Goal: Task Accomplishment & Management: Complete application form

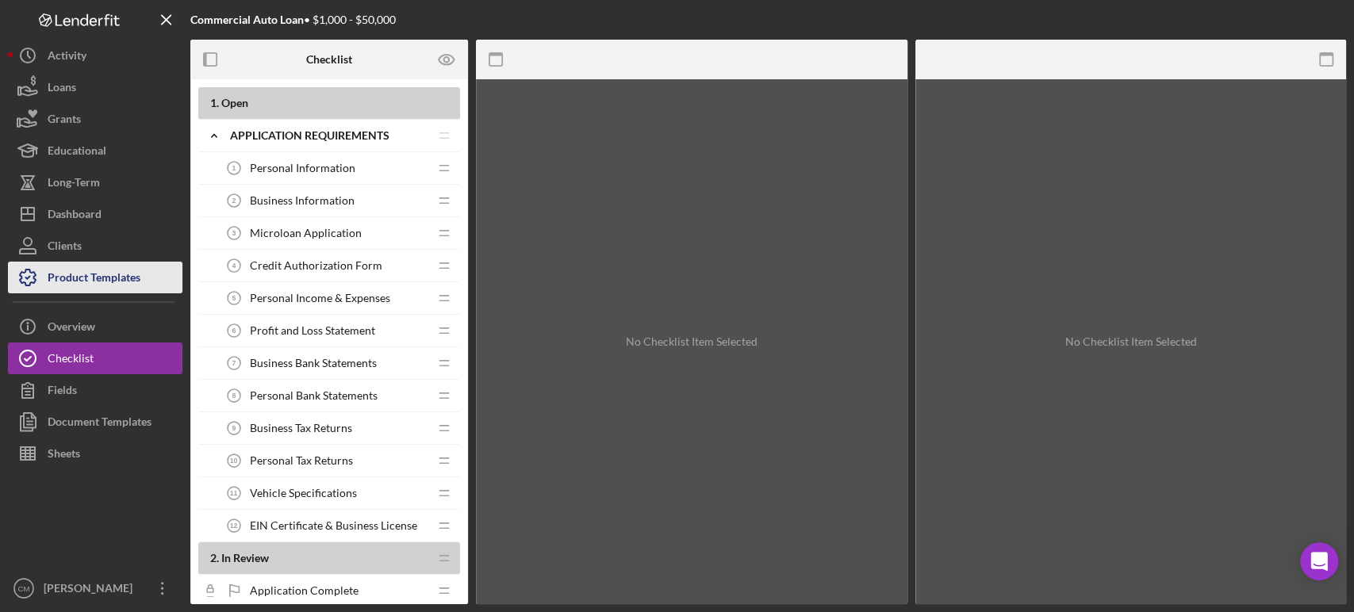
click at [118, 285] on div "Product Templates" at bounding box center [94, 280] width 93 height 36
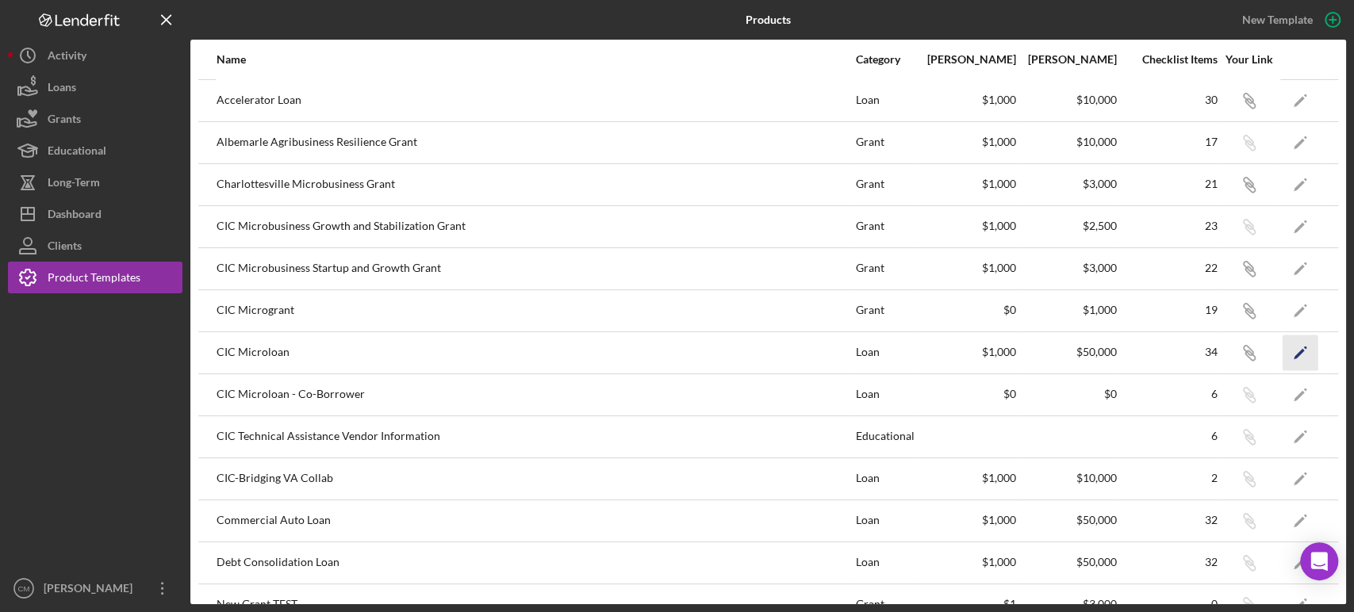
click at [1288, 352] on icon "Icon/Edit" at bounding box center [1301, 353] width 36 height 36
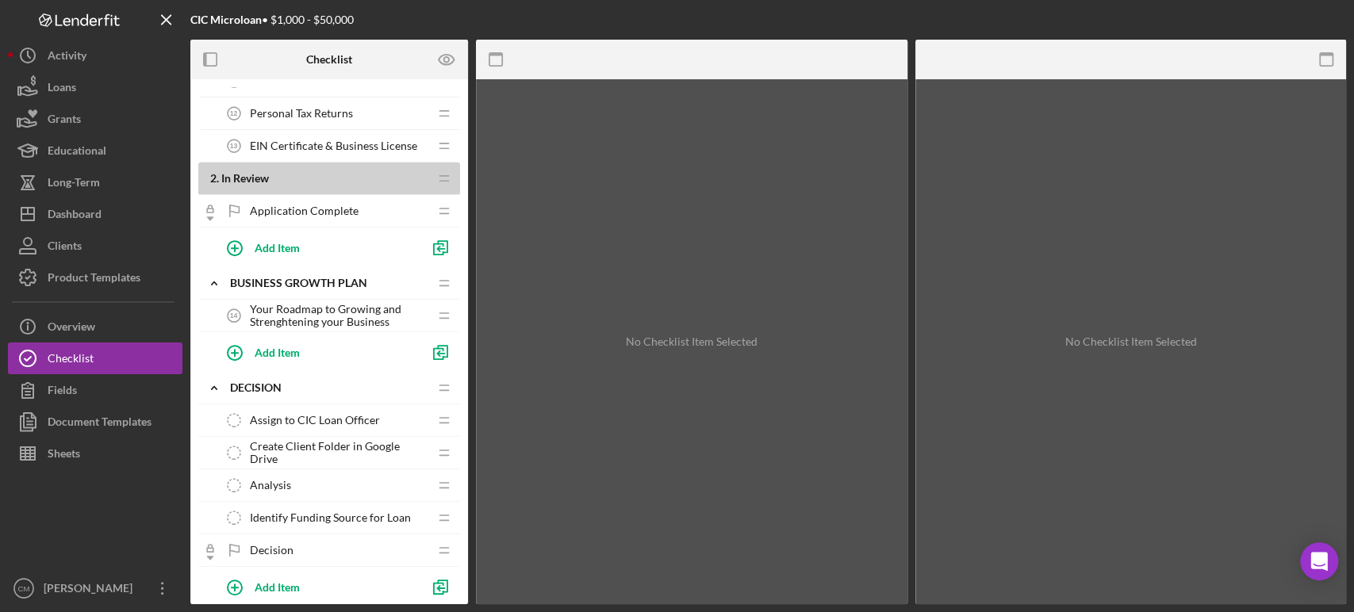
scroll to position [394, 0]
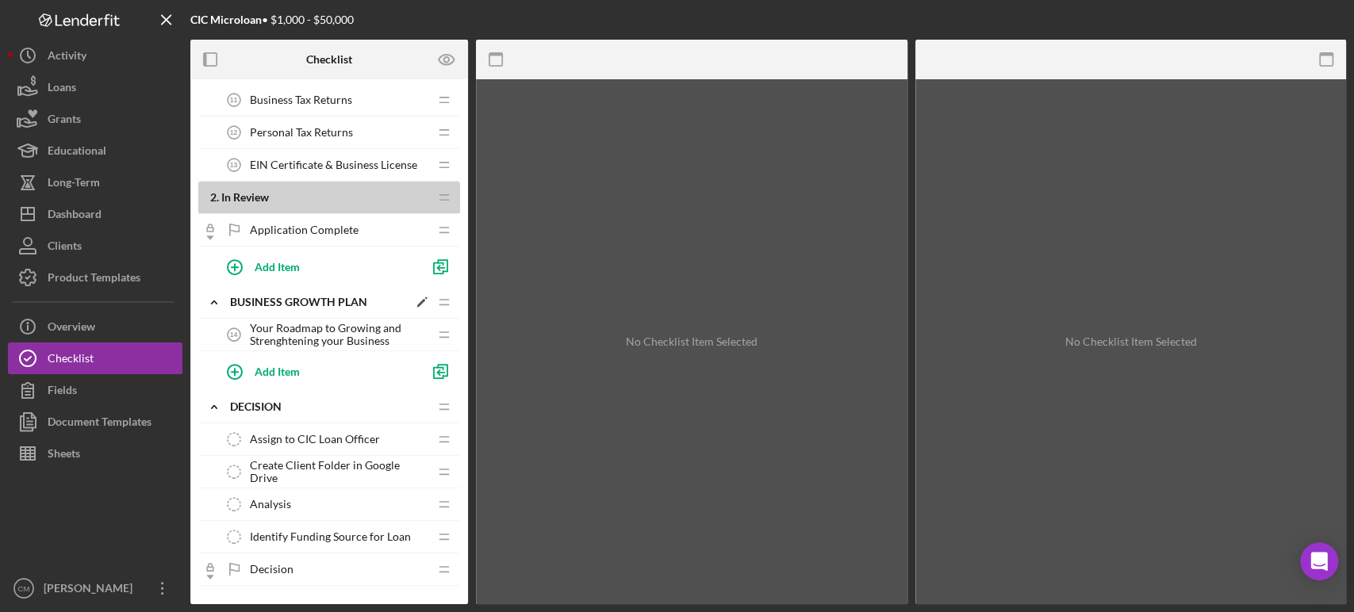
click at [303, 296] on div "Business Growth Plan" at bounding box center [319, 302] width 178 height 13
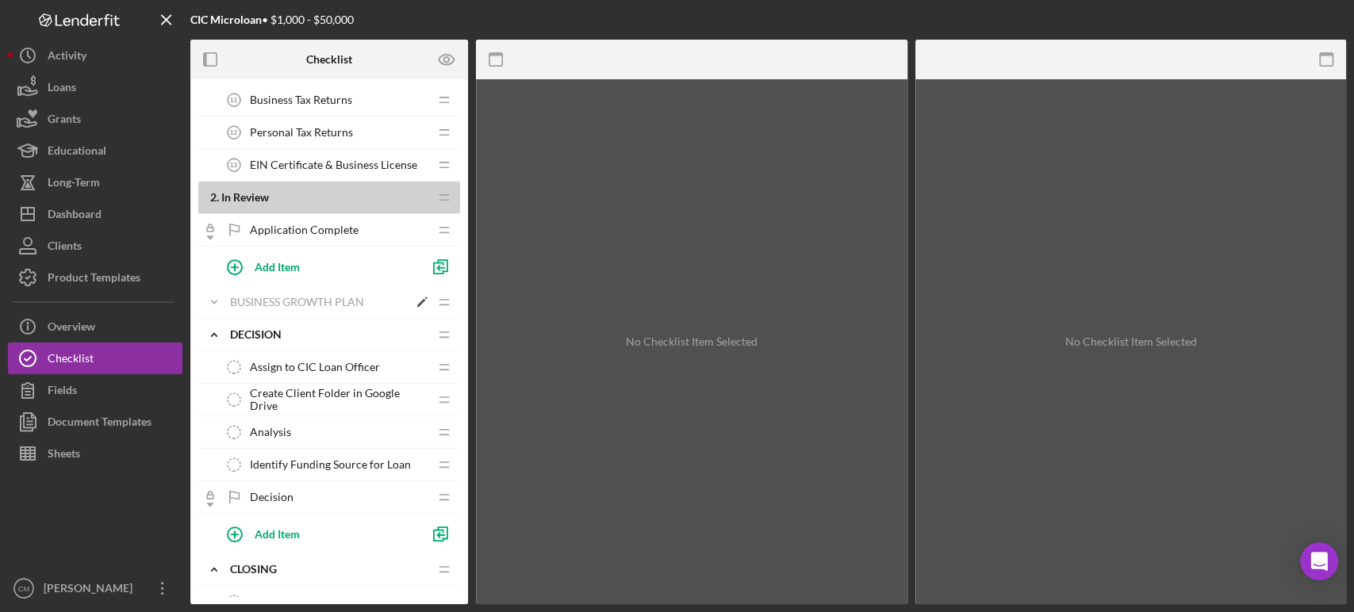
click at [303, 296] on div "Business Growth Plan" at bounding box center [319, 302] width 178 height 13
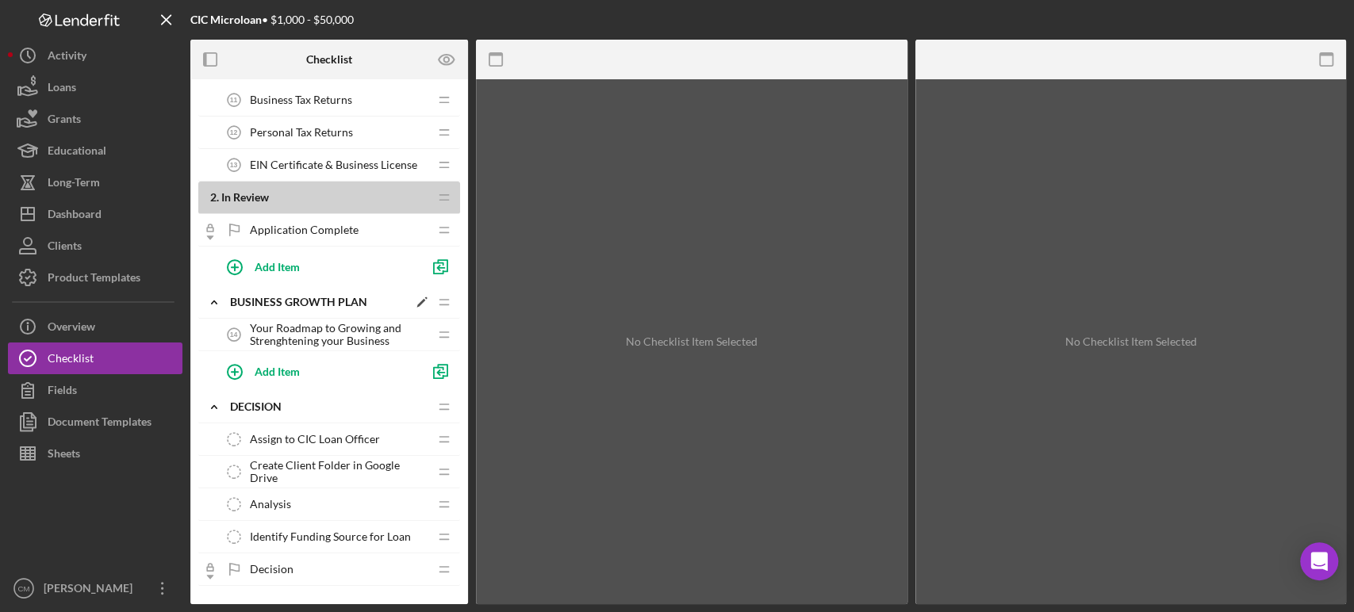
click at [416, 301] on icon "Icon/Edit" at bounding box center [422, 302] width 29 height 29
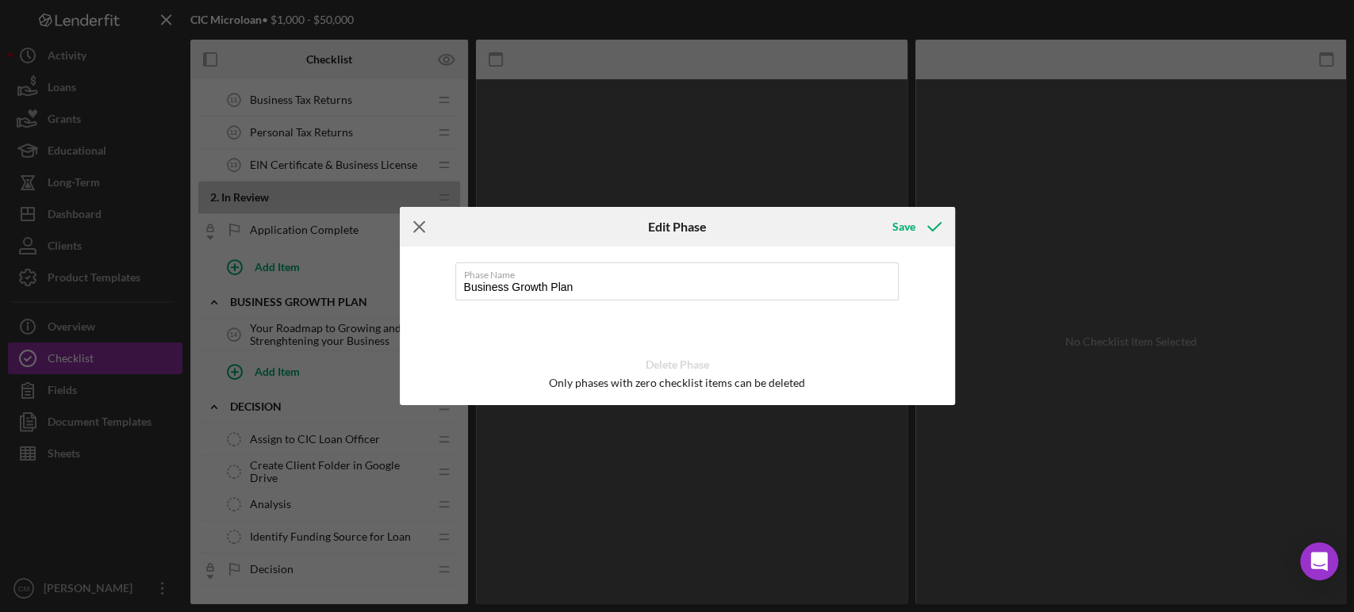
click at [413, 232] on icon "Icon/Menu Close" at bounding box center [420, 227] width 40 height 40
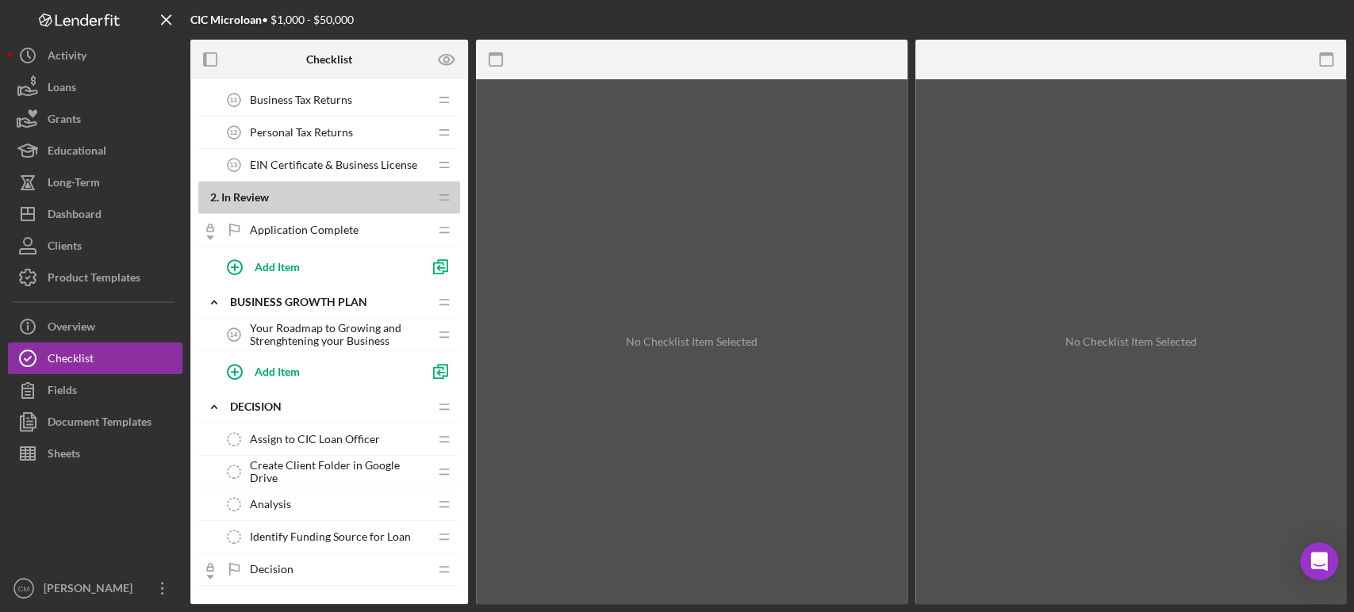
click at [363, 331] on span "Your Roadmap to Growing and Strenghtening your Business" at bounding box center [339, 334] width 179 height 25
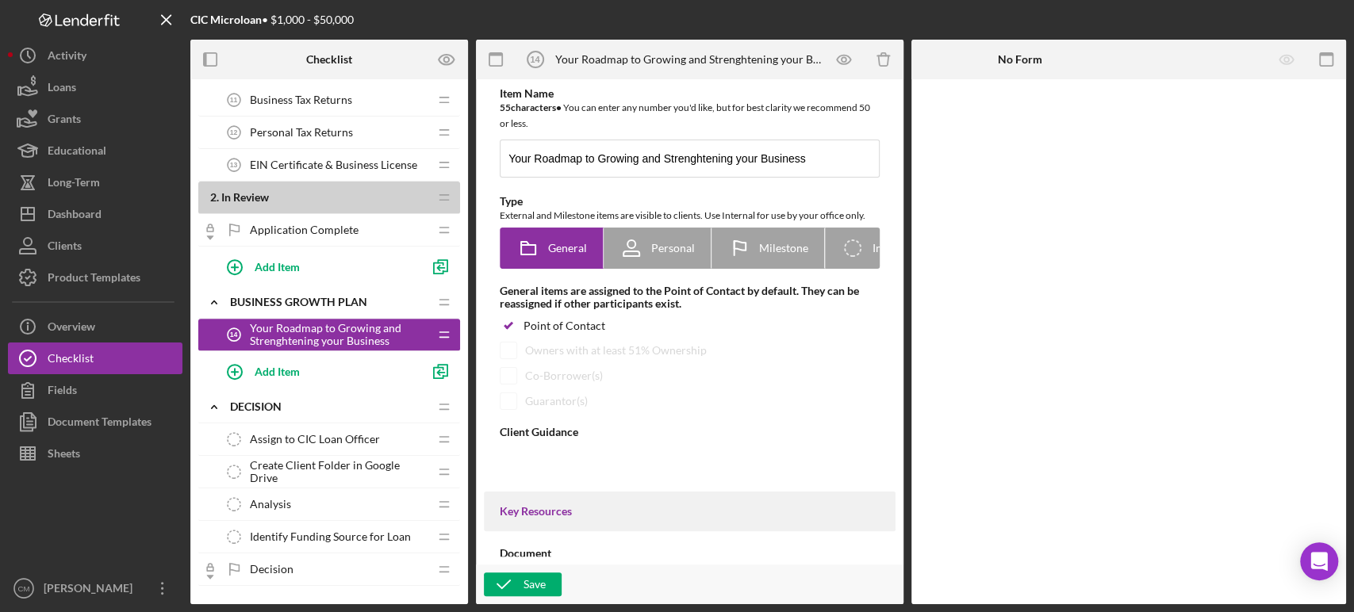
type textarea "<div><strong data-start="69" data-end="93">Business Growth Plan</strong><br dat…"
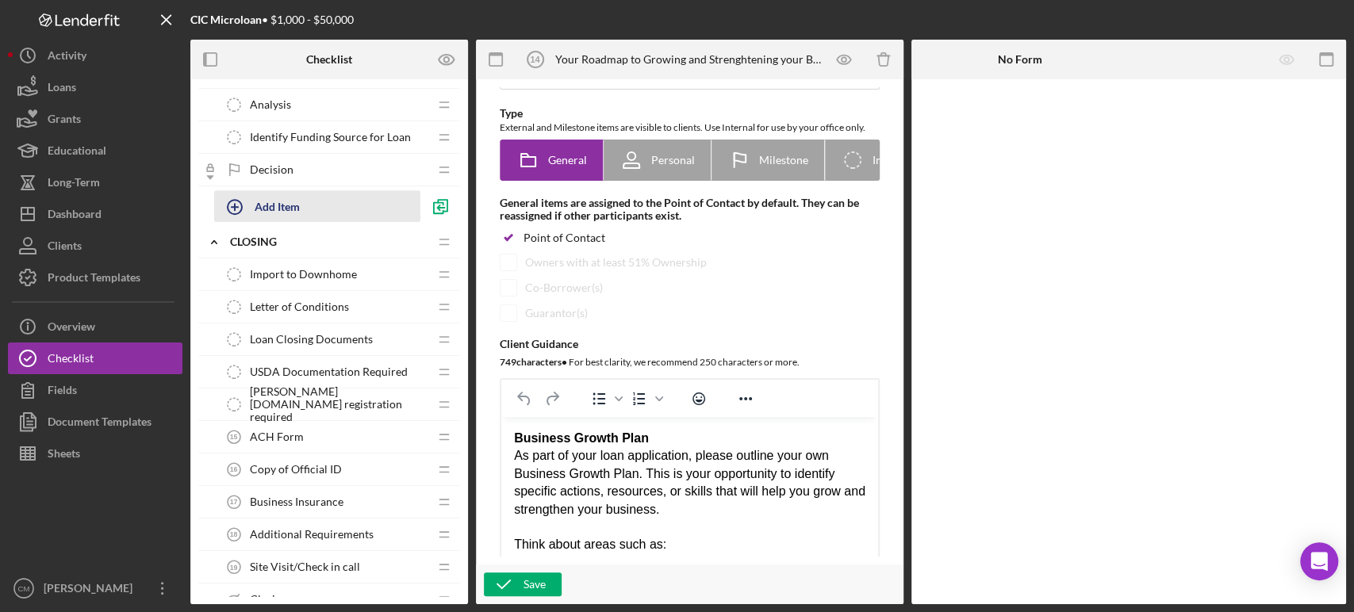
scroll to position [834, 0]
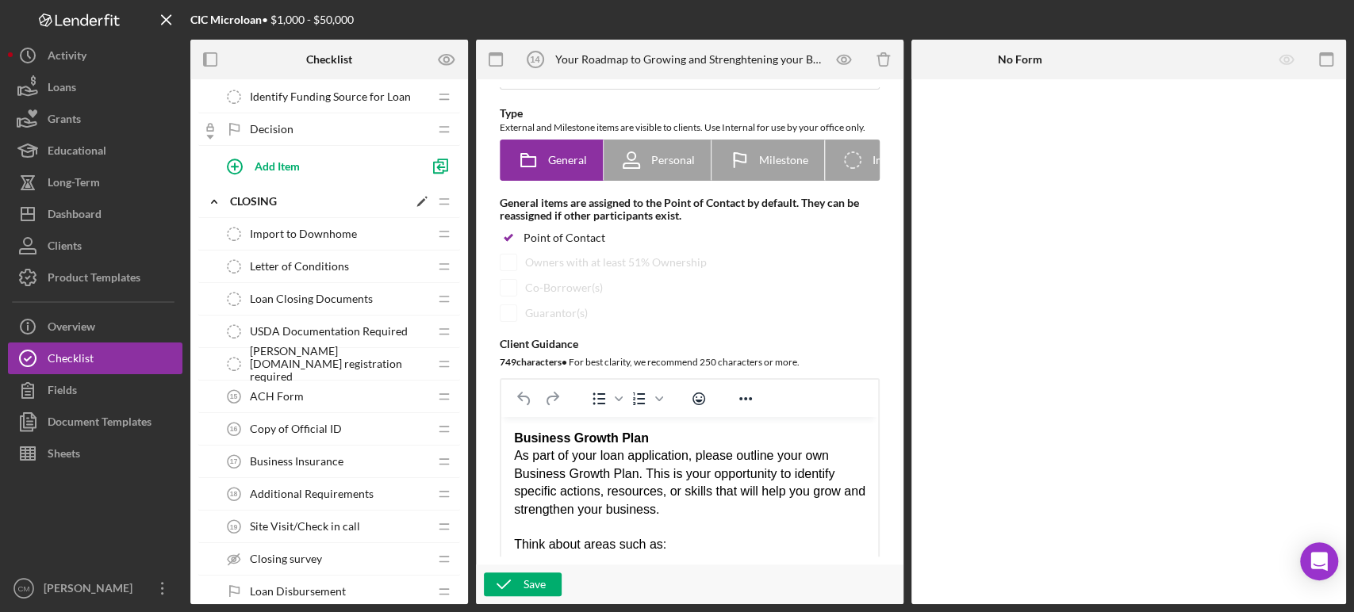
click at [422, 198] on polygon at bounding box center [421, 202] width 9 height 9
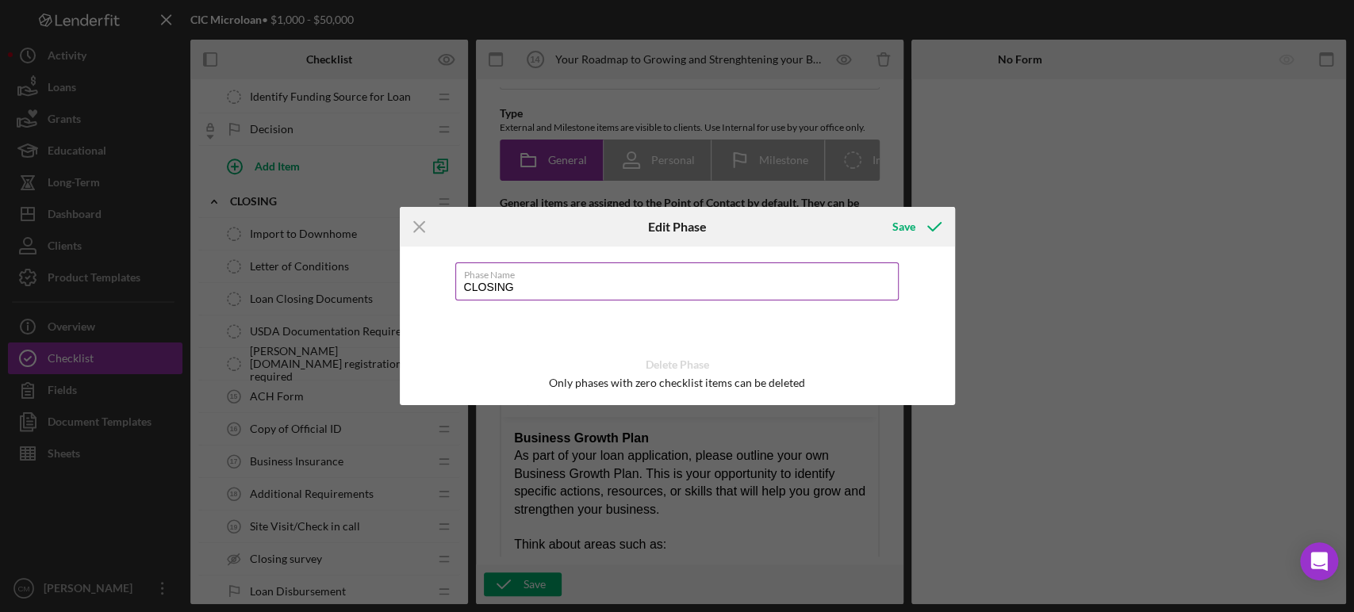
click at [549, 289] on input "CLOSING" at bounding box center [677, 282] width 444 height 38
type input "CLOSING DOCUMENTS"
click at [910, 229] on div "Save" at bounding box center [903, 227] width 23 height 32
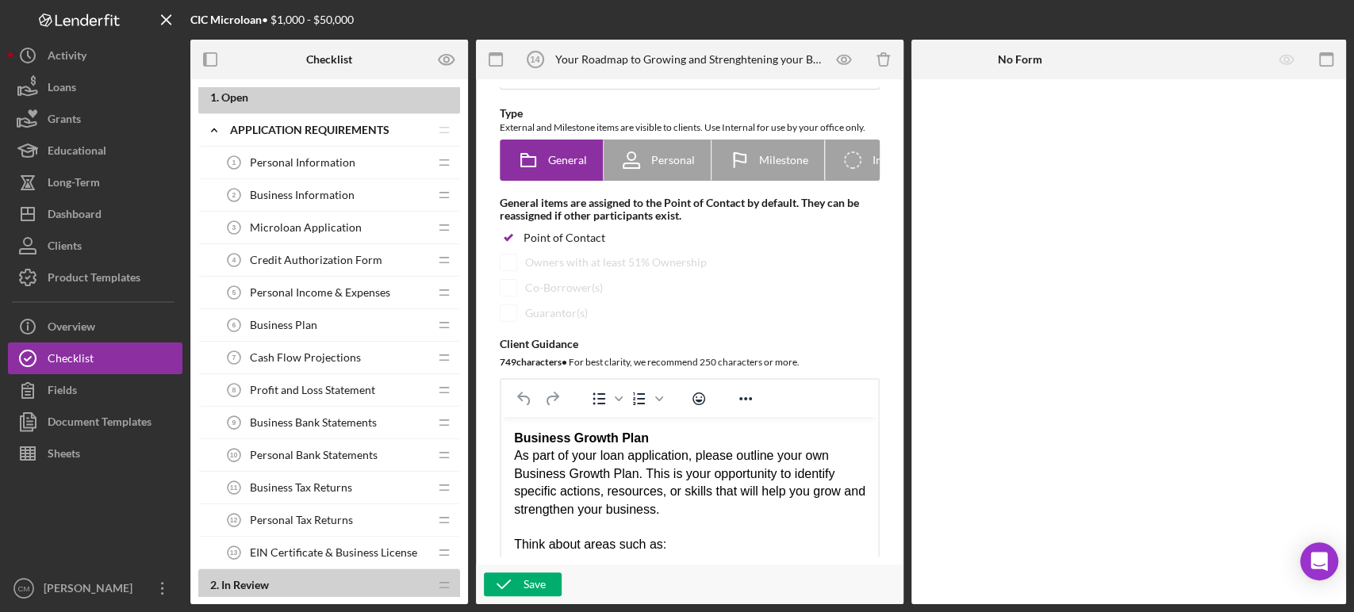
scroll to position [0, 0]
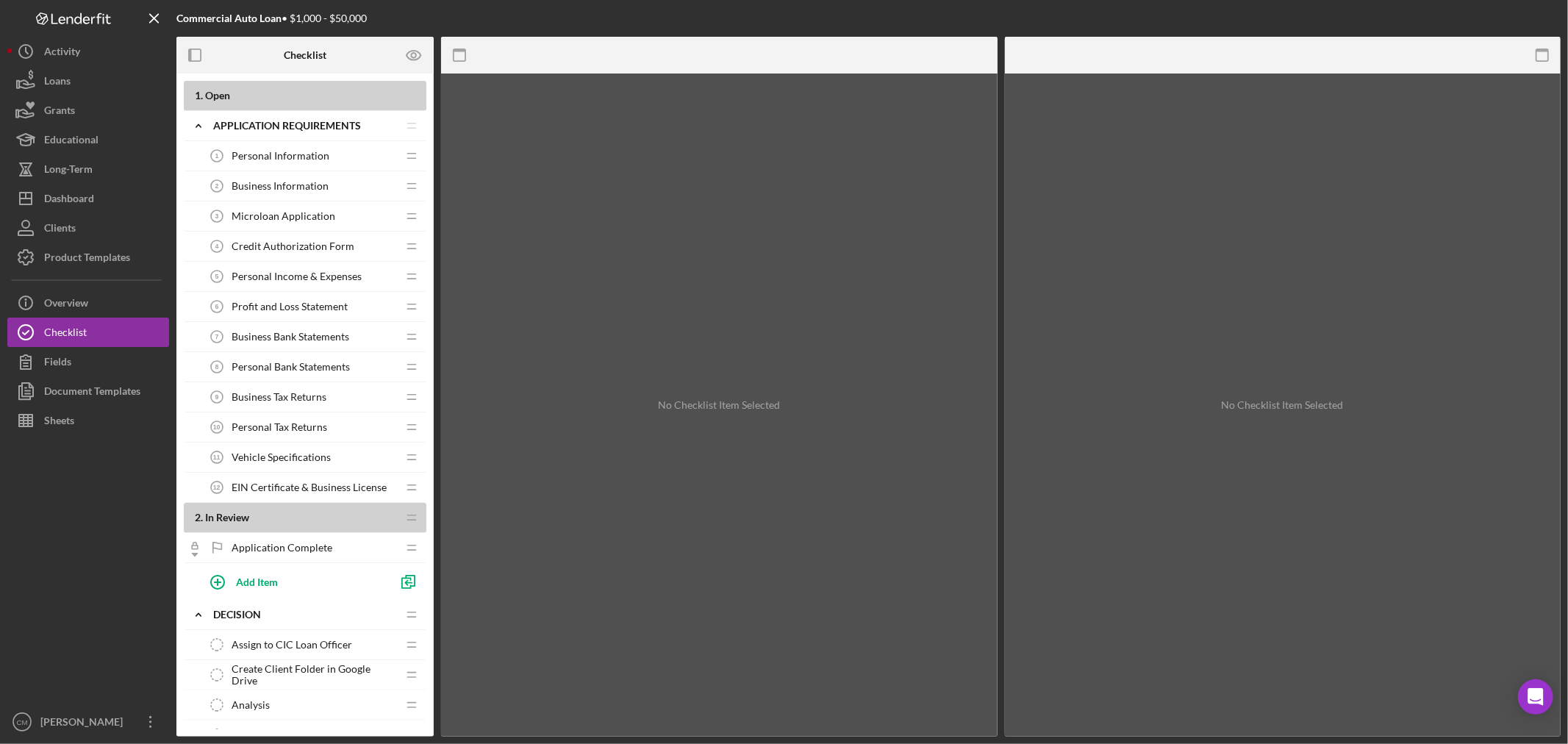
scroll to position [82, 0]
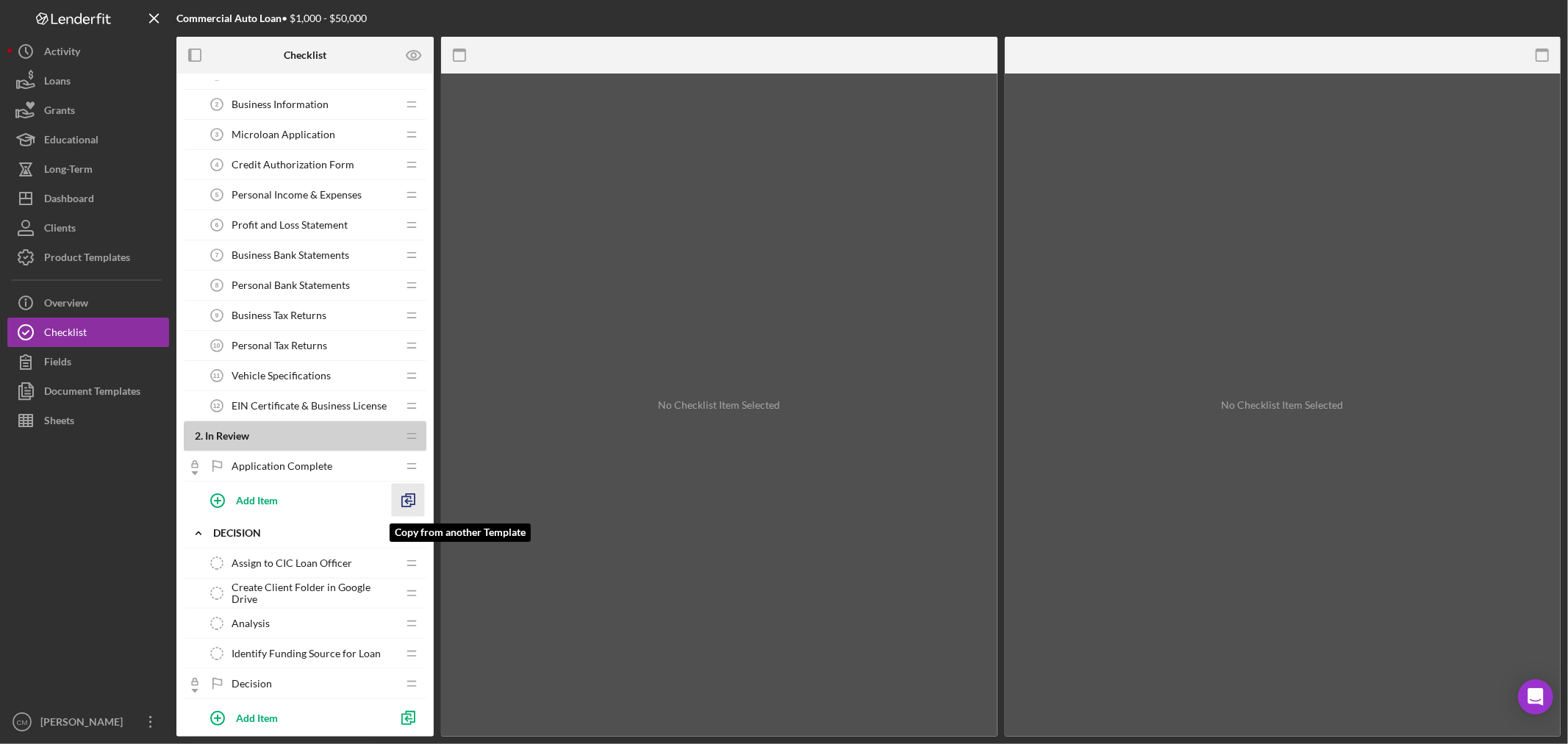
click at [410, 497] on polyline "button" at bounding box center [407, 501] width 9 height 10
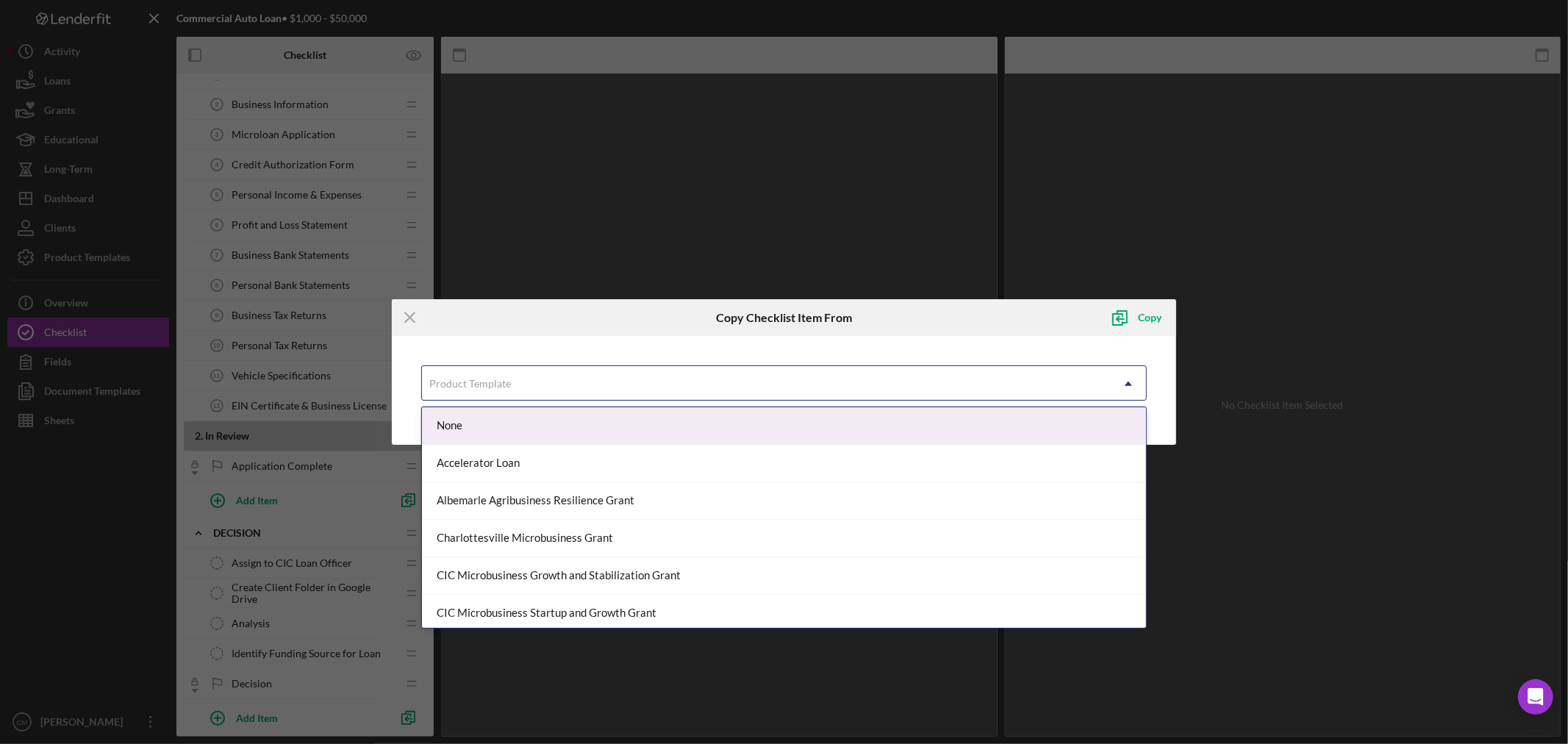
click at [764, 383] on div "Product Template" at bounding box center [765, 384] width 689 height 33
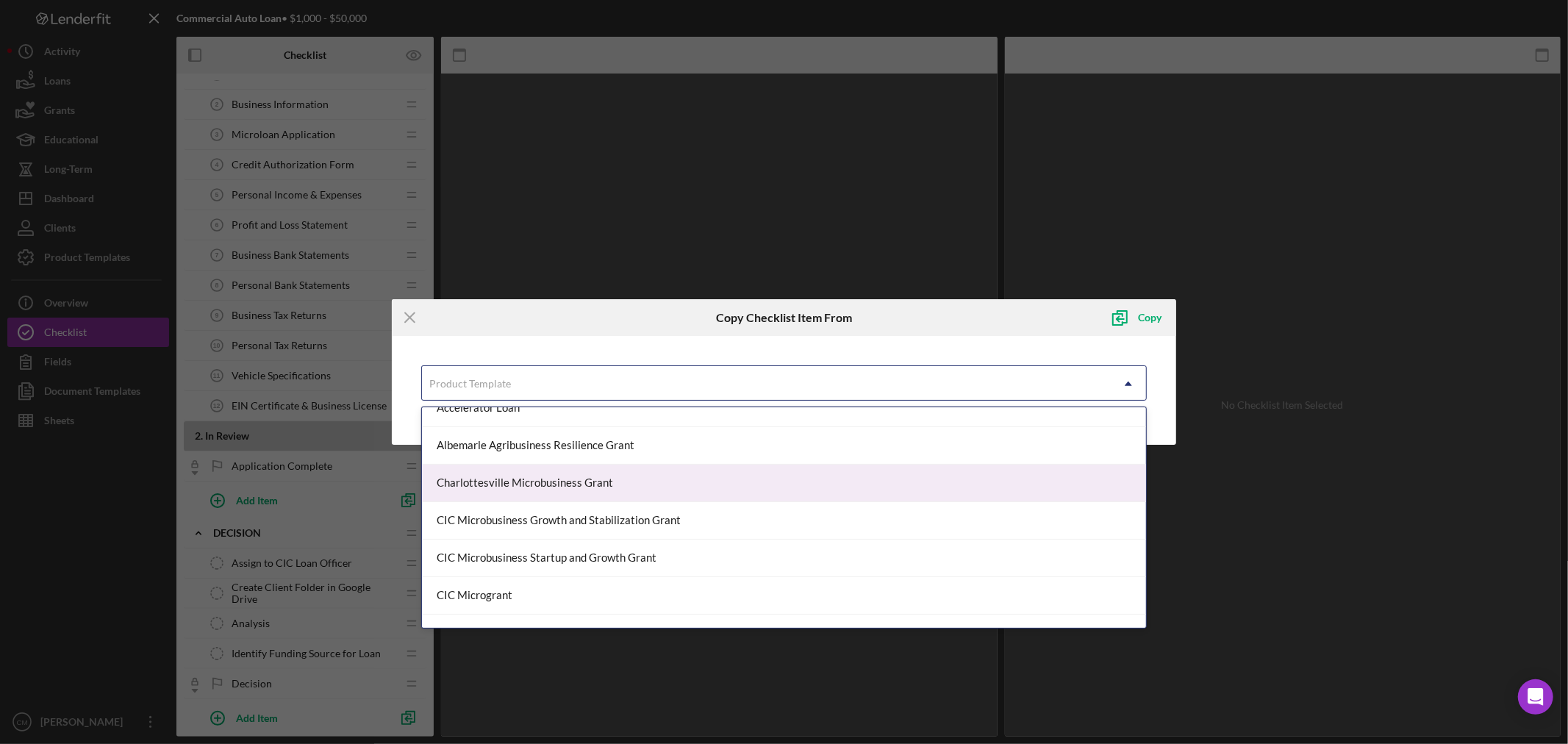
scroll to position [82, 0]
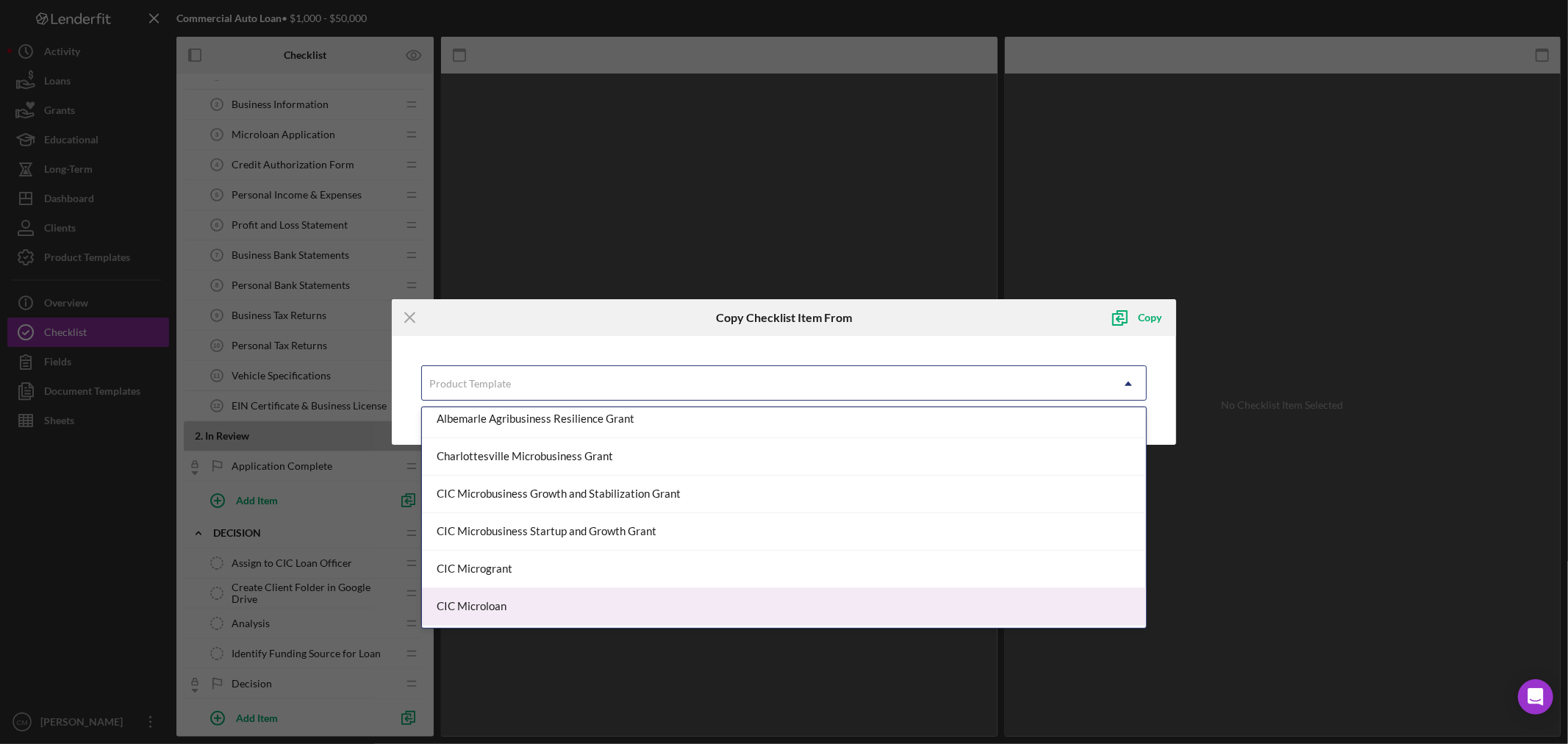
click at [578, 598] on div "CIC Microloan" at bounding box center [783, 607] width 724 height 37
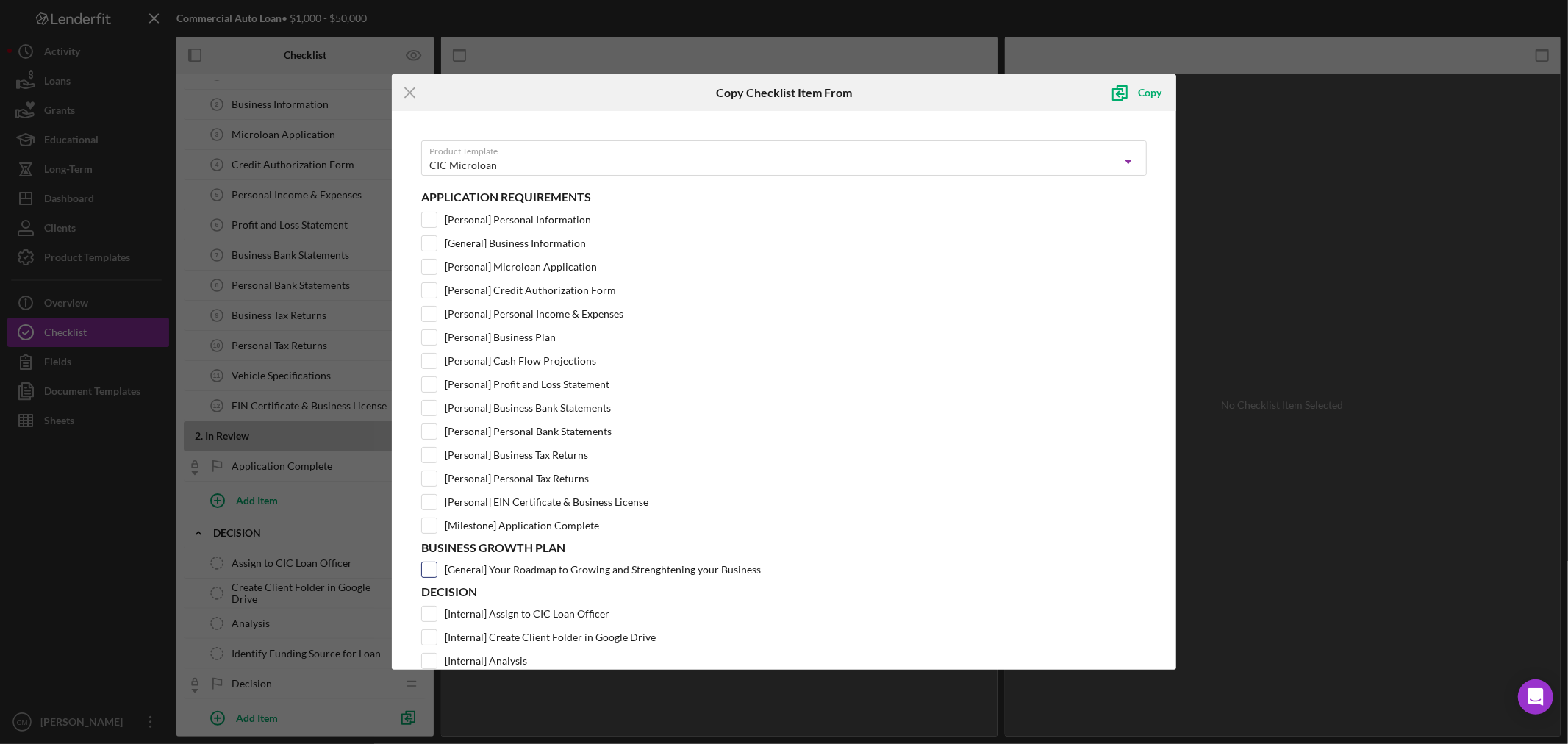
click at [425, 571] on input "[General] Your Roadmap to Growing and Strenghtening your Business" at bounding box center [429, 570] width 15 height 15
checkbox input "true"
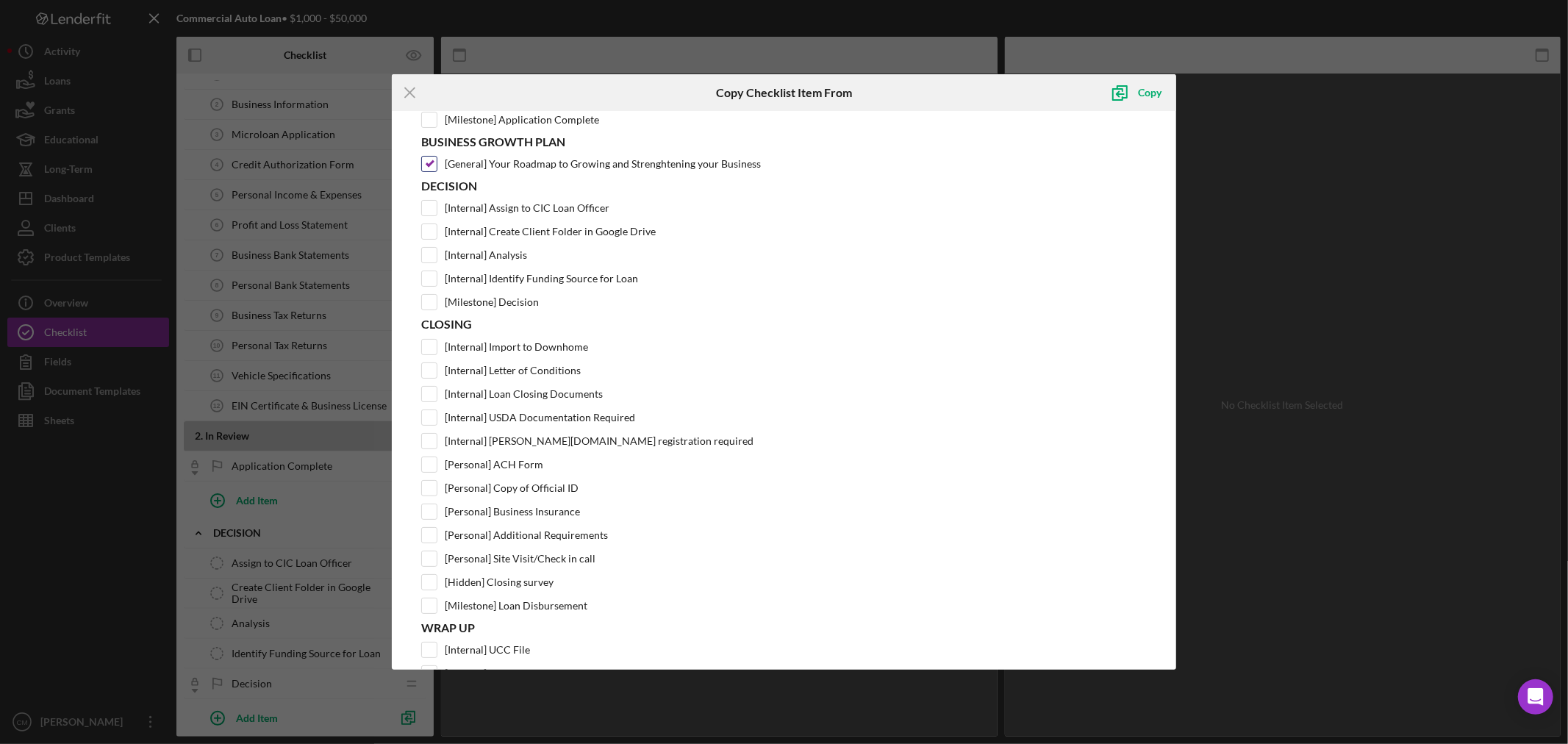
scroll to position [408, 0]
click at [424, 563] on input "[Personal] Site Visit/Check in call" at bounding box center [429, 557] width 15 height 15
checkbox input "true"
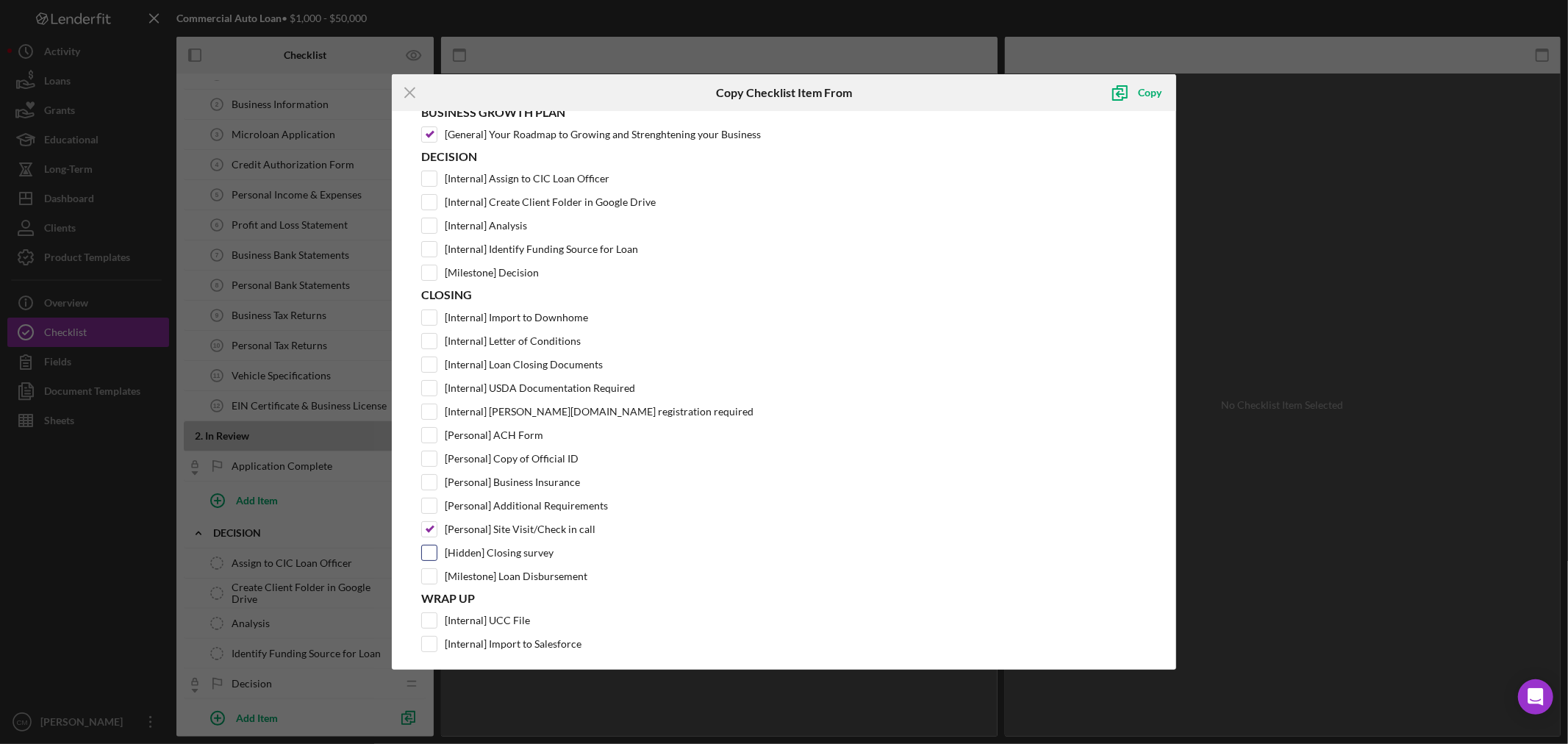
scroll to position [460, 0]
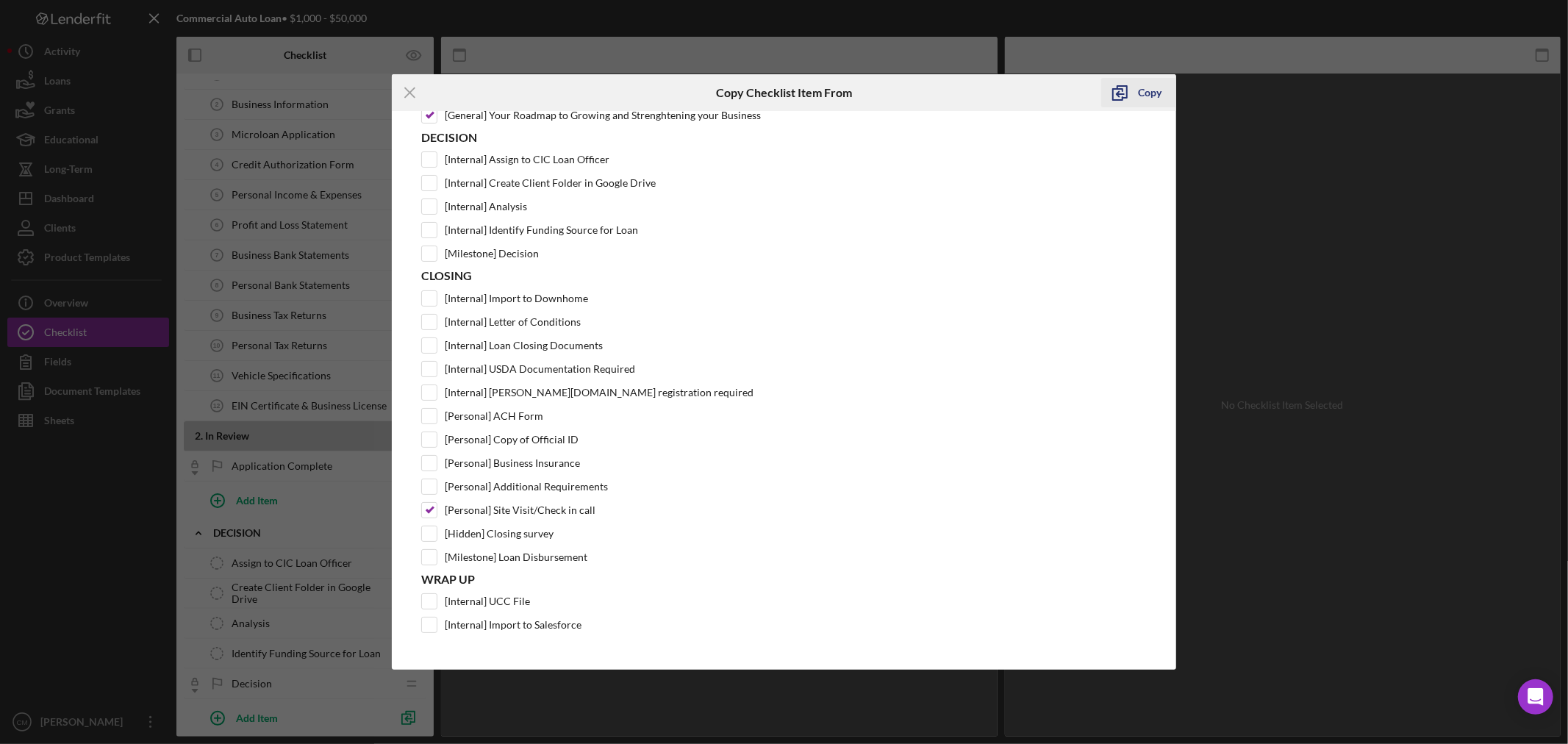
click at [1143, 88] on div "Copy" at bounding box center [1149, 93] width 23 height 30
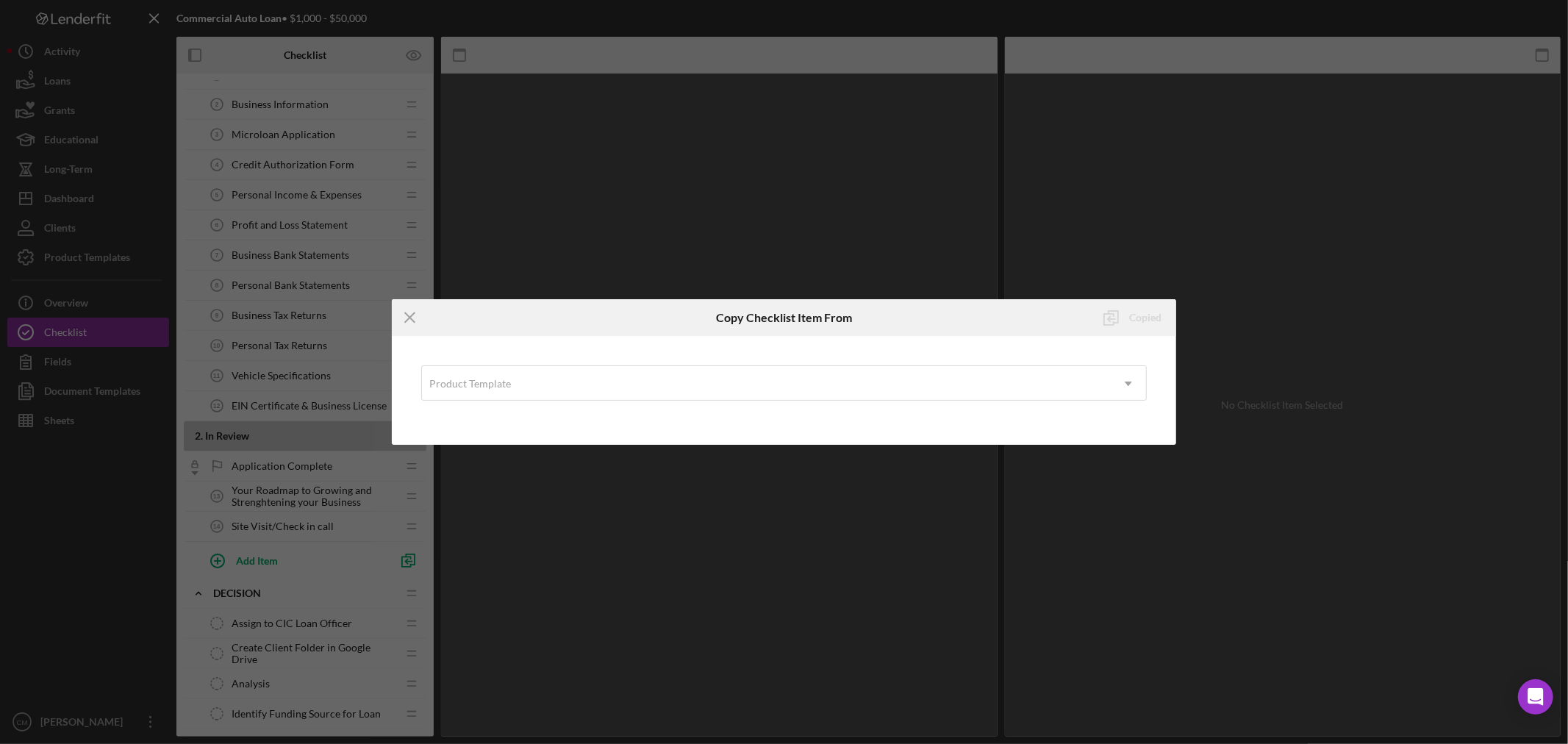
scroll to position [0, 0]
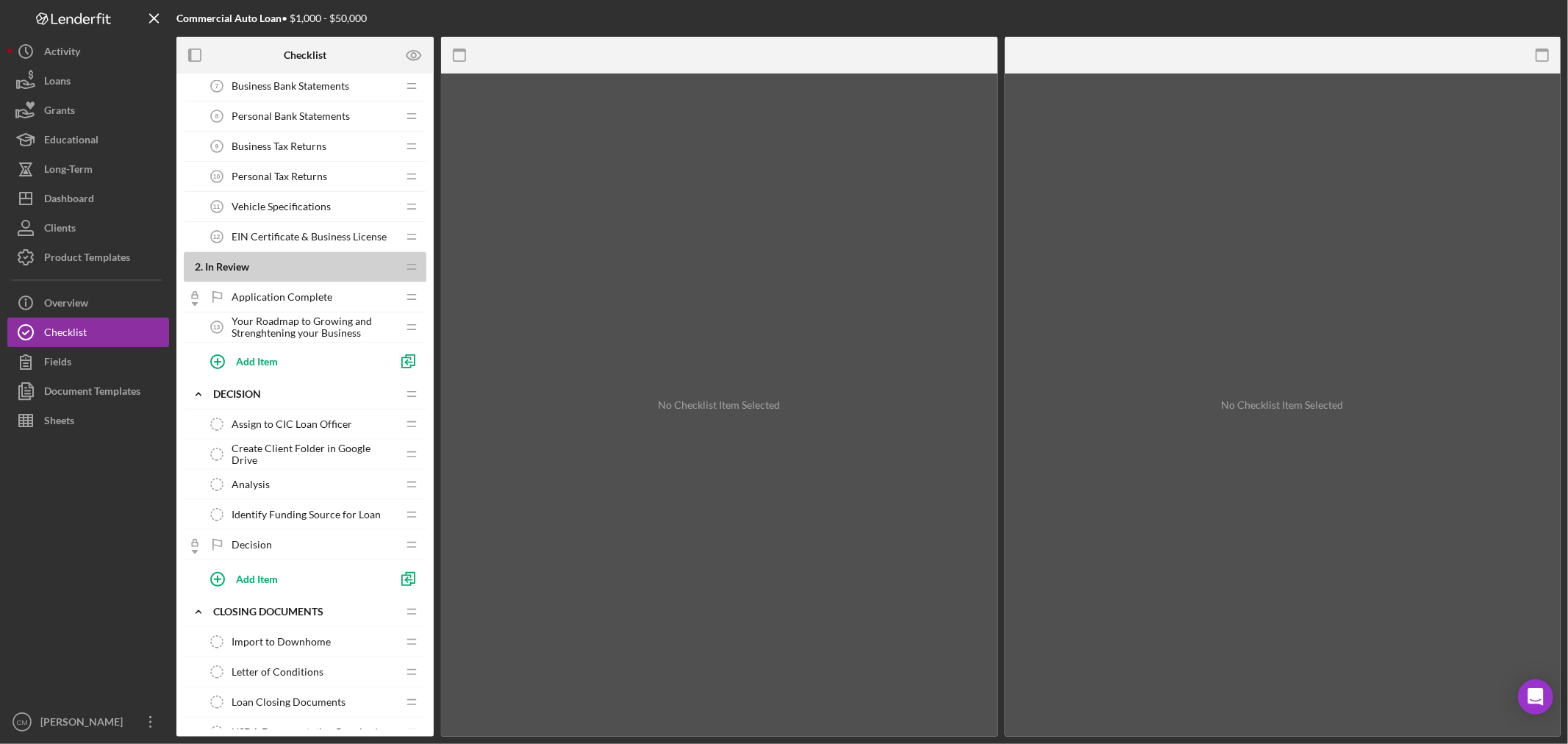
scroll to position [228, 0]
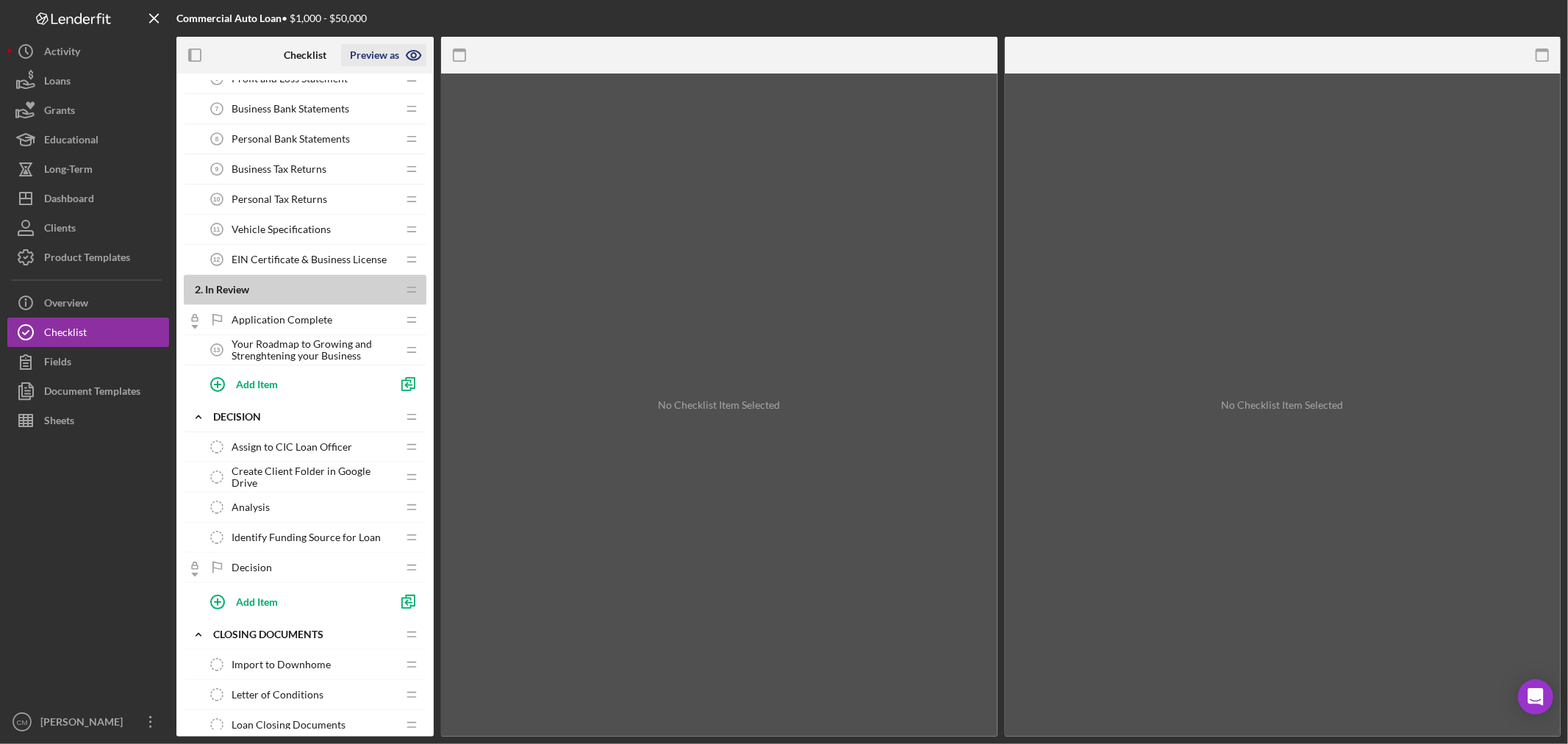
click at [420, 56] on icon "button" at bounding box center [414, 56] width 37 height 37
click at [555, 19] on div "Commercial Auto Loan • $1,000 - $50,000" at bounding box center [407, 19] width 462 height 37
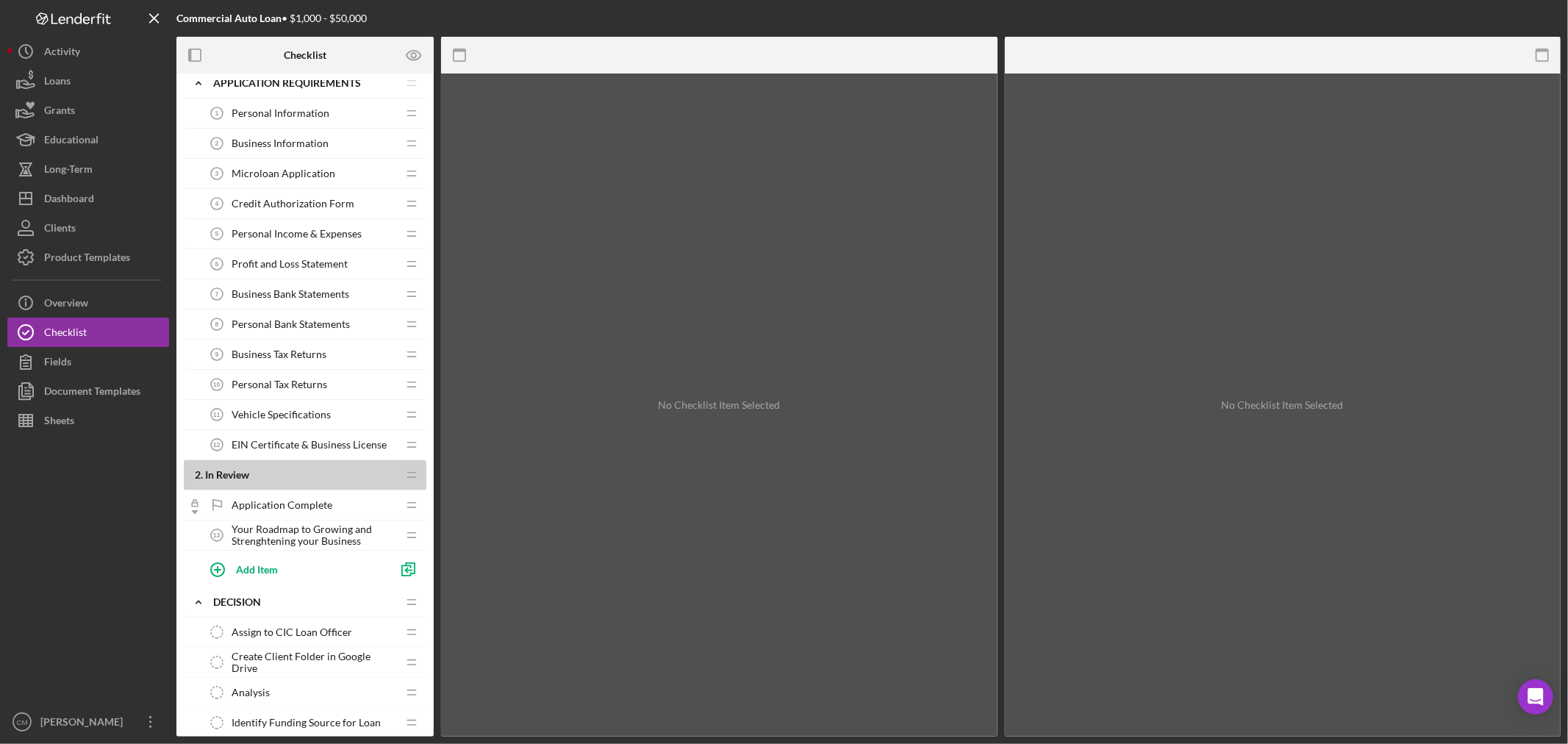
scroll to position [0, 0]
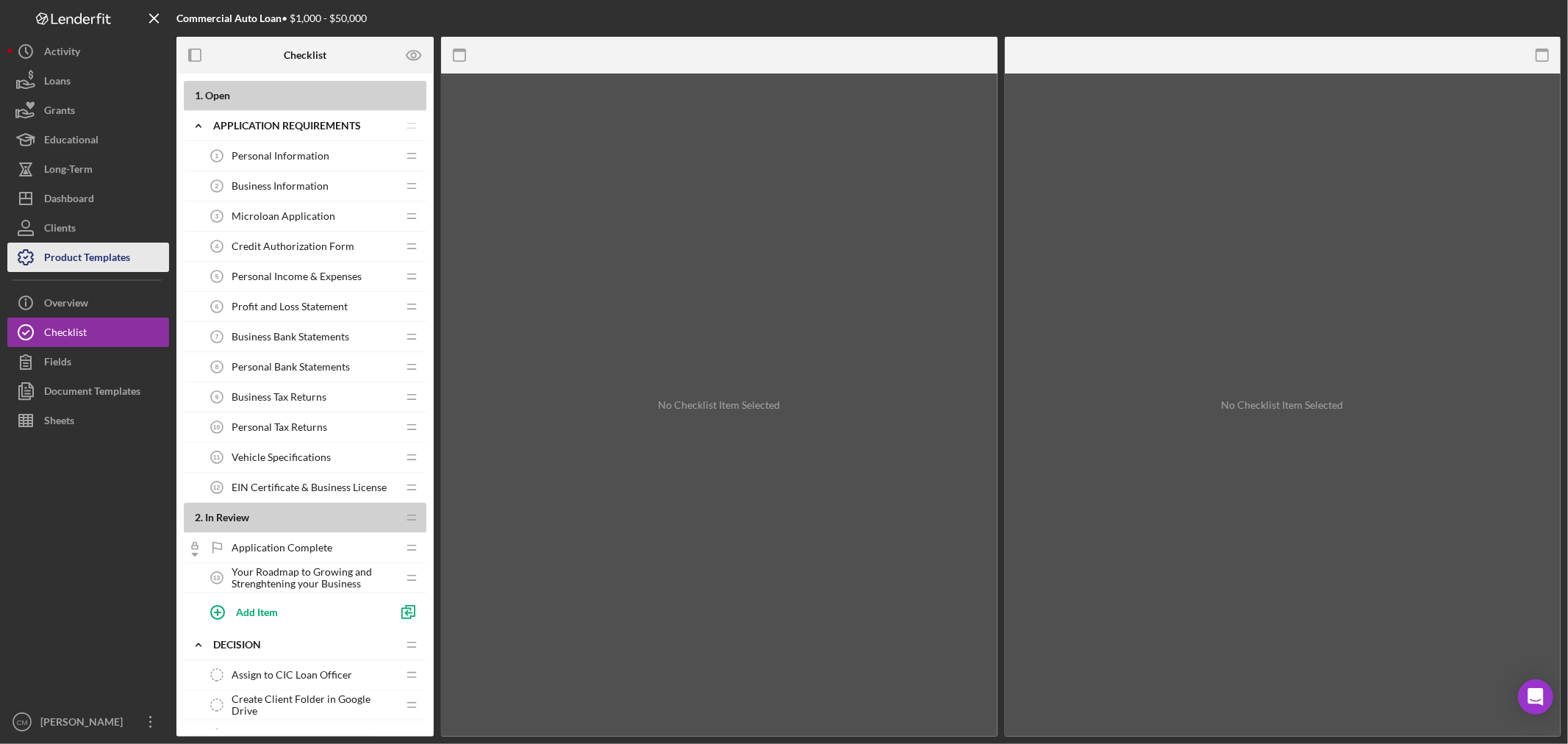
click at [105, 262] on div "Product Templates" at bounding box center [87, 259] width 86 height 33
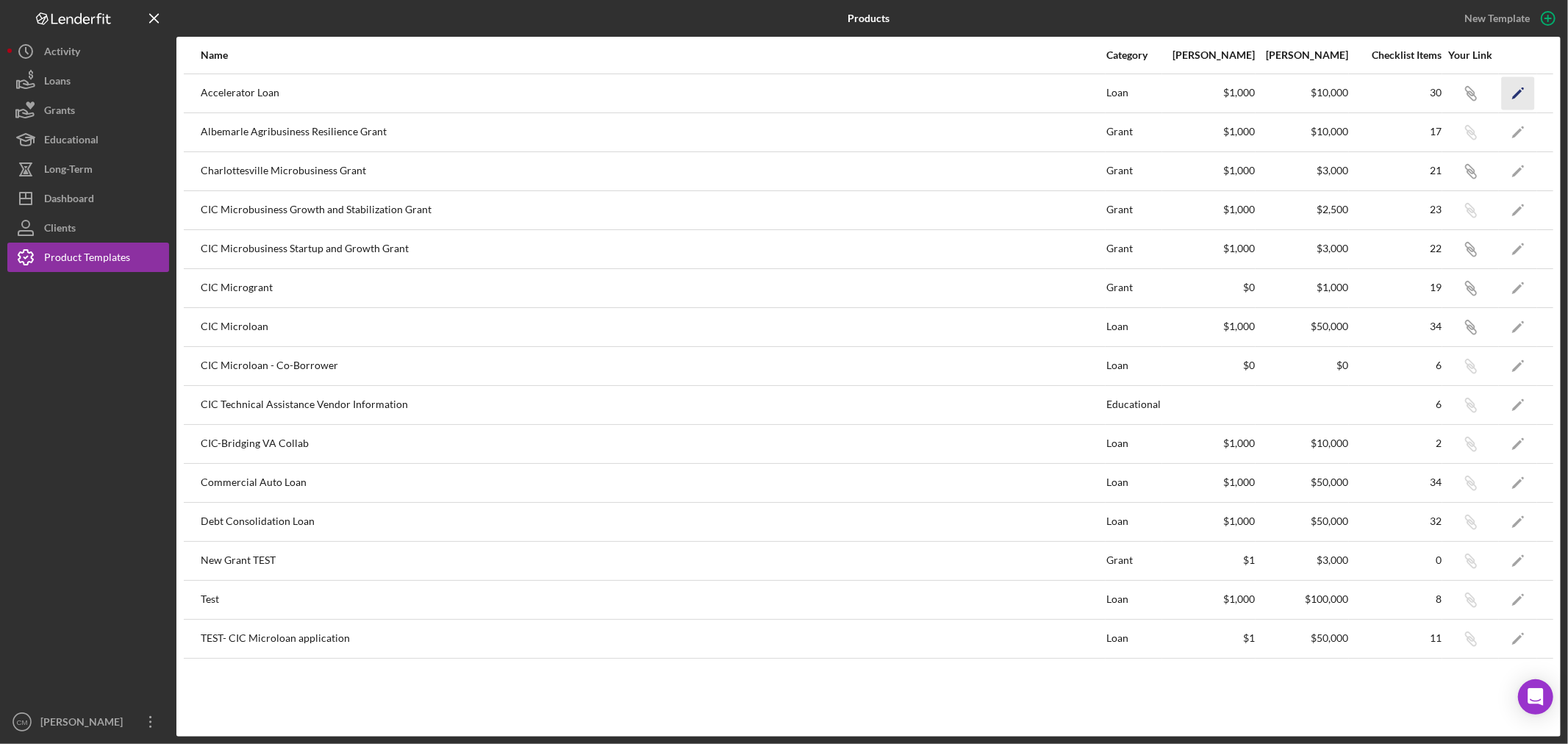
click at [1515, 91] on icon "Icon/Edit" at bounding box center [1519, 94] width 33 height 33
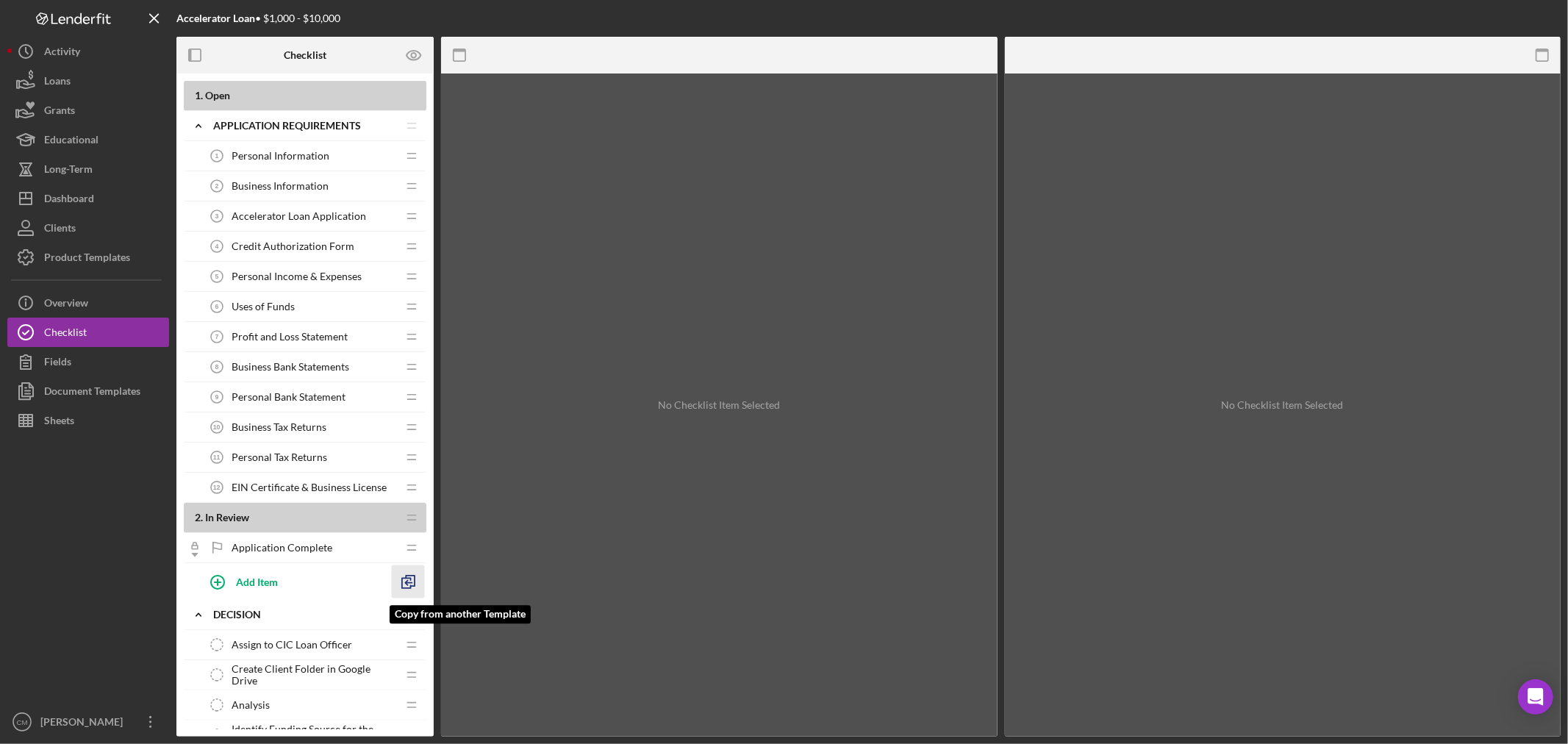
click at [409, 586] on icon "button" at bounding box center [409, 582] width 33 height 33
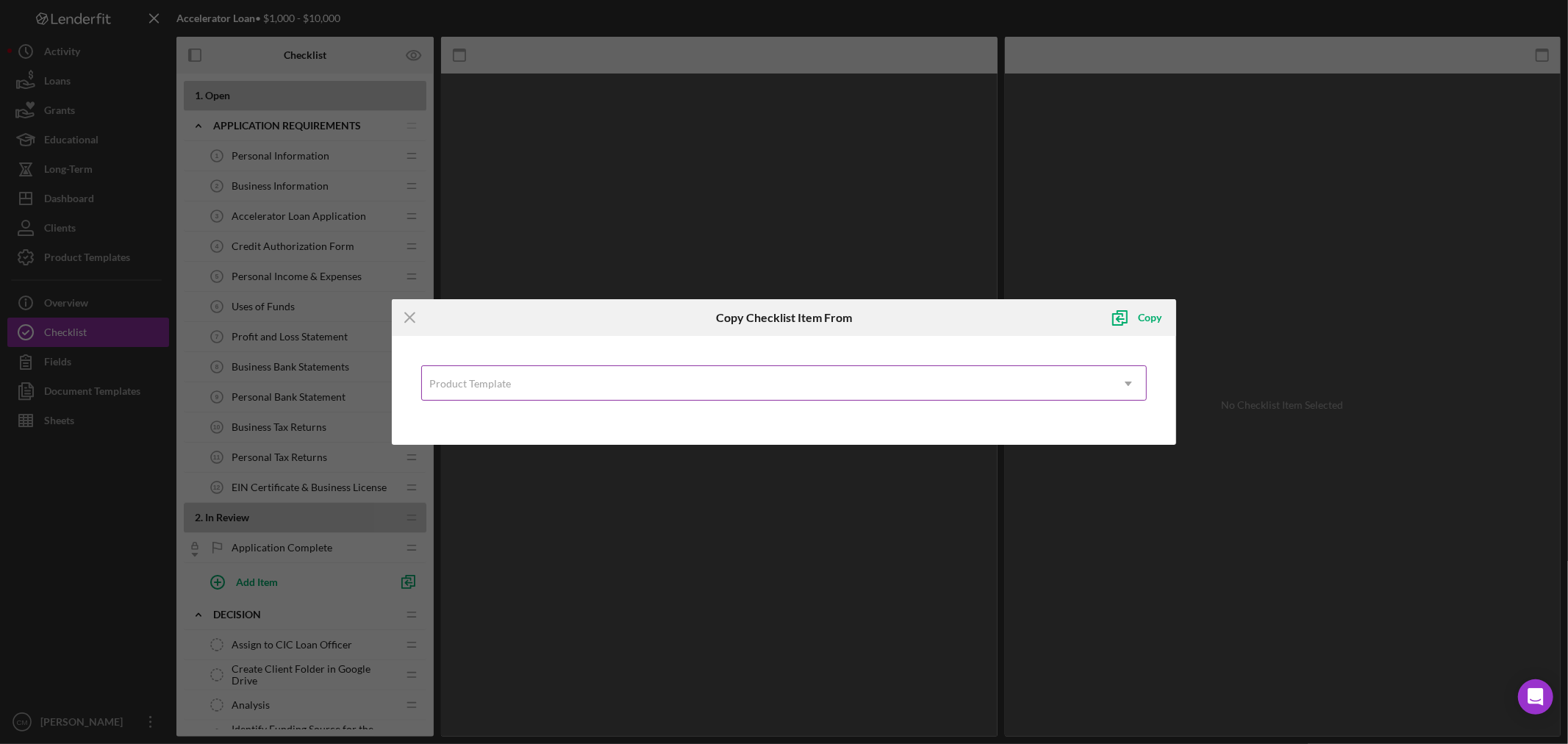
click at [621, 393] on div "Product Template" at bounding box center [765, 384] width 689 height 33
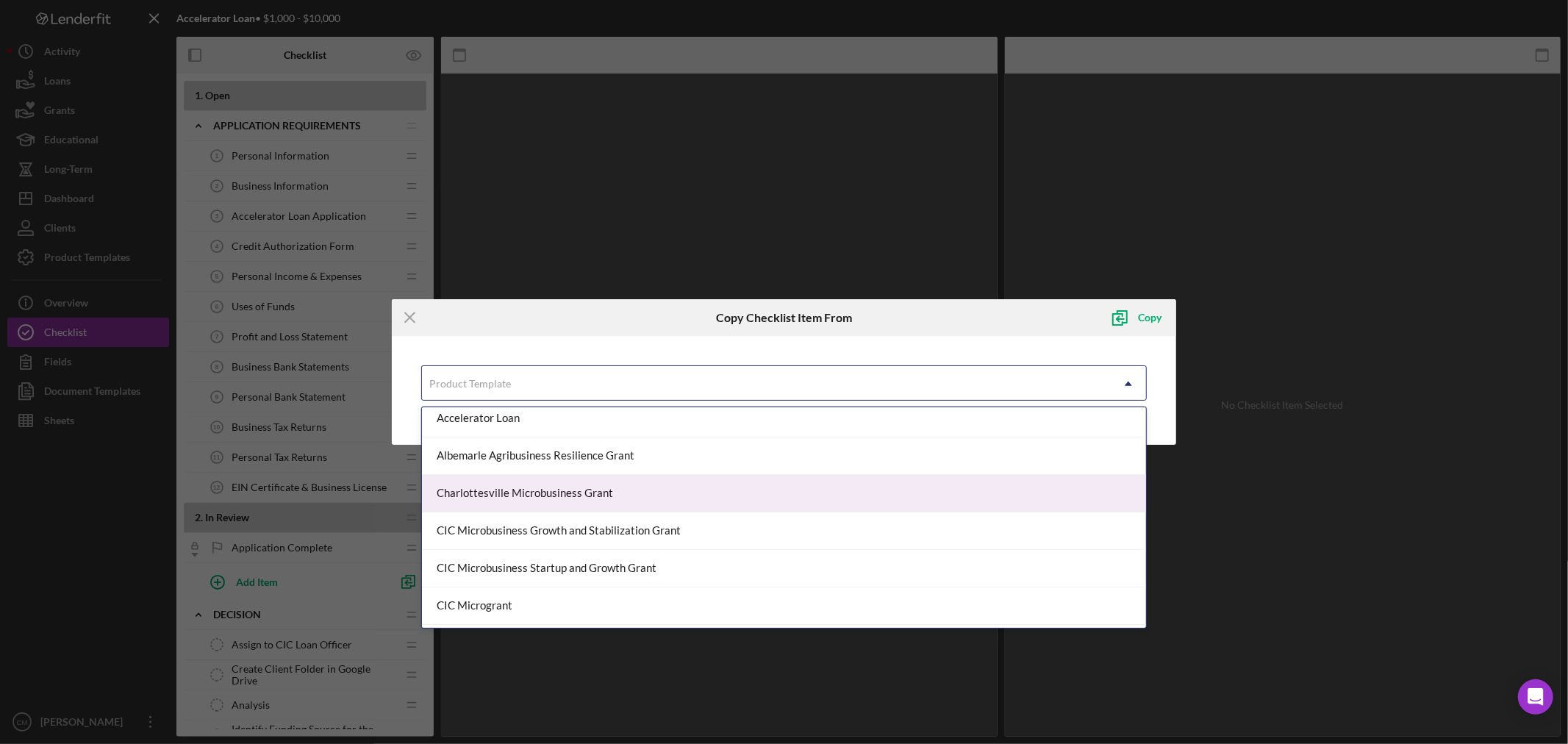
scroll to position [82, 0]
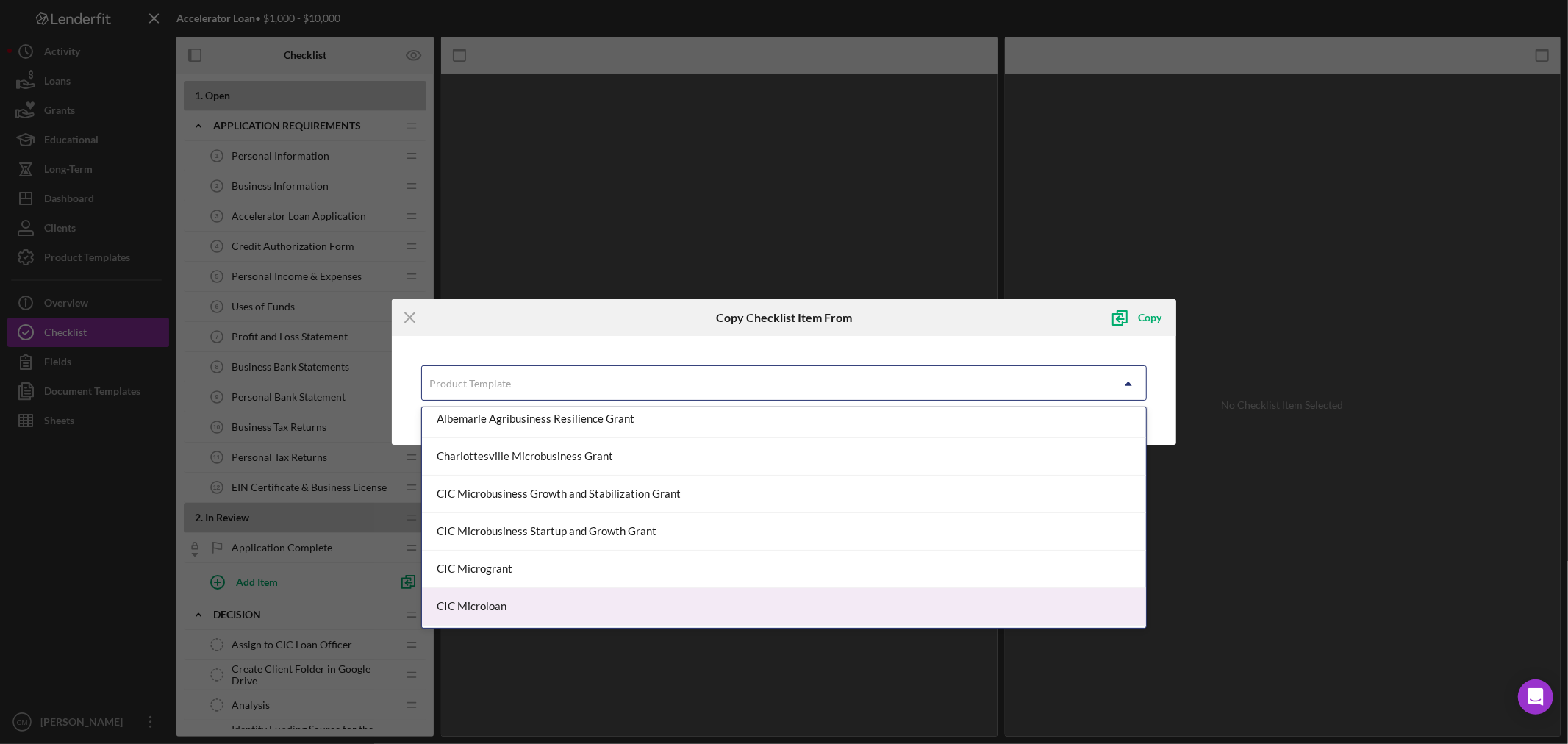
click at [548, 605] on div "CIC Microloan" at bounding box center [783, 607] width 724 height 37
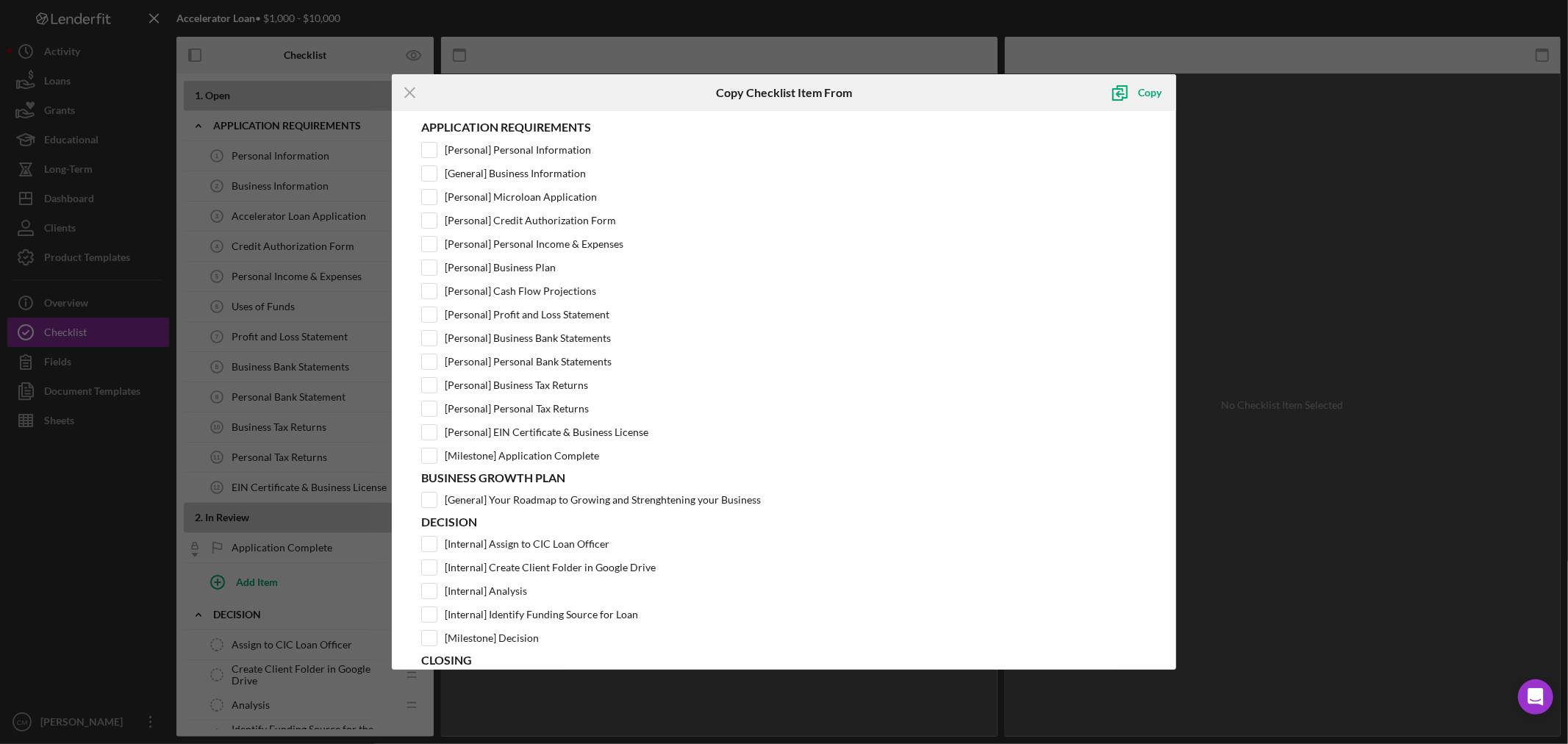
scroll to position [163, 0]
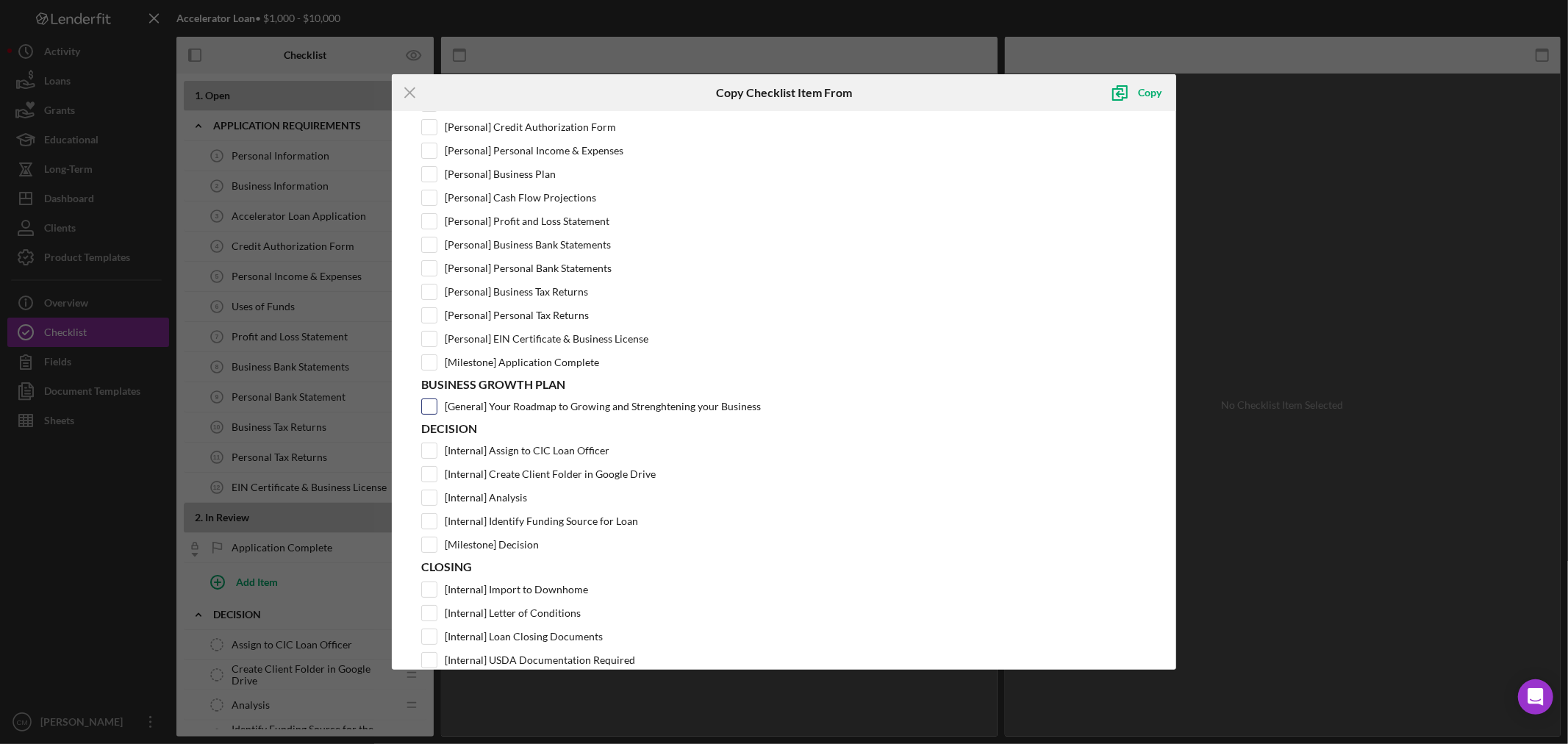
click at [432, 413] on input "[General] Your Roadmap to Growing and Strenghtening your Business" at bounding box center [429, 407] width 15 height 15
checkbox input "true"
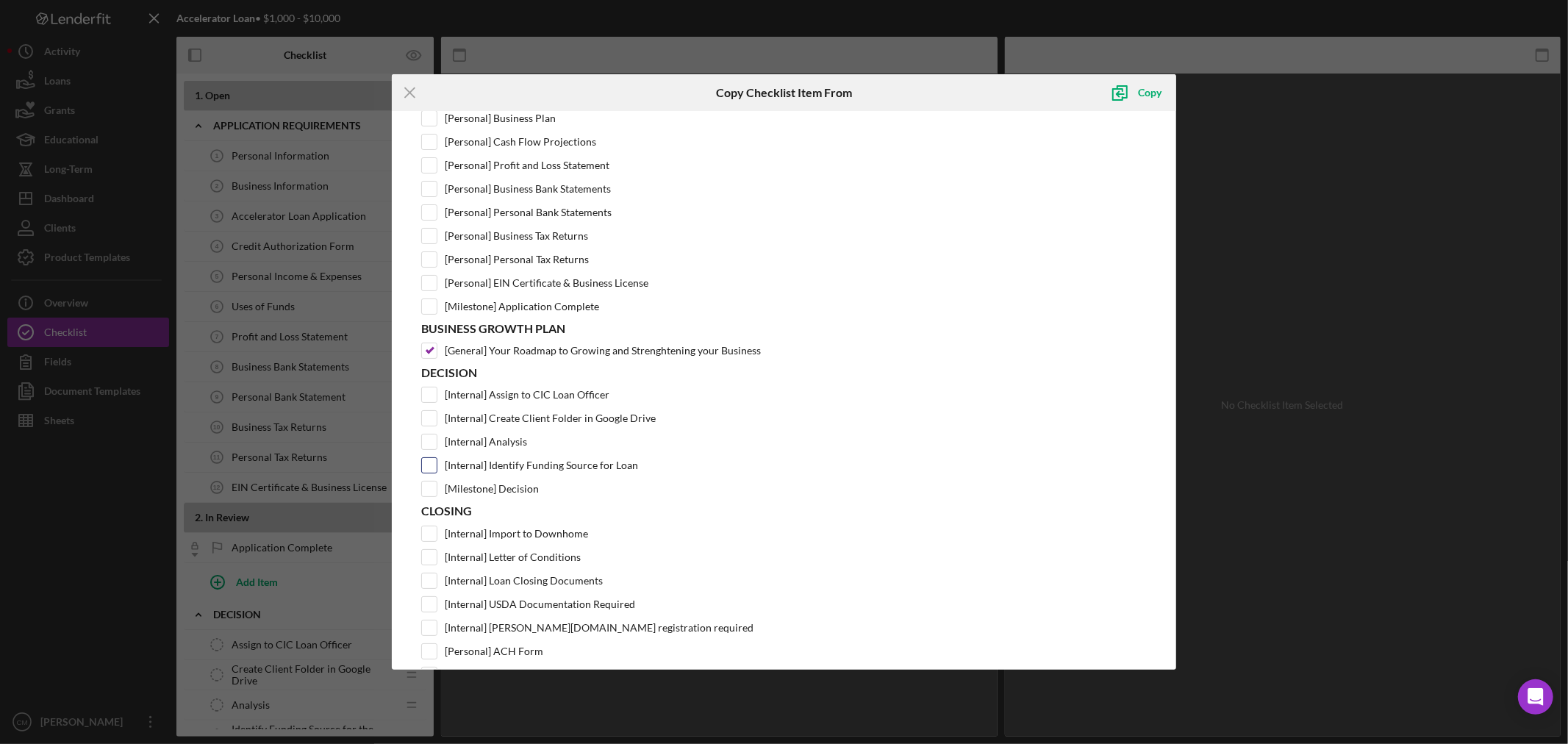
scroll to position [460, 0]
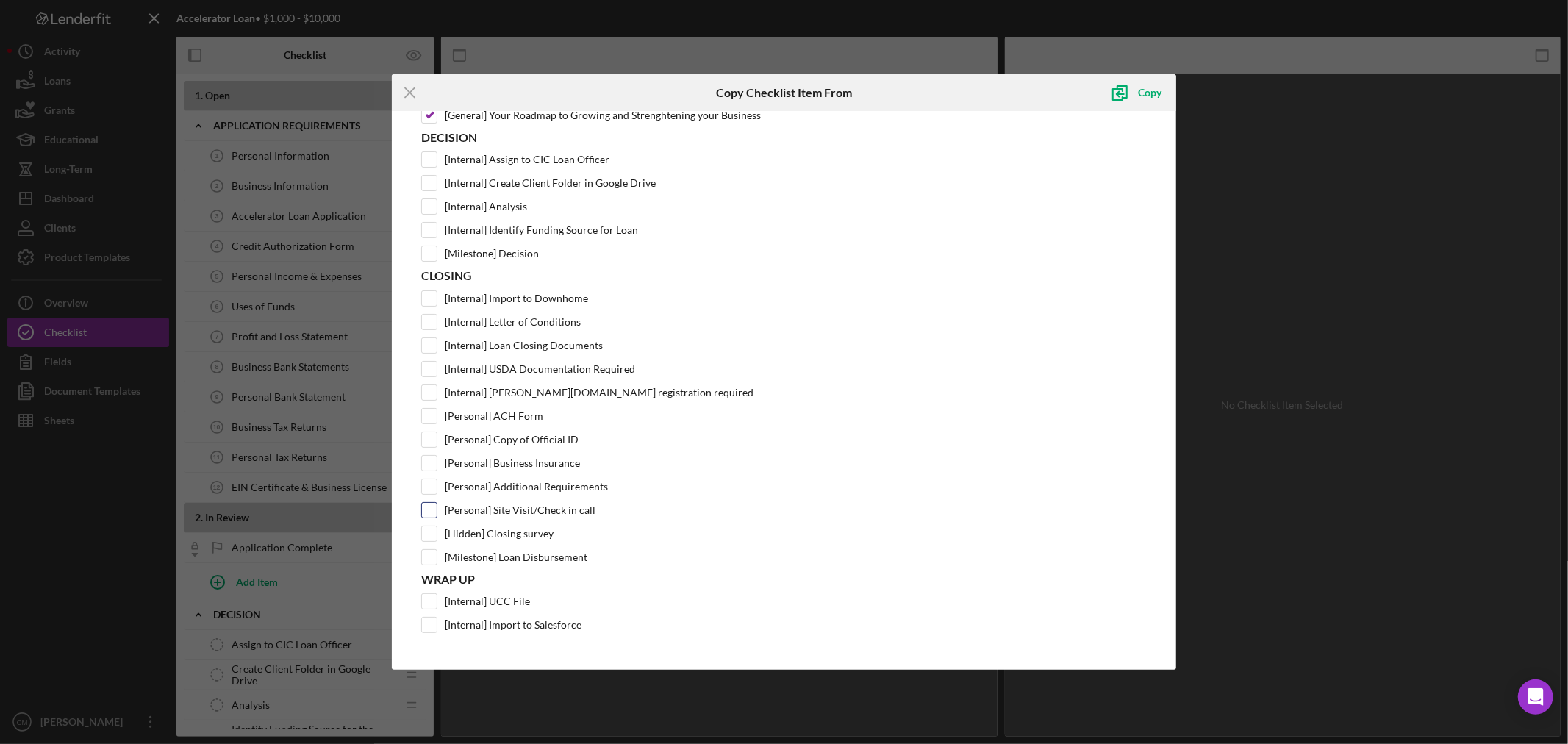
click at [428, 510] on input "[Personal] Site Visit/Check in call" at bounding box center [429, 511] width 15 height 15
checkbox input "true"
click at [1148, 95] on div "Copy" at bounding box center [1149, 93] width 23 height 30
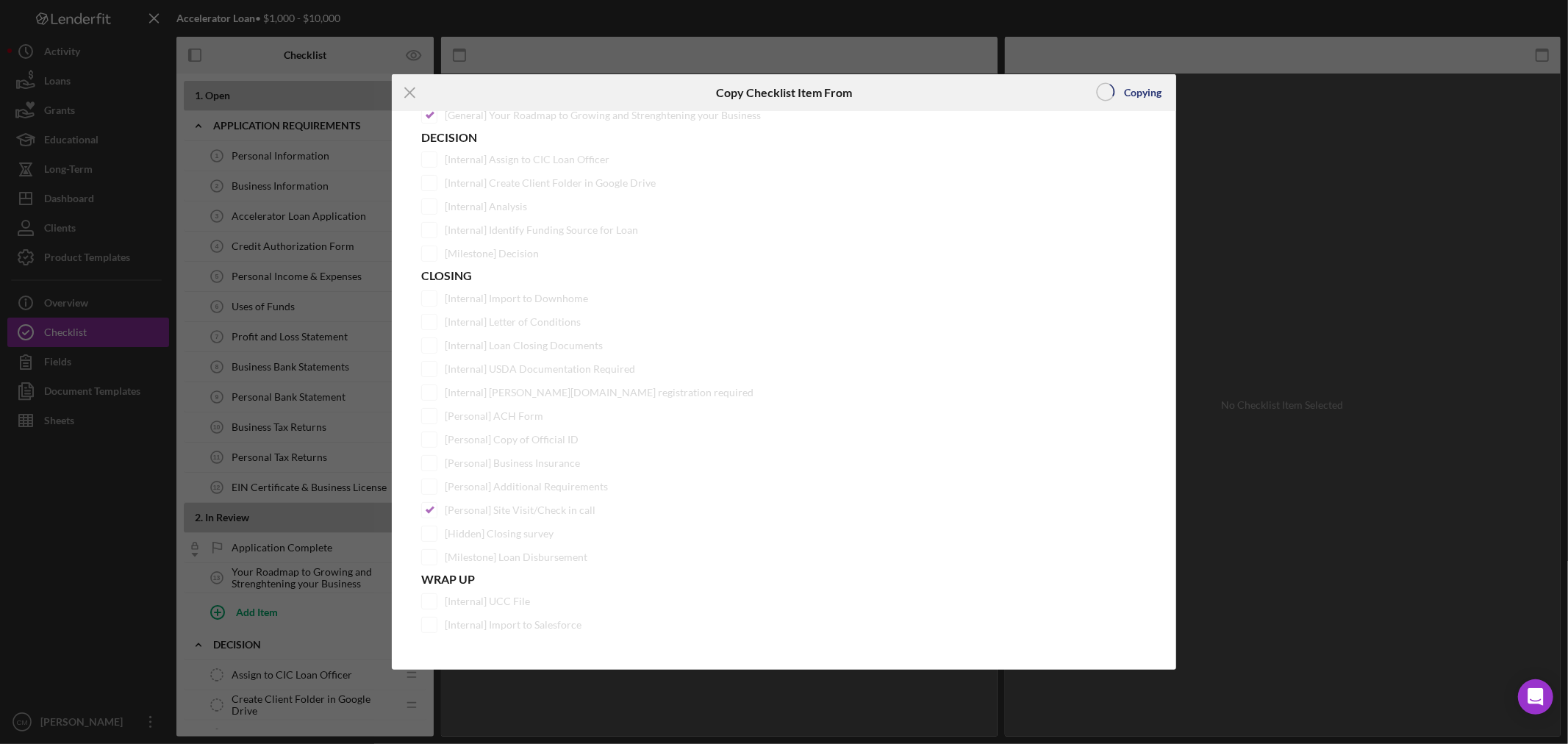
scroll to position [0, 0]
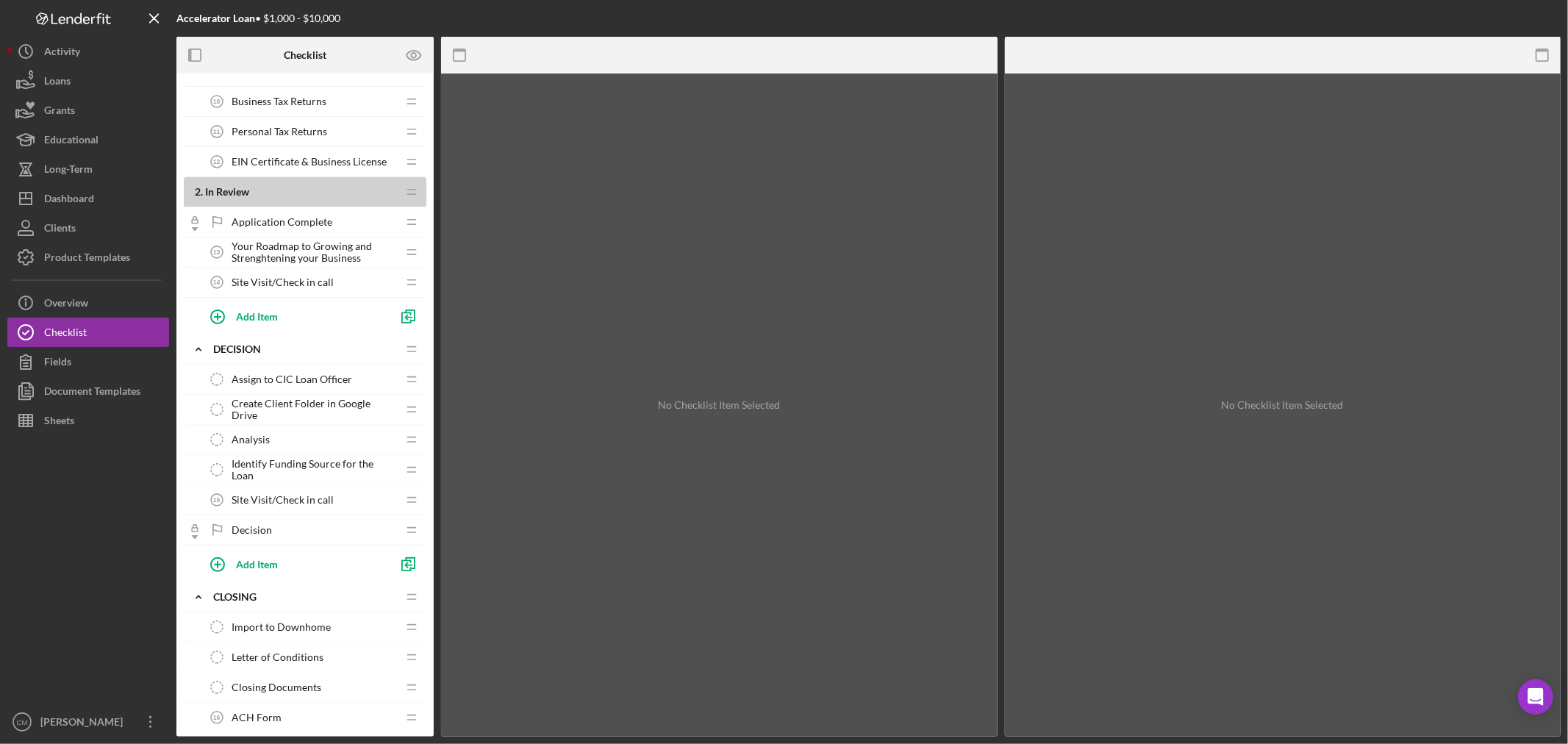
scroll to position [326, 0]
click at [408, 500] on icon "Icon/Drag" at bounding box center [411, 500] width 30 height 30
click at [411, 502] on icon "Icon/Drag" at bounding box center [411, 500] width 30 height 30
click at [336, 506] on div "Site Visit/Check in call 15 Site Visit/Check in call" at bounding box center [299, 500] width 192 height 30
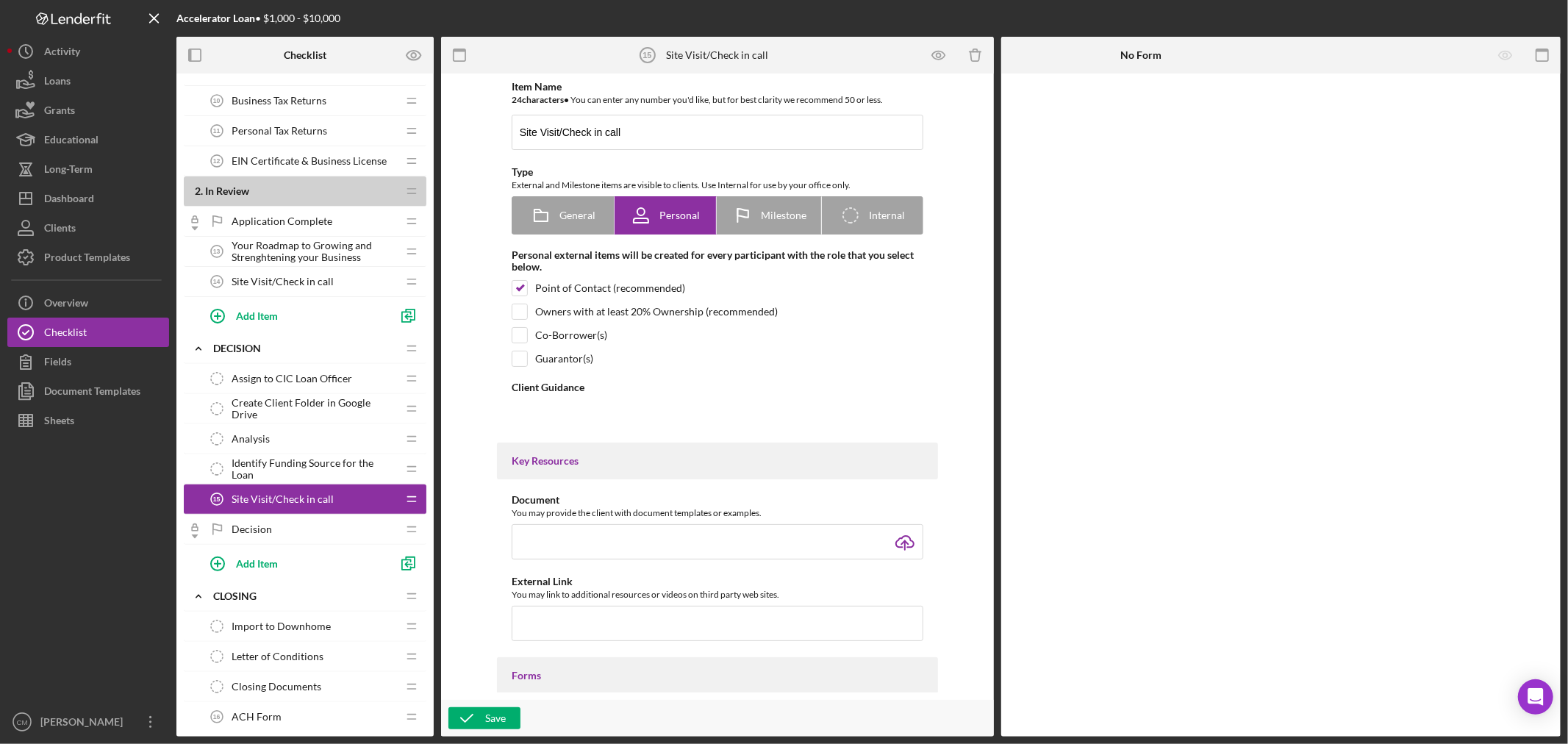
type textarea "<div> <div>Your loan officer will reach out to schedule a site visit or a check…"
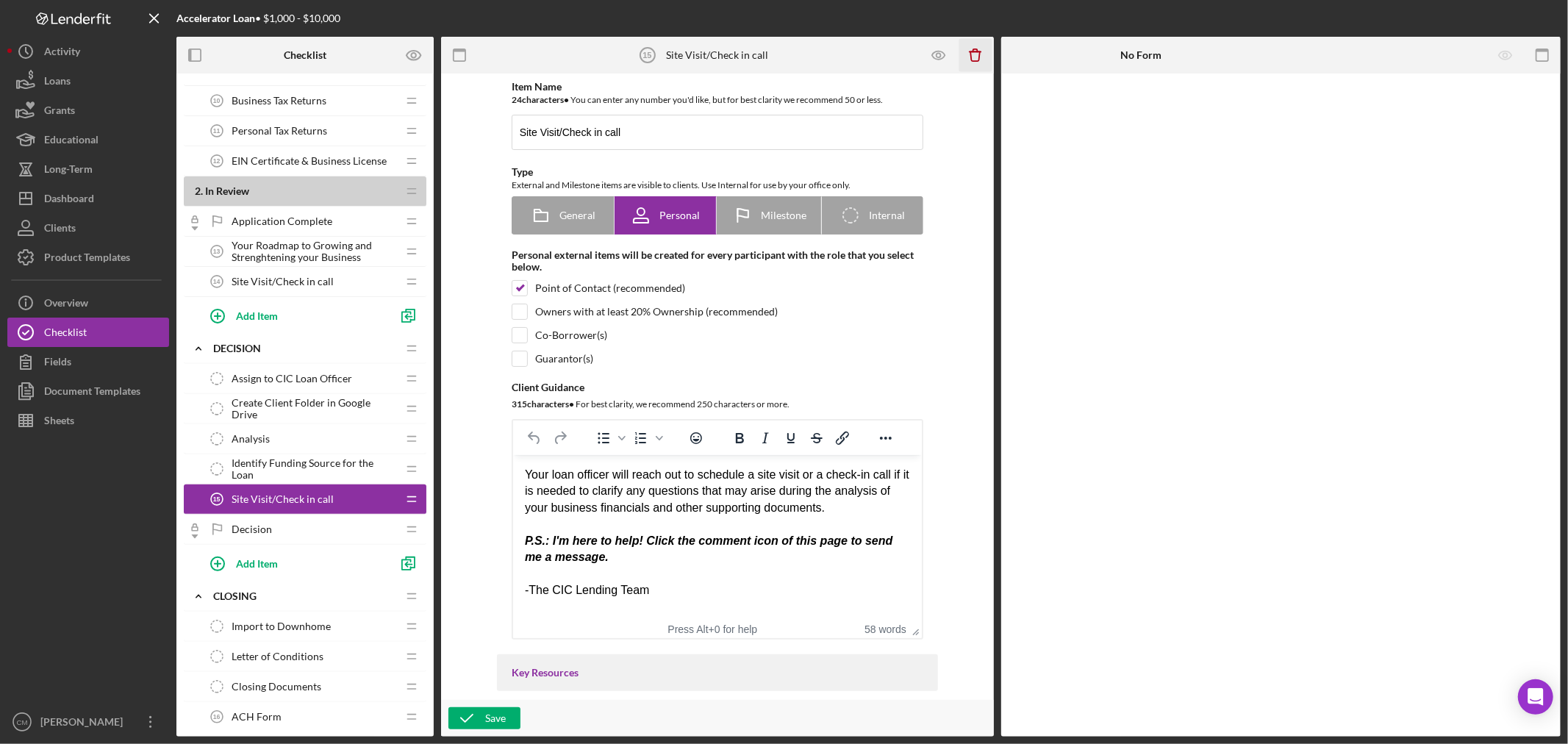
click at [970, 53] on icon "button" at bounding box center [975, 57] width 9 height 9
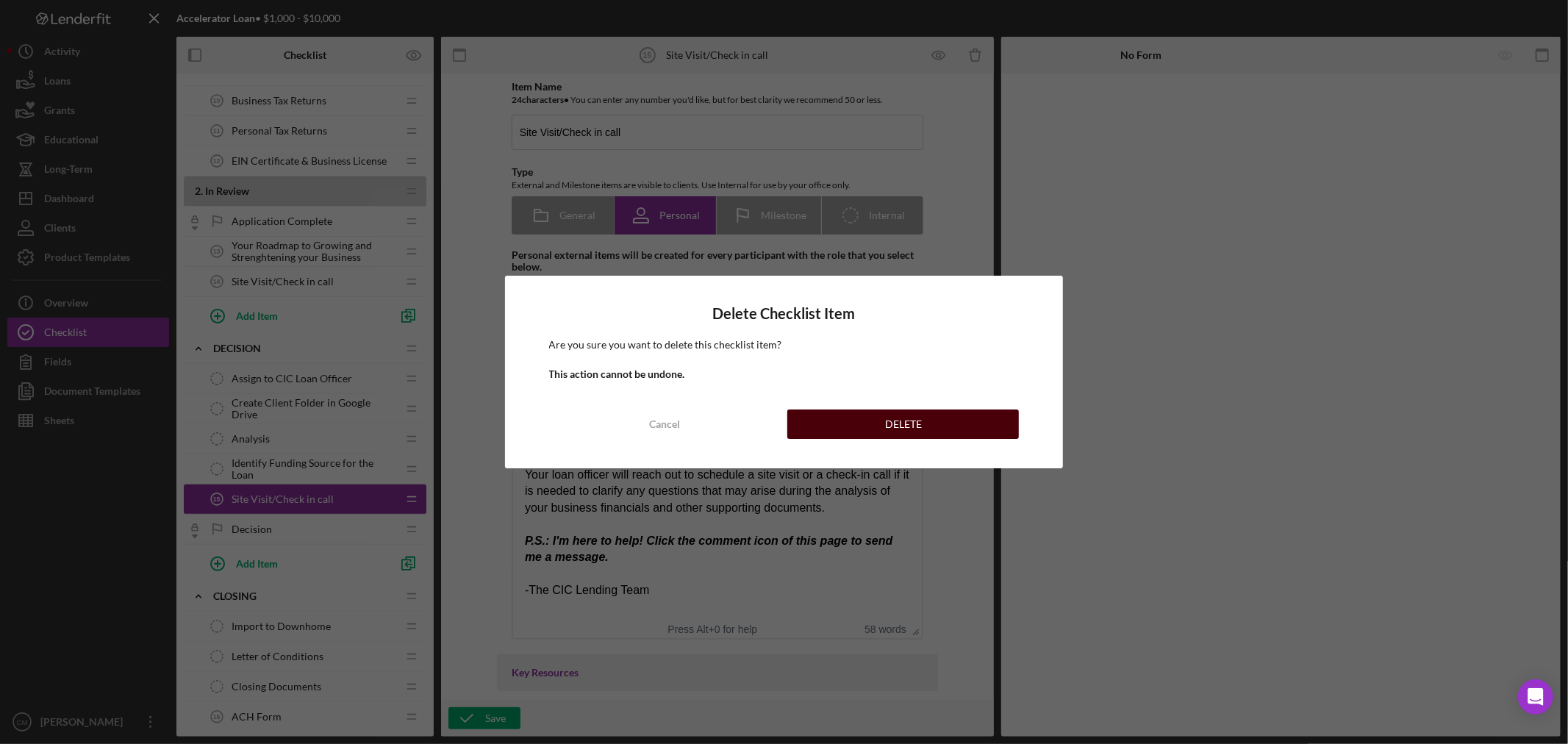
click at [893, 423] on div "DELETE" at bounding box center [904, 424] width 37 height 30
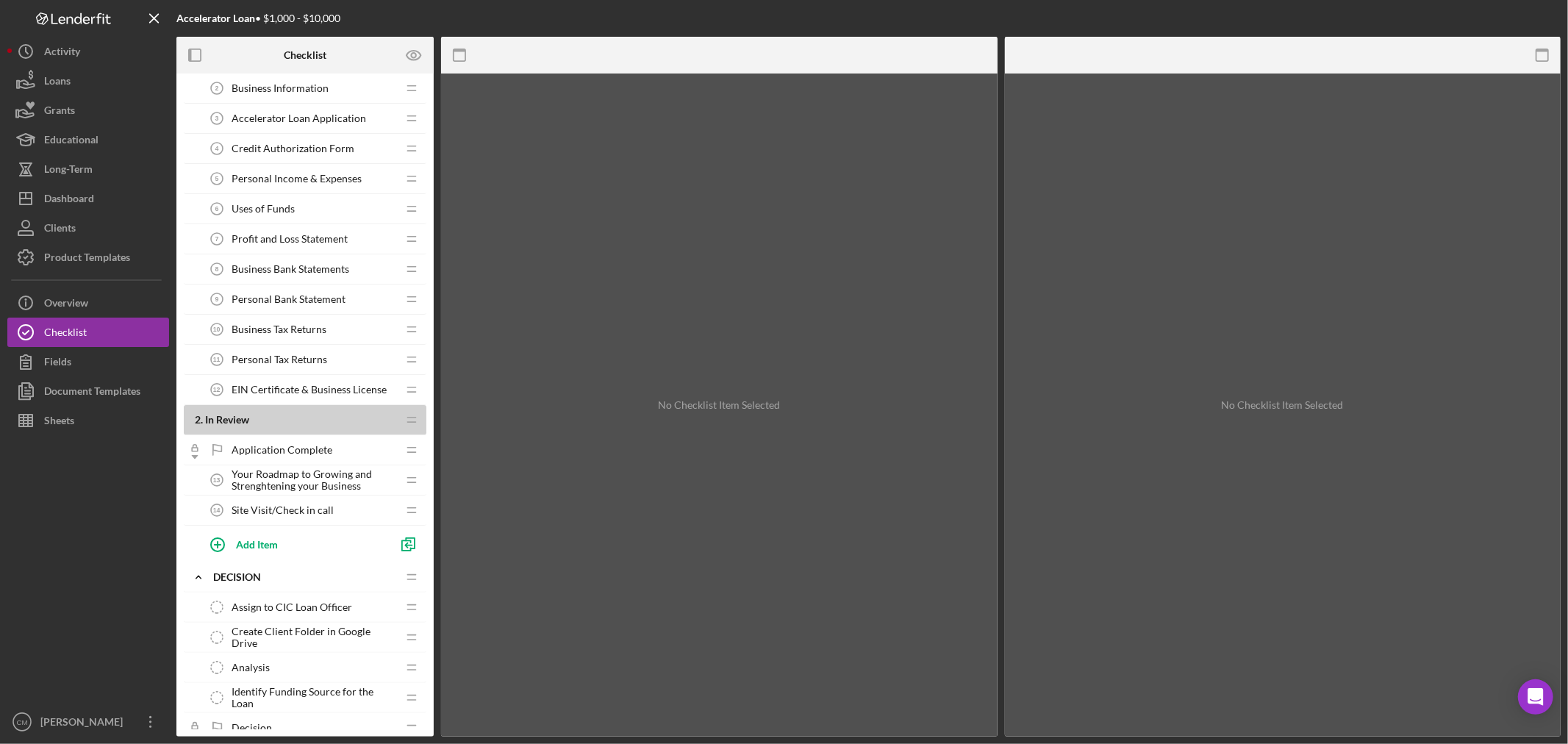
scroll to position [82, 0]
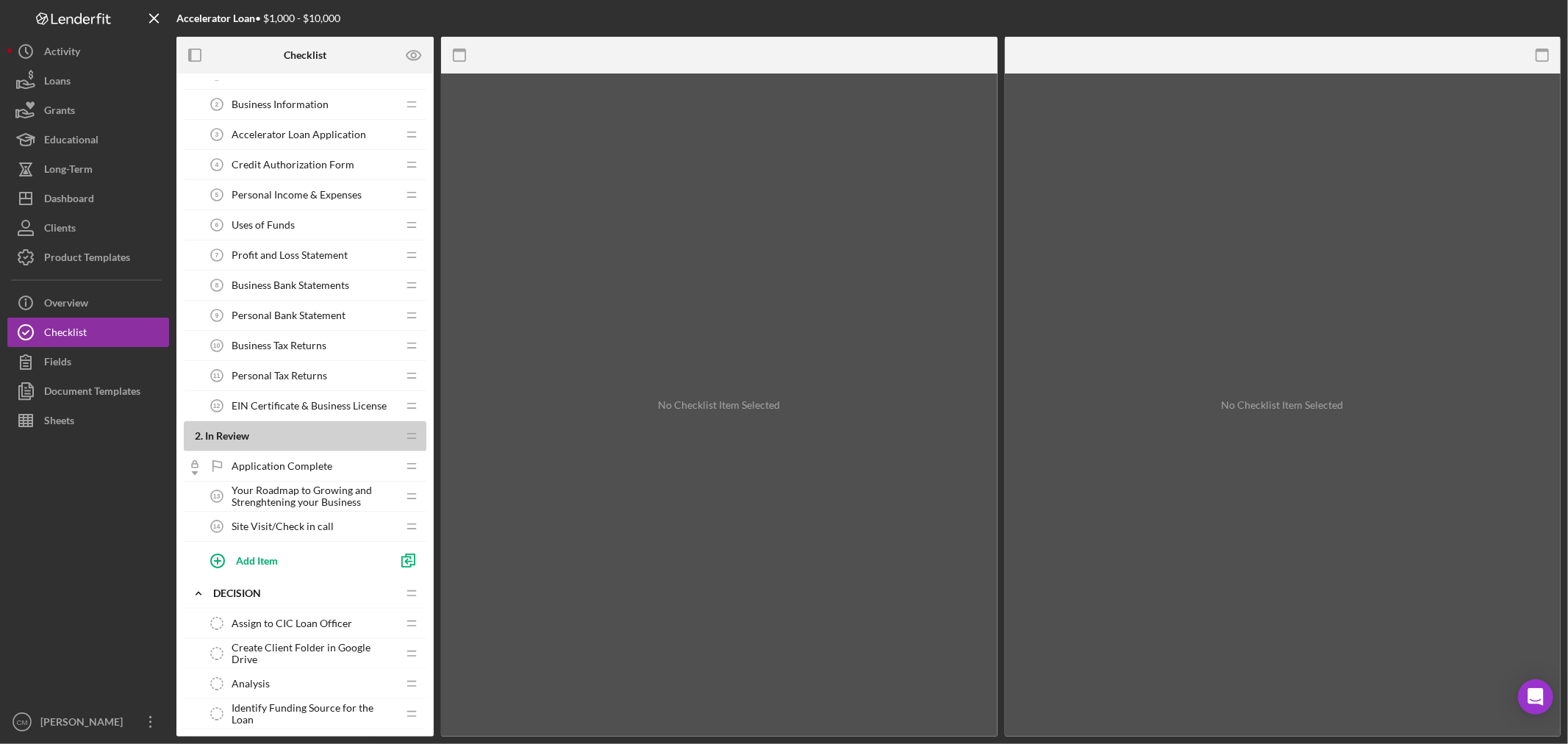
drag, startPoint x: 278, startPoint y: 523, endPoint x: 303, endPoint y: 636, distance: 115.7
click at [303, 636] on div "1 . Open Icon/Expander Application Requirements Icon/Edit Icon/Drag Personal In…" at bounding box center [305, 675] width 243 height 1353
click at [396, 526] on div "Site Visit/Check in call 14 Site Visit/Check in call" at bounding box center [299, 526] width 195 height 30
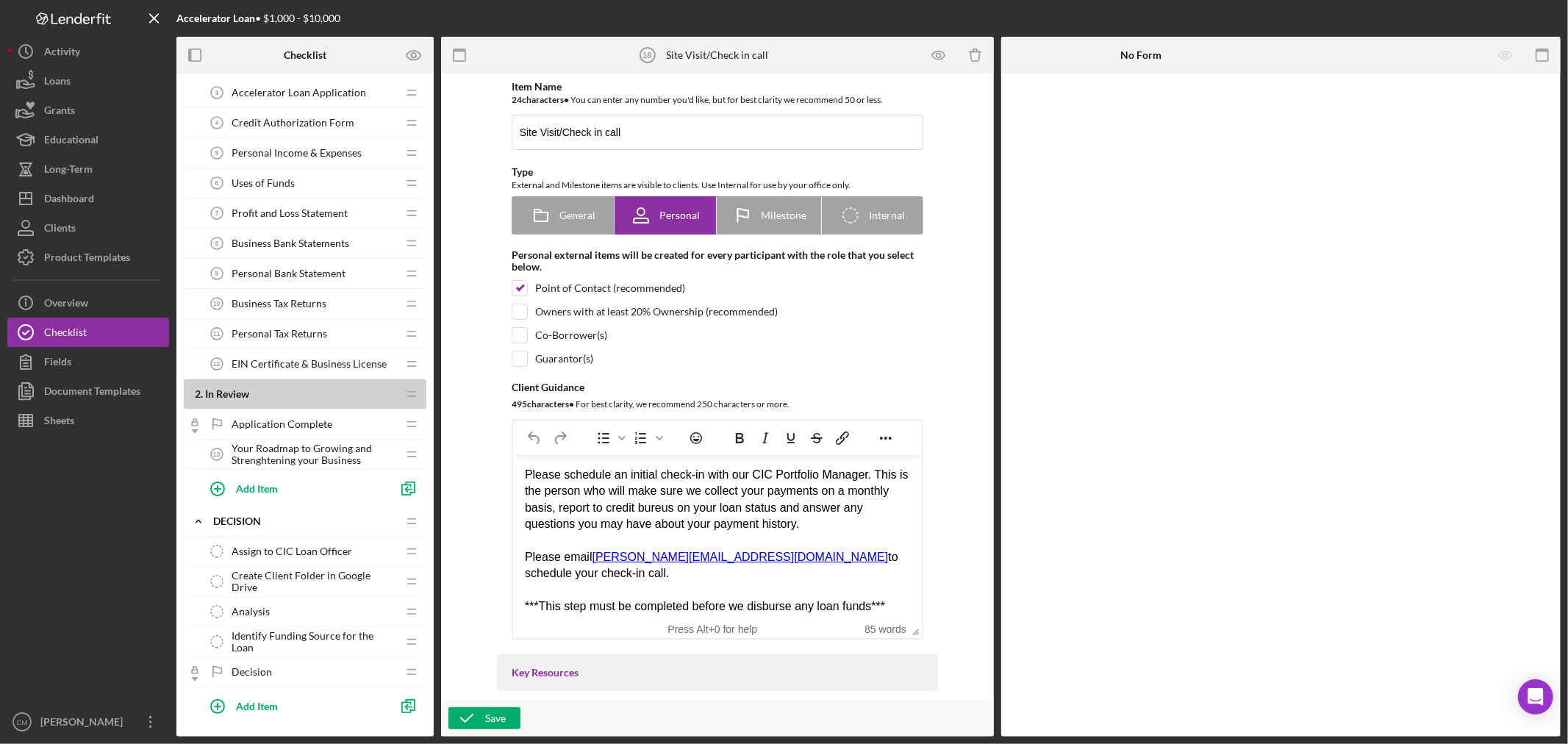
scroll to position [120, 0]
click at [265, 496] on div "Add Item" at bounding box center [257, 492] width 42 height 28
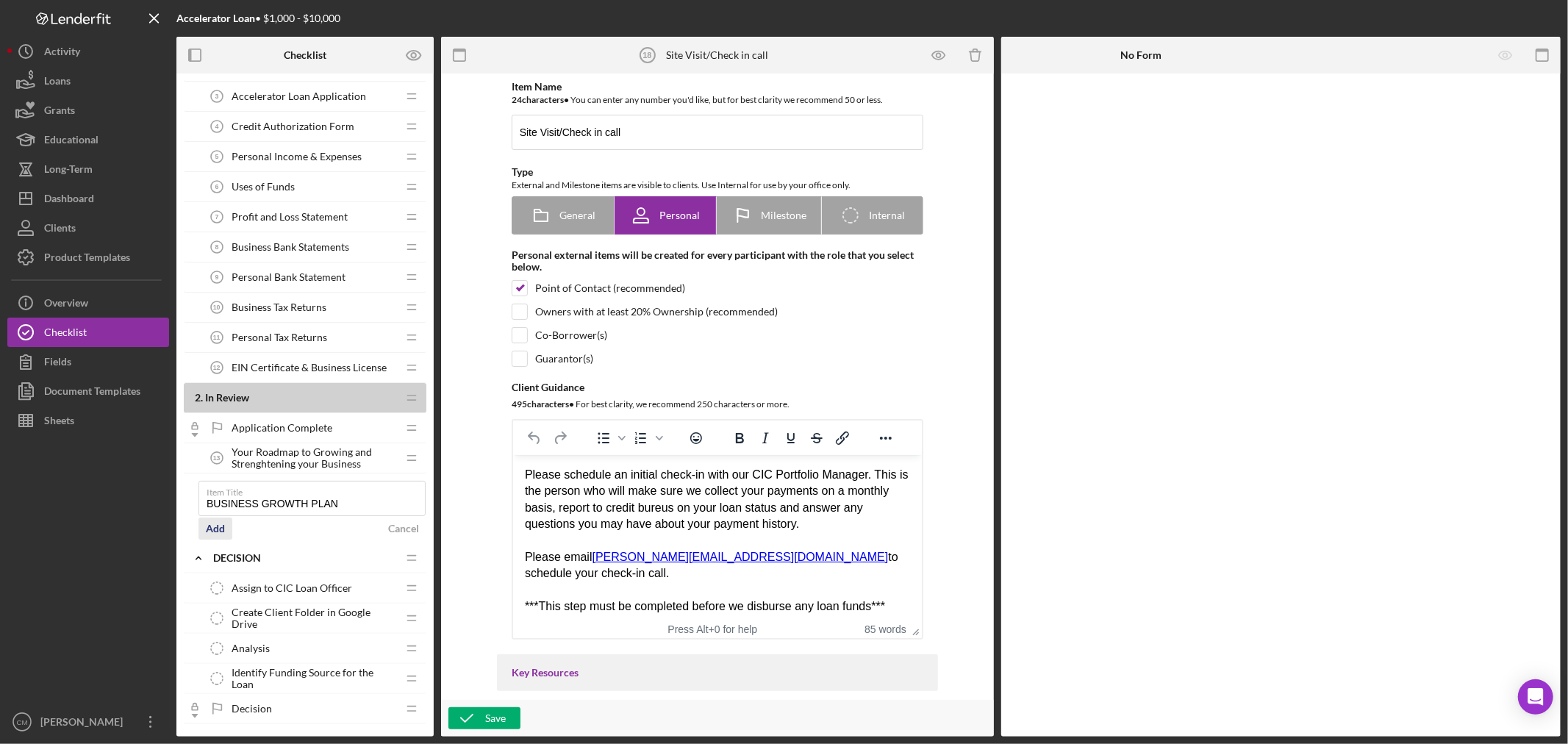
type input "BUSINESS GROWTH PLAN"
click at [215, 524] on div "Add" at bounding box center [215, 529] width 19 height 22
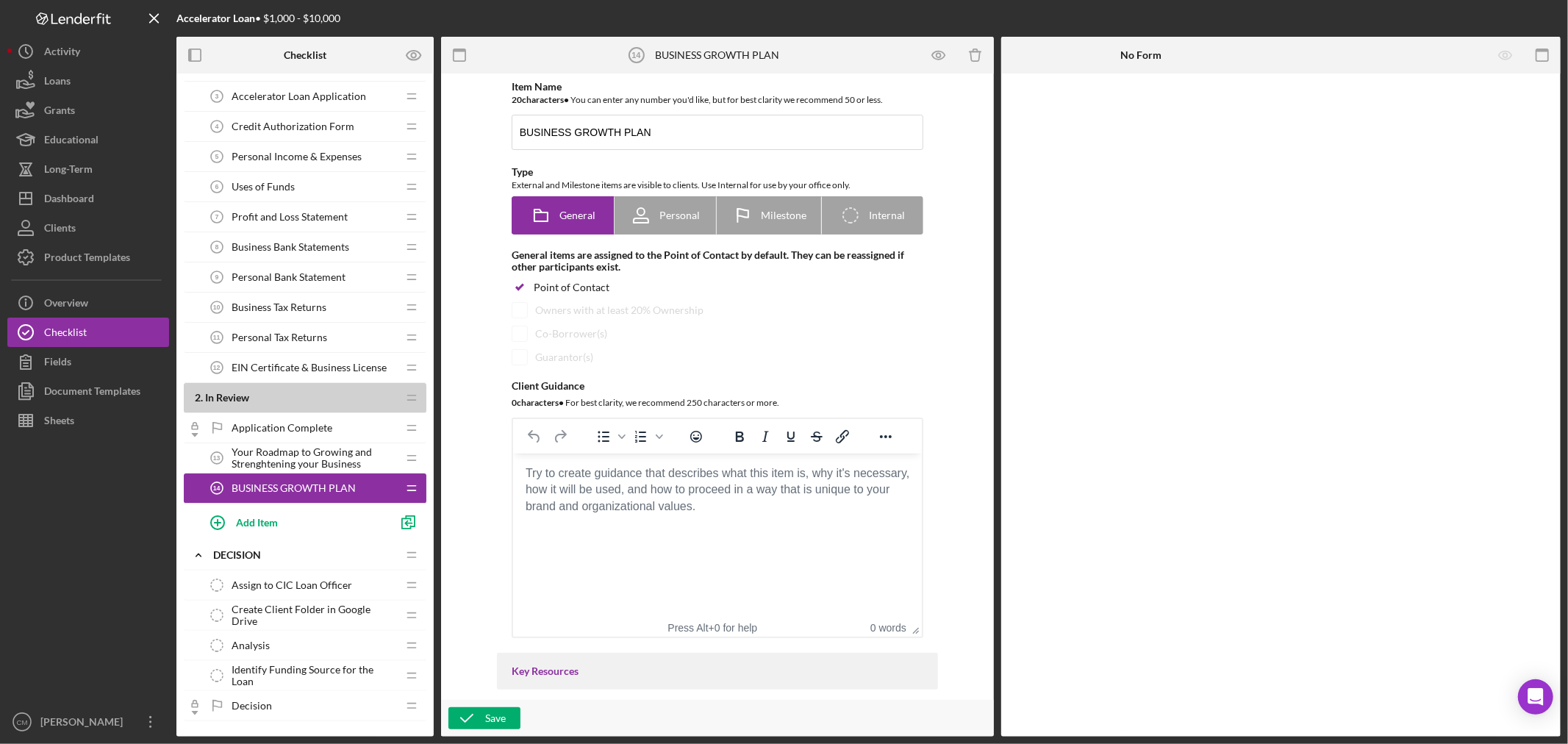
drag, startPoint x: 285, startPoint y: 454, endPoint x: 279, endPoint y: 473, distance: 19.9
click at [280, 491] on div "1 . Open Icon/Expander Application Requirements Icon/Edit Icon/Drag Personal In…" at bounding box center [305, 652] width 243 height 1382
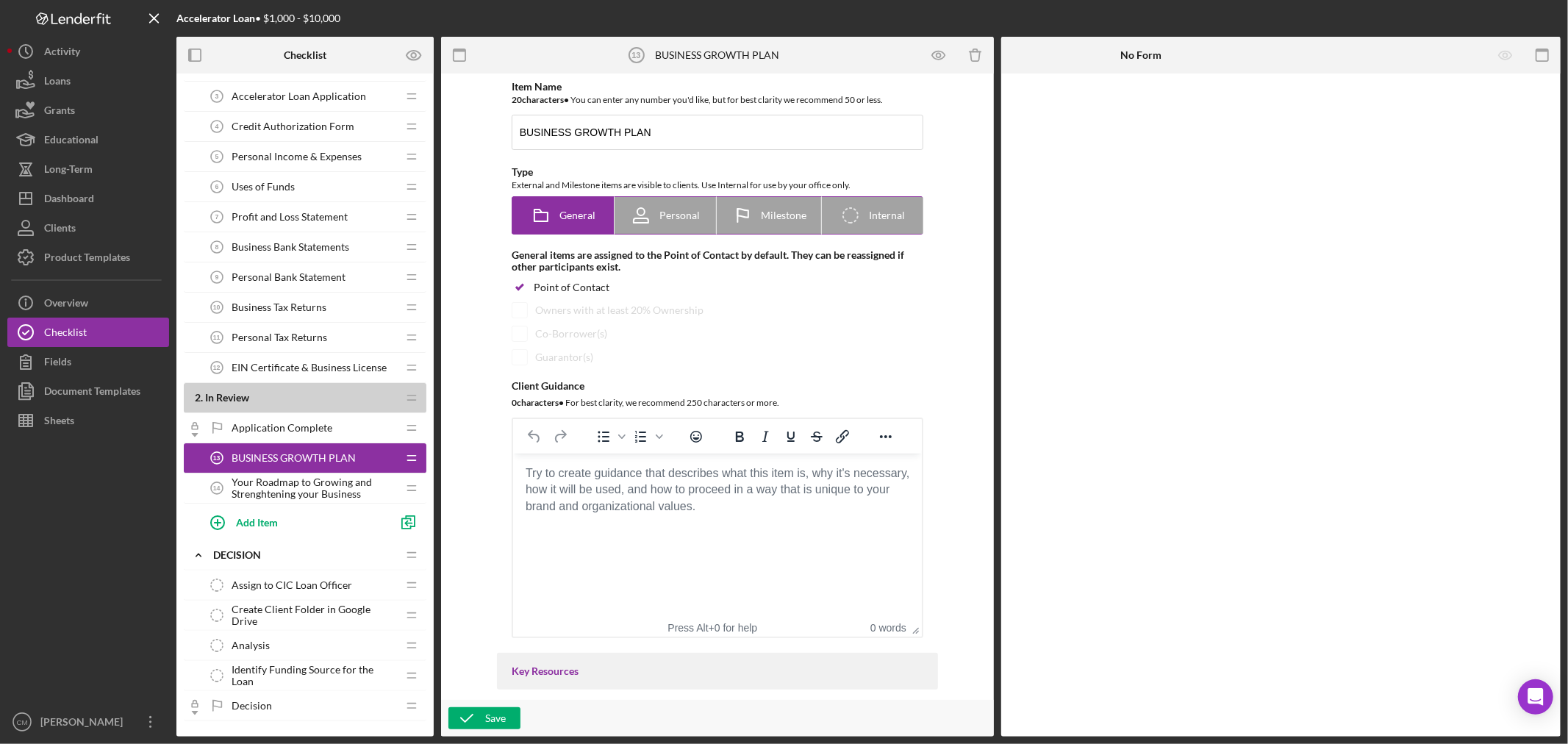
click at [781, 210] on span "Milestone" at bounding box center [783, 215] width 45 height 12
radio input "false"
radio input "true"
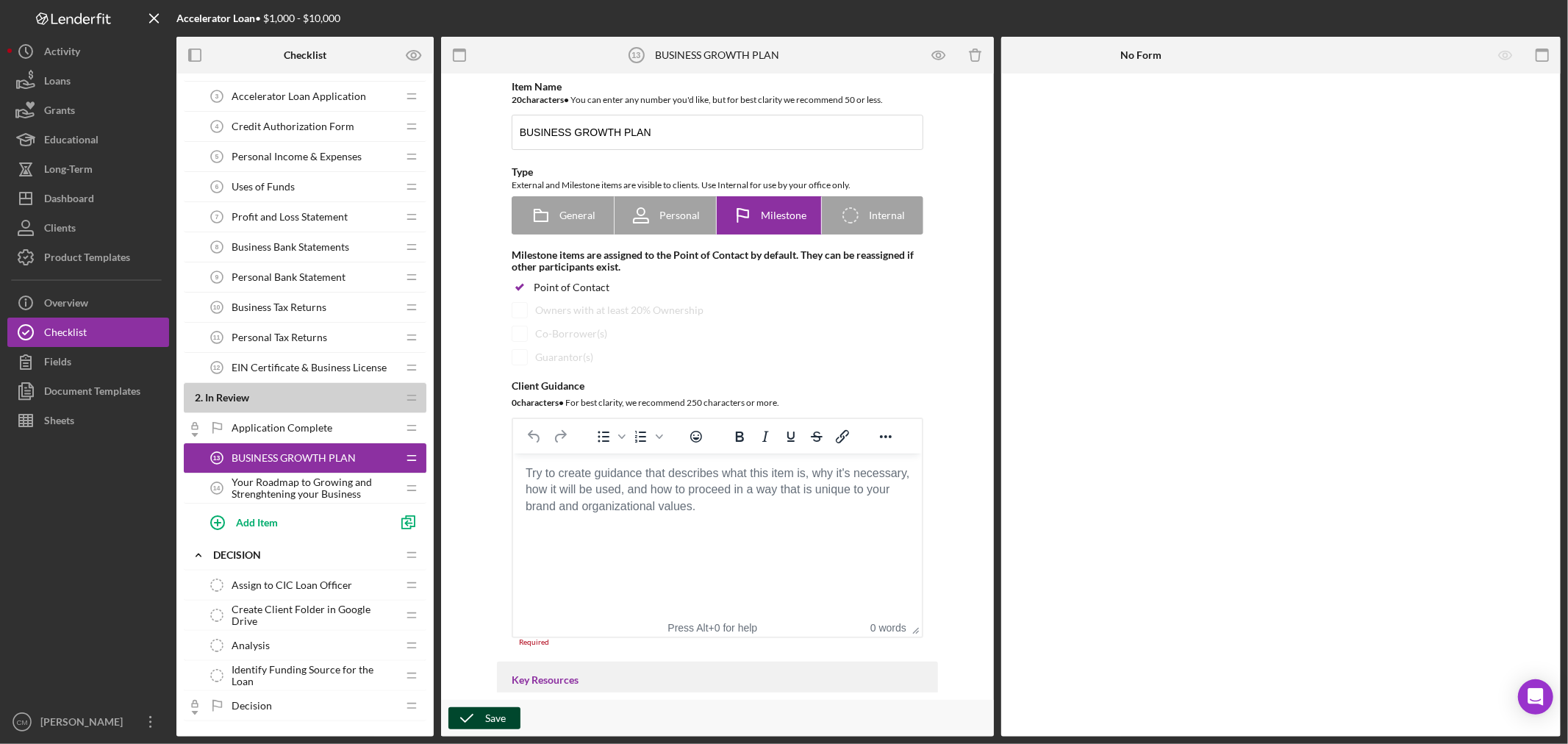
click at [503, 719] on div "Save" at bounding box center [496, 718] width 20 height 22
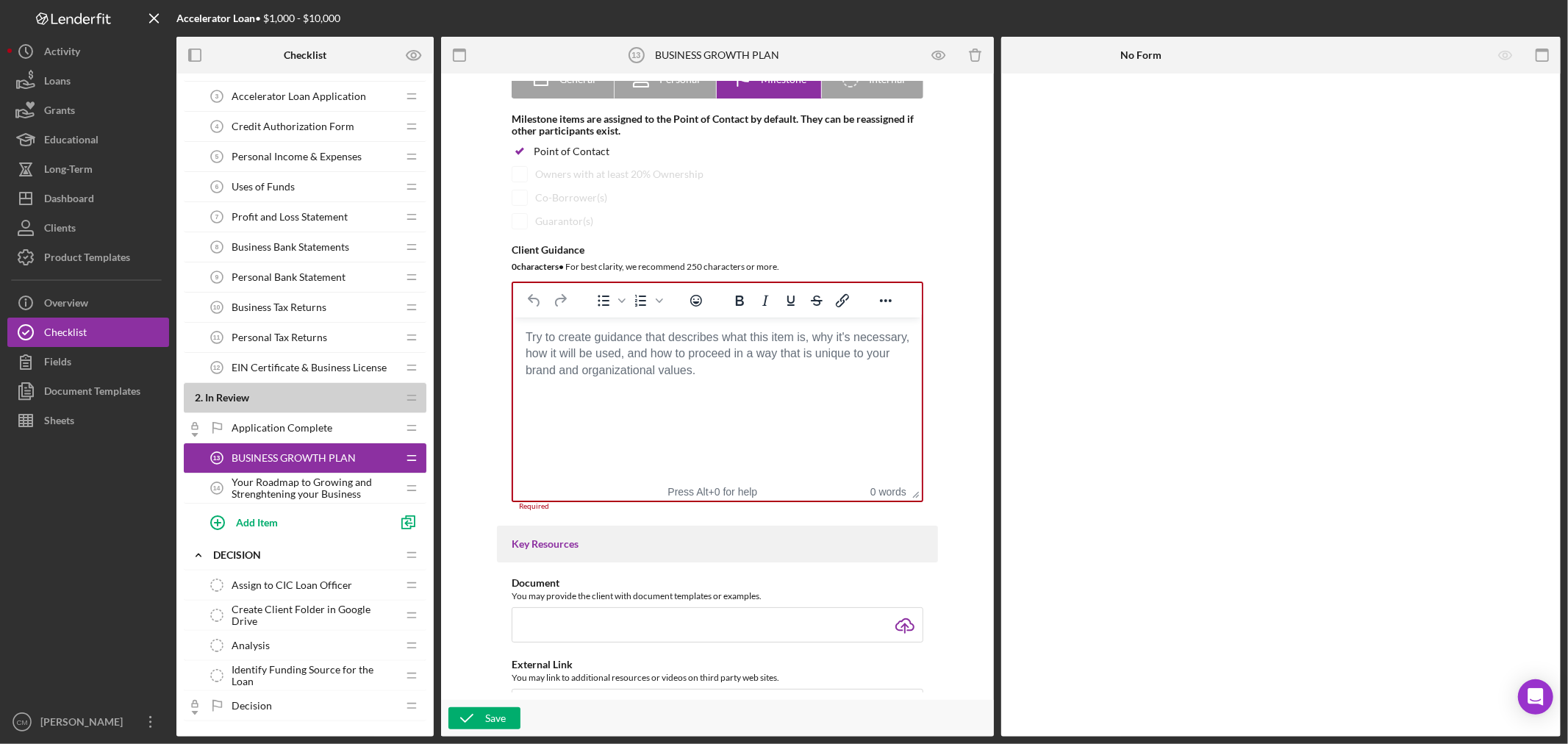
scroll to position [92, 0]
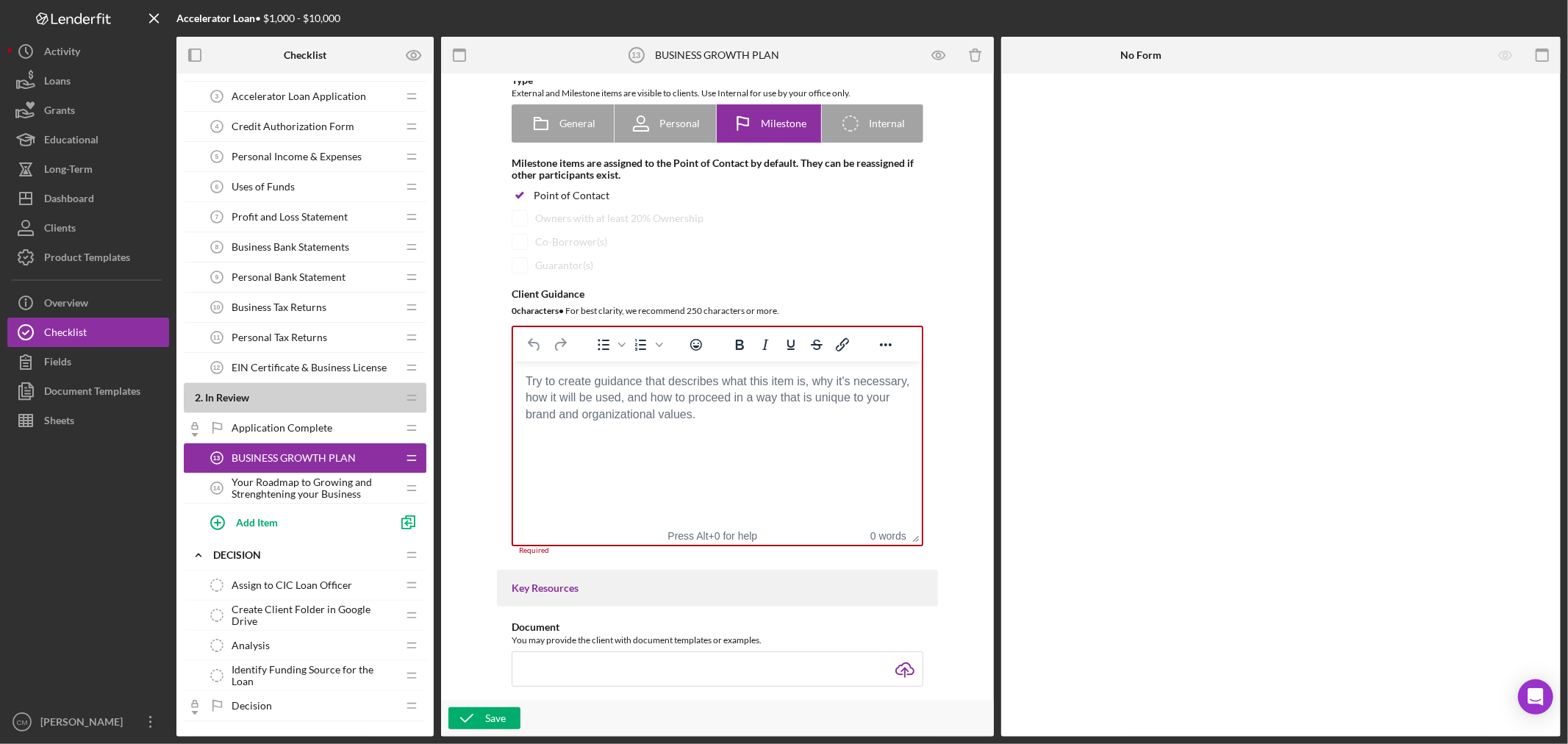
click at [275, 497] on span "Your Roadmap to Growing and Strenghtening your Business" at bounding box center [314, 487] width 166 height 23
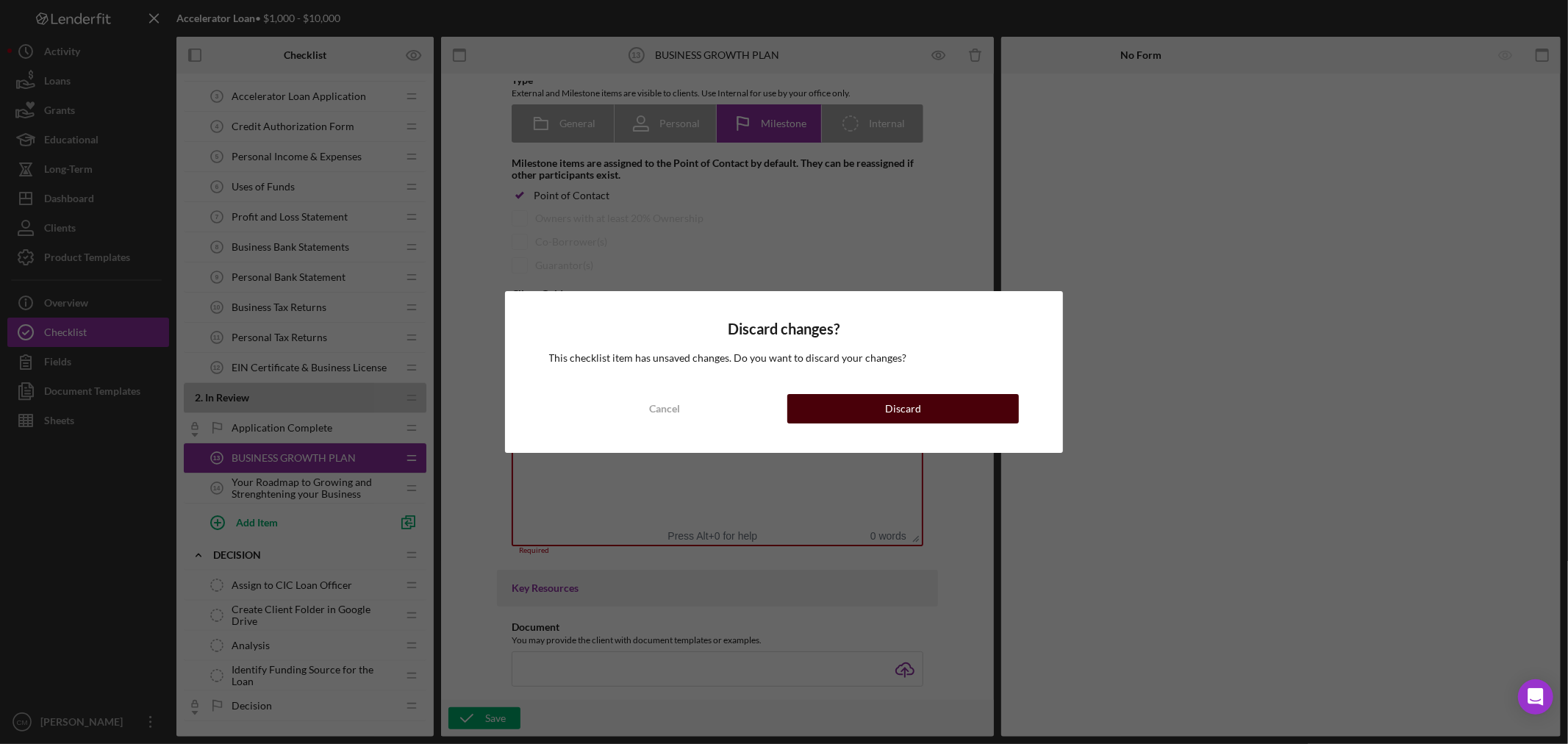
click at [959, 410] on button "Discard" at bounding box center [904, 409] width 232 height 30
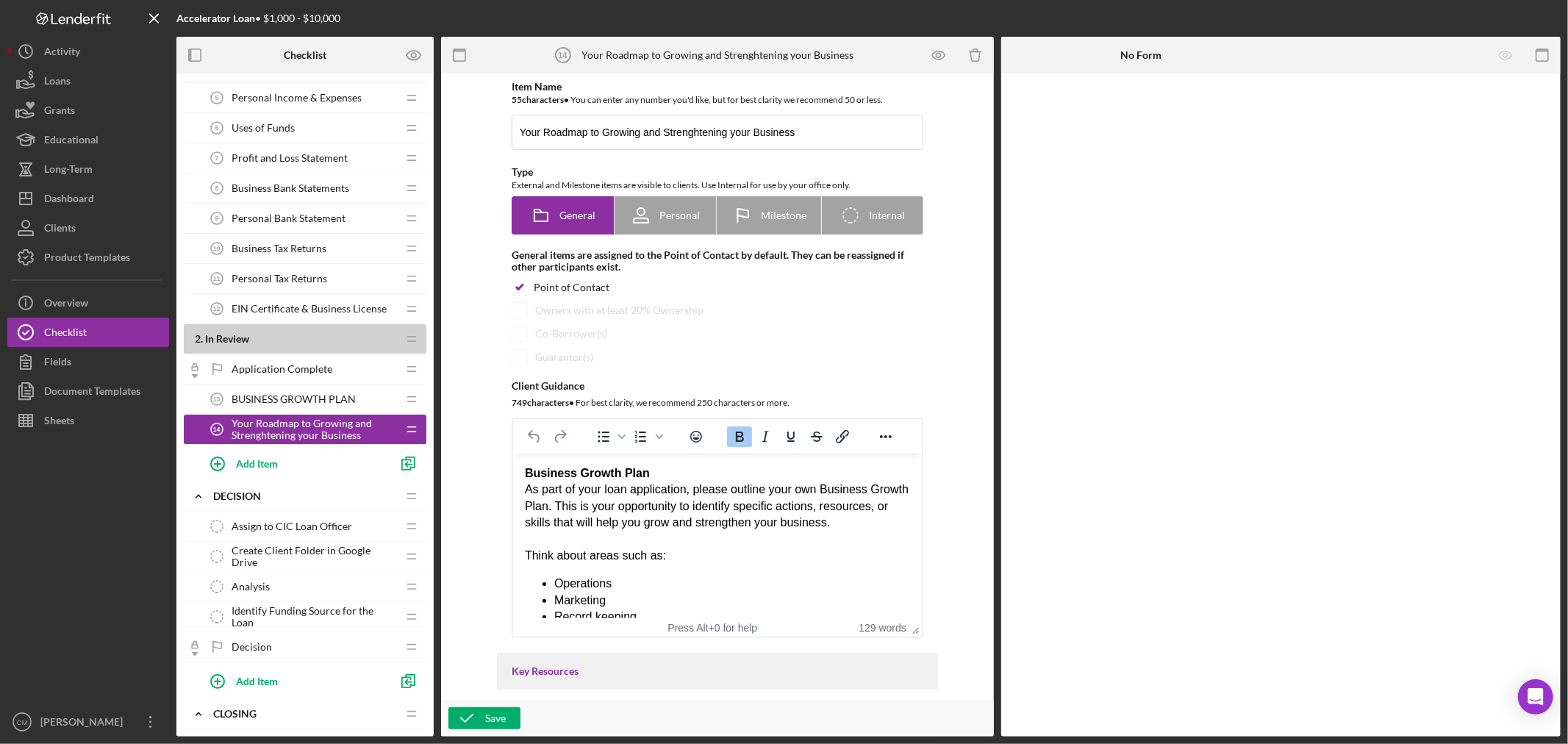
scroll to position [150, 0]
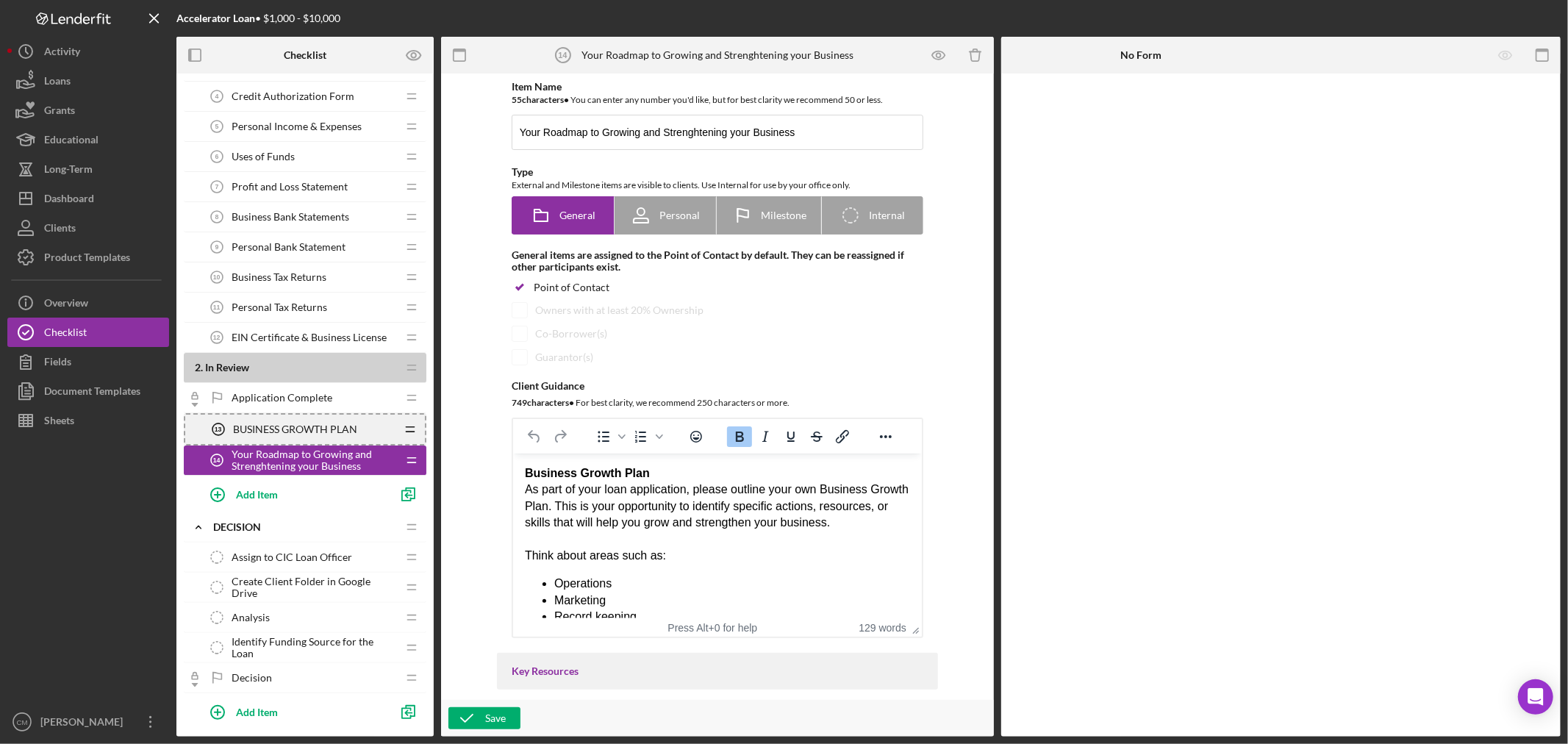
click at [411, 426] on icon "Icon/Drag" at bounding box center [411, 429] width 30 height 30
drag, startPoint x: 411, startPoint y: 426, endPoint x: 346, endPoint y: 422, distance: 65.1
click at [346, 423] on span "BUSINESS GROWTH PLAN" at bounding box center [296, 429] width 124 height 12
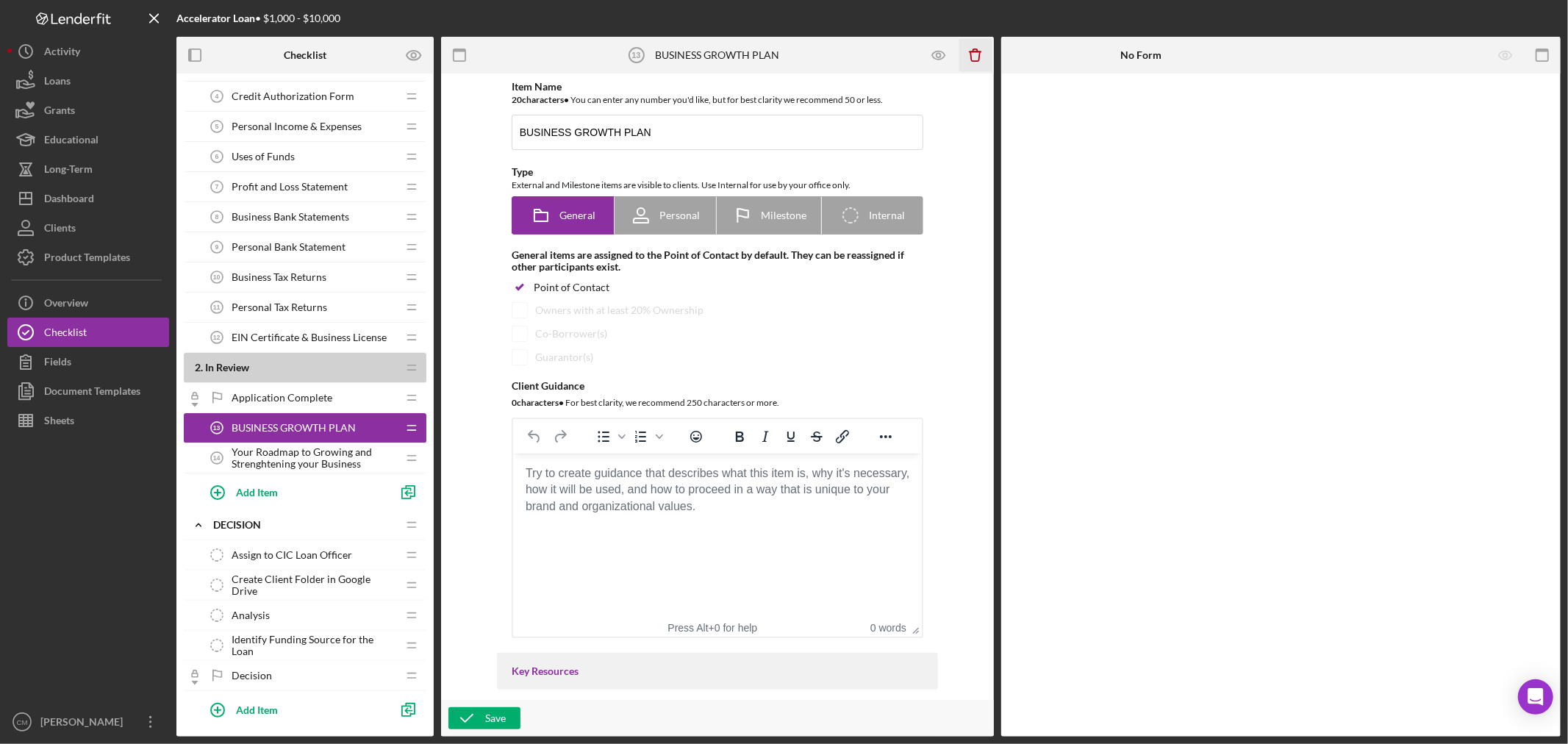
click at [979, 61] on icon "button" at bounding box center [975, 57] width 9 height 9
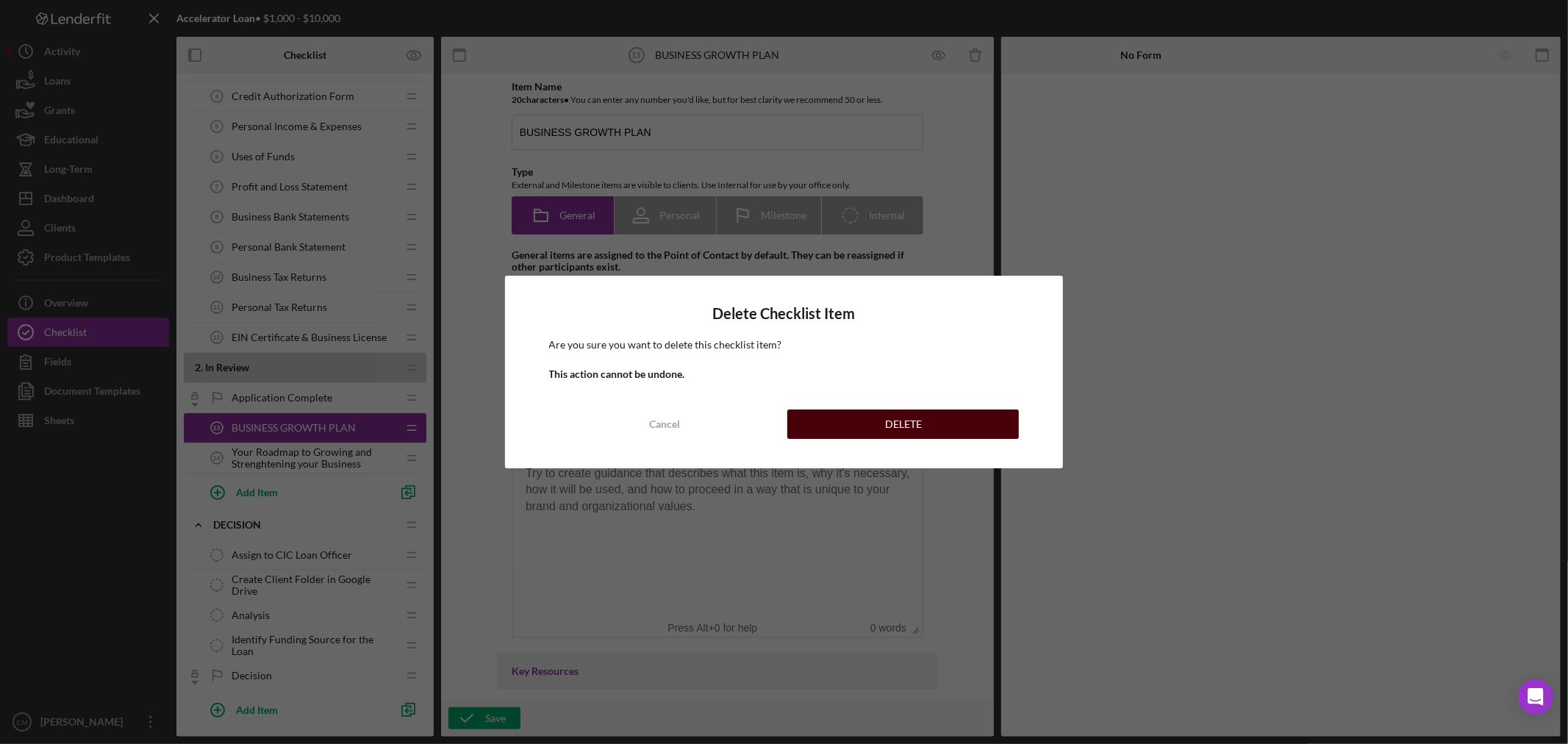
click at [963, 422] on button "DELETE" at bounding box center [904, 424] width 232 height 30
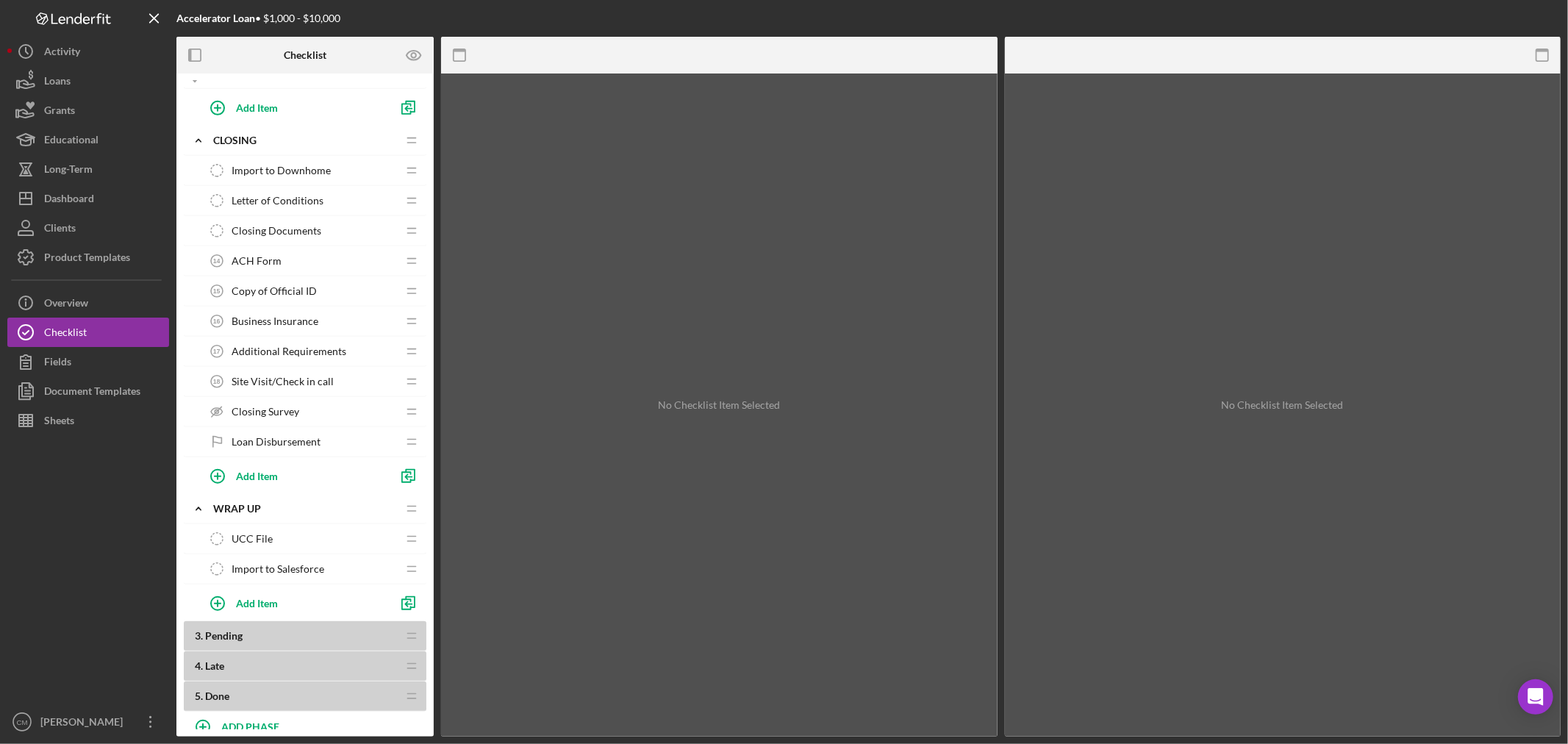
scroll to position [774, 0]
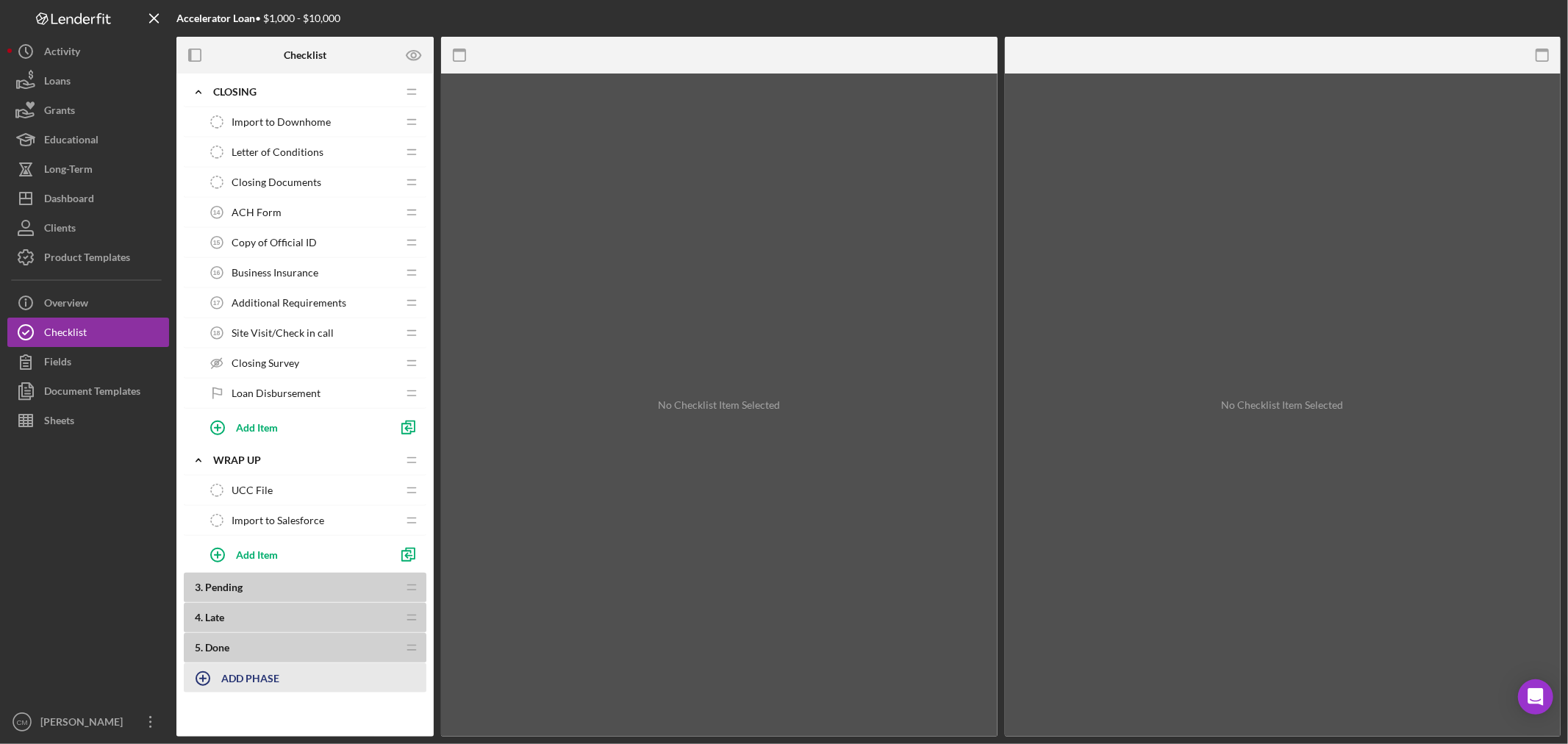
click at [244, 677] on b "ADD PHASE" at bounding box center [250, 677] width 58 height 12
type input "BUSINESS GROWTH PLAN"
click at [205, 717] on div "Add" at bounding box center [200, 715] width 19 height 22
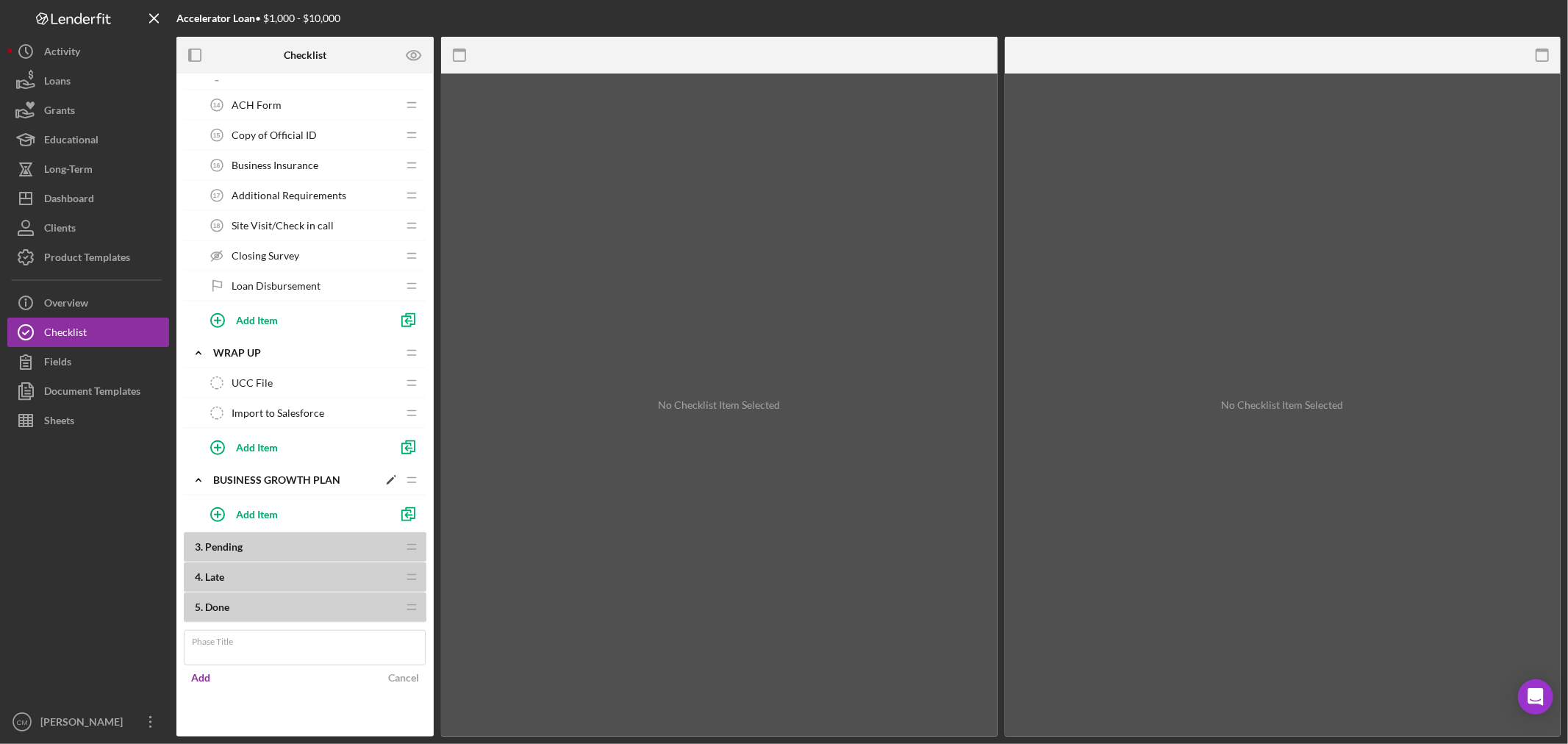
scroll to position [841, 0]
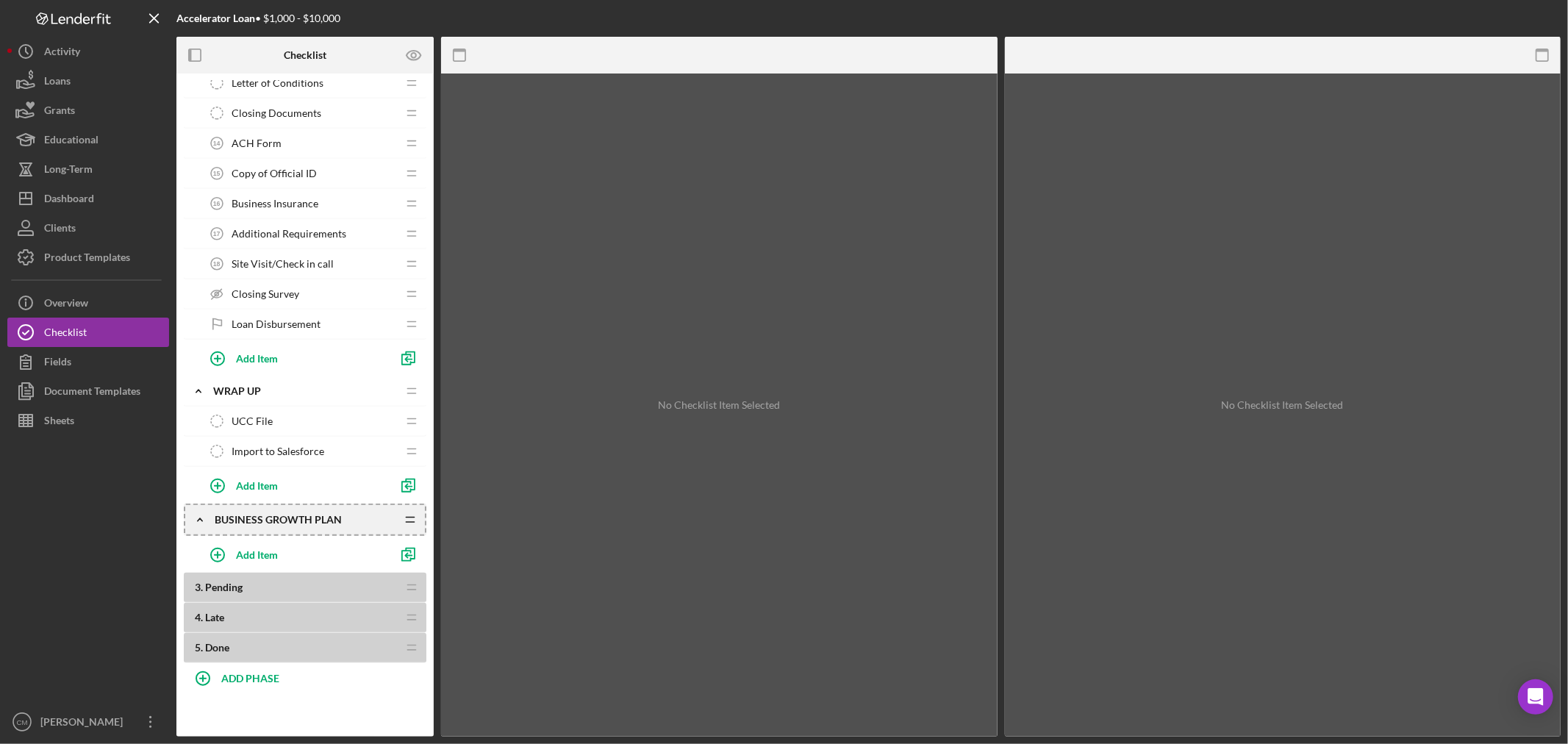
drag, startPoint x: 410, startPoint y: 480, endPoint x: 410, endPoint y: 429, distance: 51.0
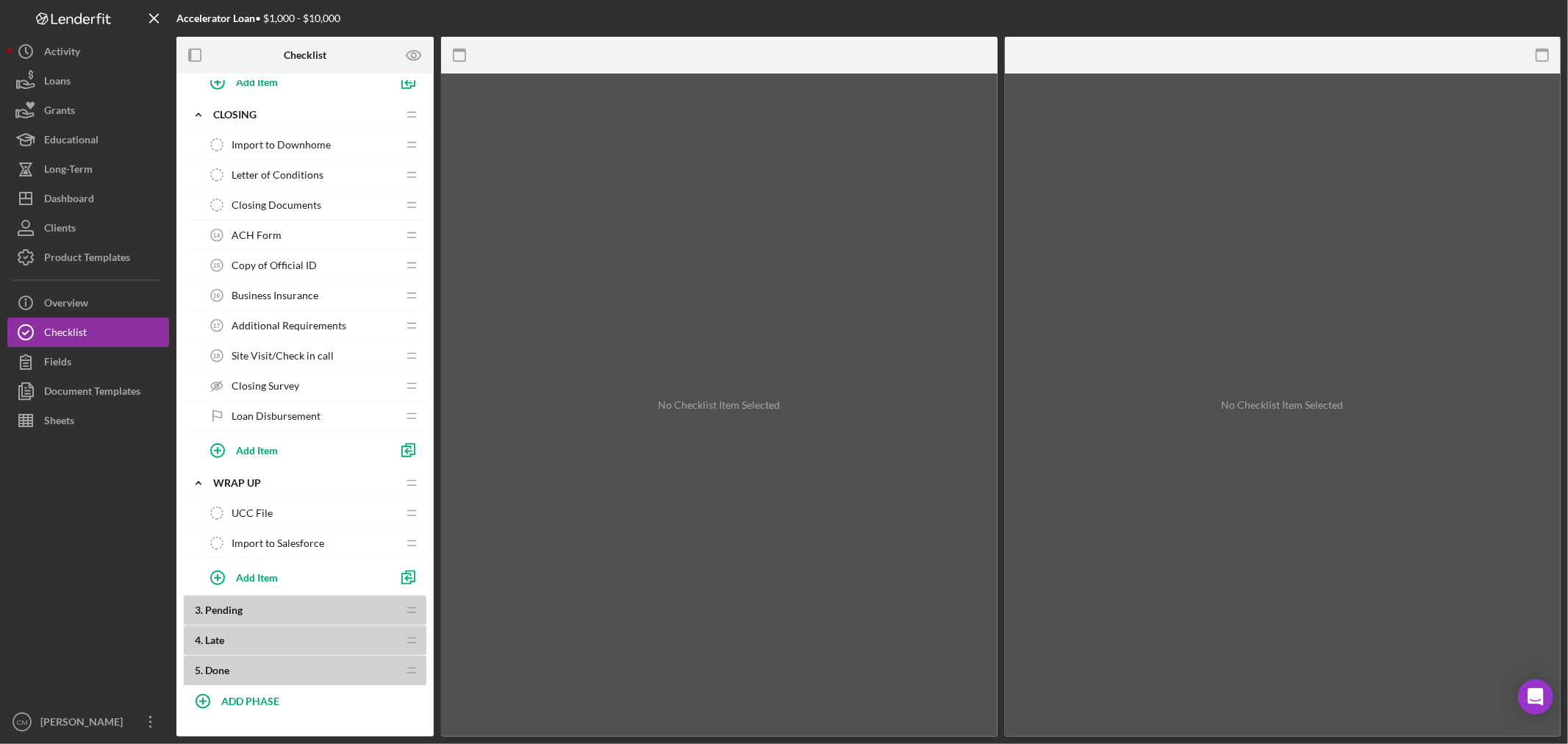
scroll to position [840, 0]
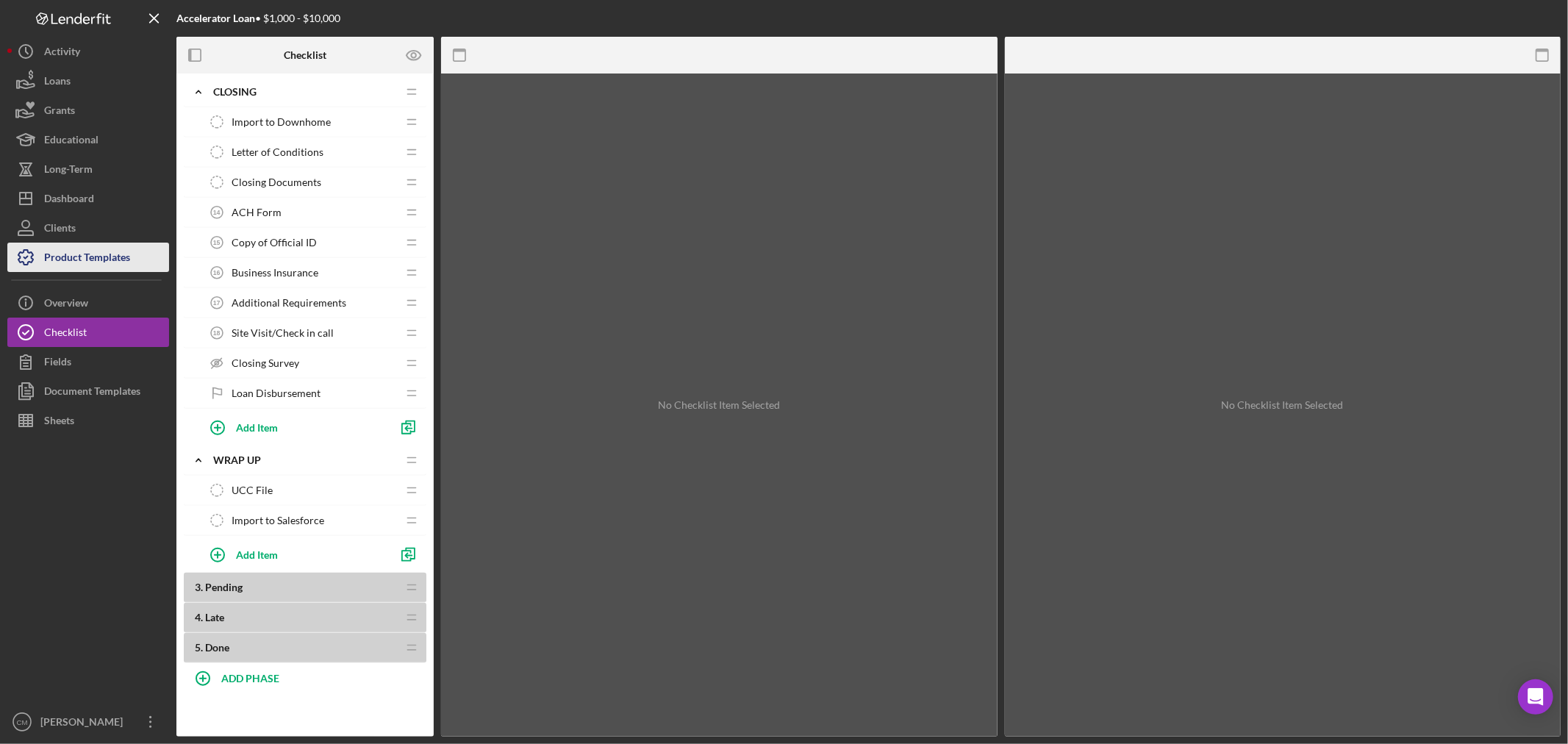
click at [81, 255] on div "Product Templates" at bounding box center [87, 259] width 86 height 33
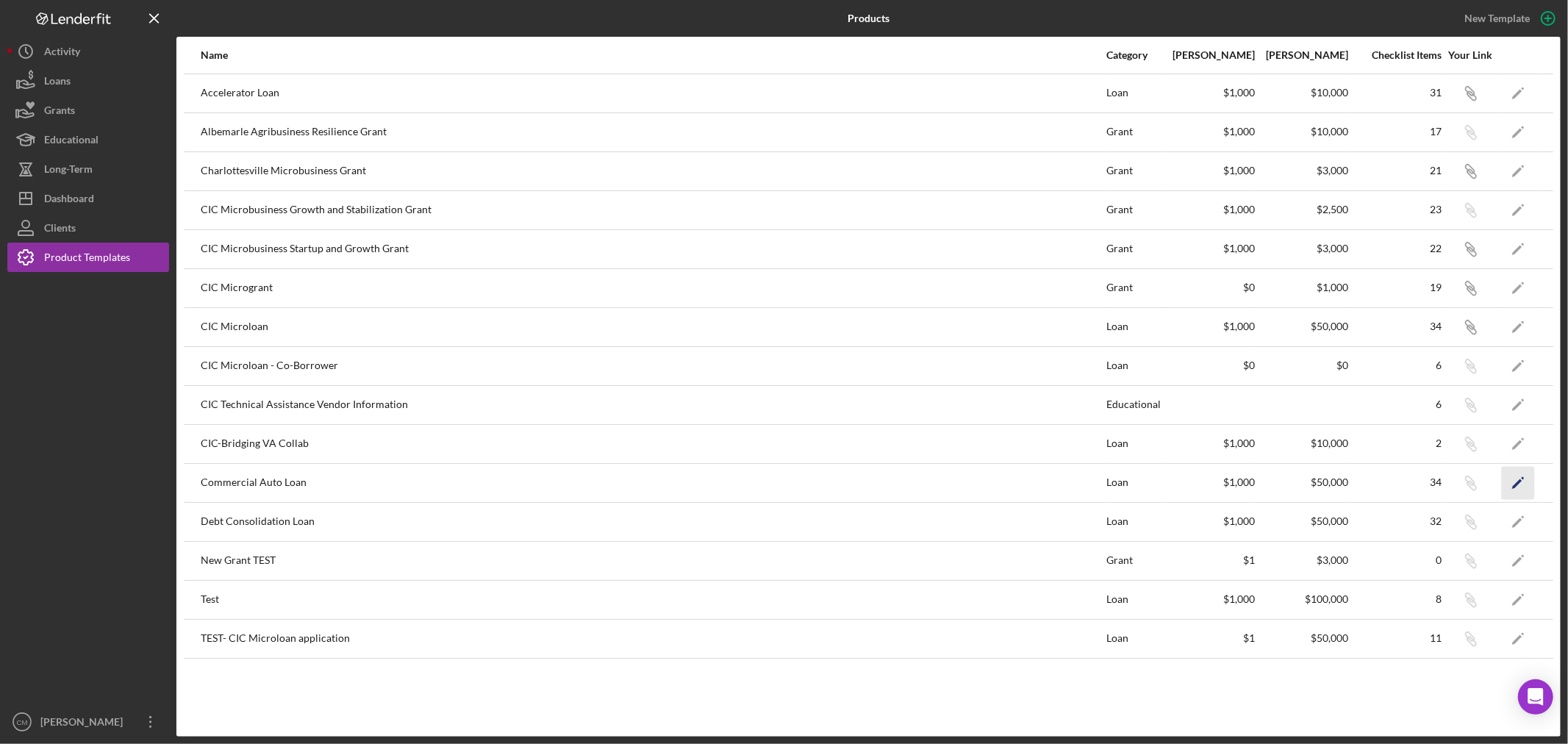
click at [1529, 485] on icon "Icon/Edit" at bounding box center [1519, 483] width 33 height 33
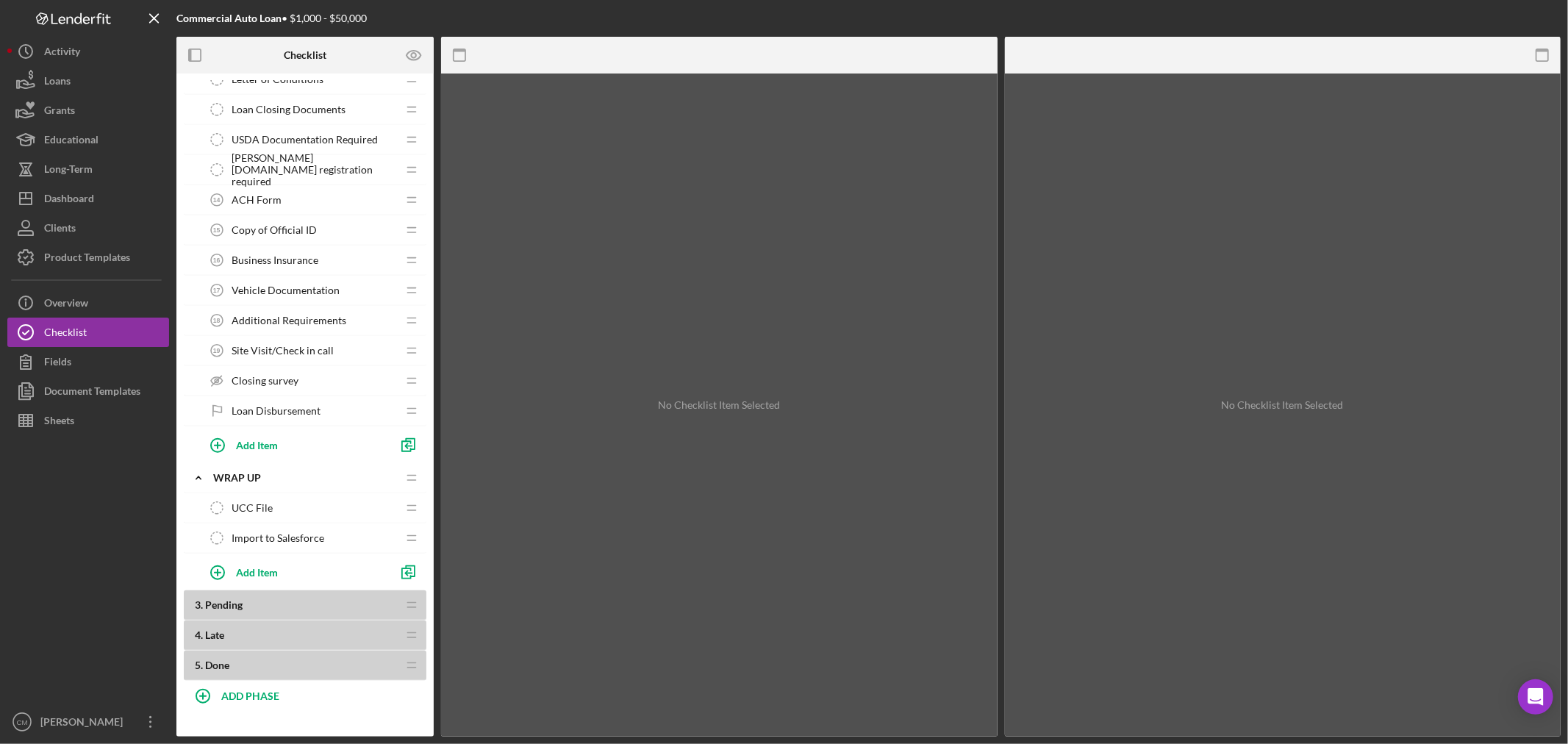
scroll to position [864, 0]
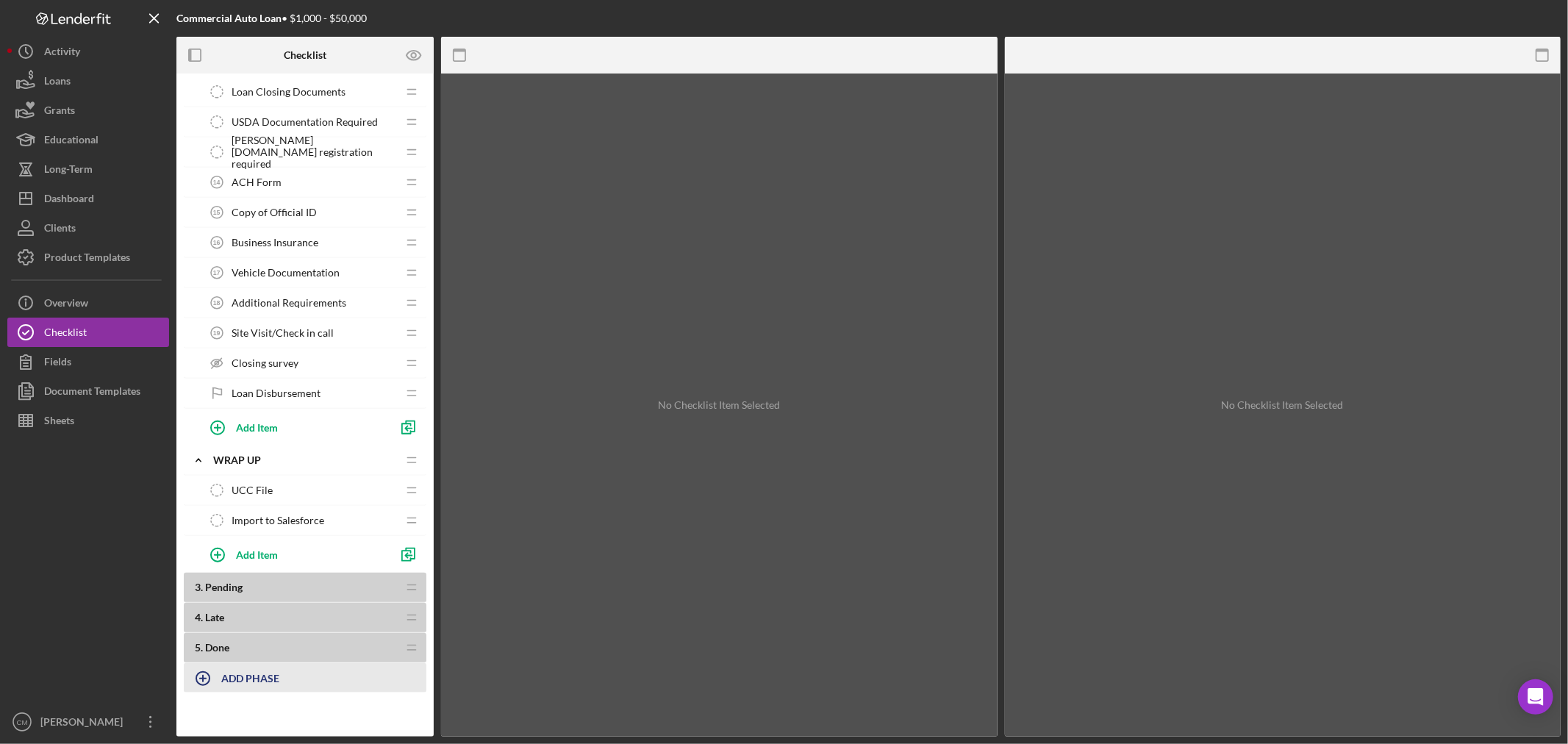
click at [251, 673] on b "ADD PHASE" at bounding box center [250, 677] width 58 height 12
click at [255, 685] on div "Phase Title" at bounding box center [305, 686] width 243 height 37
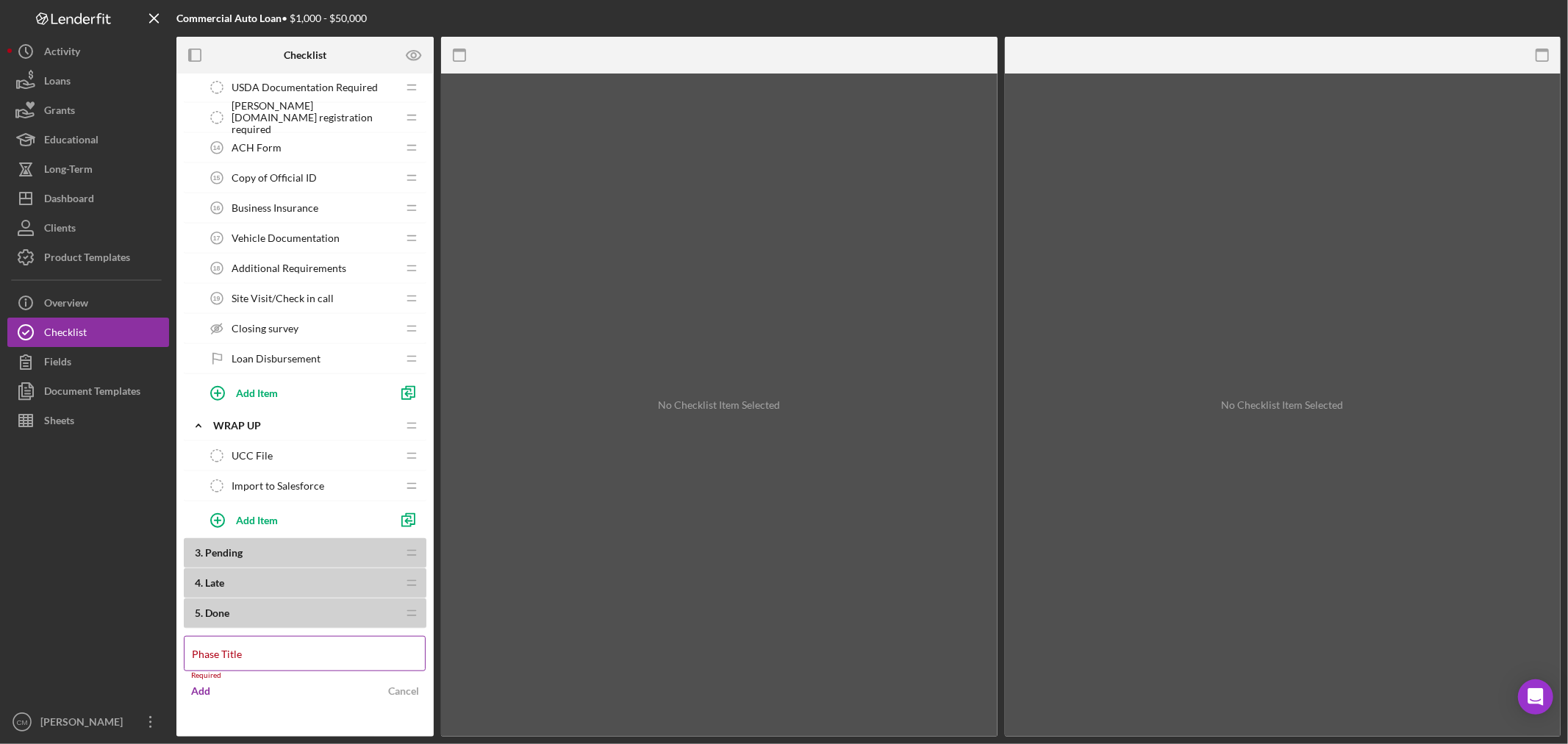
scroll to position [912, 0]
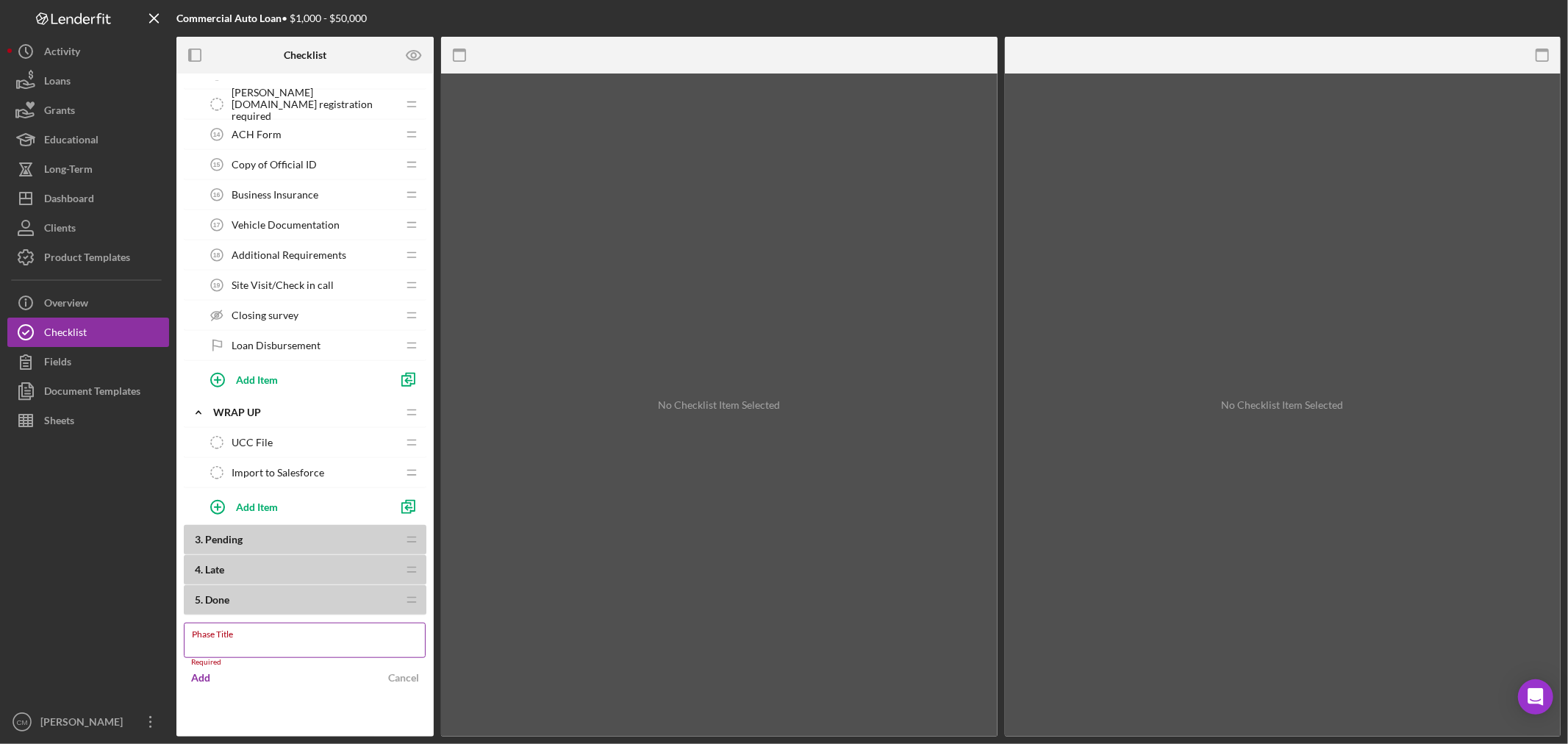
click at [288, 635] on div "Phase Title Required" at bounding box center [305, 645] width 243 height 44
type input "Y"
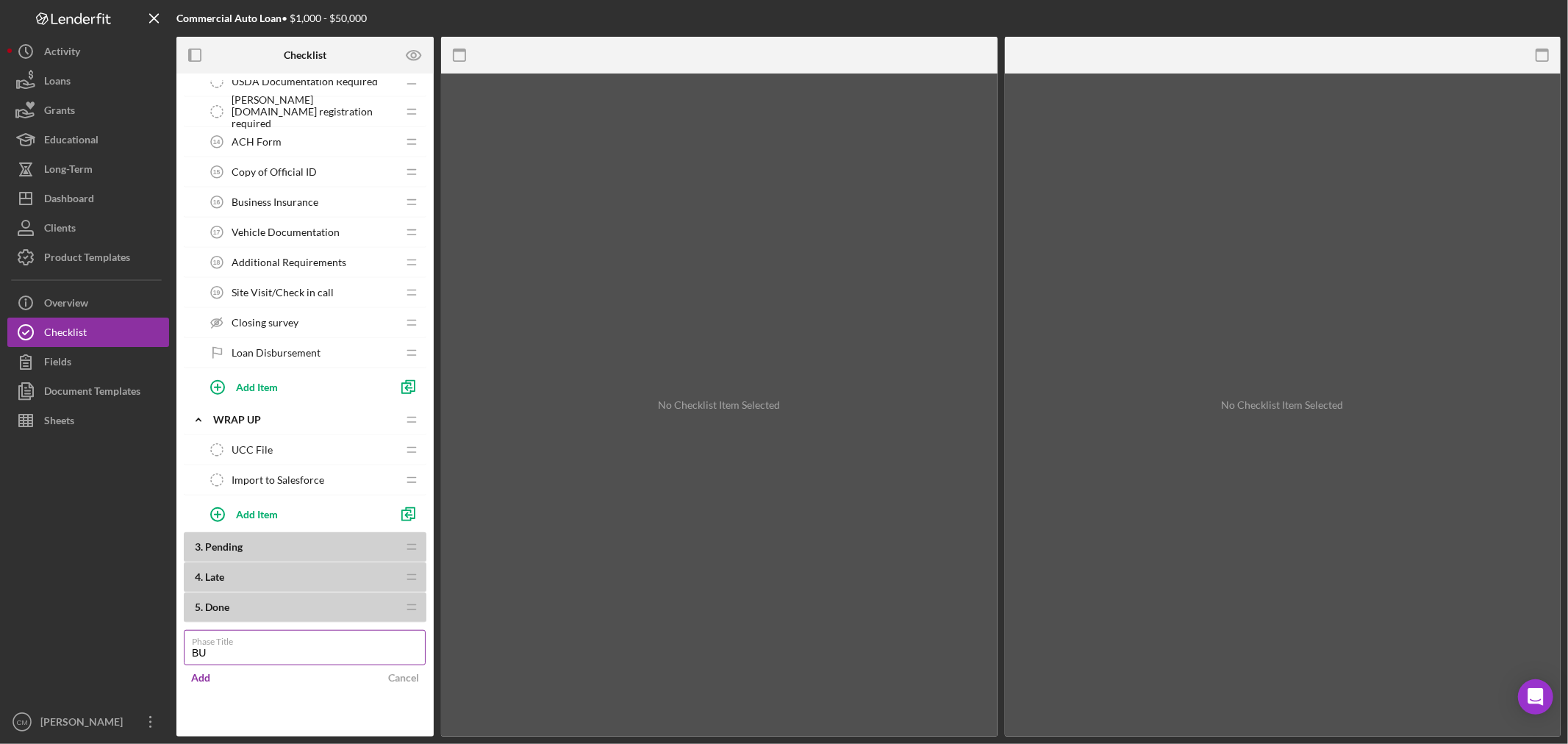
type input "BUSINESS GROWTH PLAN"
click at [203, 679] on div "Add" at bounding box center [200, 678] width 19 height 22
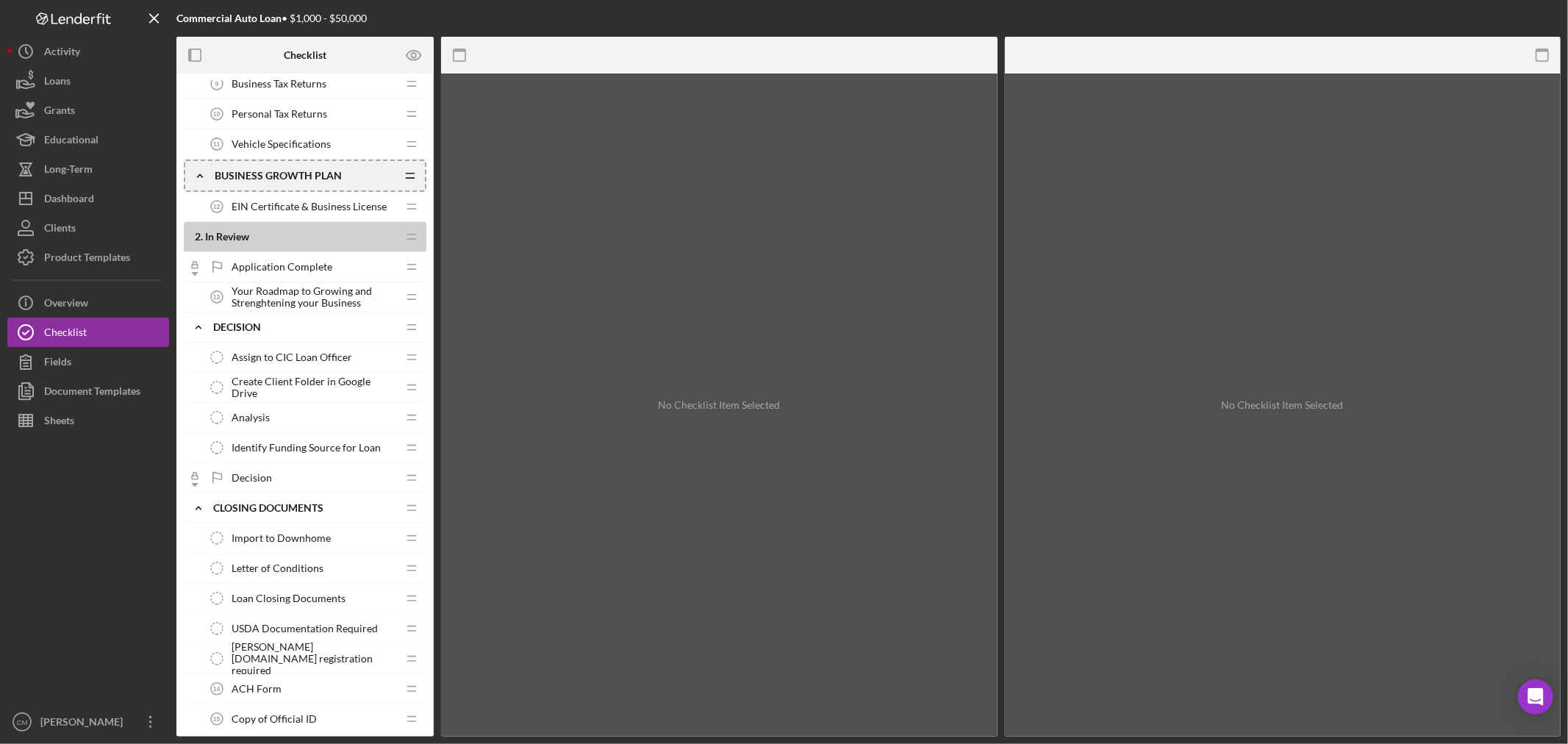
scroll to position [263, 0]
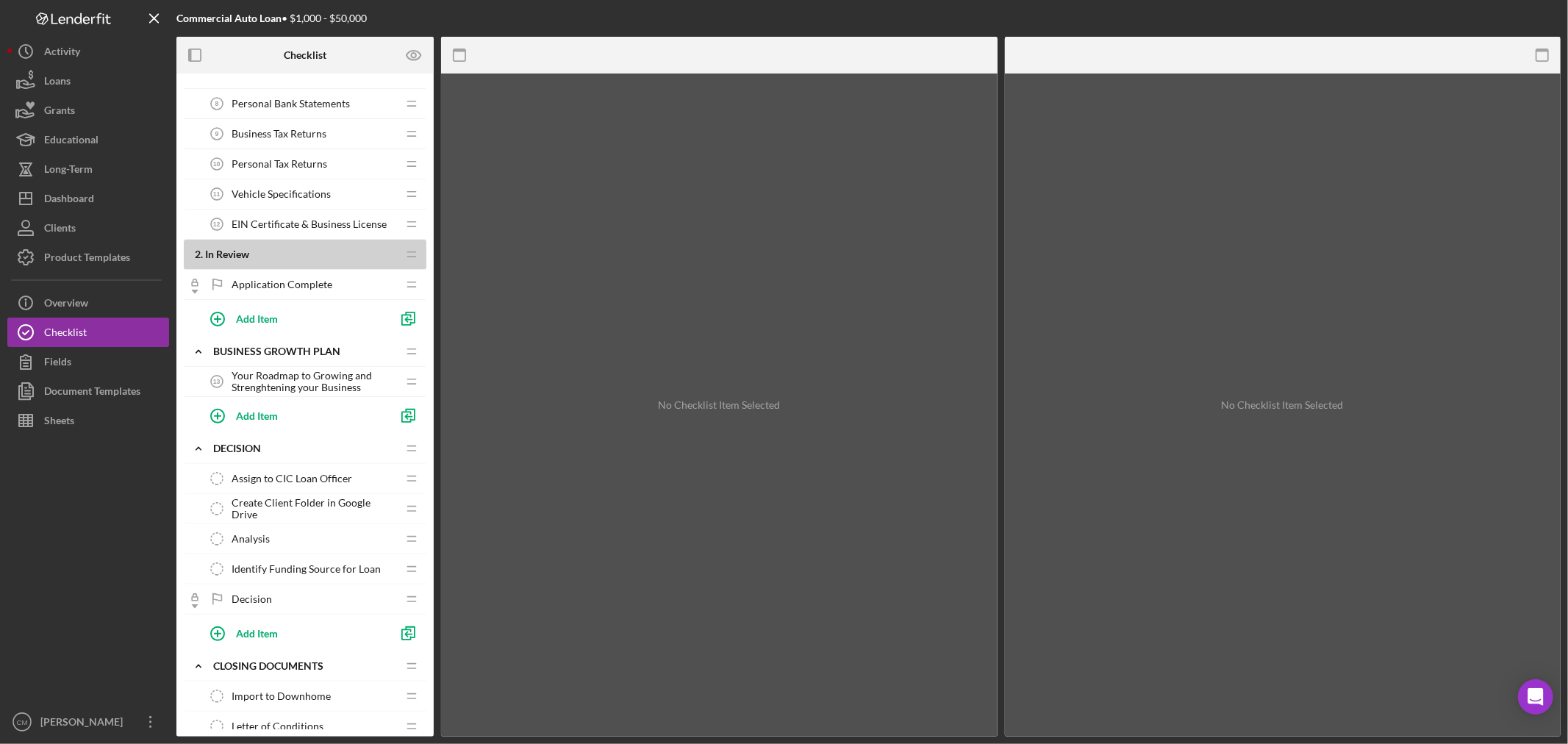
click at [406, 253] on icon "Icon/Drag" at bounding box center [411, 255] width 30 height 30
click at [413, 252] on icon "Icon/Drag" at bounding box center [411, 256] width 30 height 30
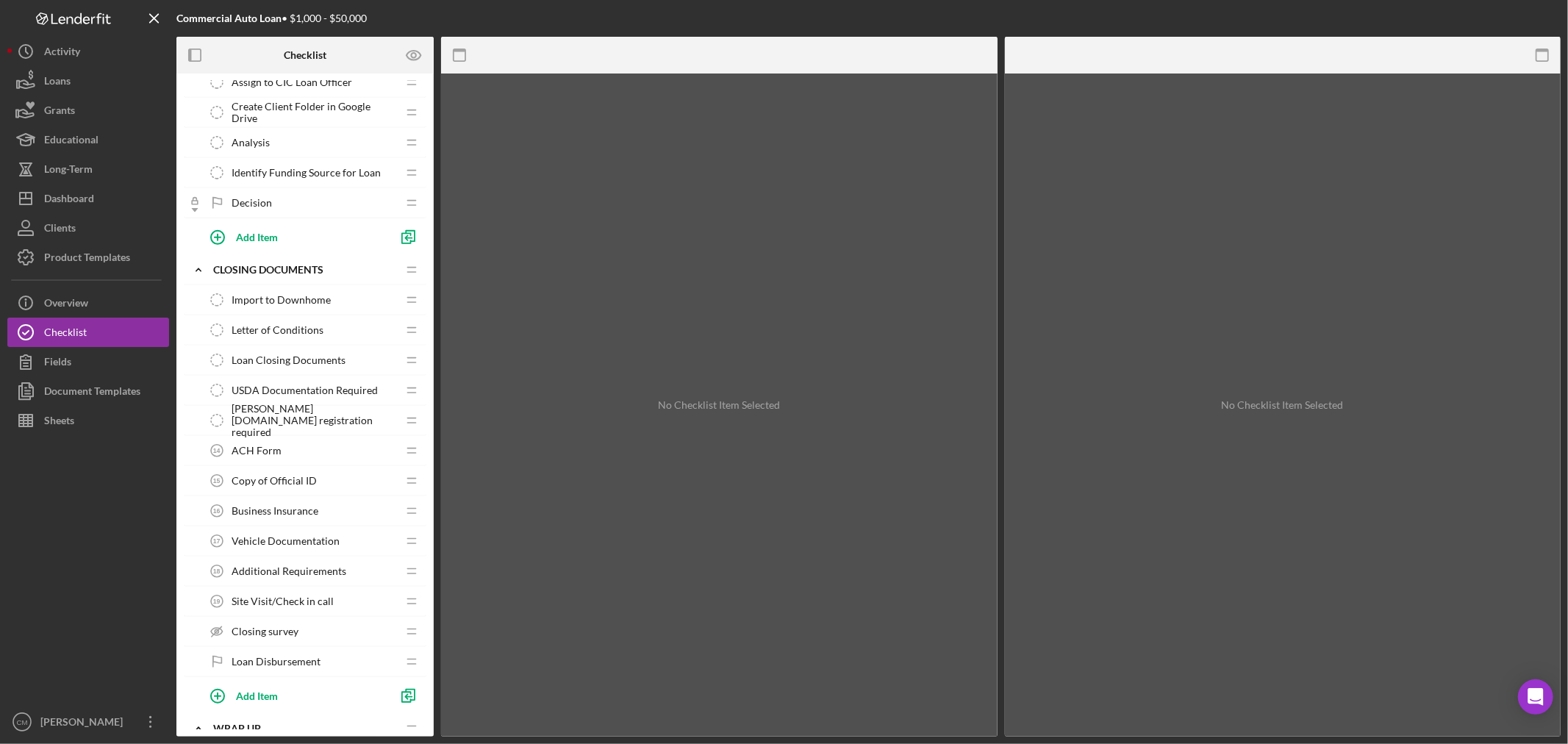
scroll to position [672, 0]
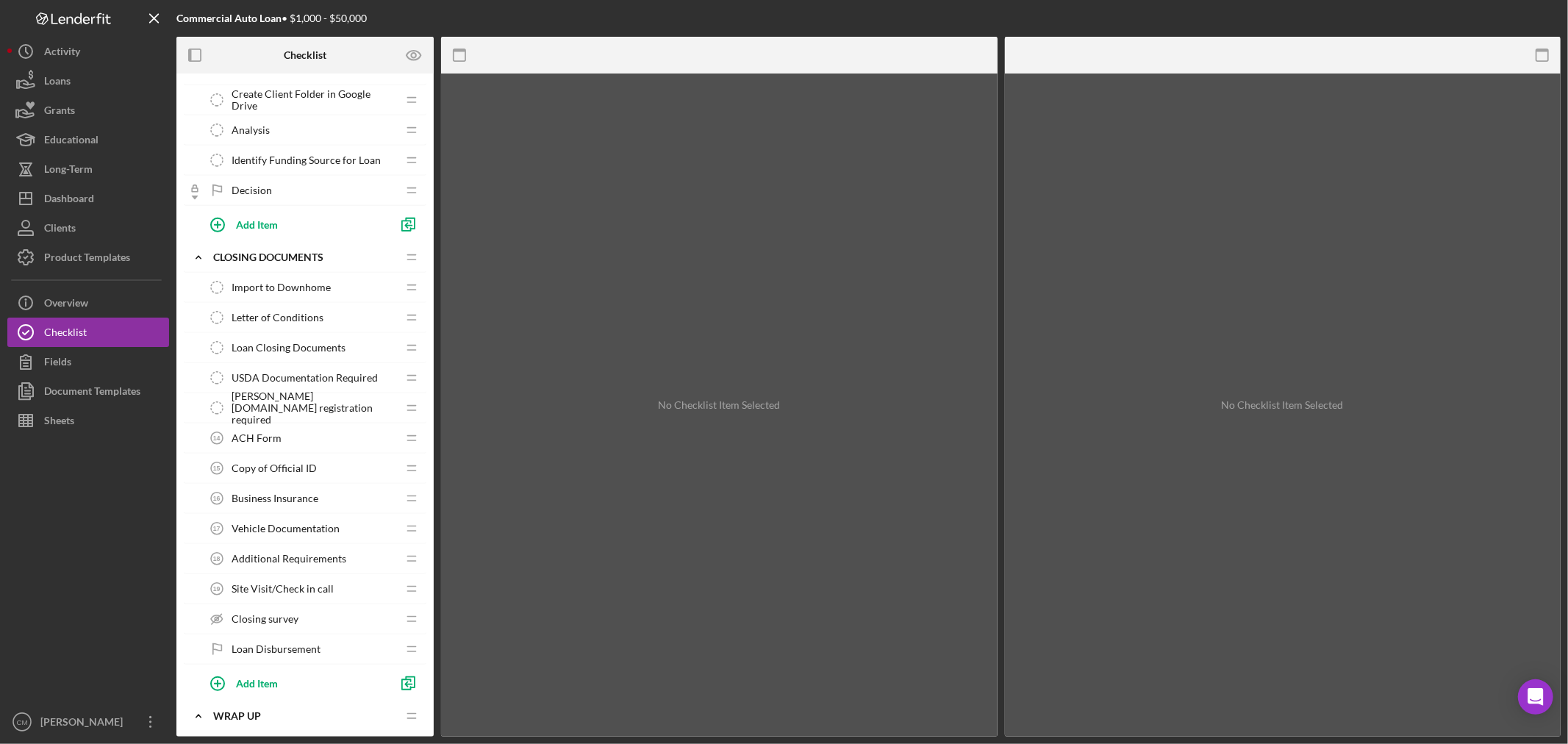
click at [325, 586] on span "Site Visit/Check in call" at bounding box center [283, 588] width 102 height 12
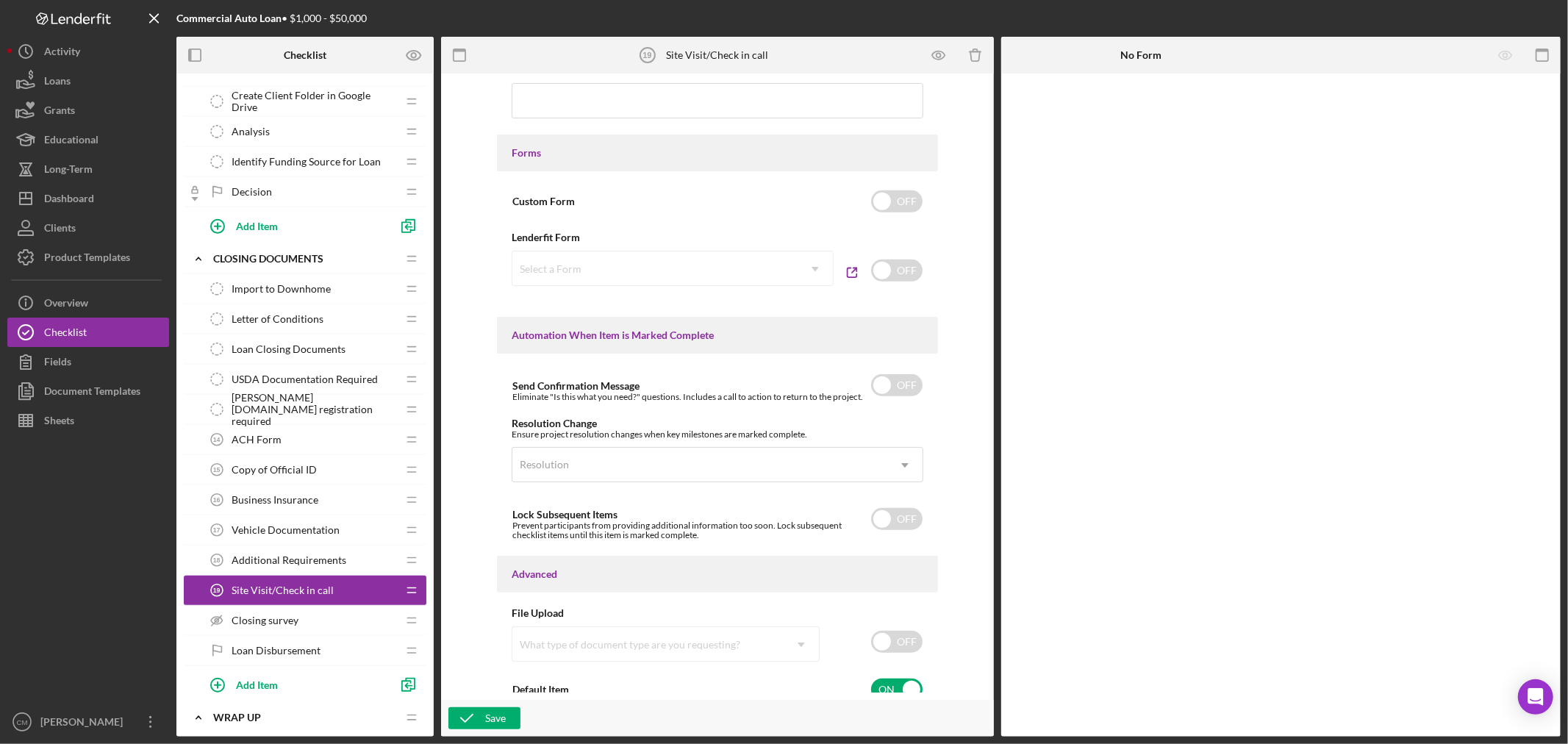
scroll to position [750, 0]
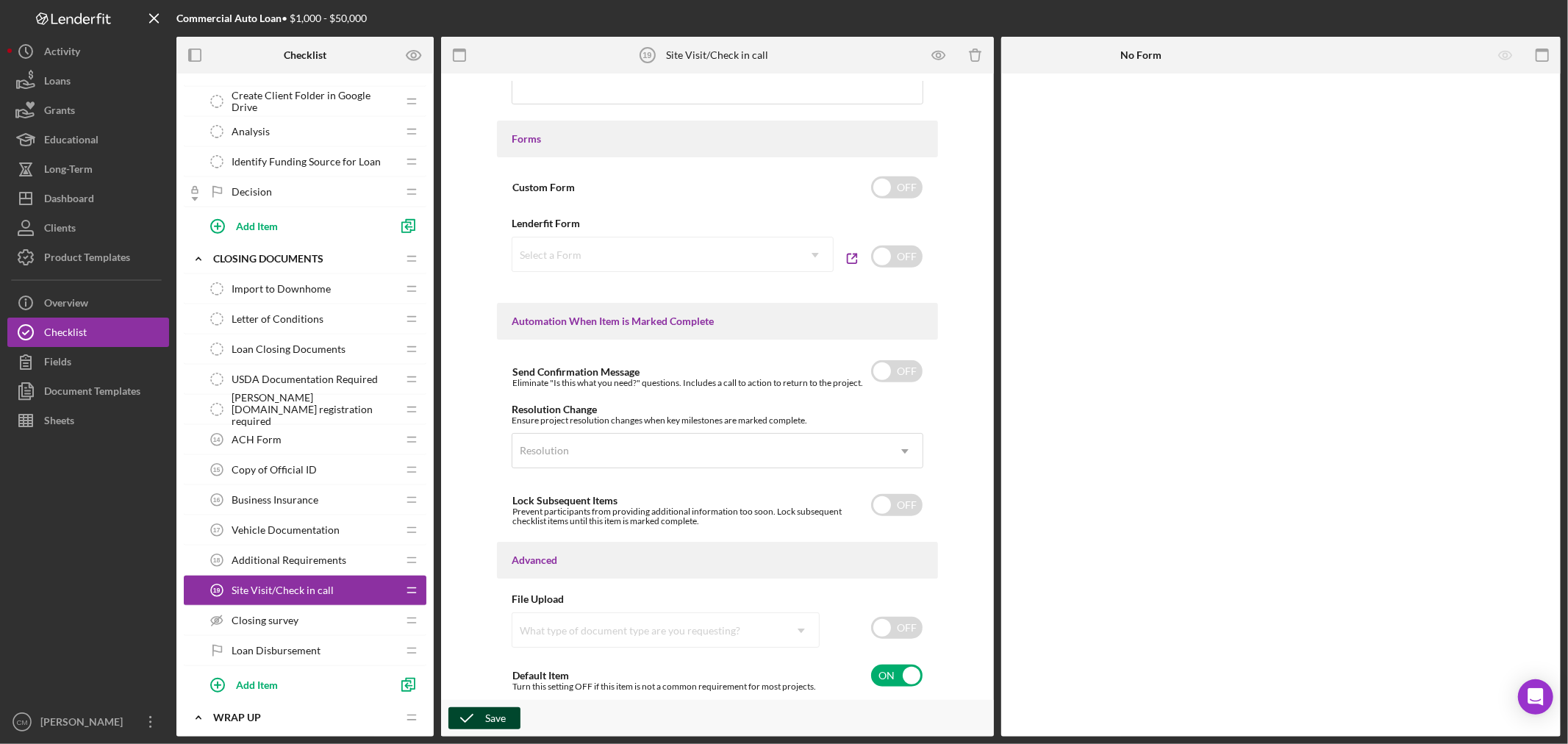
click at [505, 715] on button "Save" at bounding box center [485, 718] width 72 height 22
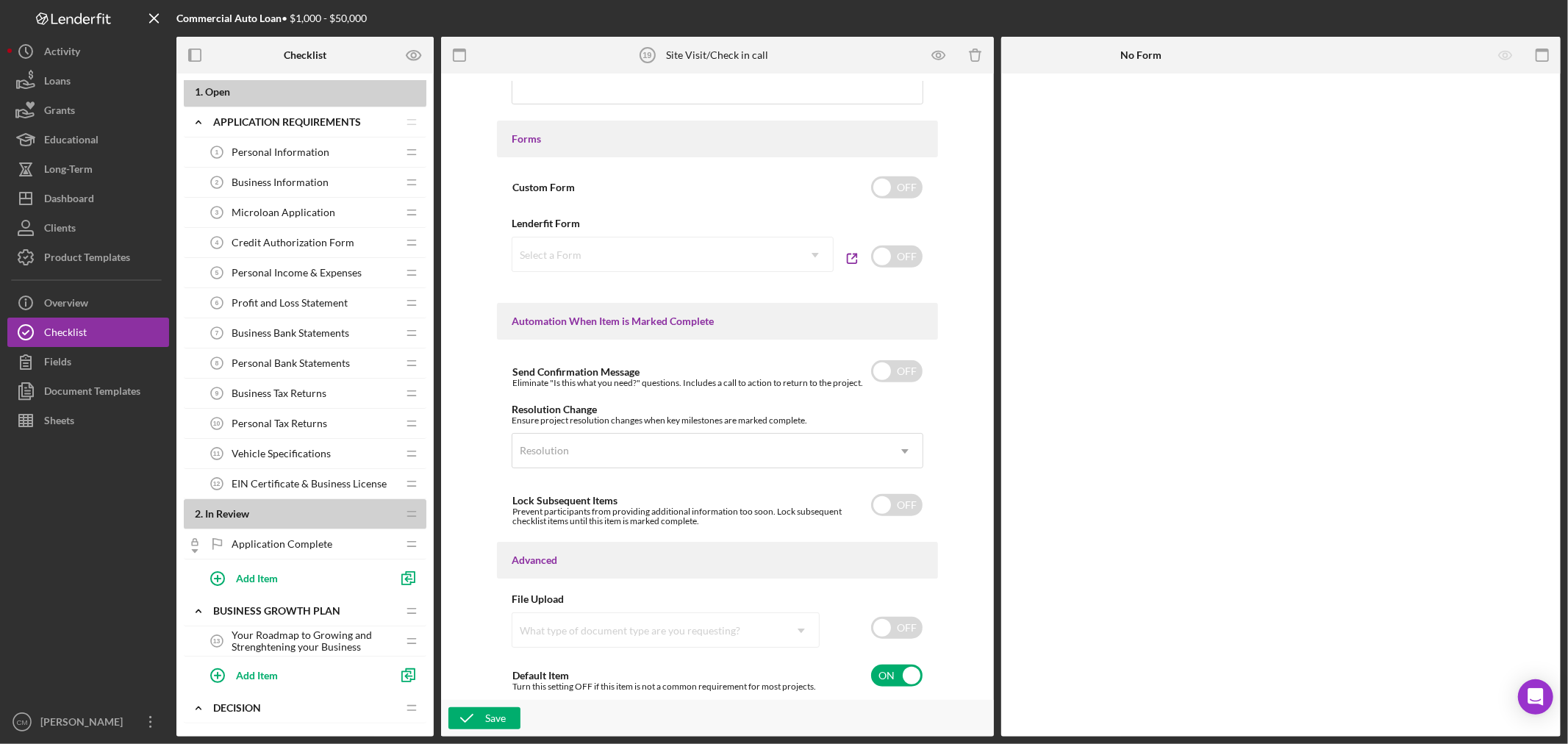
scroll to position [0, 0]
click at [503, 711] on div "Save" at bounding box center [496, 718] width 20 height 22
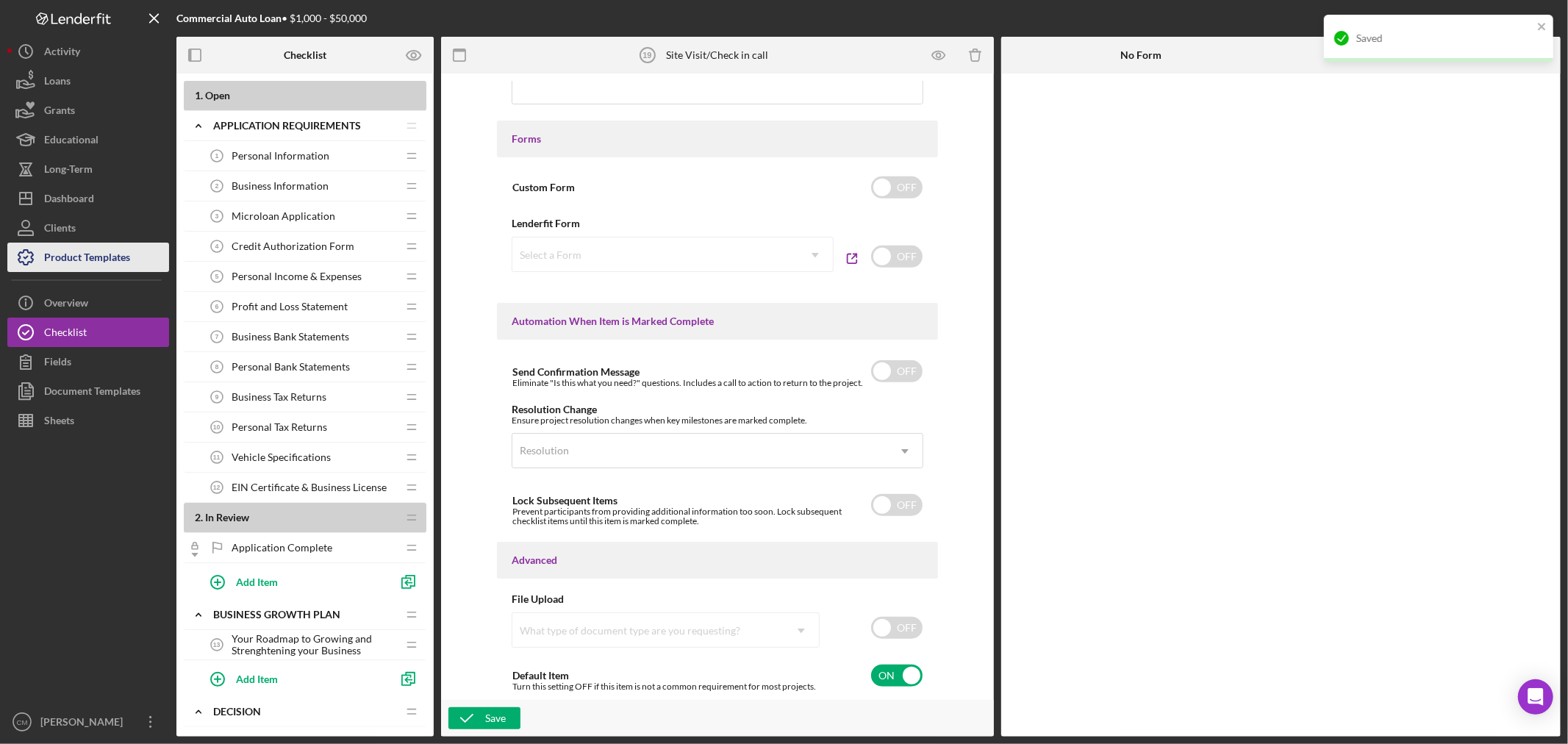
click at [112, 259] on div "Product Templates" at bounding box center [87, 259] width 86 height 33
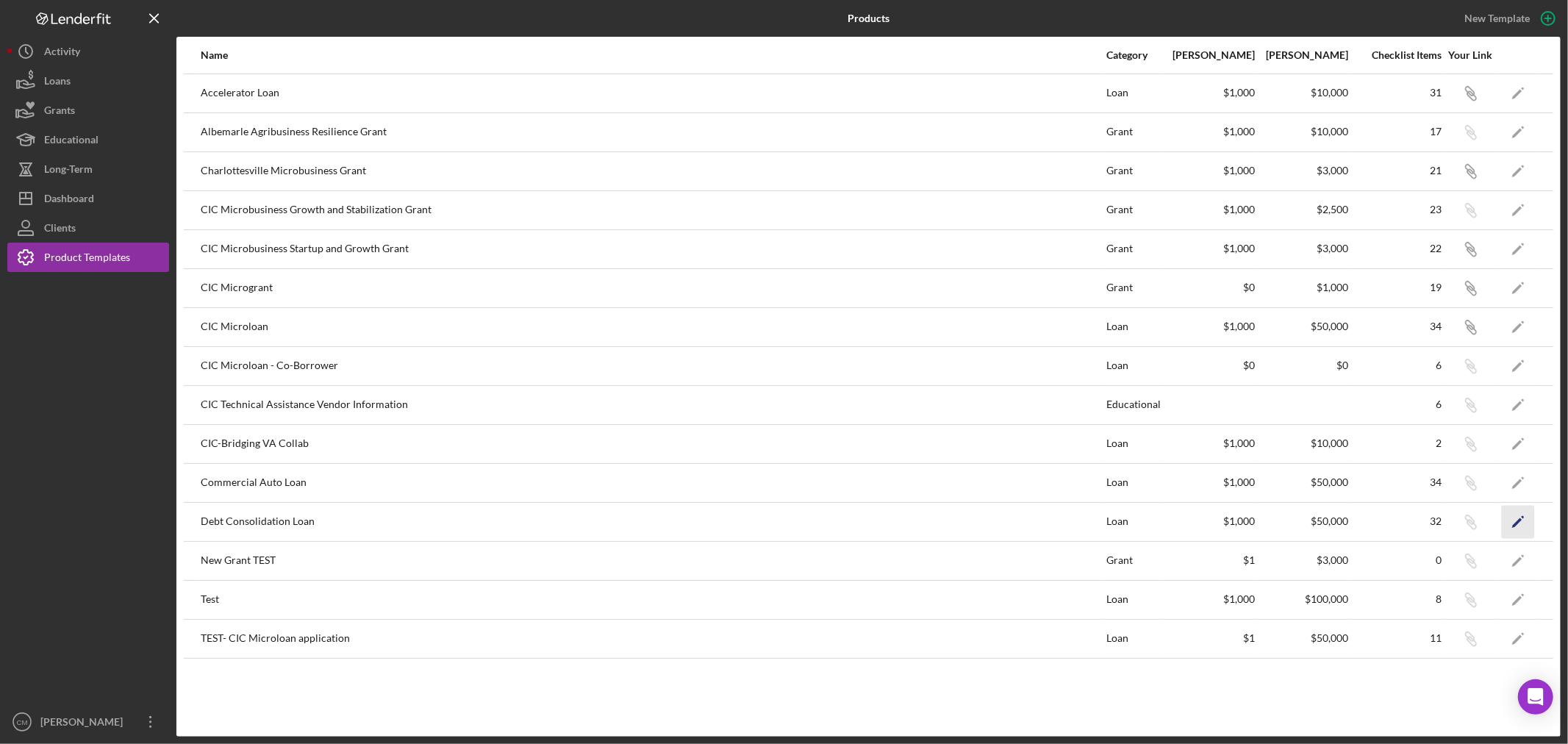
click at [1521, 526] on icon "Icon/Edit" at bounding box center [1519, 522] width 33 height 33
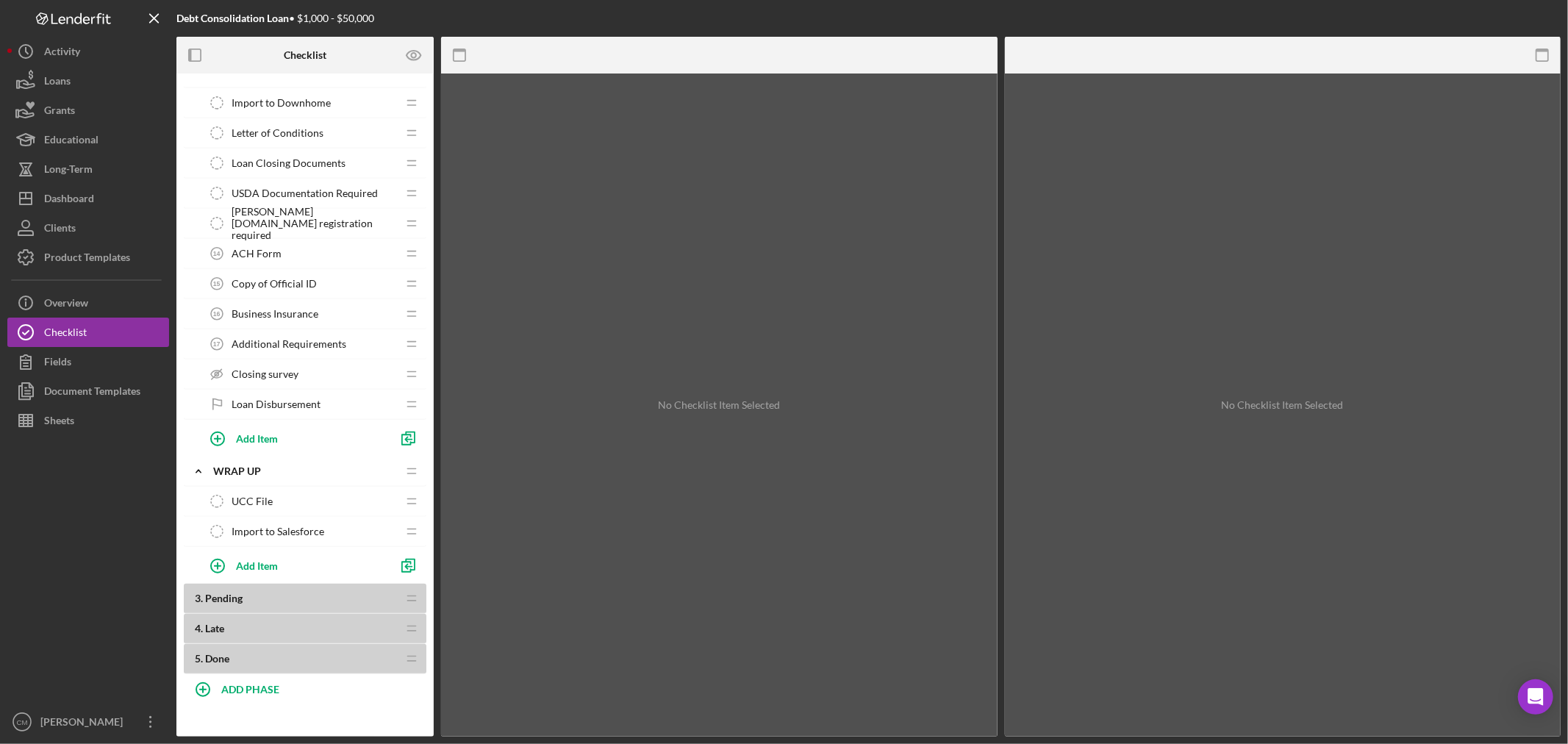
scroll to position [803, 0]
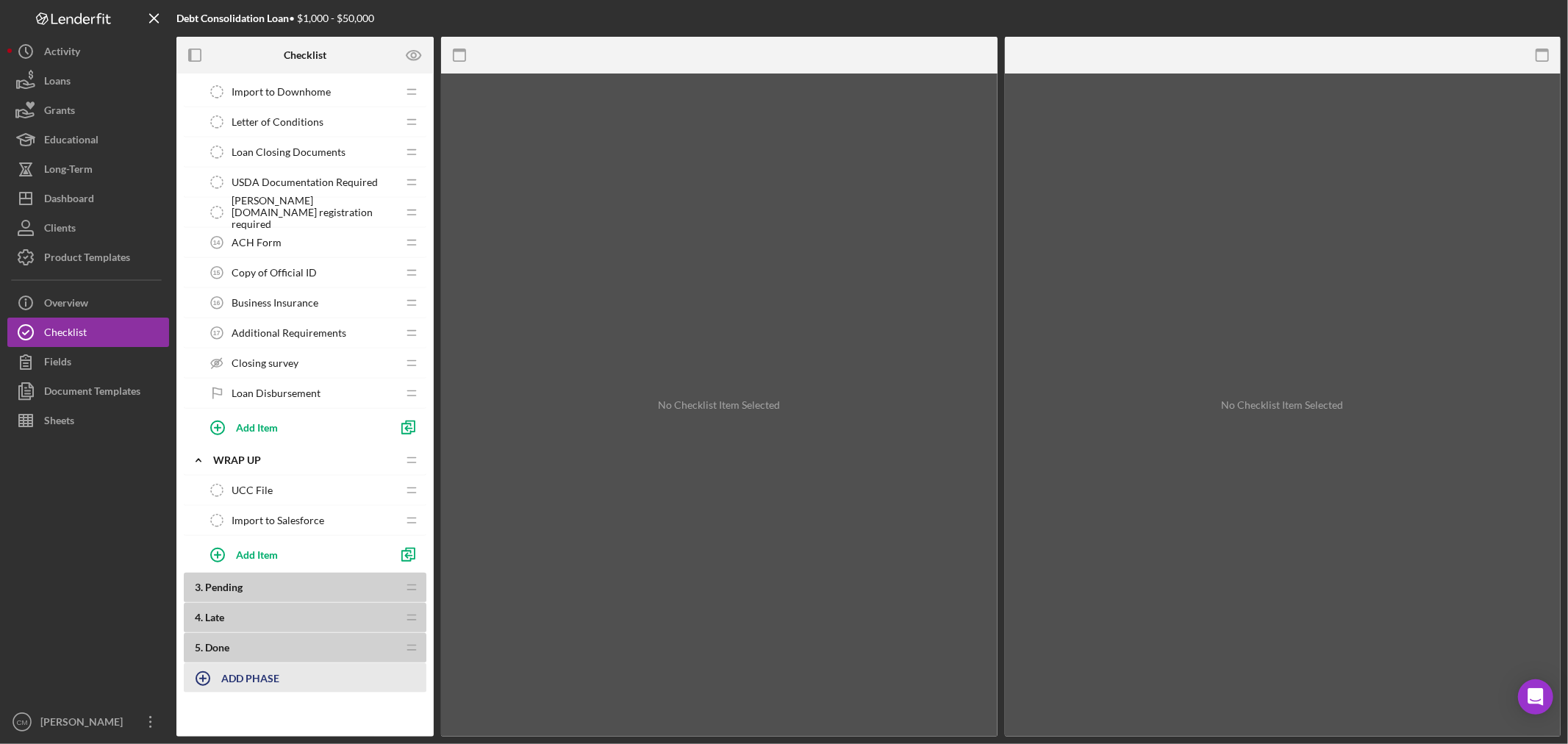
click at [248, 679] on b "ADD PHASE" at bounding box center [250, 677] width 58 height 12
click at [251, 685] on div "Phase Title Required" at bounding box center [305, 689] width 243 height 44
type input "BUSINESS GROWTH PLAN"
click at [206, 718] on div "Add" at bounding box center [200, 715] width 19 height 22
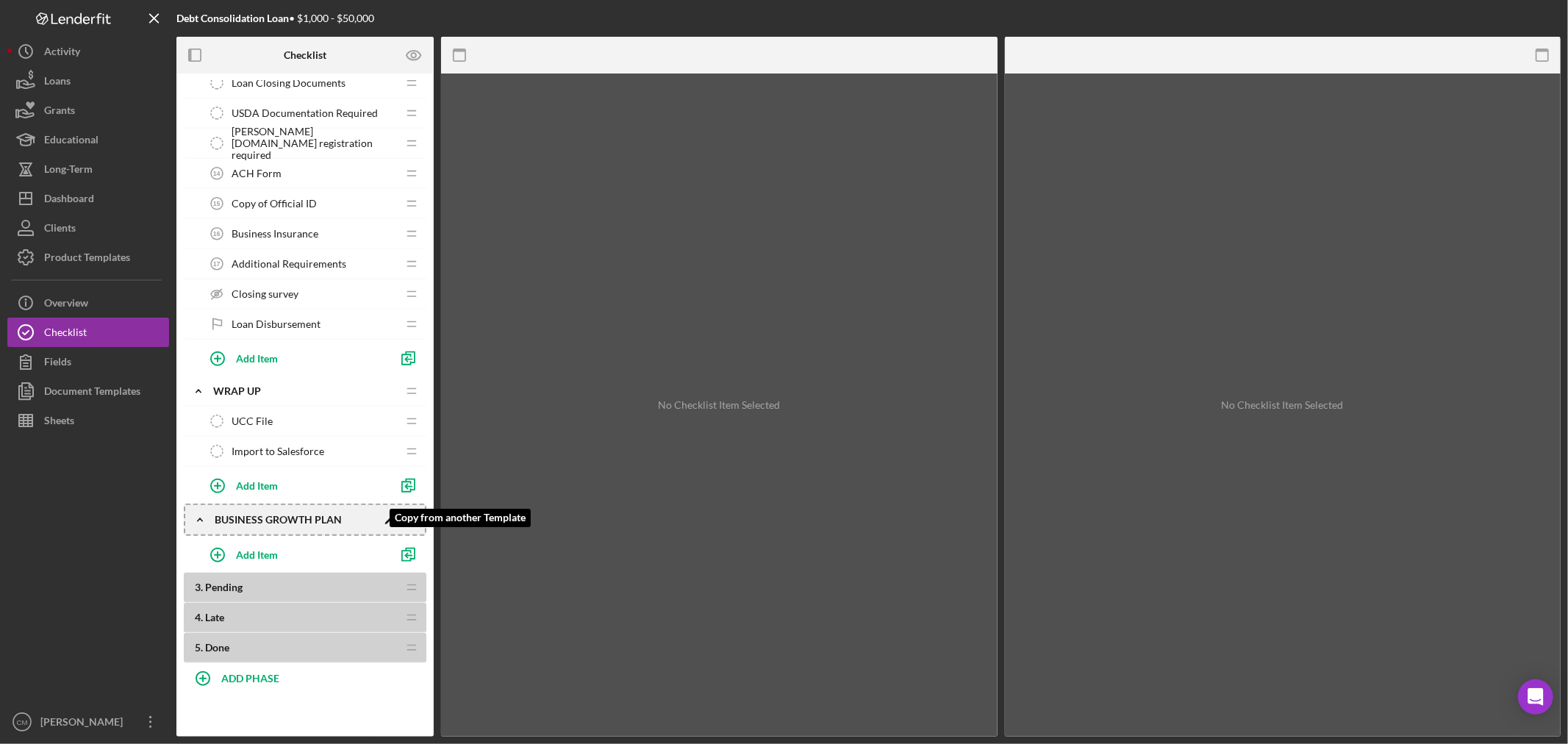
scroll to position [871, 0]
drag, startPoint x: 409, startPoint y: 476, endPoint x: 404, endPoint y: 517, distance: 41.3
click at [404, 517] on icon "Icon/Drag" at bounding box center [411, 520] width 30 height 30
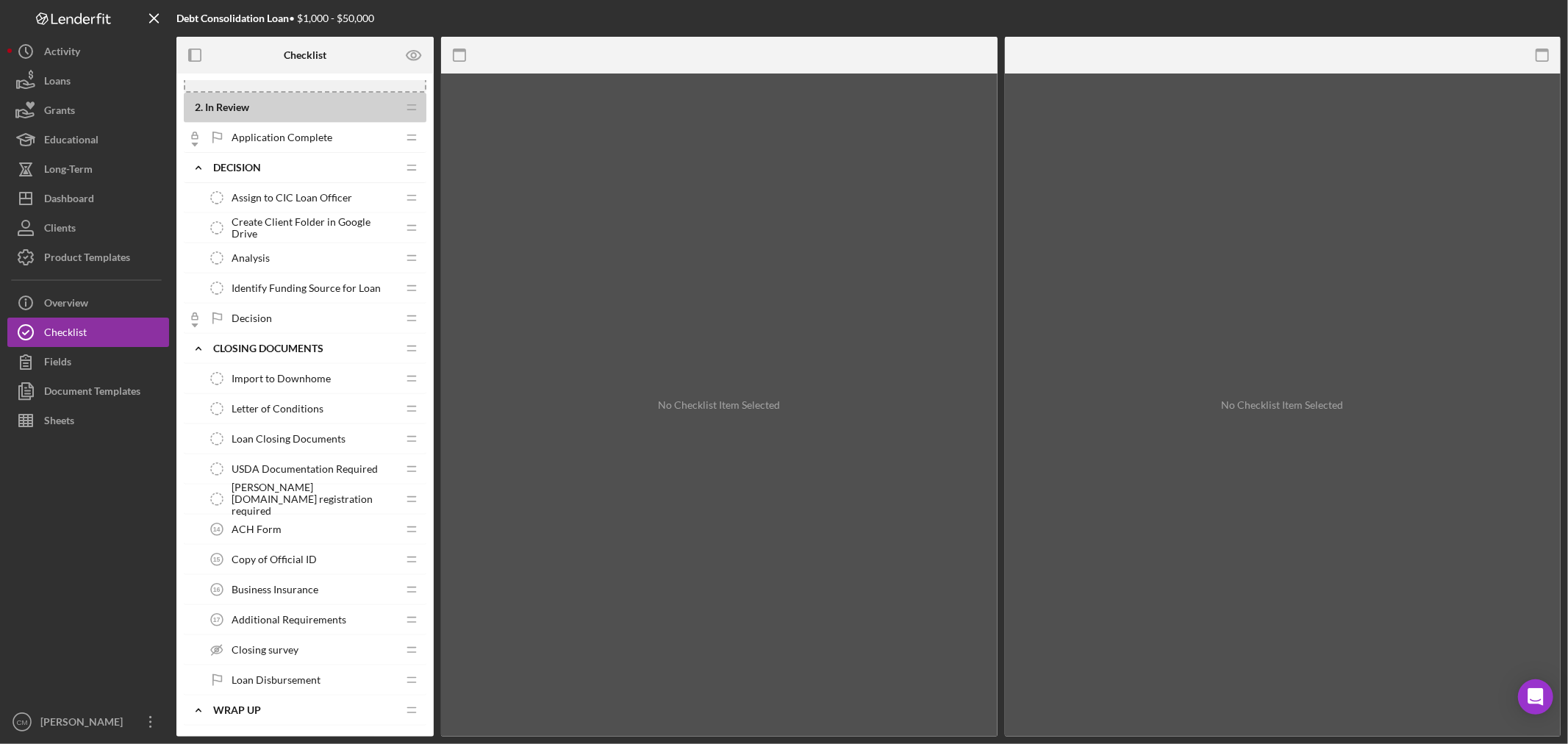
scroll to position [407, 0]
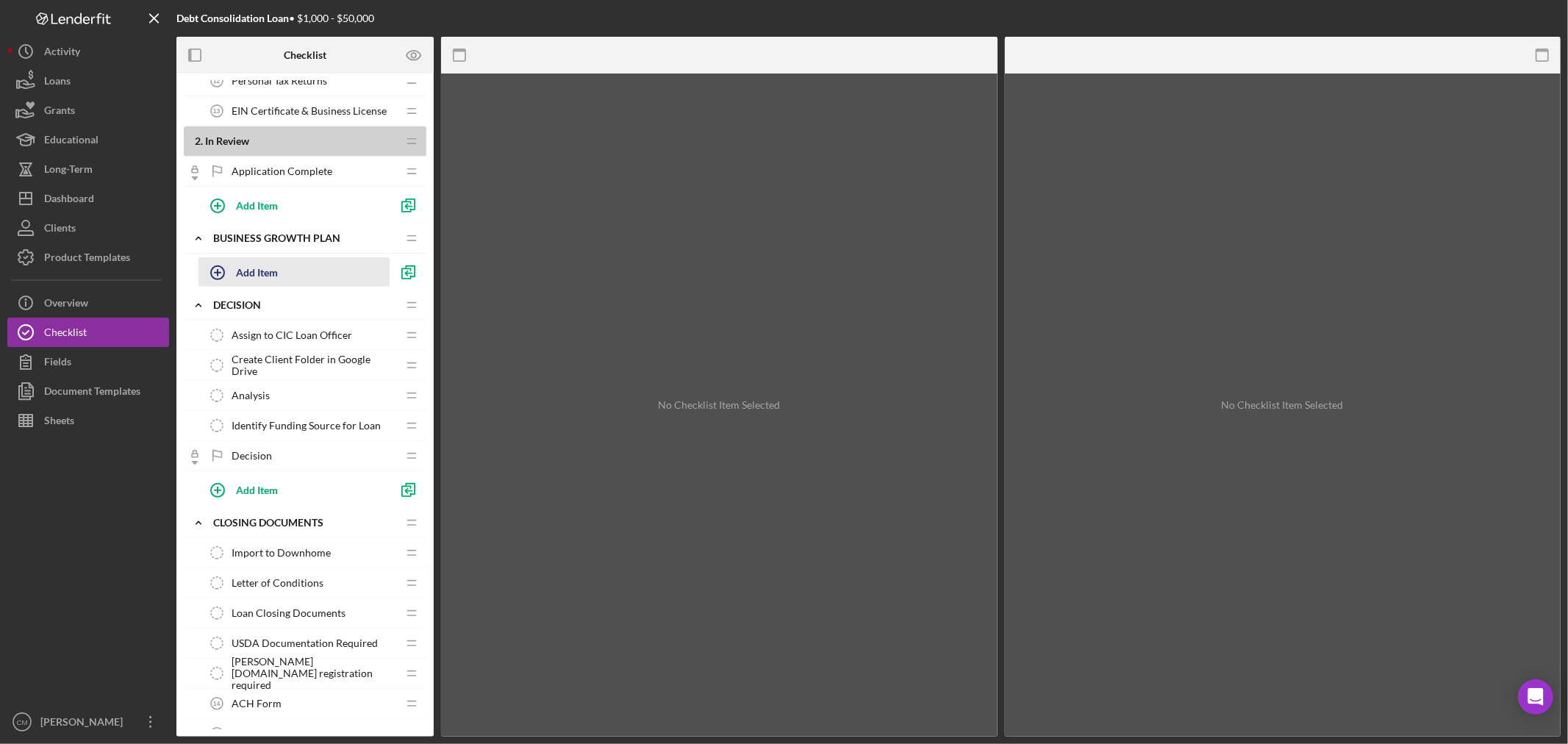
click at [247, 272] on div "Add Item" at bounding box center [257, 271] width 42 height 28
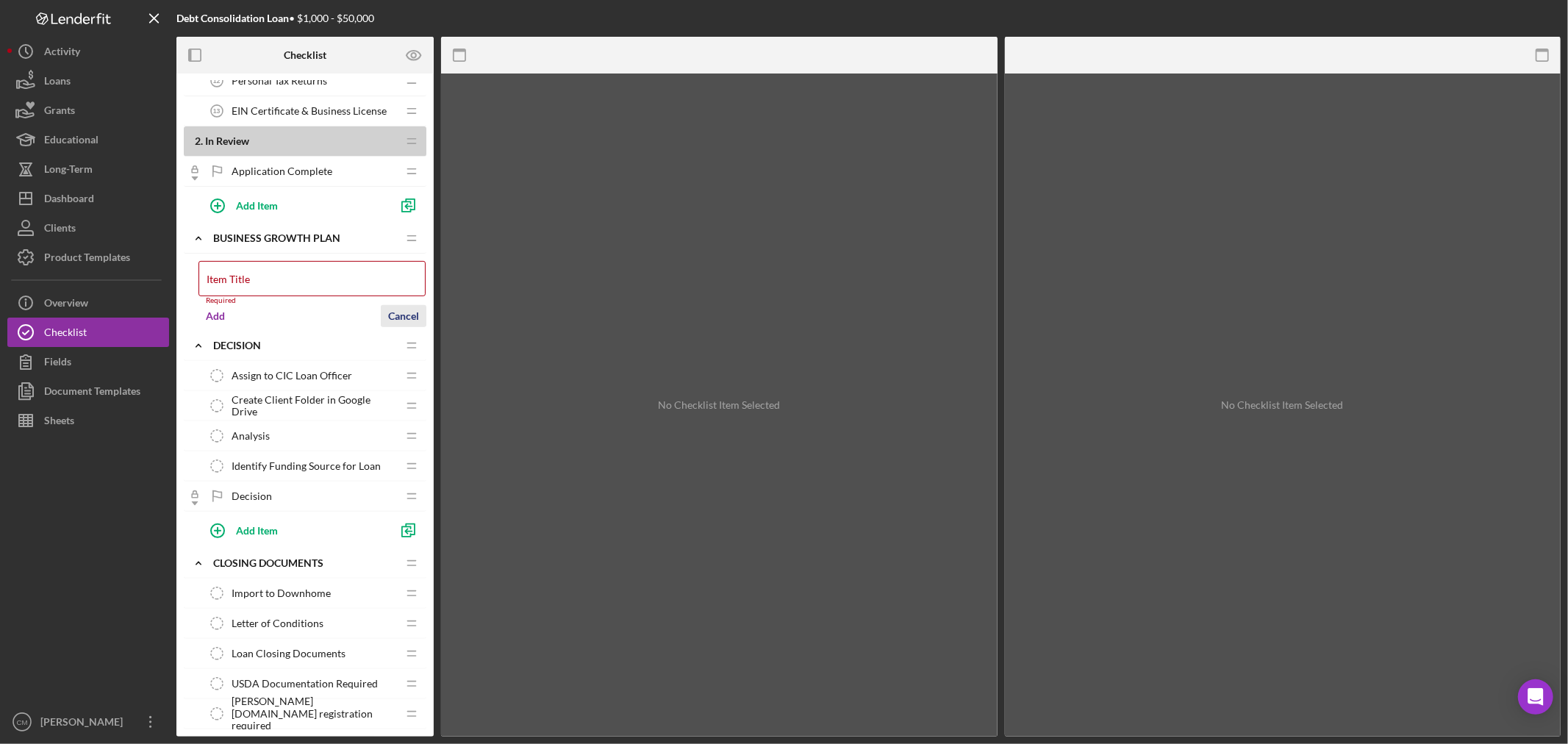
click at [396, 309] on div "Cancel" at bounding box center [403, 316] width 31 height 22
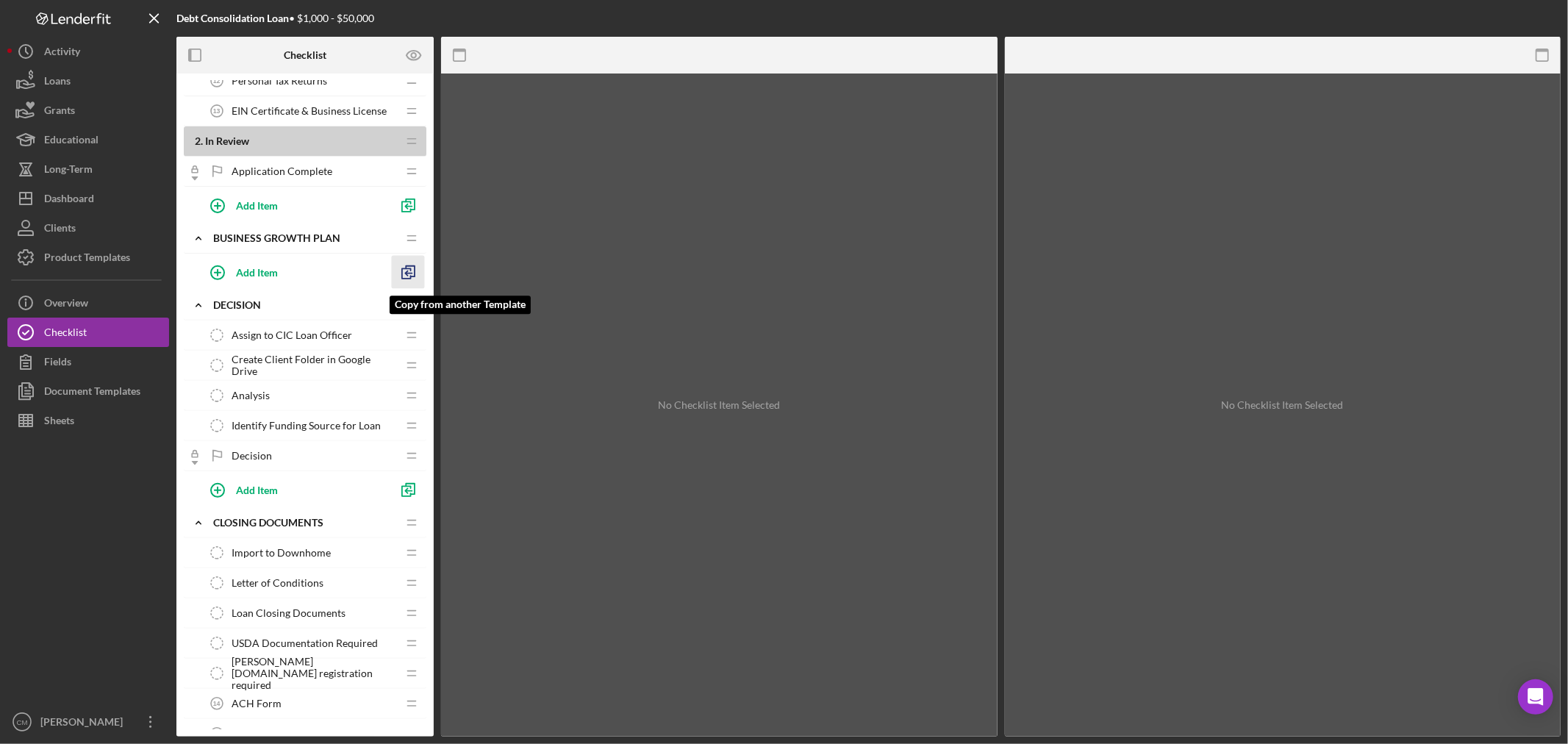
click at [408, 273] on line "button" at bounding box center [409, 273] width 6 height 0
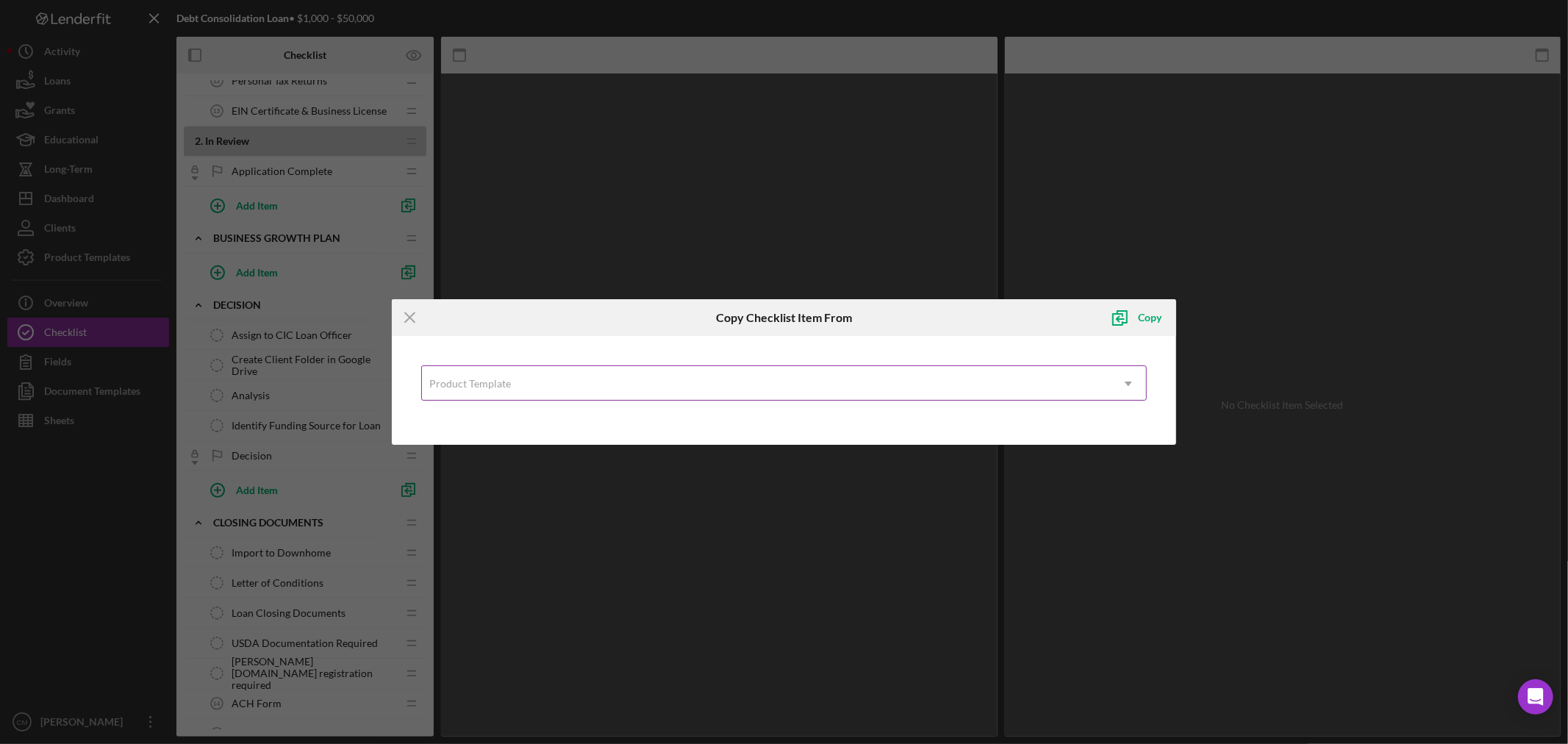
click at [1034, 397] on div "Product Template" at bounding box center [765, 384] width 689 height 33
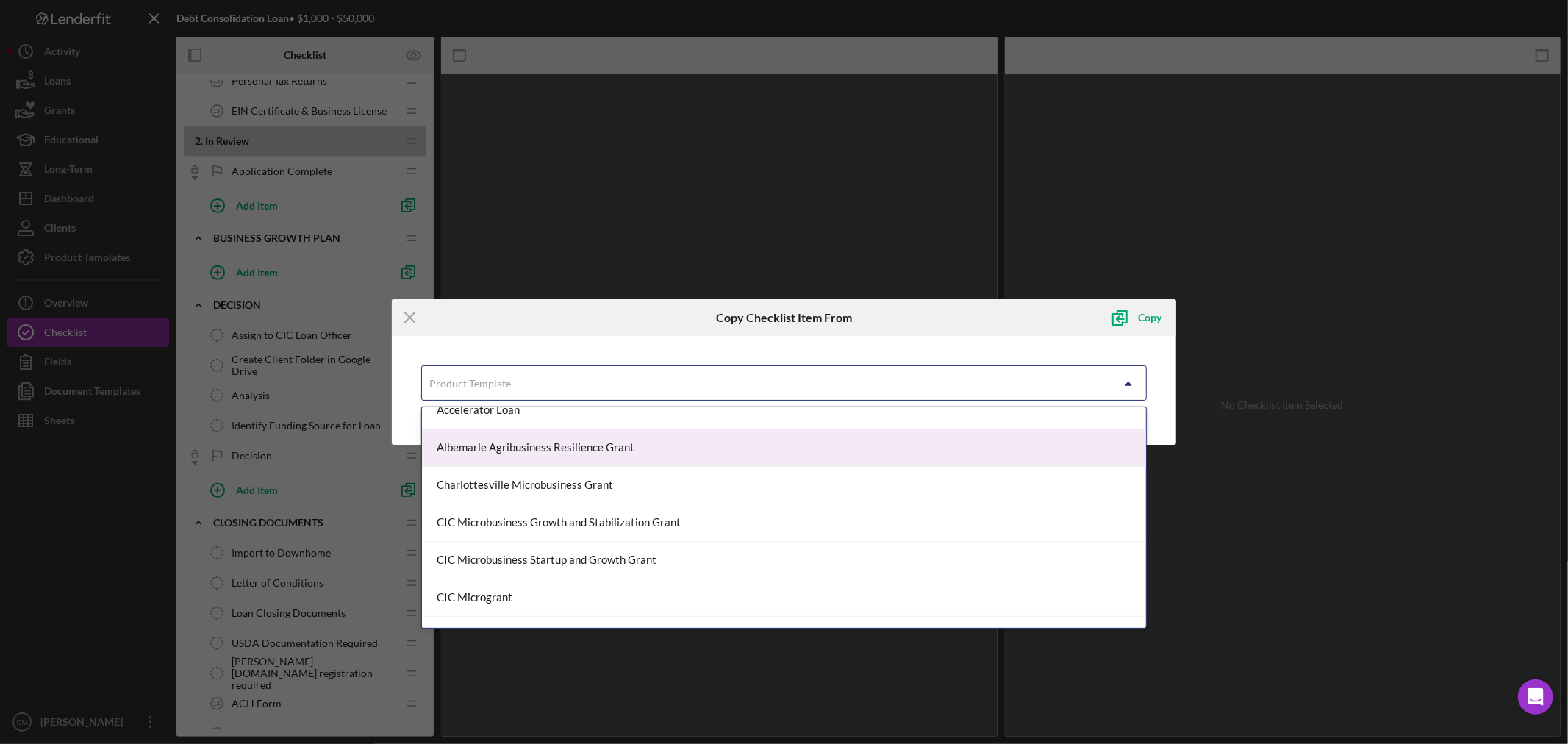
scroll to position [82, 0]
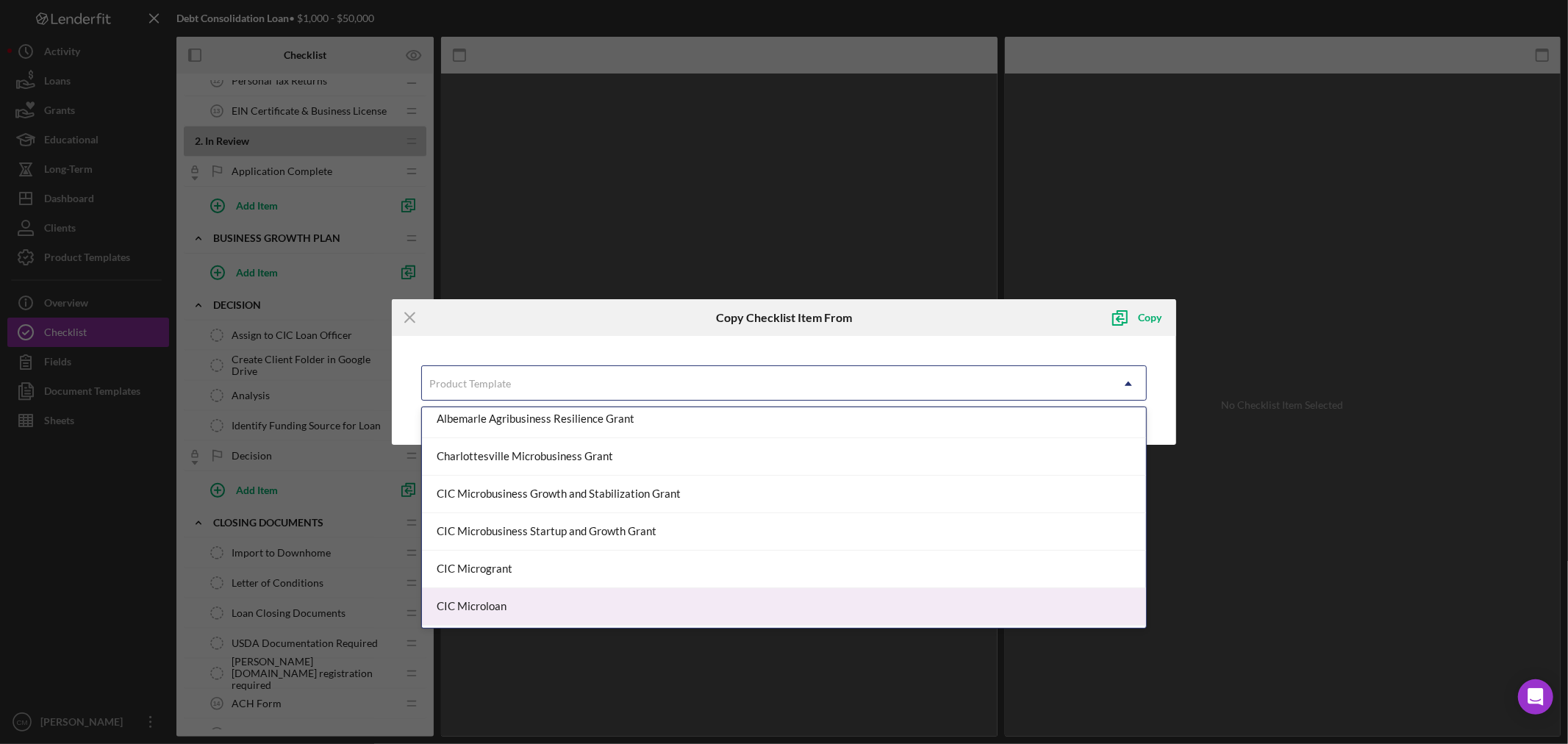
click at [569, 611] on div "CIC Microloan" at bounding box center [783, 607] width 724 height 37
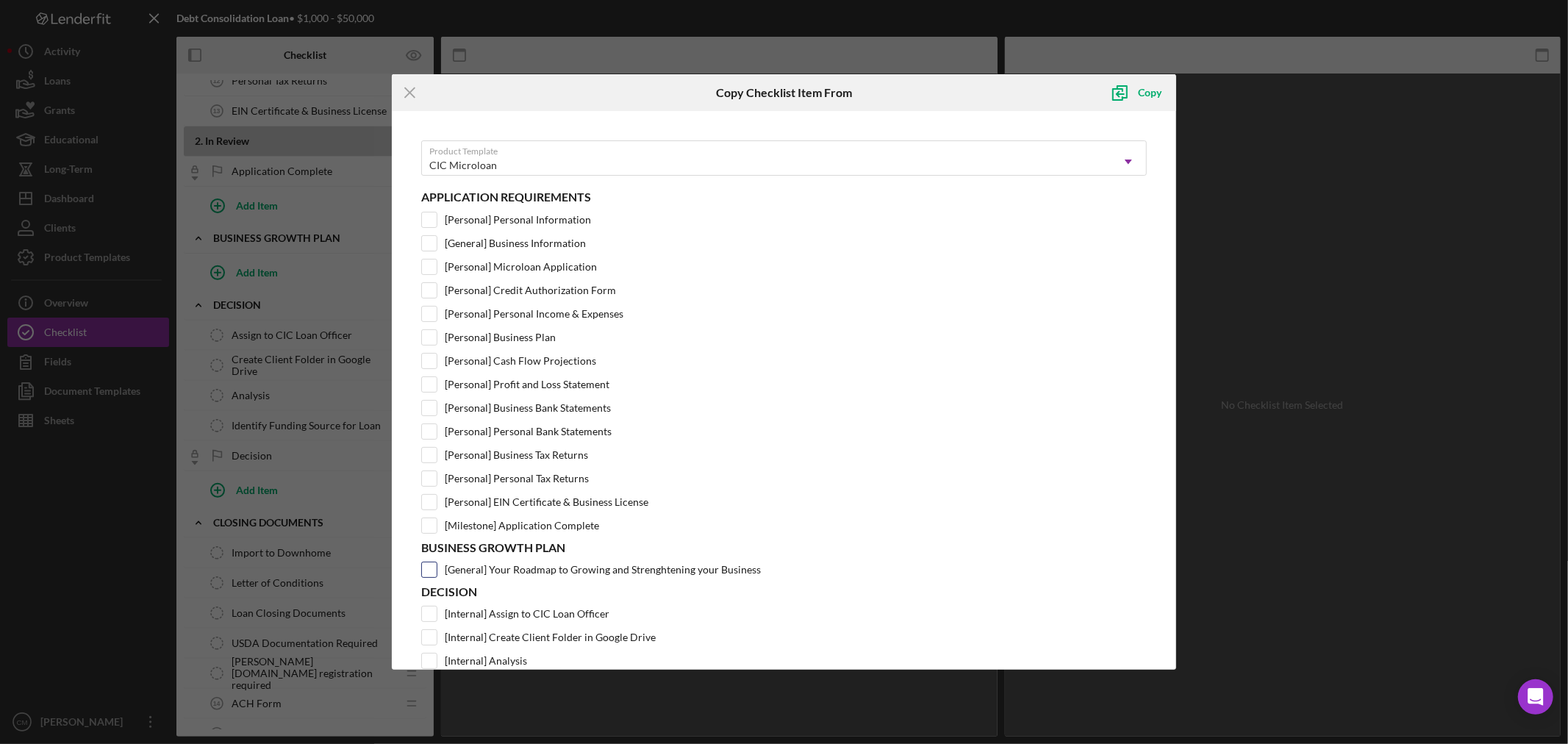
click at [428, 576] on input "[General] Your Roadmap to Growing and Strenghtening your Business" at bounding box center [429, 570] width 15 height 15
checkbox input "true"
click at [1151, 97] on div "Copy" at bounding box center [1149, 93] width 23 height 30
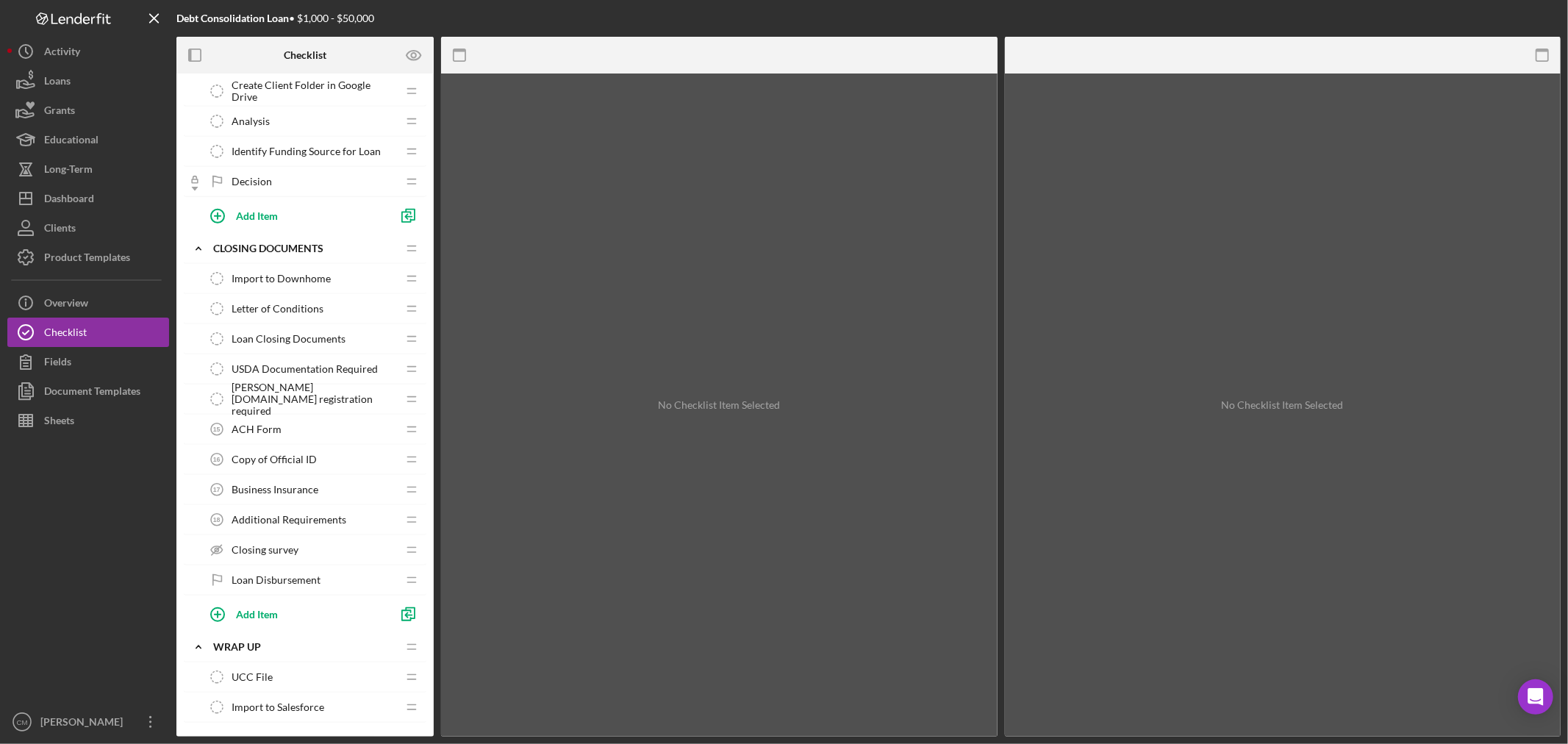
scroll to position [733, 0]
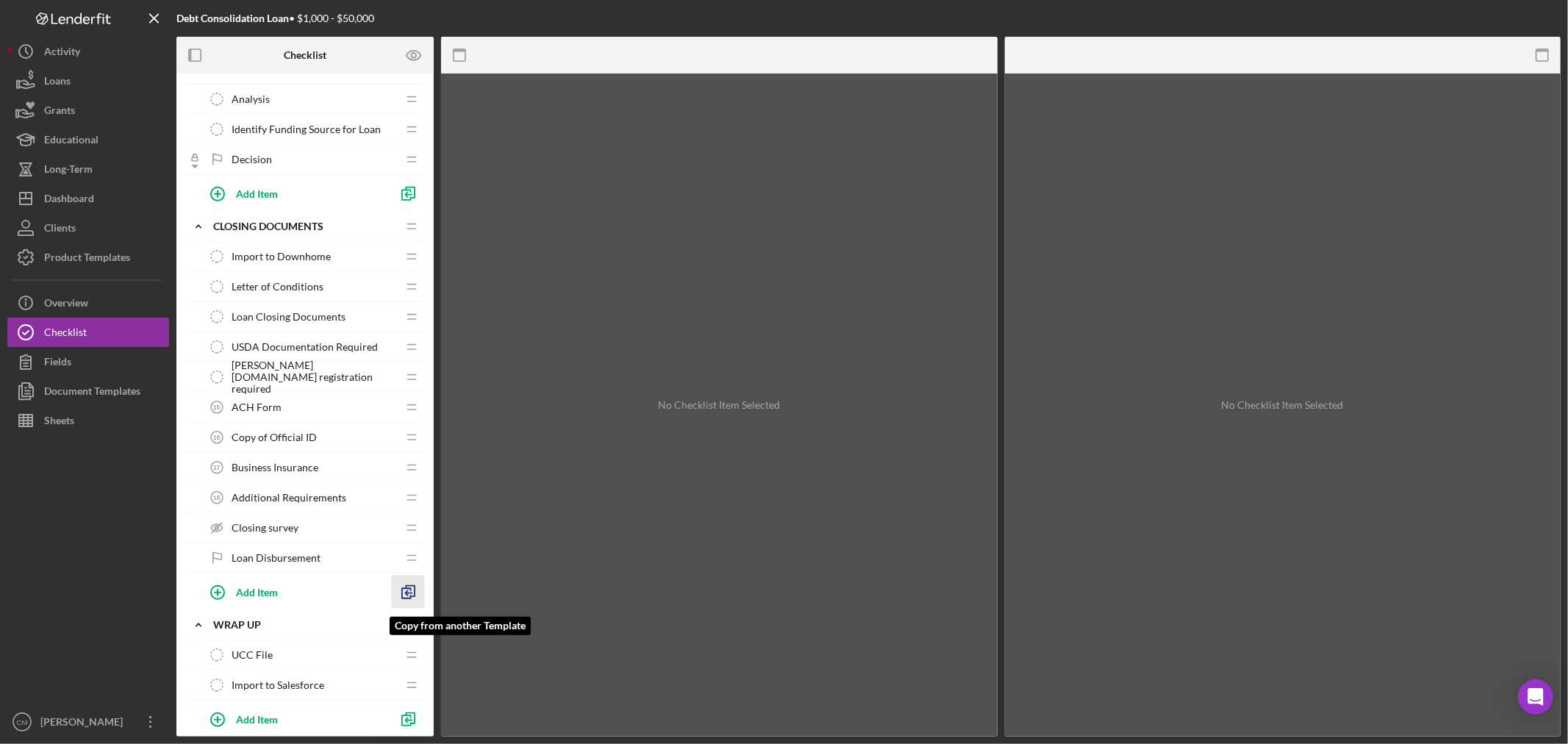
click at [412, 592] on icon "button" at bounding box center [409, 592] width 33 height 33
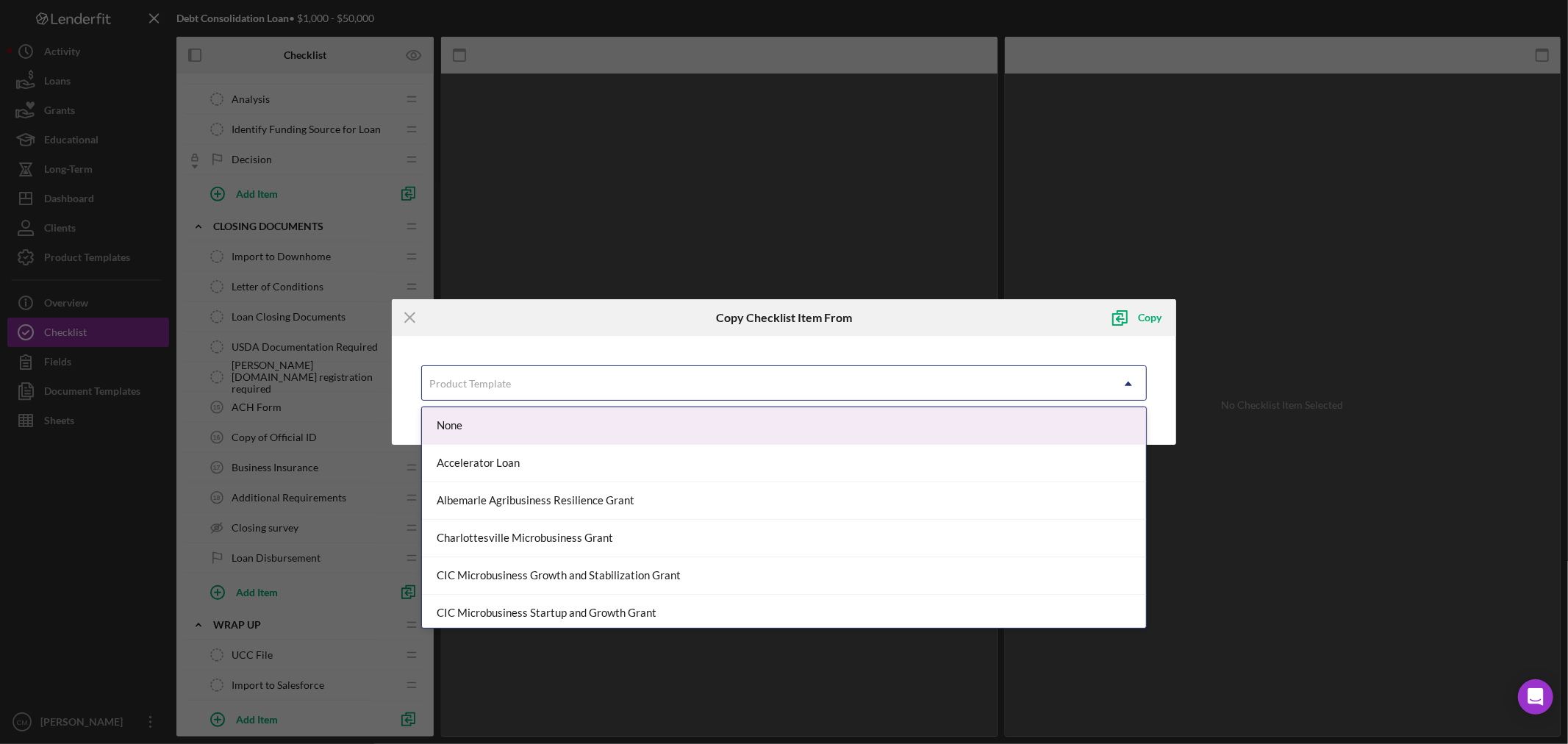
click at [539, 384] on div "Product Template" at bounding box center [765, 384] width 689 height 33
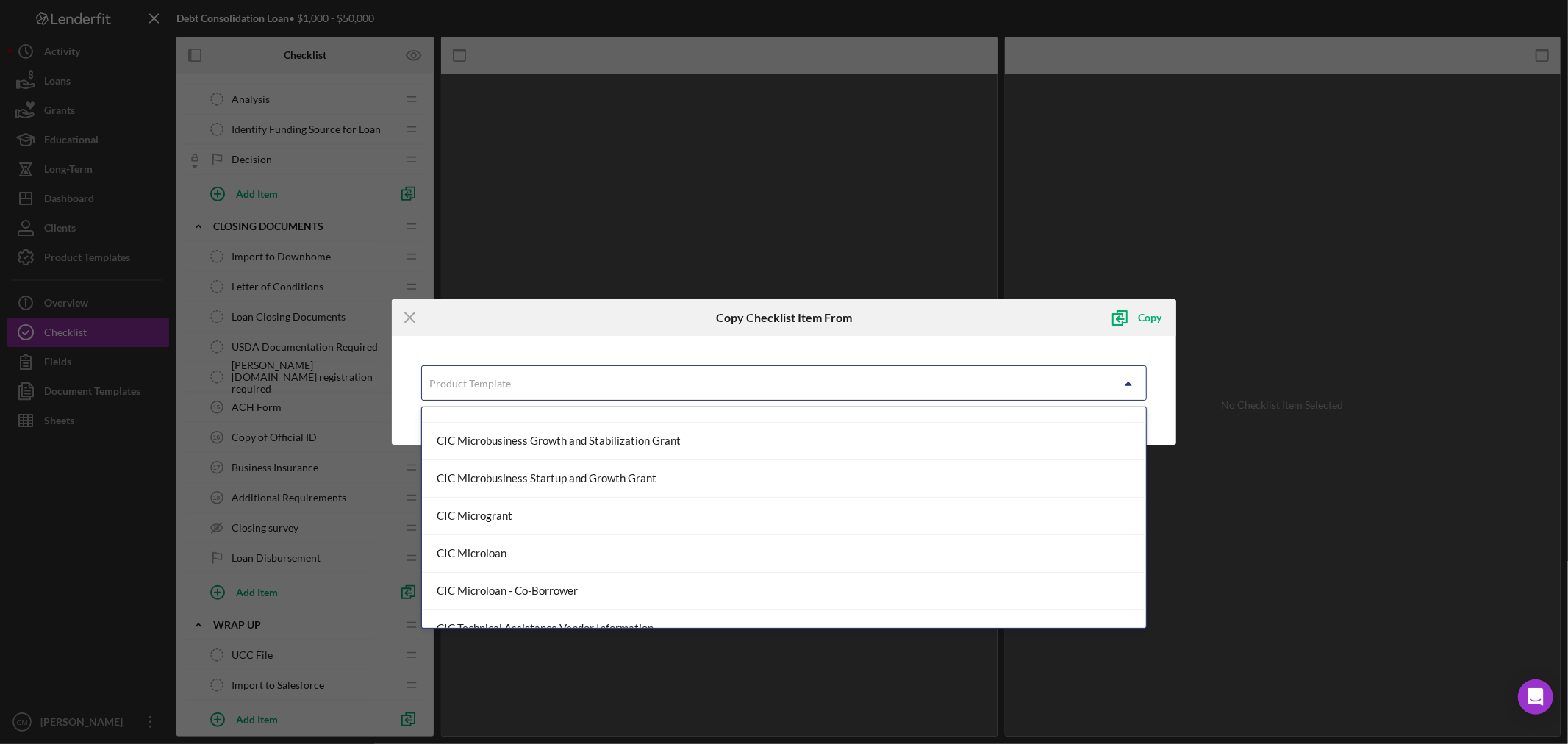
scroll to position [163, 0]
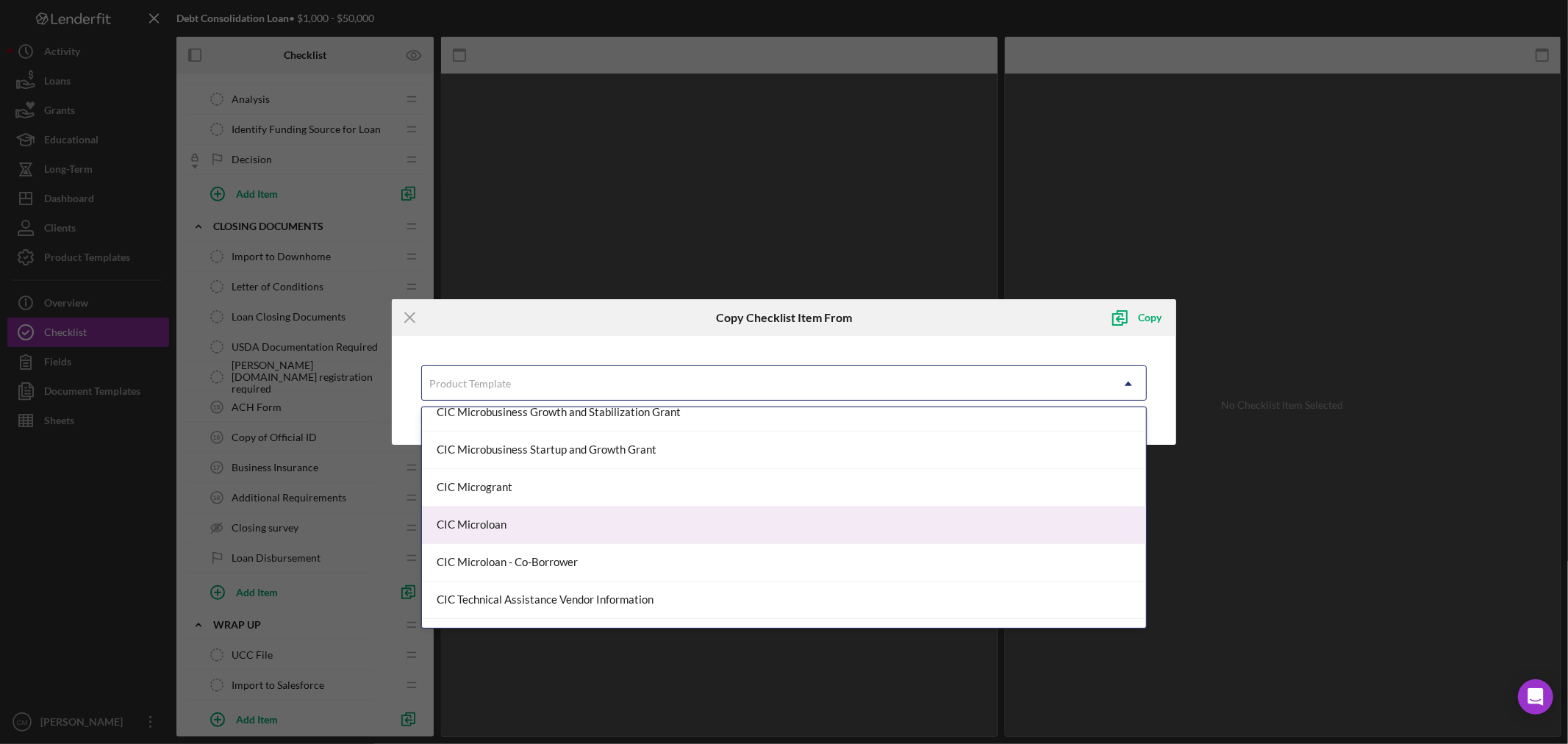
click at [553, 532] on div "CIC Microloan" at bounding box center [783, 525] width 724 height 37
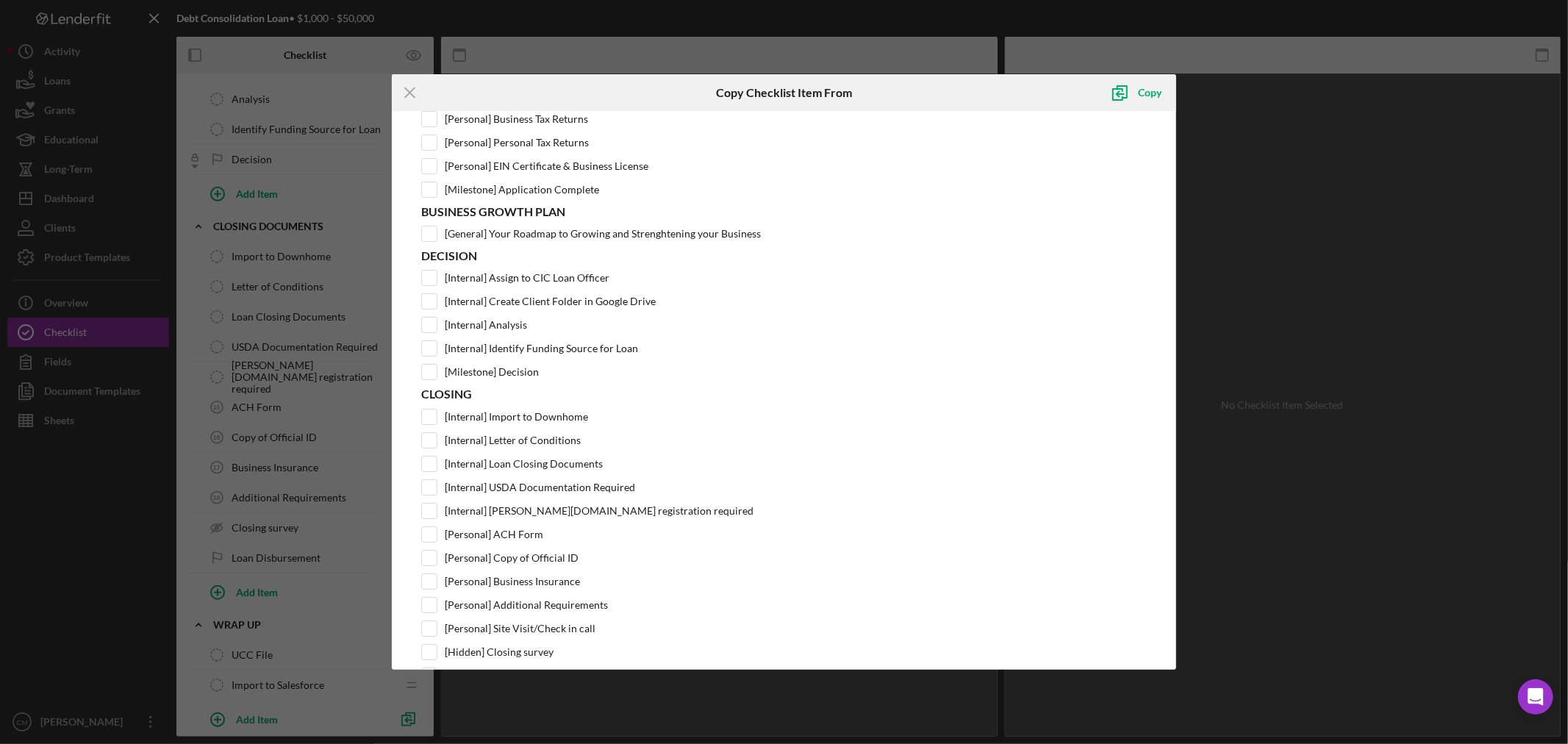
scroll to position [468, 0]
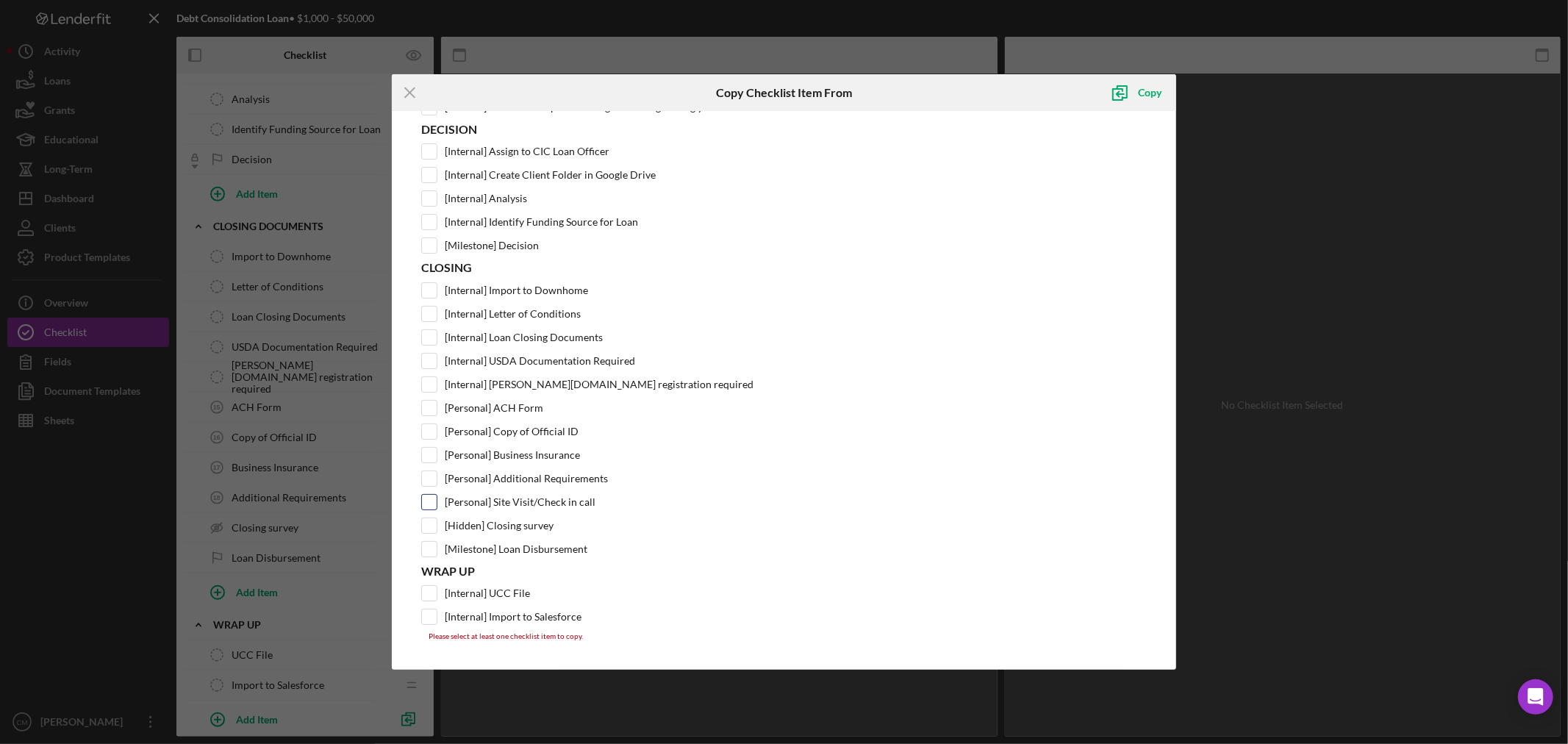
click at [430, 500] on input "[Personal] Site Visit/Check in call" at bounding box center [429, 502] width 15 height 15
checkbox input "true"
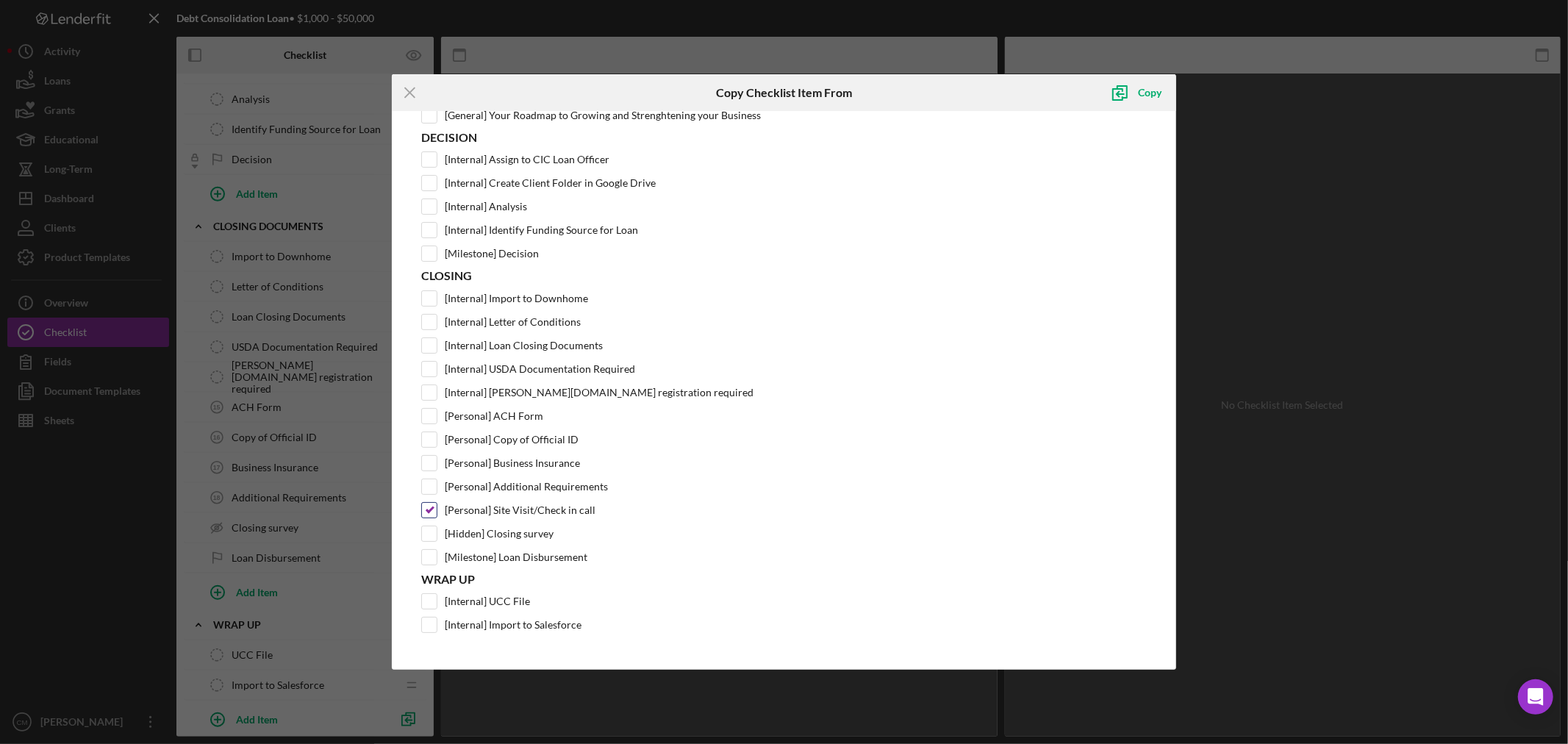
scroll to position [460, 0]
click at [1152, 97] on div "Copy" at bounding box center [1149, 93] width 23 height 30
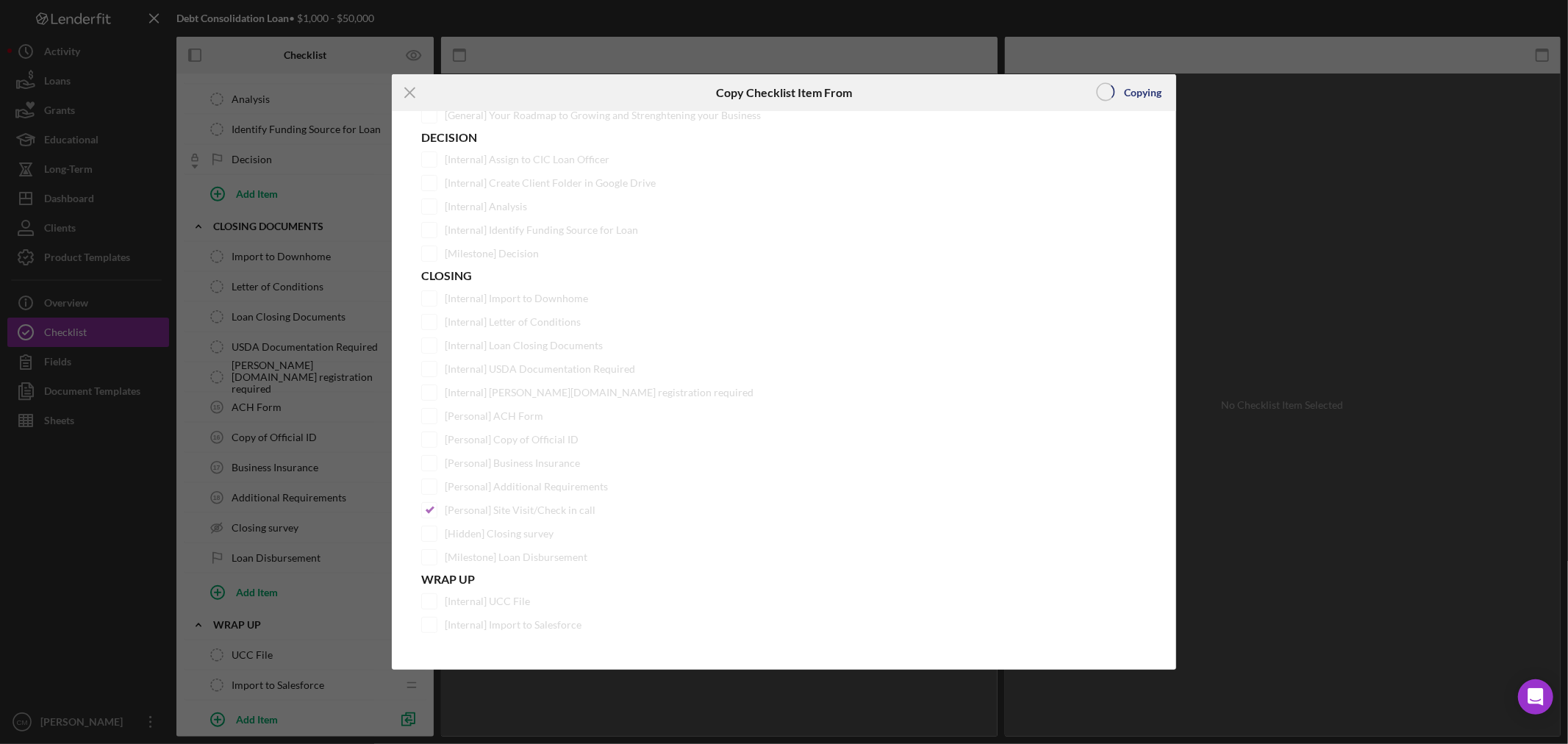
scroll to position [0, 0]
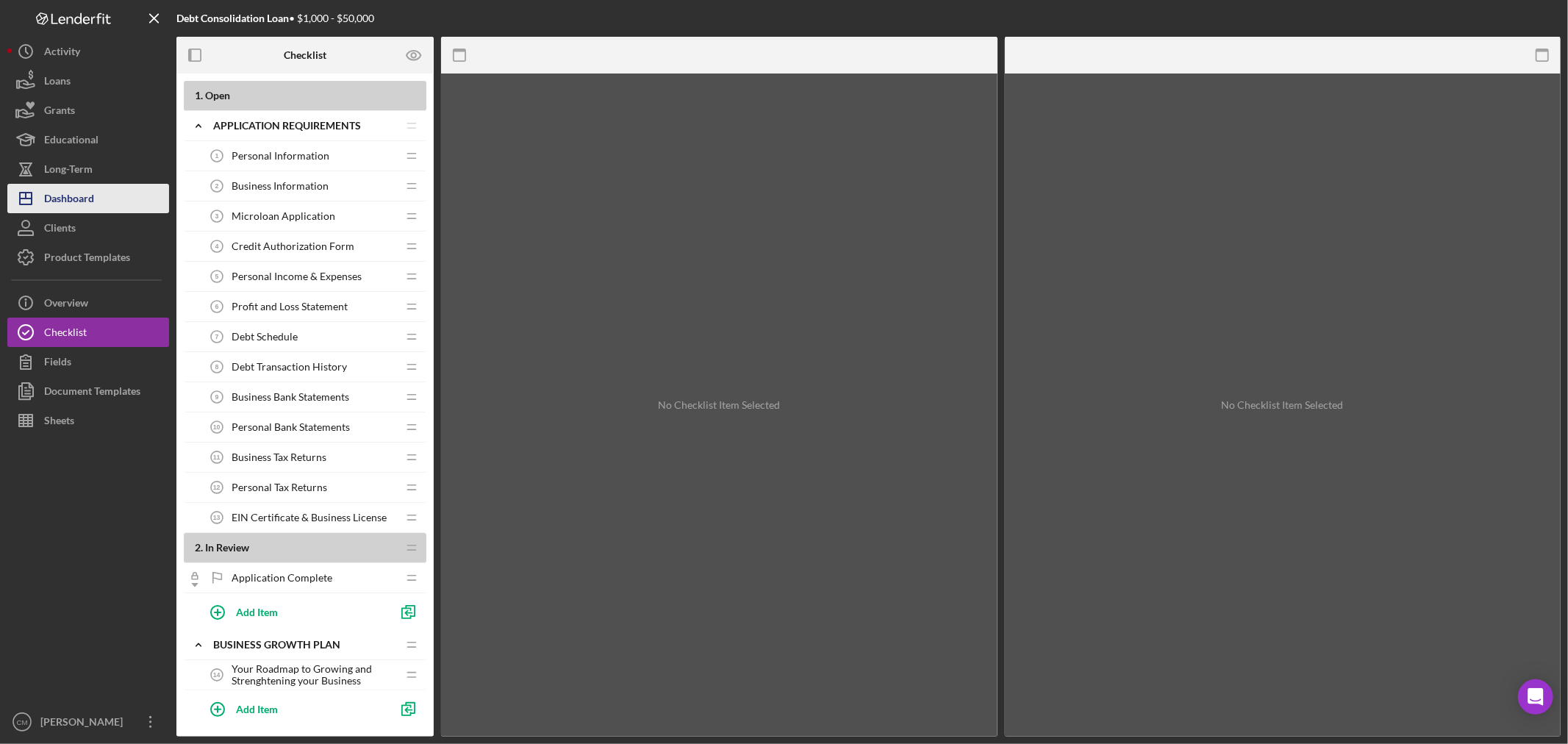
click at [96, 195] on button "Icon/Dashboard Dashboard" at bounding box center [88, 198] width 162 height 30
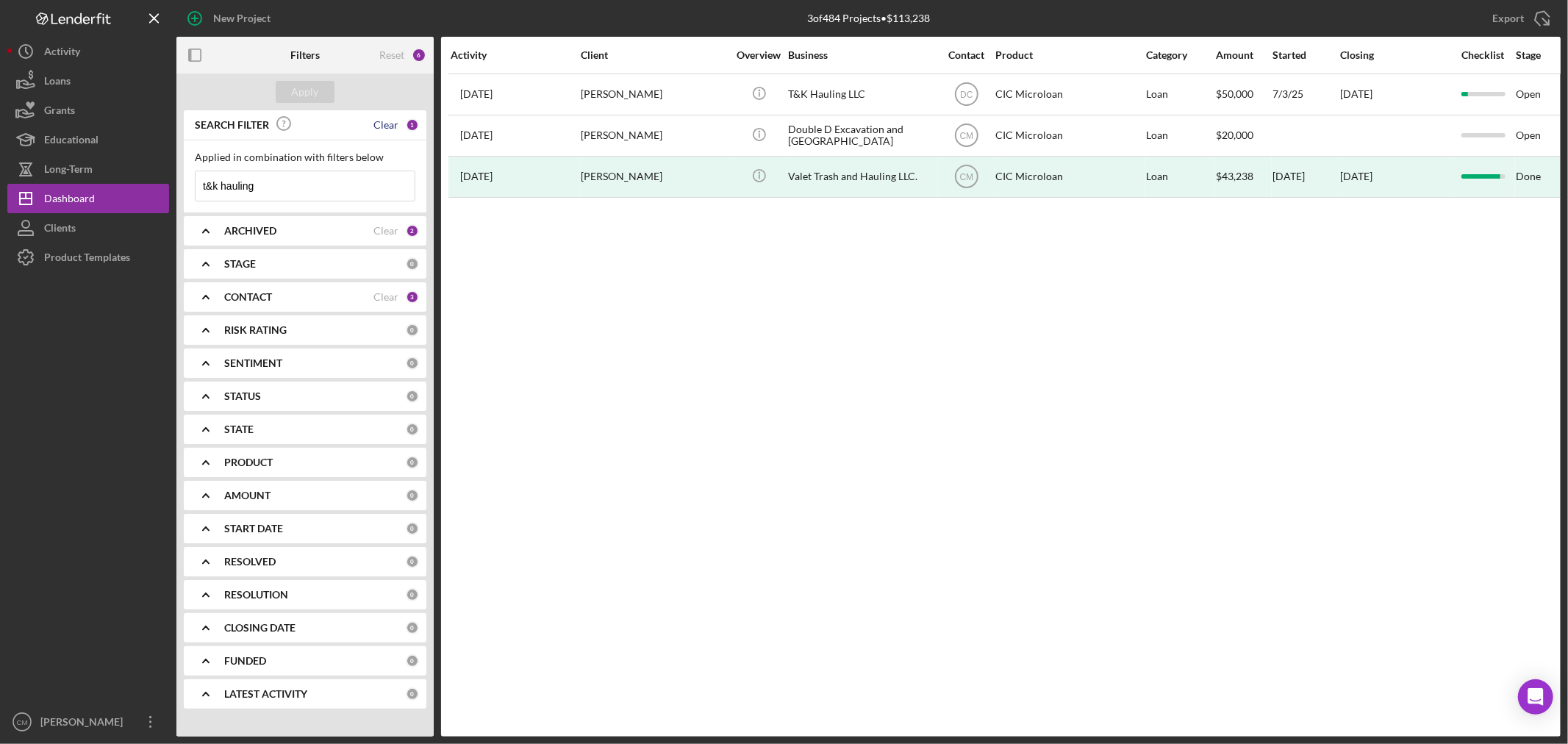
click at [396, 127] on div "Clear" at bounding box center [386, 125] width 25 height 12
click at [108, 204] on button "Icon/Dashboard Dashboard" at bounding box center [88, 198] width 162 height 30
click at [289, 233] on div "ARCHIVED" at bounding box center [298, 231] width 149 height 12
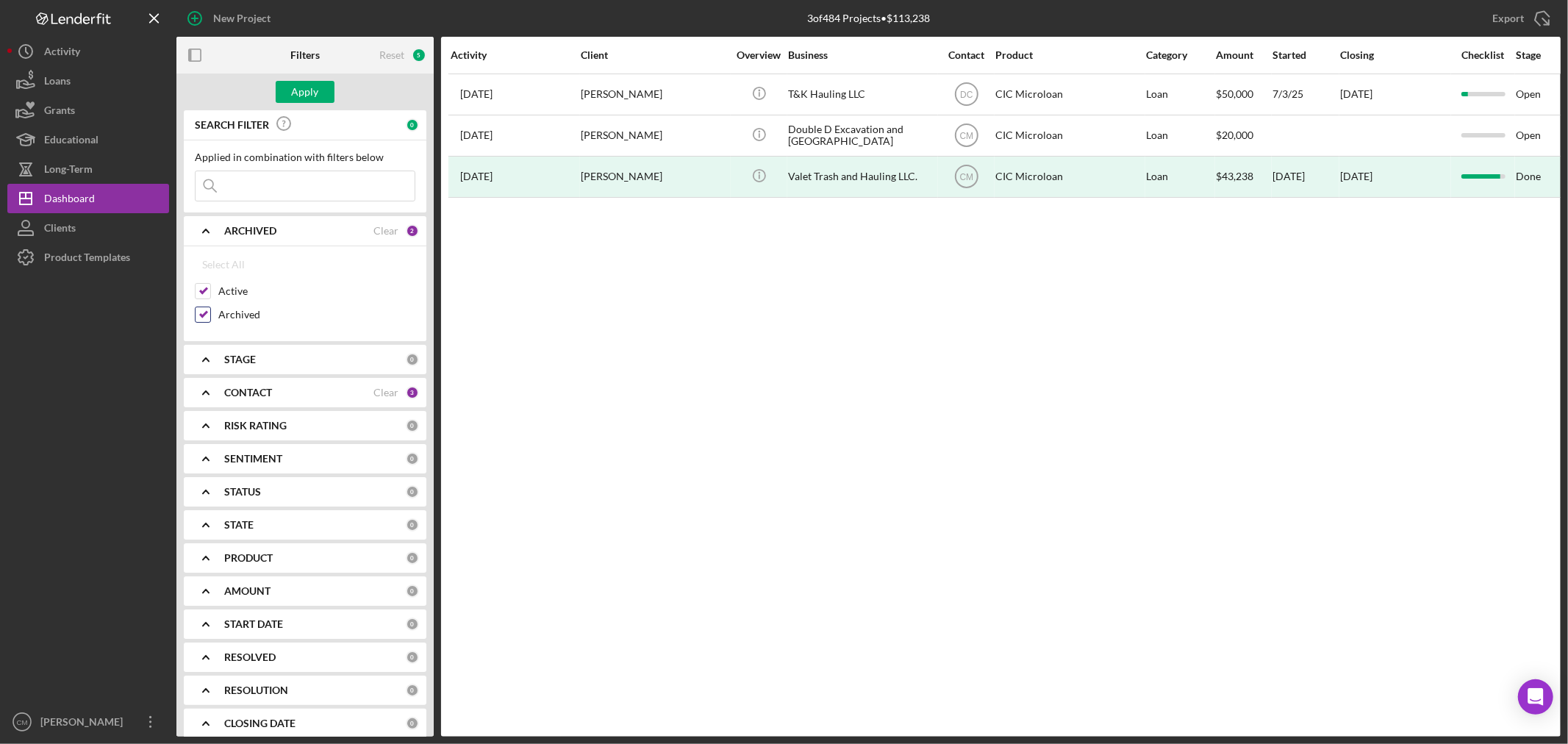
click at [205, 311] on input "Archived" at bounding box center [203, 315] width 15 height 15
checkbox input "false"
click at [205, 290] on input "Active" at bounding box center [203, 291] width 15 height 15
click at [197, 296] on input "Active" at bounding box center [203, 291] width 15 height 15
checkbox input "true"
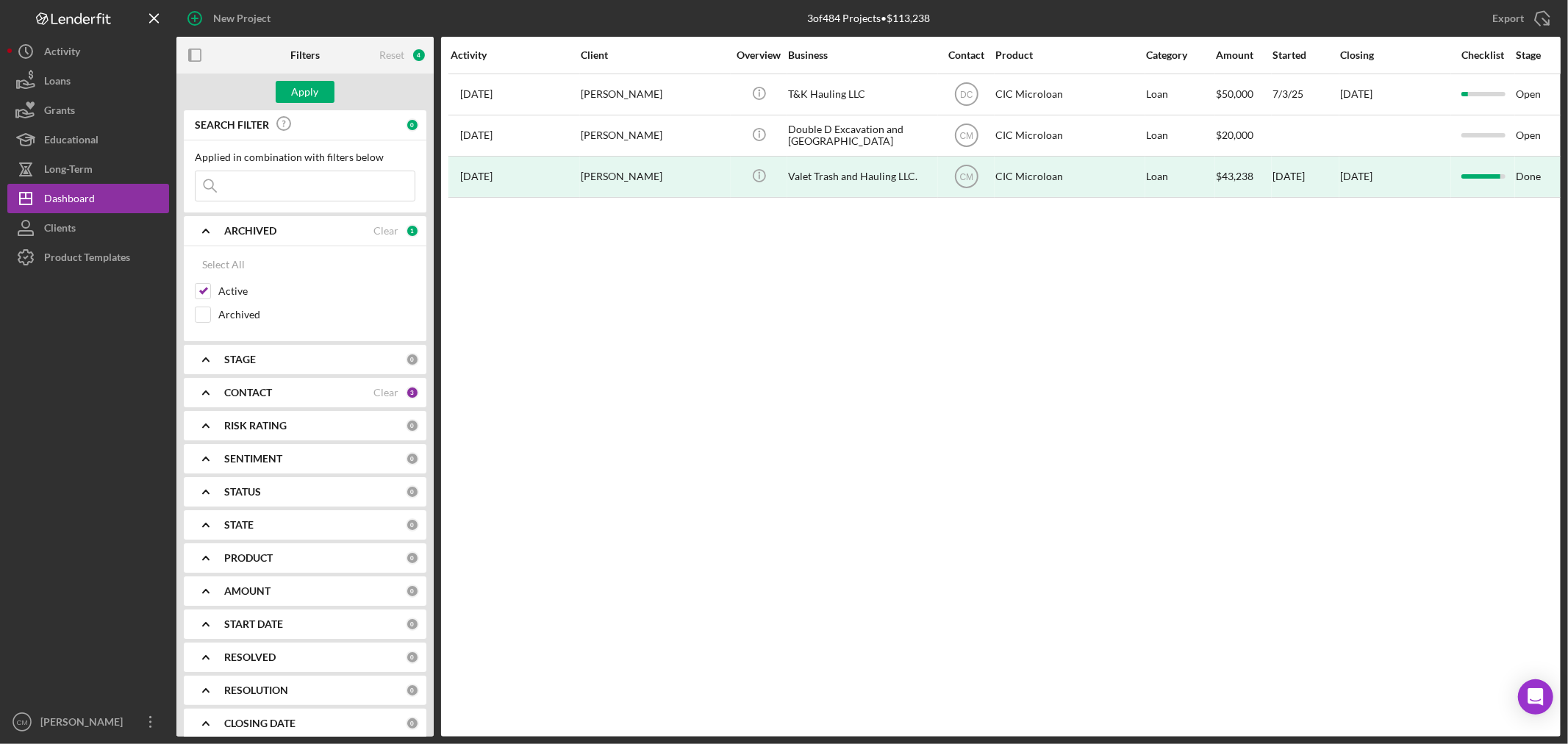
click at [314, 395] on div "CONTACT" at bounding box center [298, 392] width 149 height 12
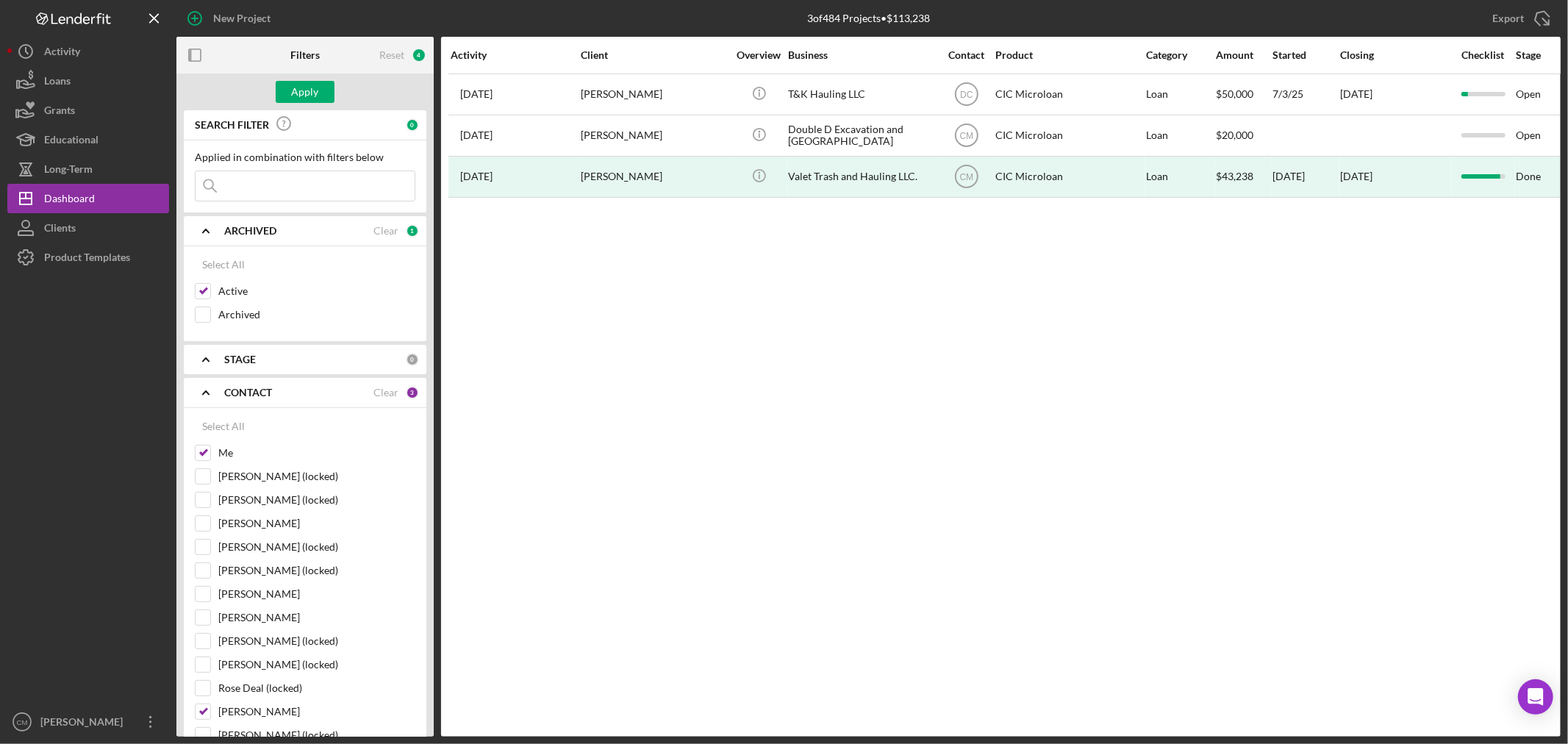
click at [304, 180] on input at bounding box center [305, 186] width 219 height 30
click at [245, 182] on input at bounding box center [305, 186] width 219 height 30
click at [97, 196] on button "Icon/Dashboard Dashboard" at bounding box center [88, 198] width 162 height 30
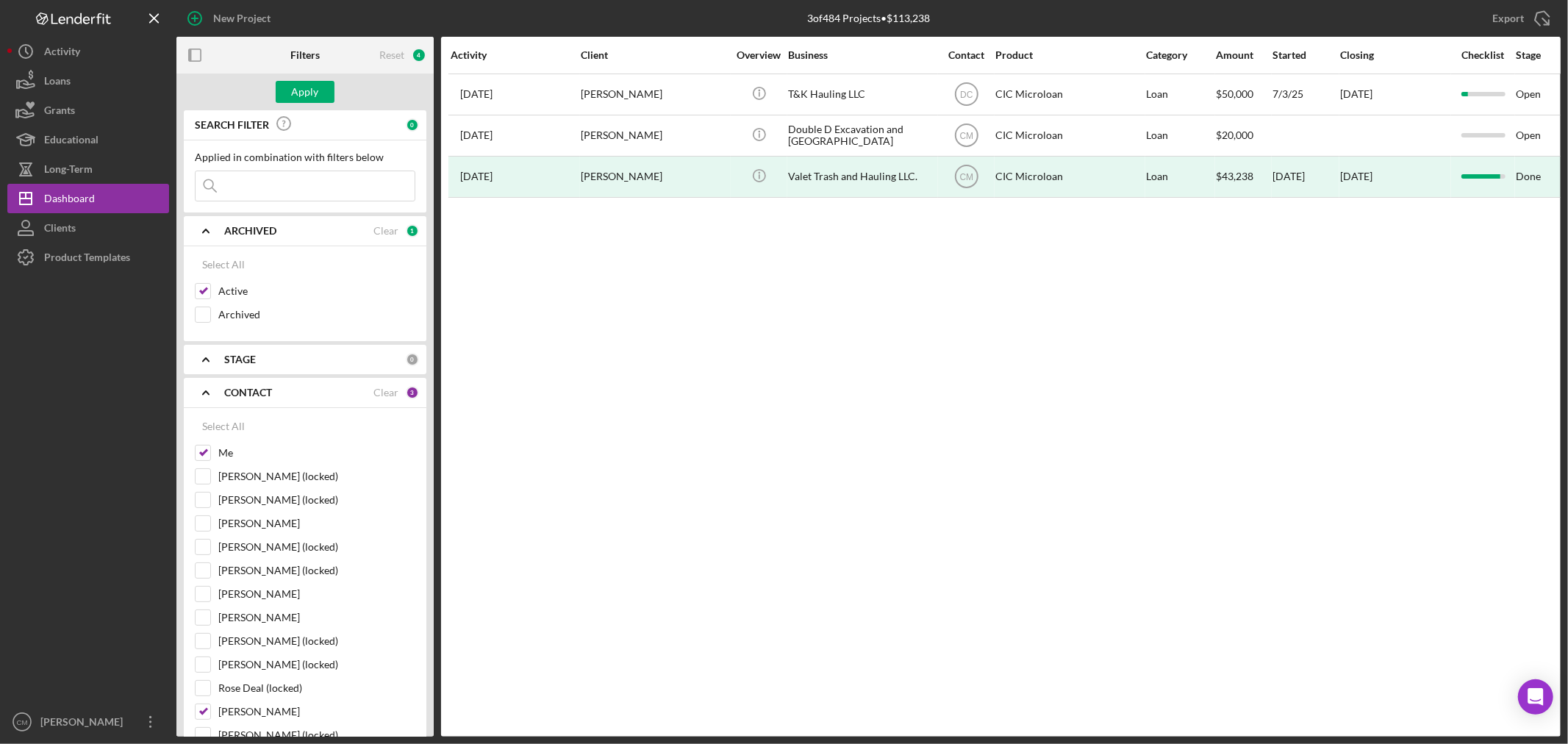
click at [216, 397] on icon "Icon/Expander" at bounding box center [206, 393] width 37 height 37
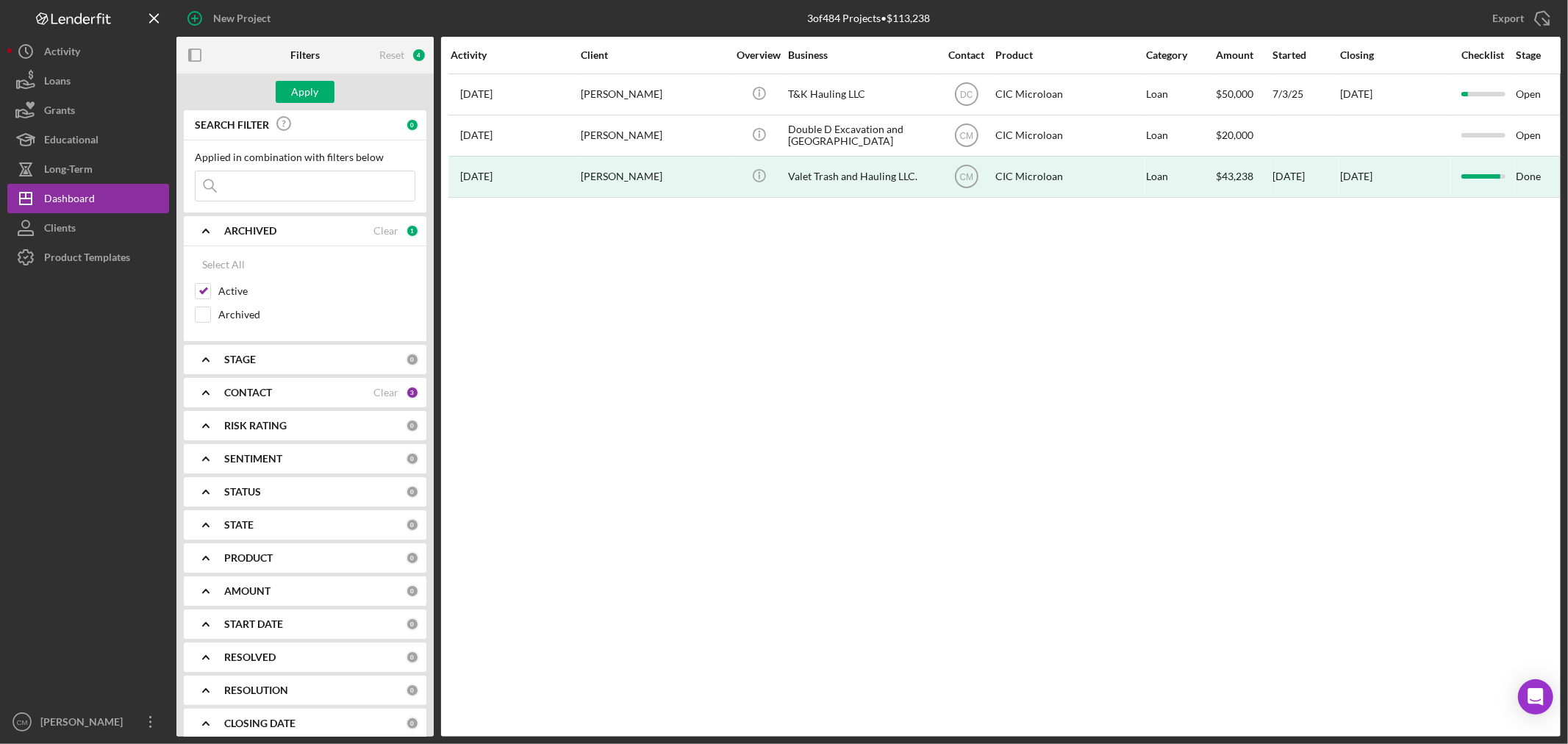
click at [281, 555] on div "PRODUCT" at bounding box center [315, 558] width 182 height 12
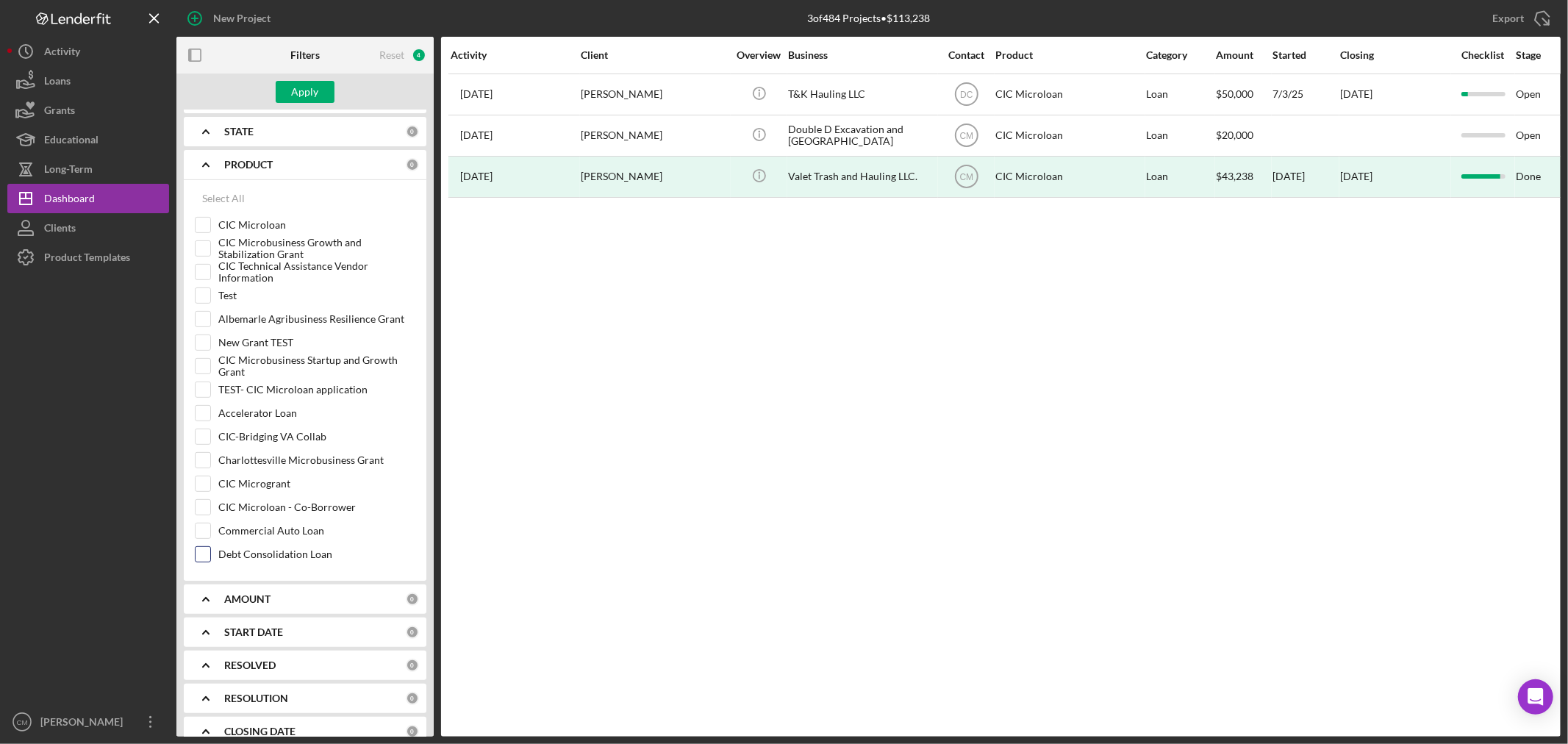
scroll to position [408, 0]
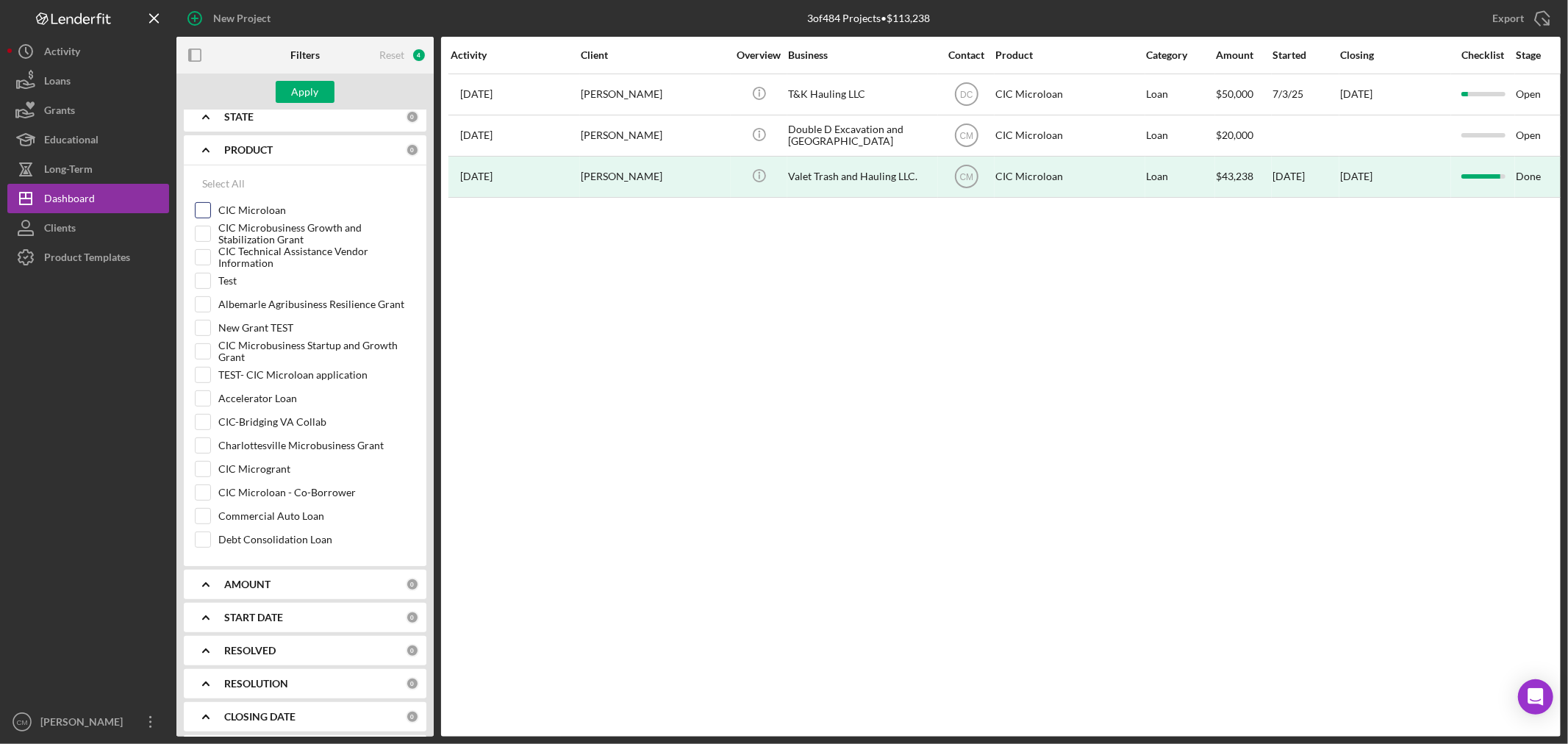
click at [207, 208] on input "CIC Microloan" at bounding box center [203, 210] width 15 height 15
checkbox input "true"
click at [204, 400] on input "Accelerator Loan" at bounding box center [203, 398] width 15 height 15
checkbox input "true"
click at [209, 515] on input "Commercial Auto Loan" at bounding box center [203, 516] width 15 height 15
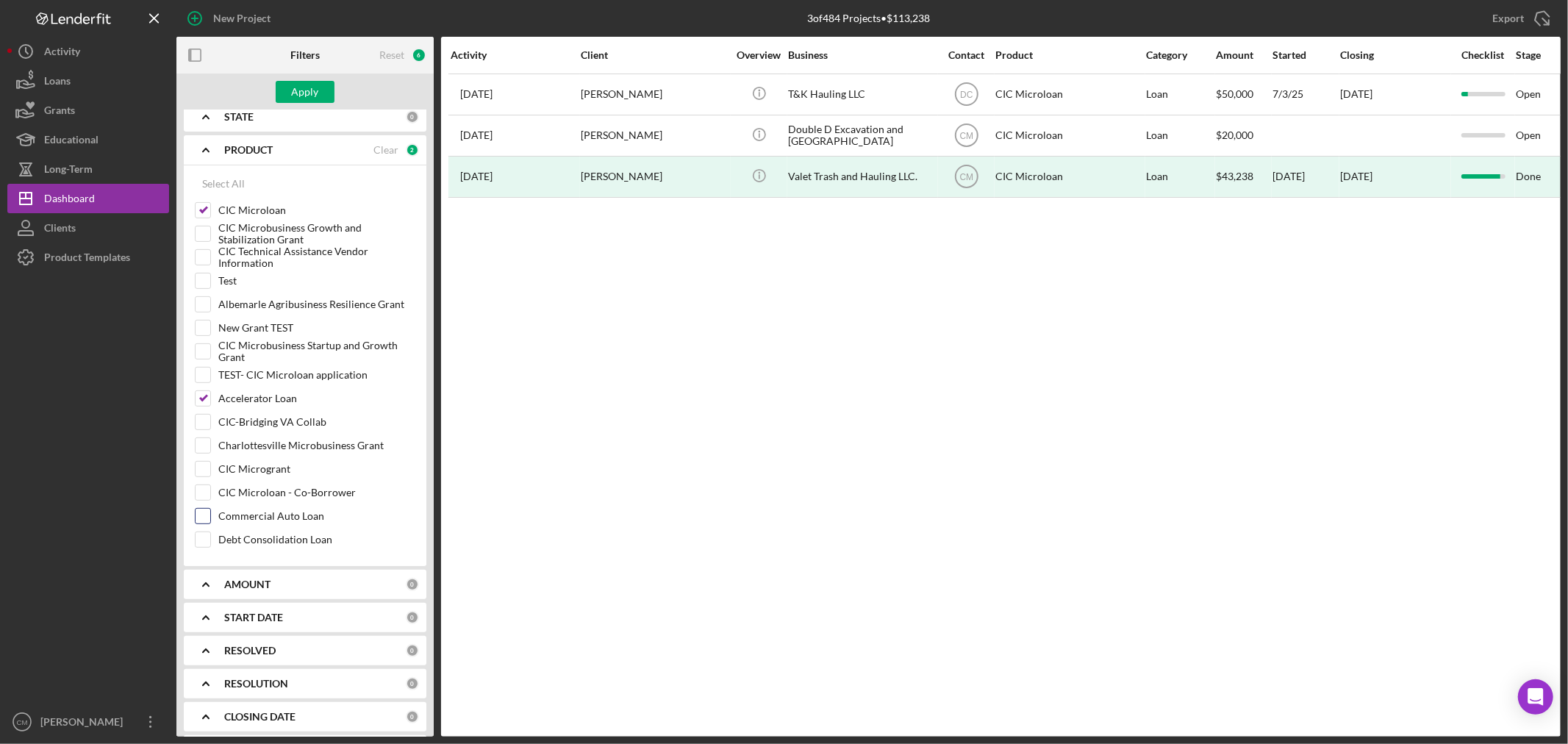
checkbox input "true"
click at [202, 536] on input "Debt Consolidation Loan" at bounding box center [203, 539] width 15 height 15
checkbox input "true"
click at [308, 94] on div "Apply" at bounding box center [305, 92] width 27 height 22
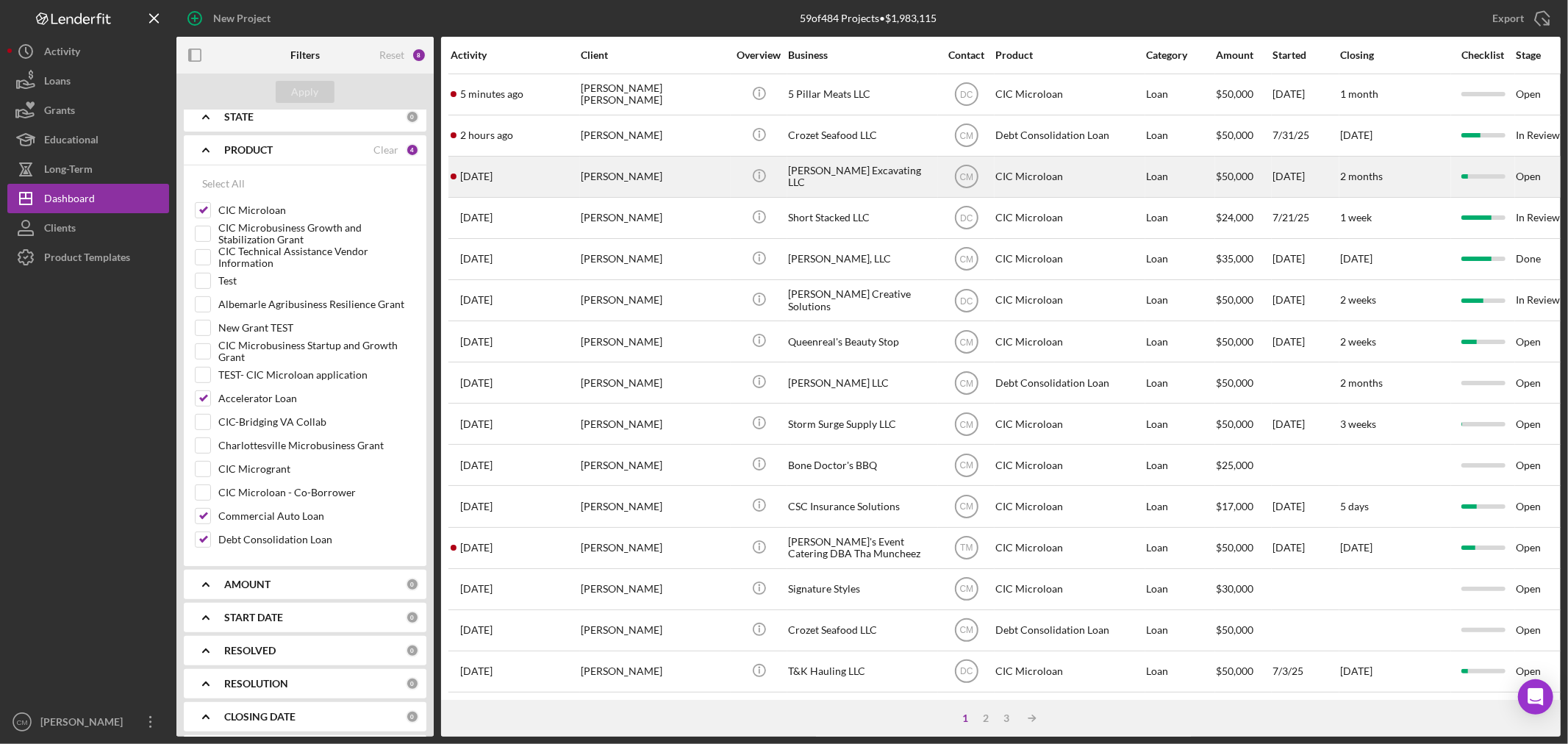
click at [654, 187] on div "Zachary Stanley" at bounding box center [654, 177] width 147 height 39
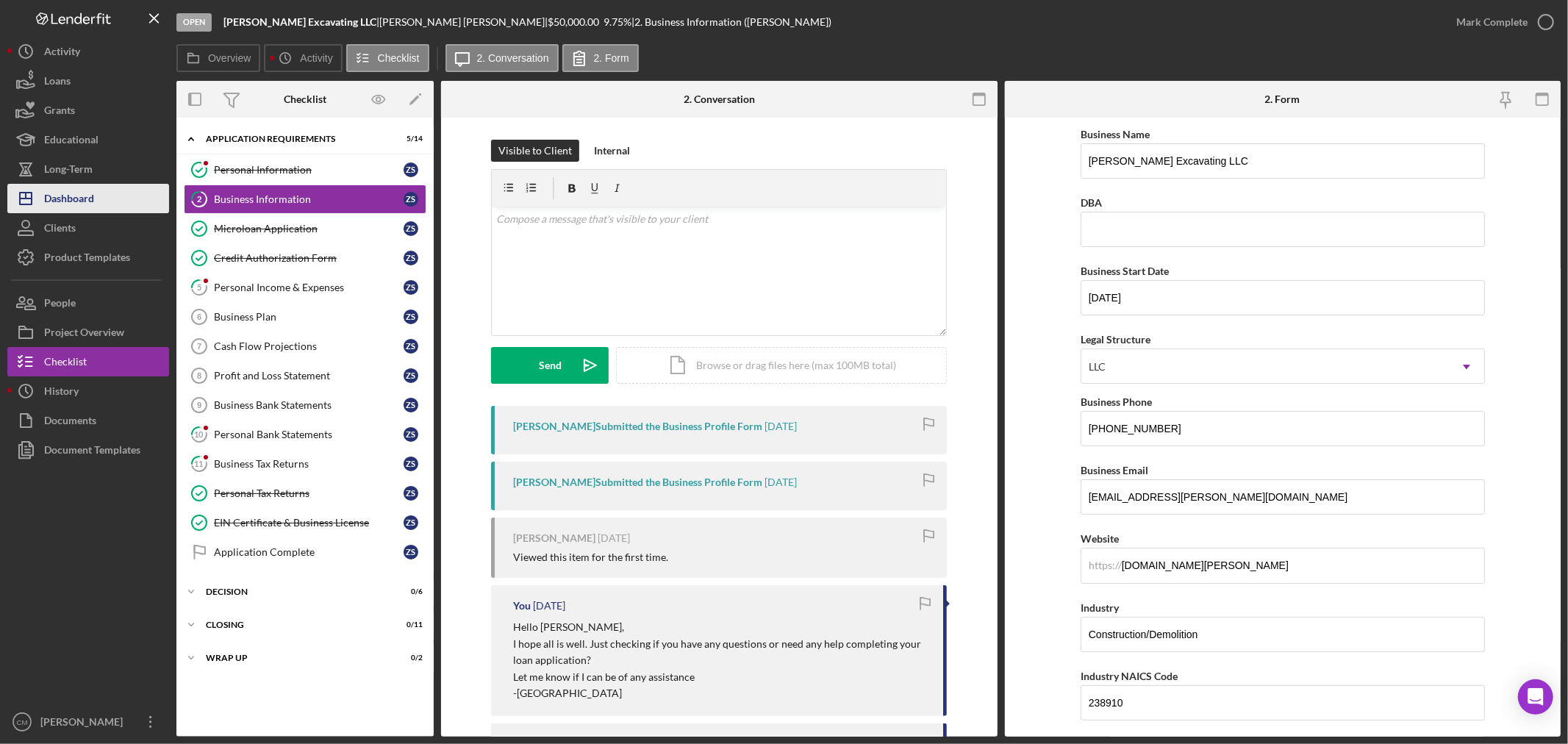
click at [101, 189] on button "Icon/Dashboard Dashboard" at bounding box center [88, 198] width 162 height 30
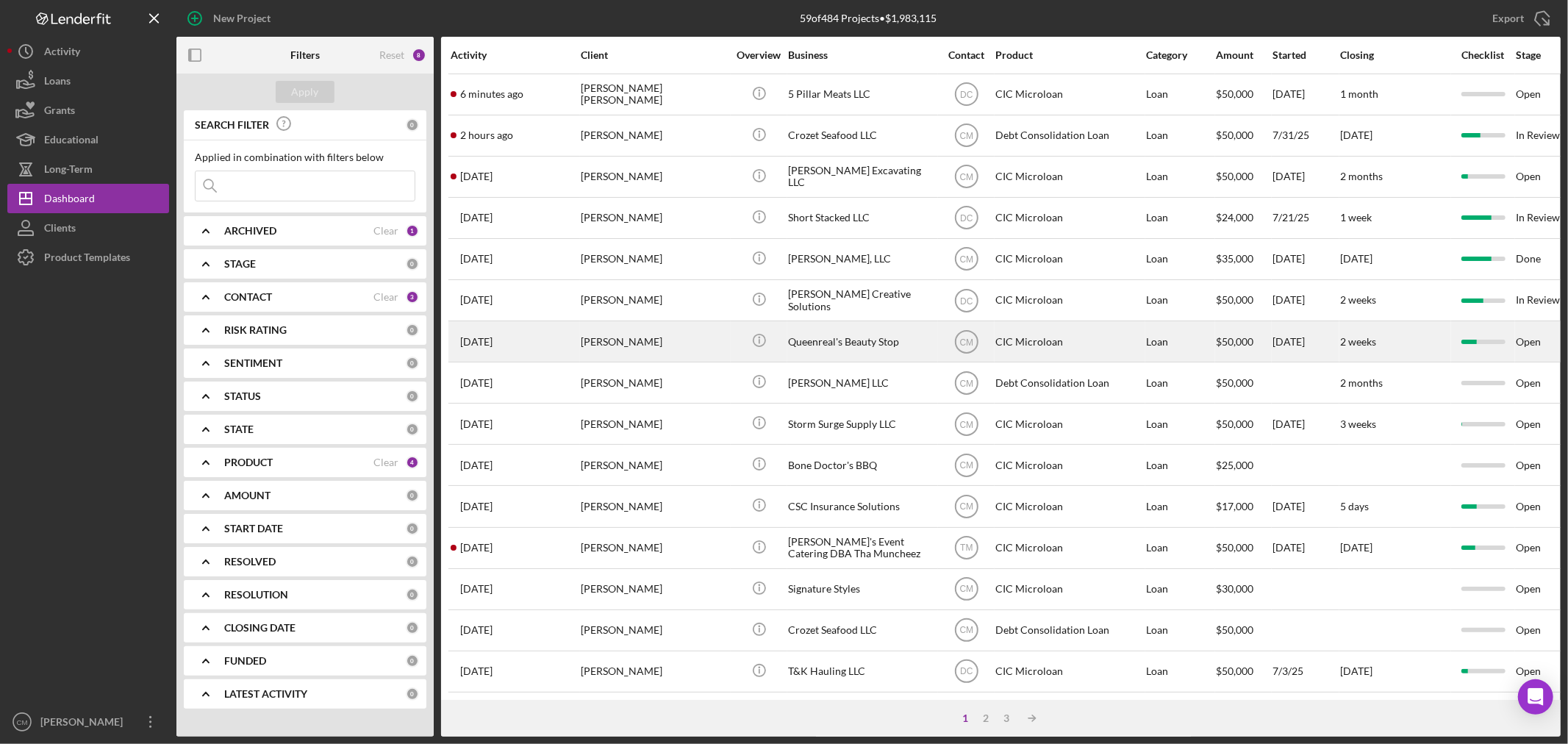
click at [862, 349] on div "Queenreal's Beauty Stop" at bounding box center [862, 342] width 147 height 39
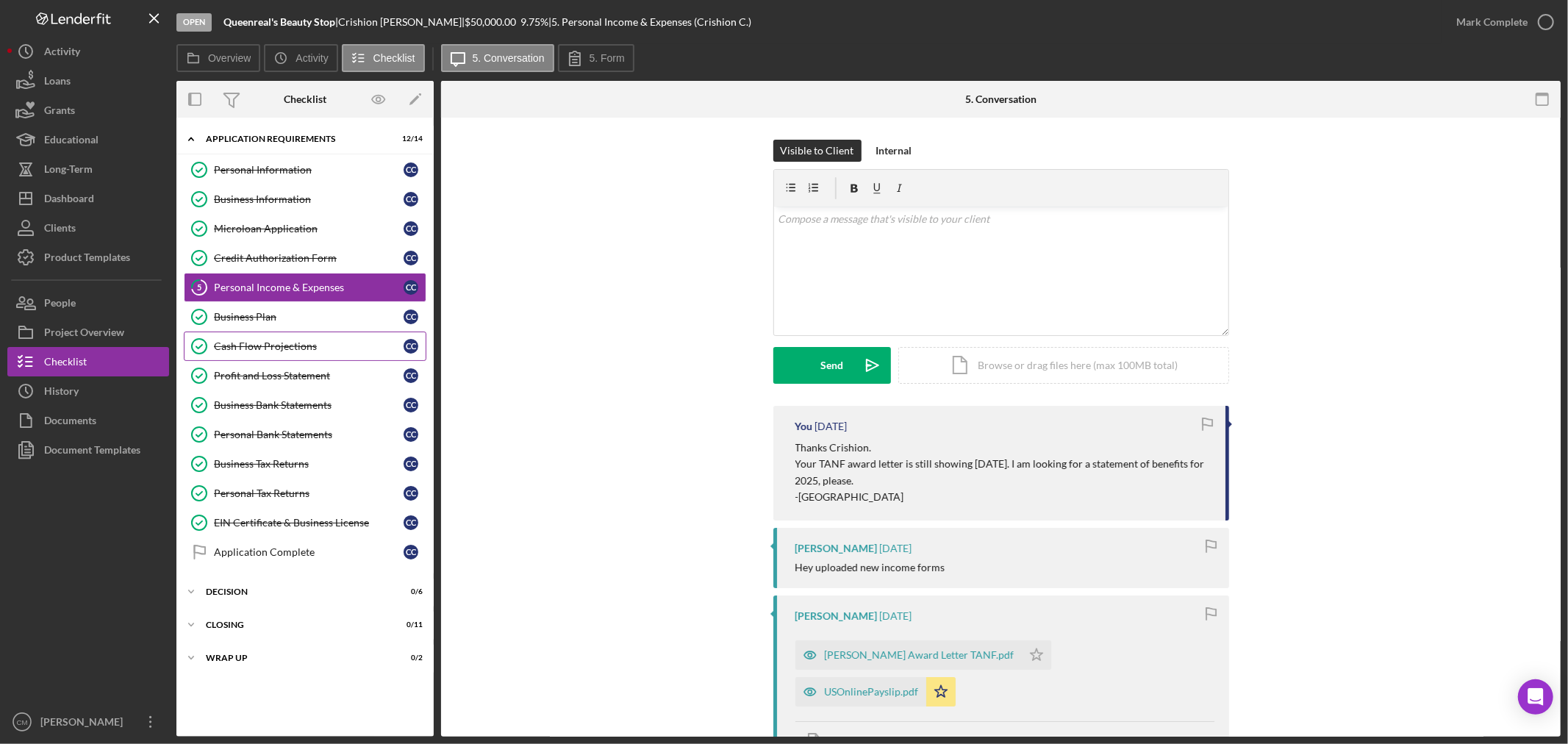
click at [317, 354] on link "Cash Flow Projections Cash Flow Projections C C" at bounding box center [305, 347] width 243 height 30
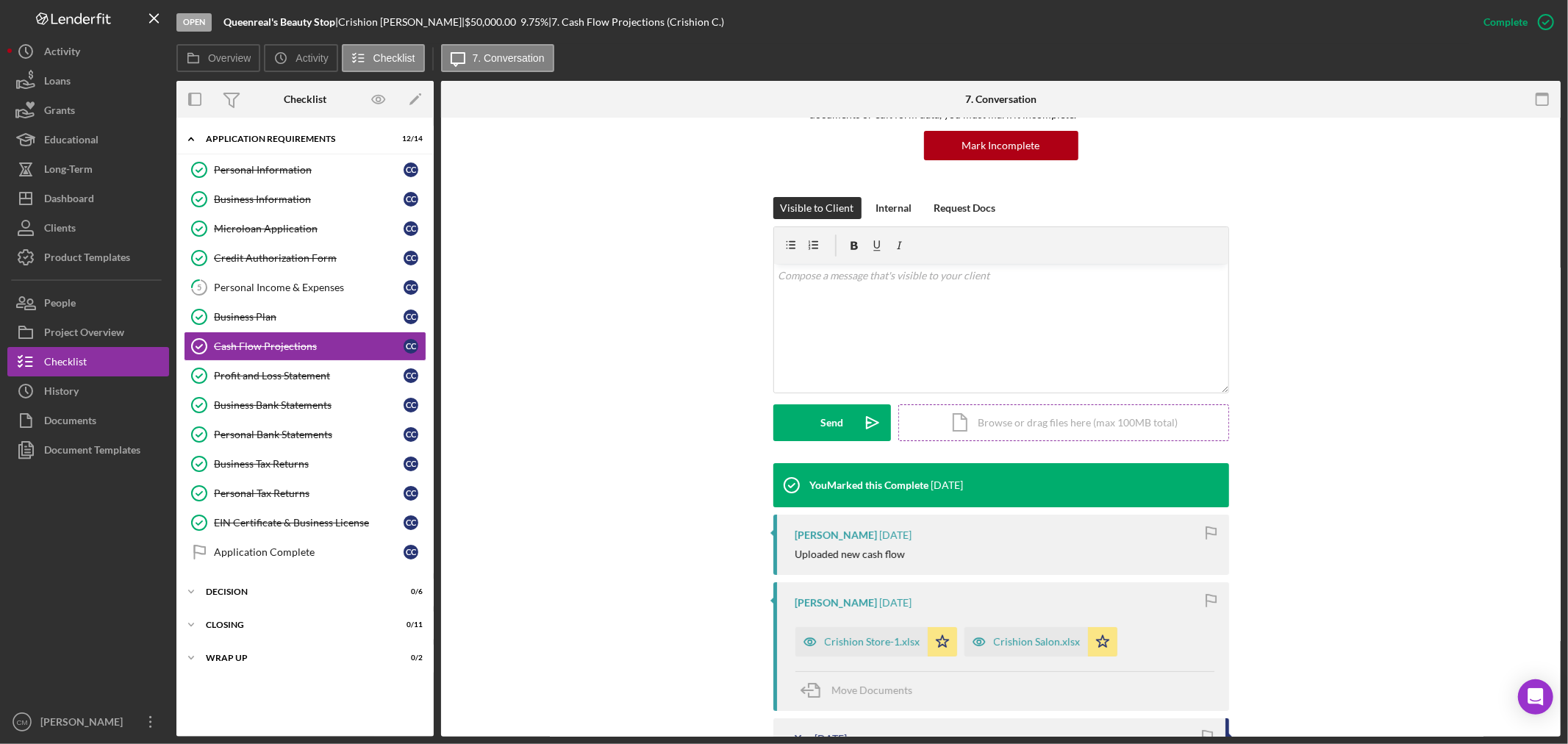
scroll to position [163, 0]
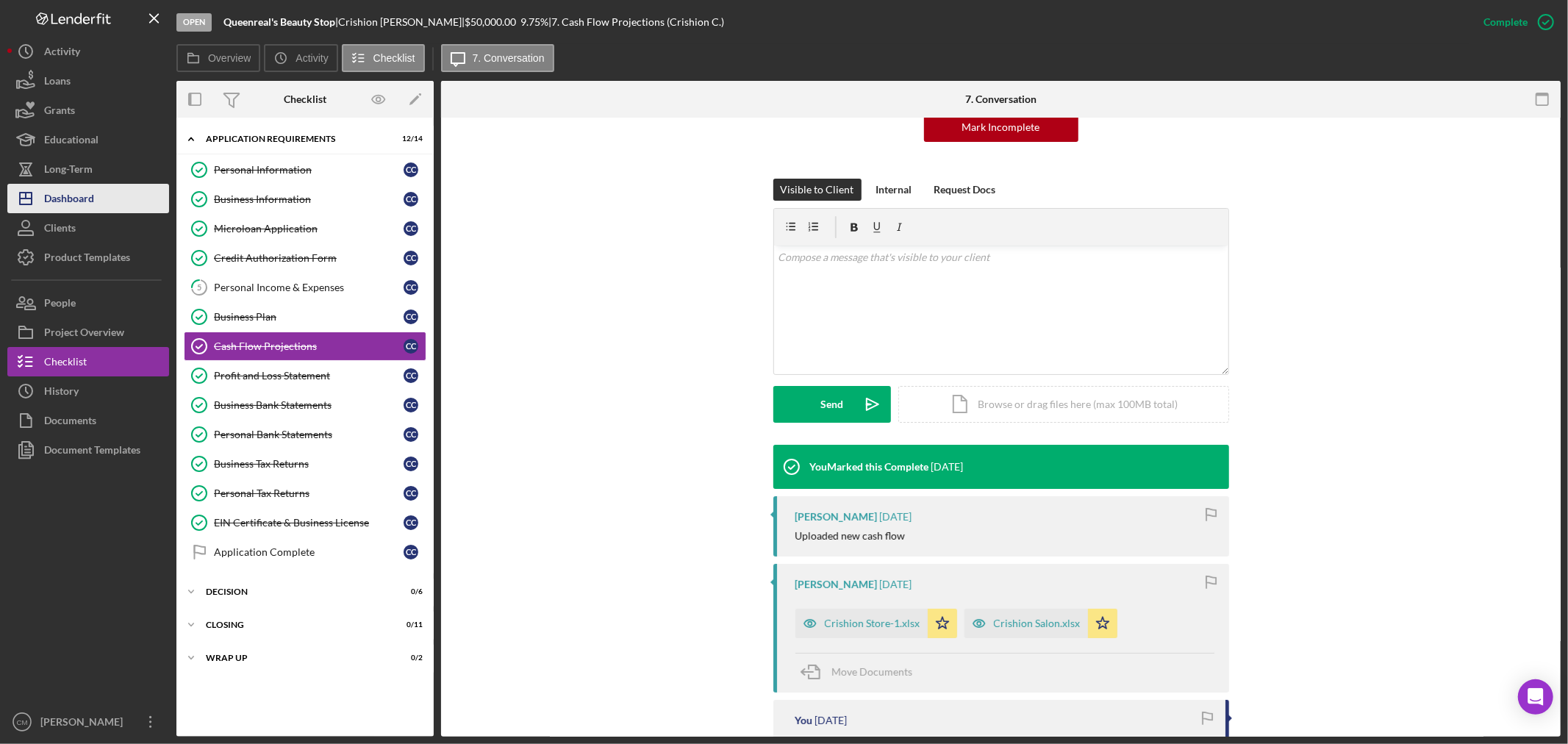
click at [88, 192] on div "Dashboard" at bounding box center [70, 200] width 50 height 33
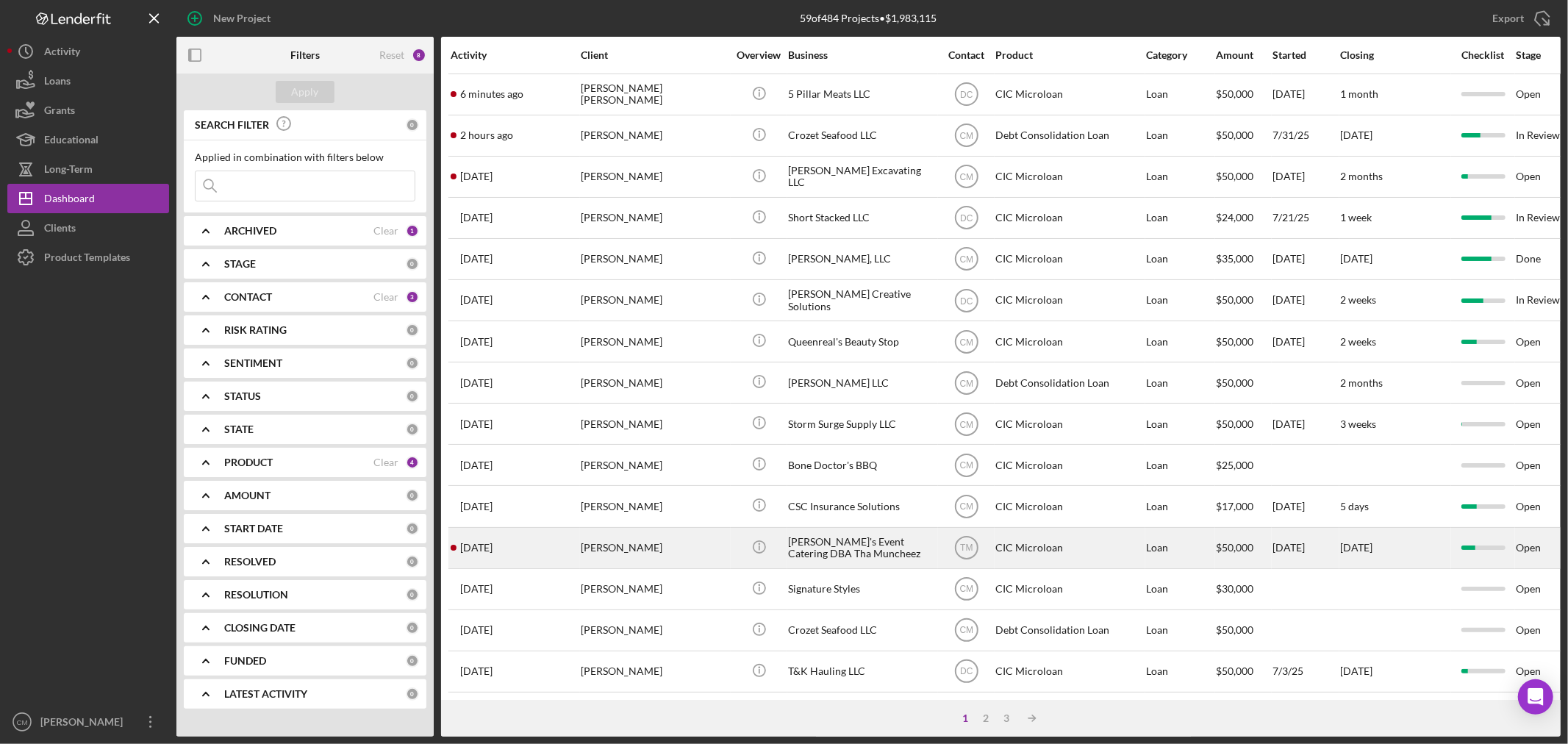
click at [876, 556] on div "Darin's Event Catering DBA Tha Muncheez" at bounding box center [862, 548] width 147 height 39
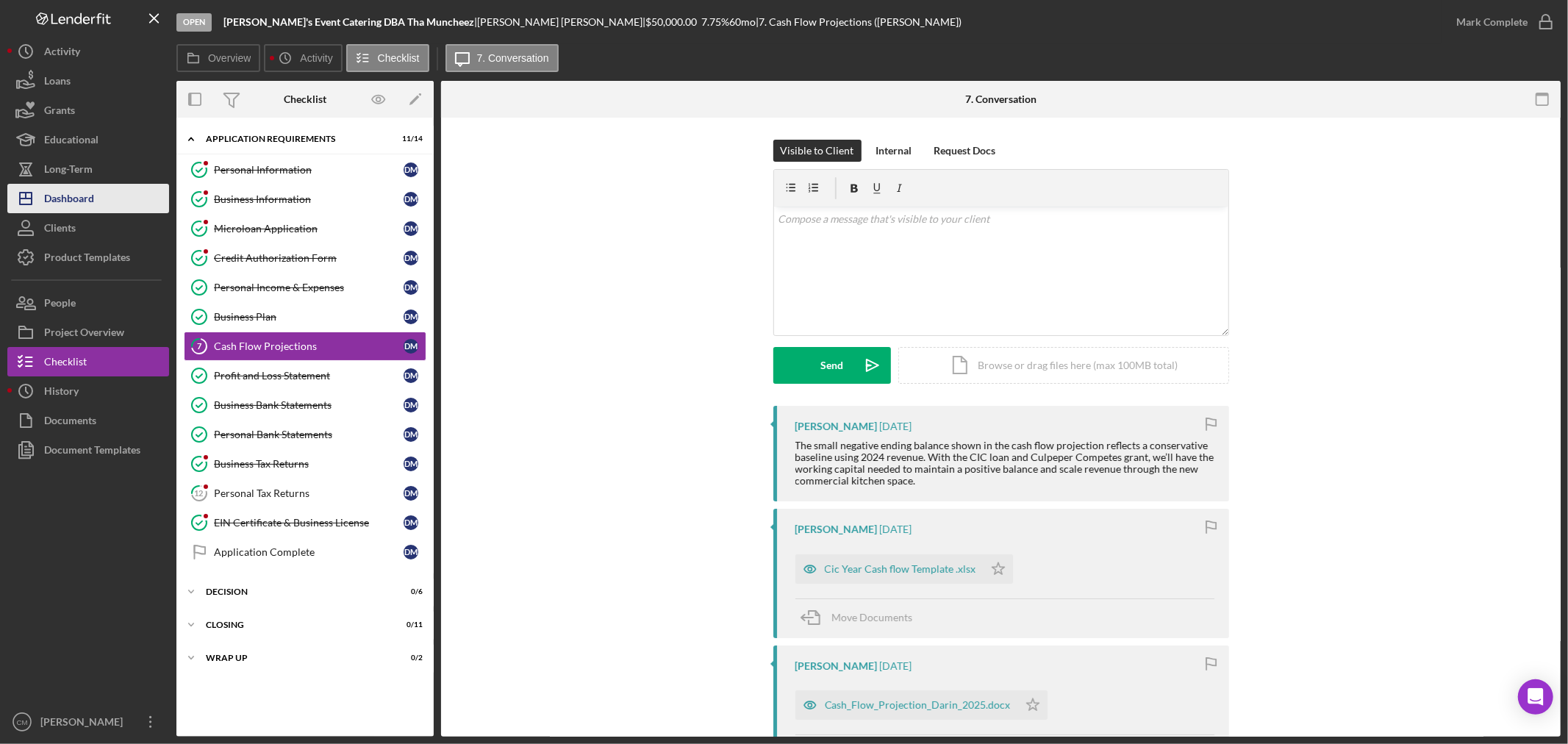
click at [129, 204] on button "Icon/Dashboard Dashboard" at bounding box center [88, 198] width 162 height 30
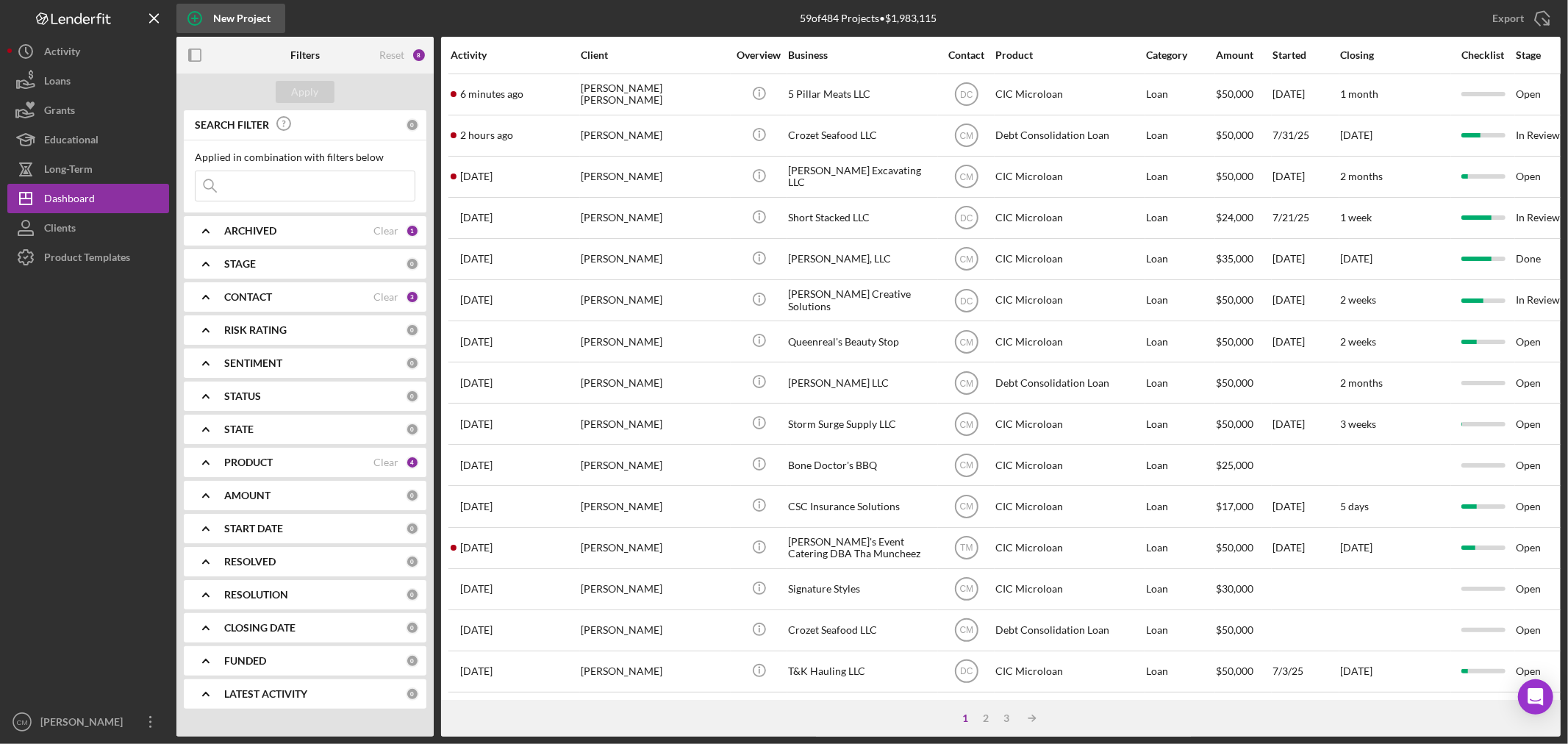
click at [219, 10] on div "New Project" at bounding box center [242, 19] width 57 height 30
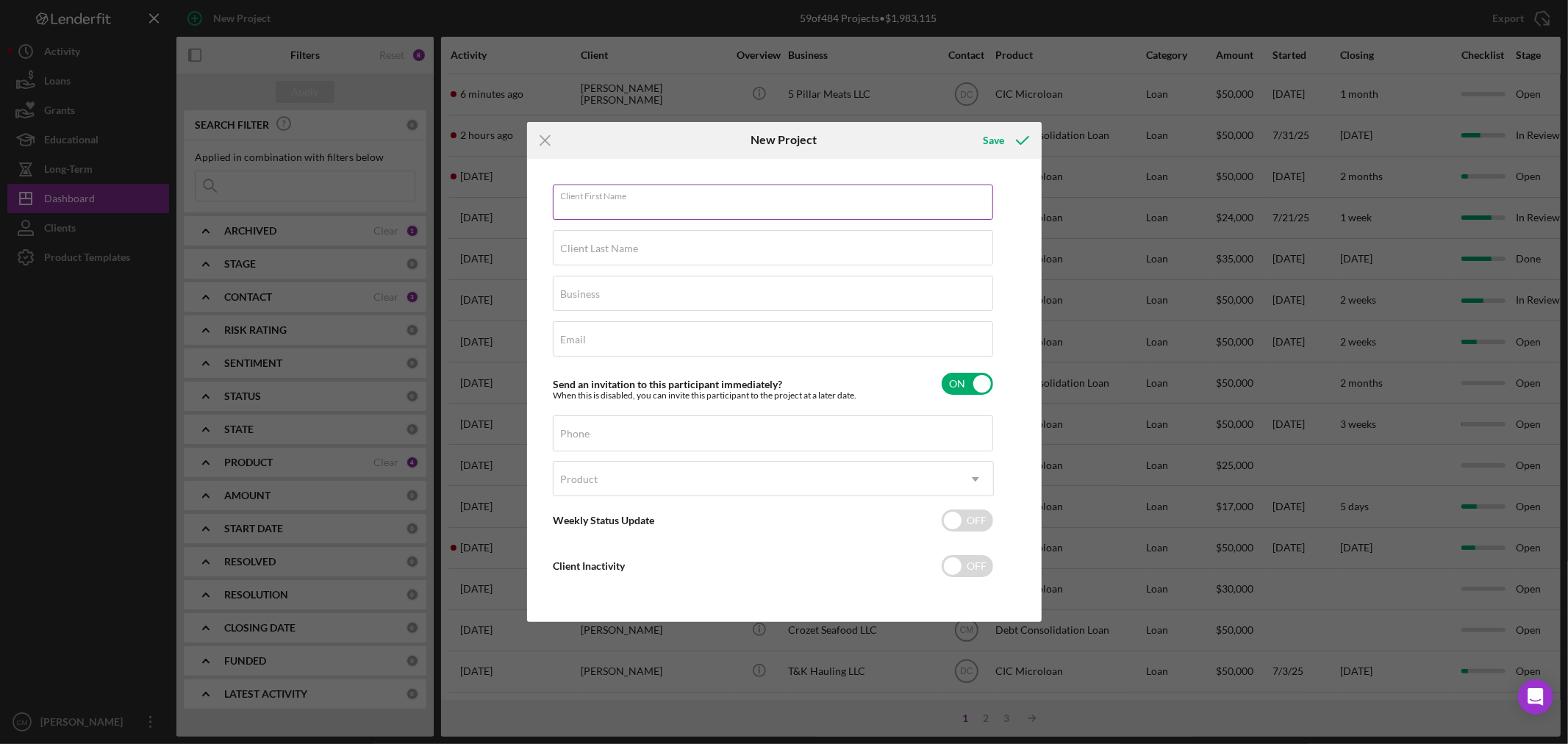
click at [637, 191] on div "Client First Name Required" at bounding box center [774, 203] width 441 height 37
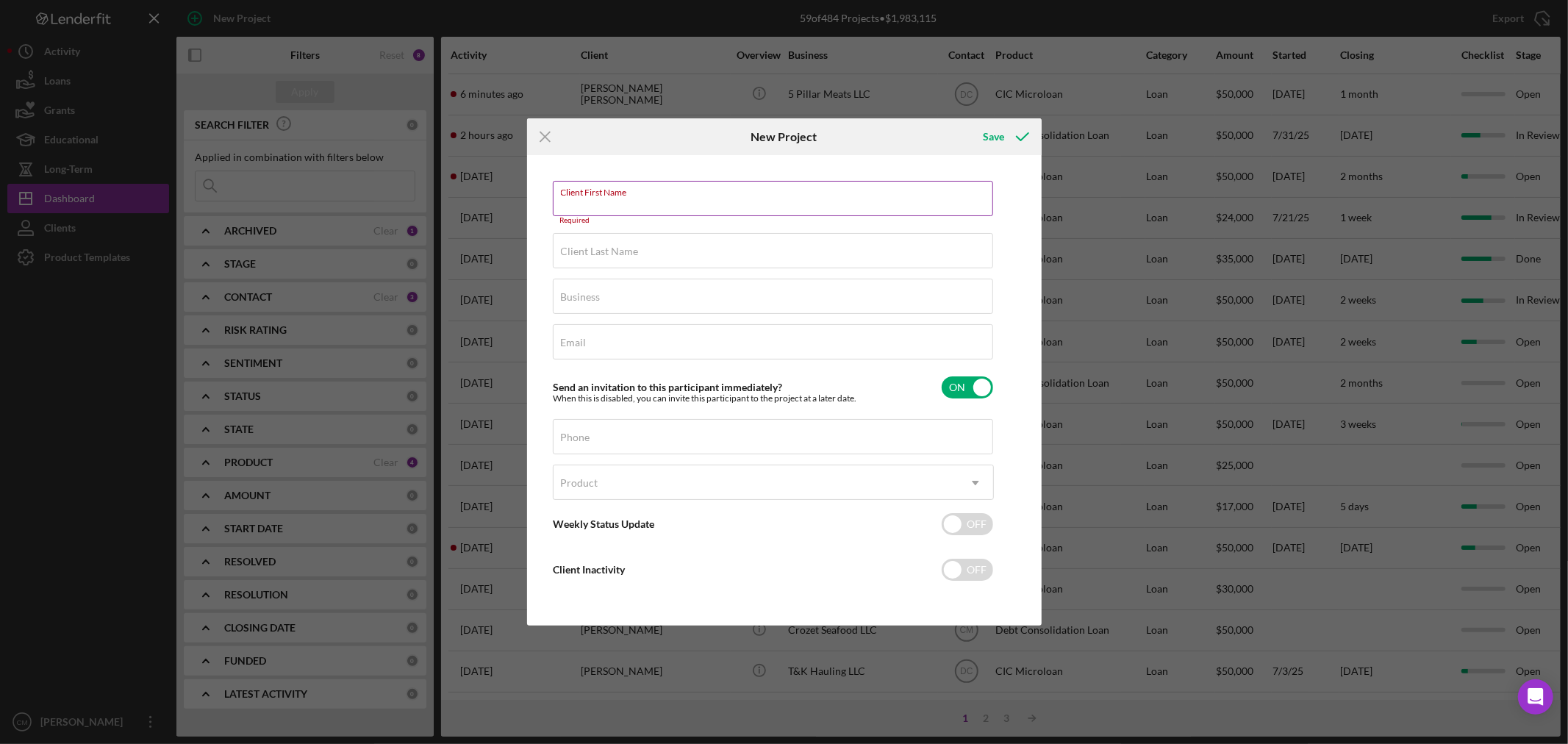
click at [715, 196] on label "Client First Name" at bounding box center [777, 189] width 433 height 16
click at [715, 196] on input "Client First Name" at bounding box center [773, 198] width 440 height 35
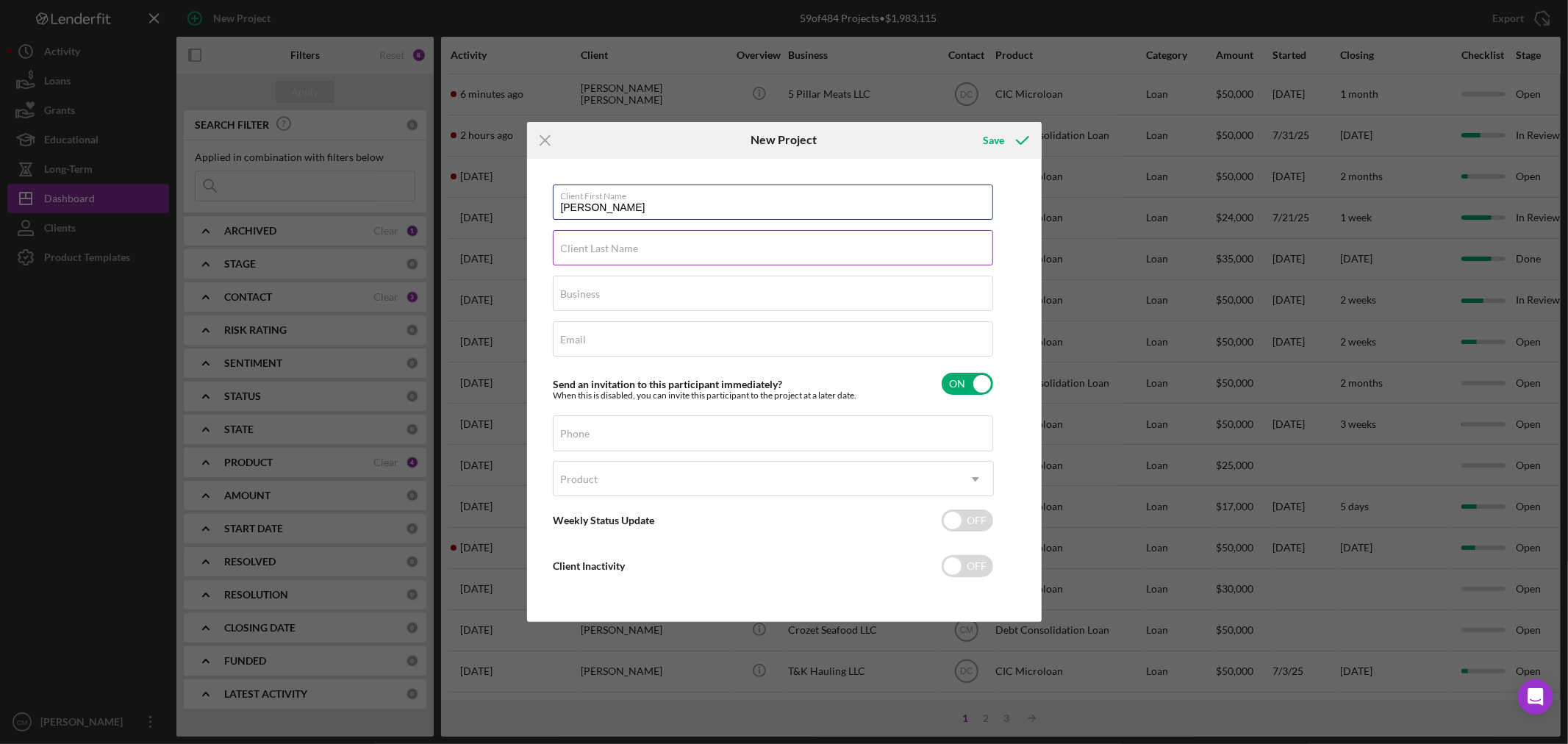
type input "Andrew"
click at [711, 238] on div "Client Last Name Required" at bounding box center [774, 248] width 441 height 37
type input "Sawyer"
click at [588, 347] on input "Email" at bounding box center [773, 339] width 440 height 35
paste input "mobileresourcesolutionsllc@gmail.com"
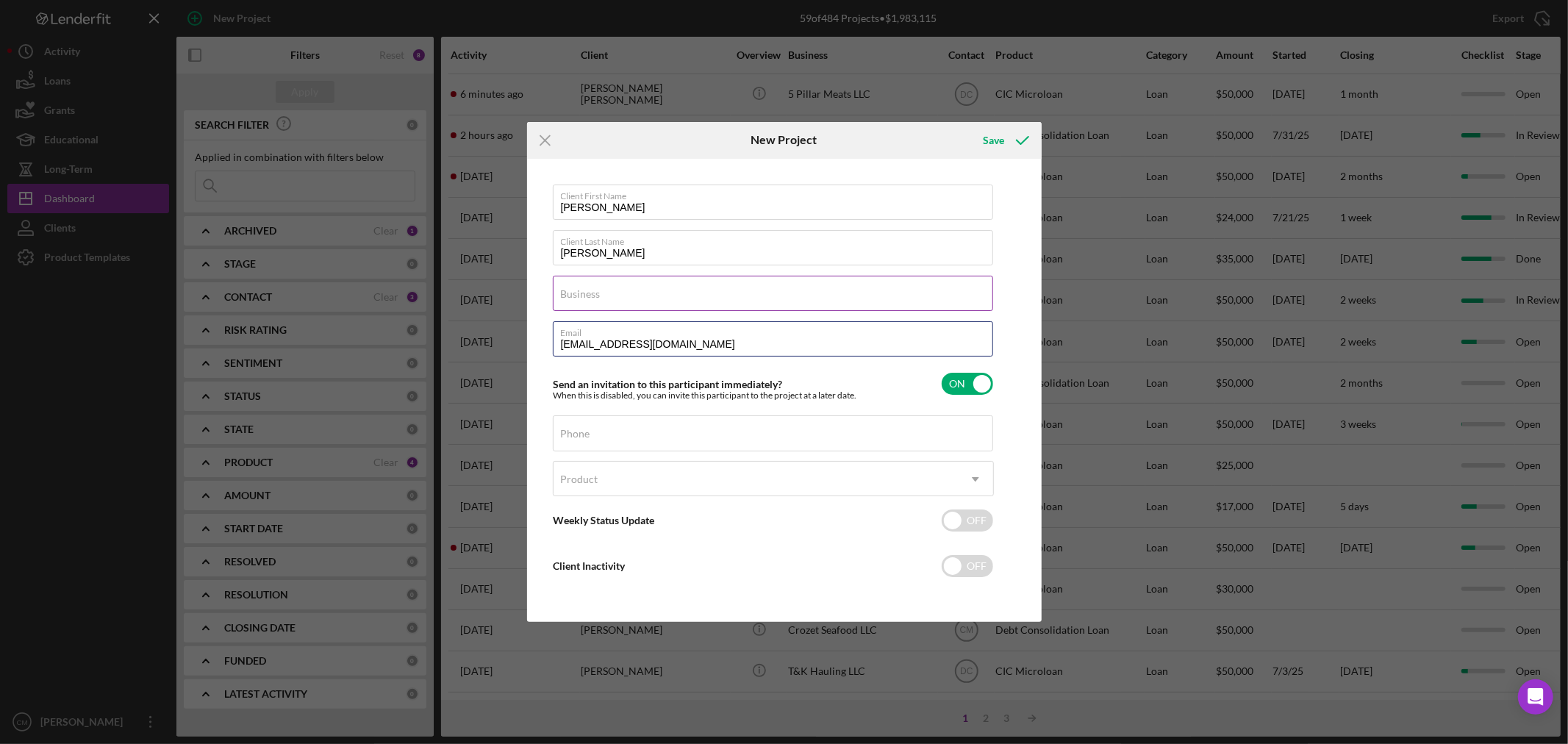
type input "mobileresourcesolutionsllc@gmail.com"
click at [651, 297] on input "Business" at bounding box center [773, 294] width 440 height 35
type input "Mobile Resource Solutions"
click at [736, 425] on div "Phone" at bounding box center [774, 434] width 441 height 37
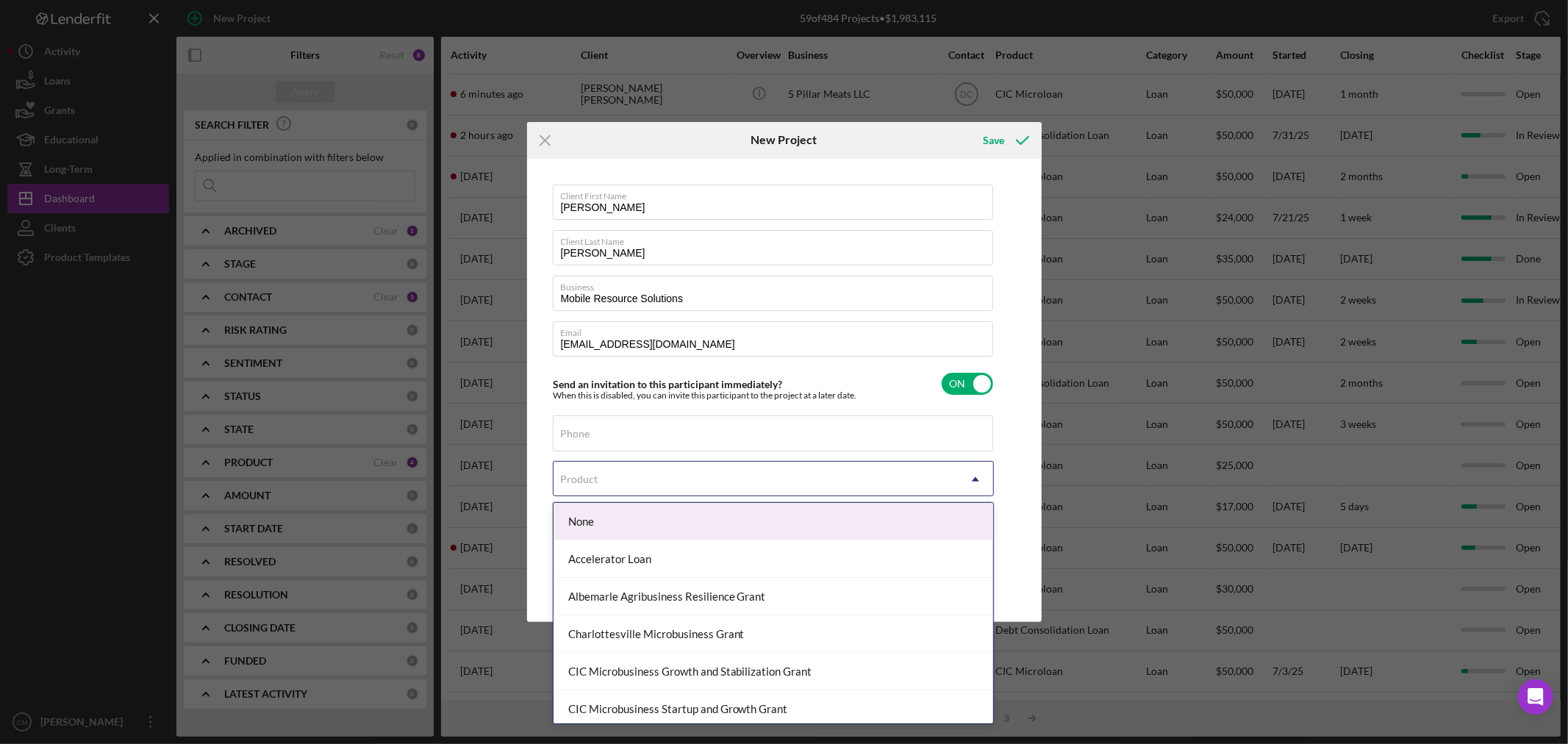
click at [875, 476] on div "Product" at bounding box center [755, 479] width 404 height 33
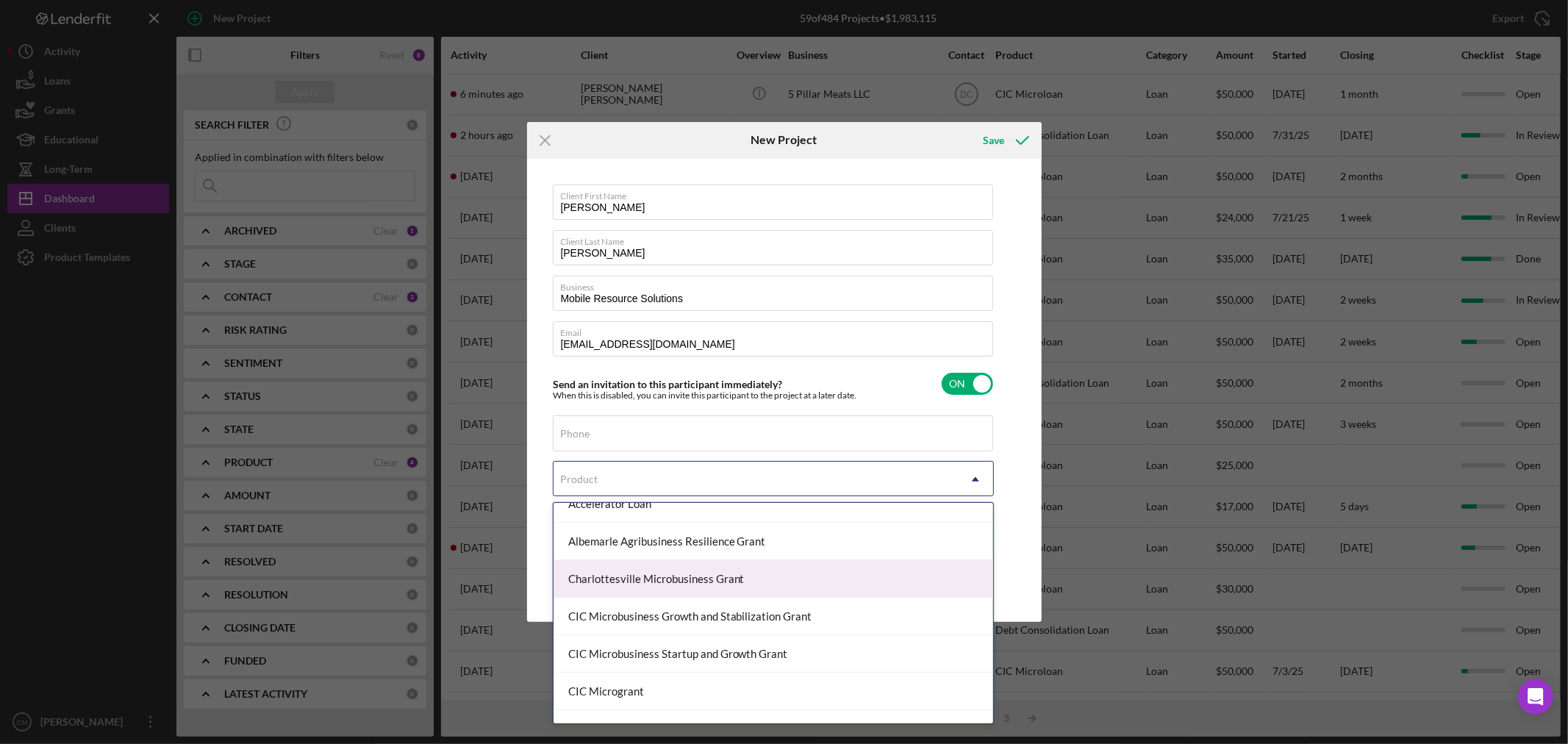
scroll to position [82, 0]
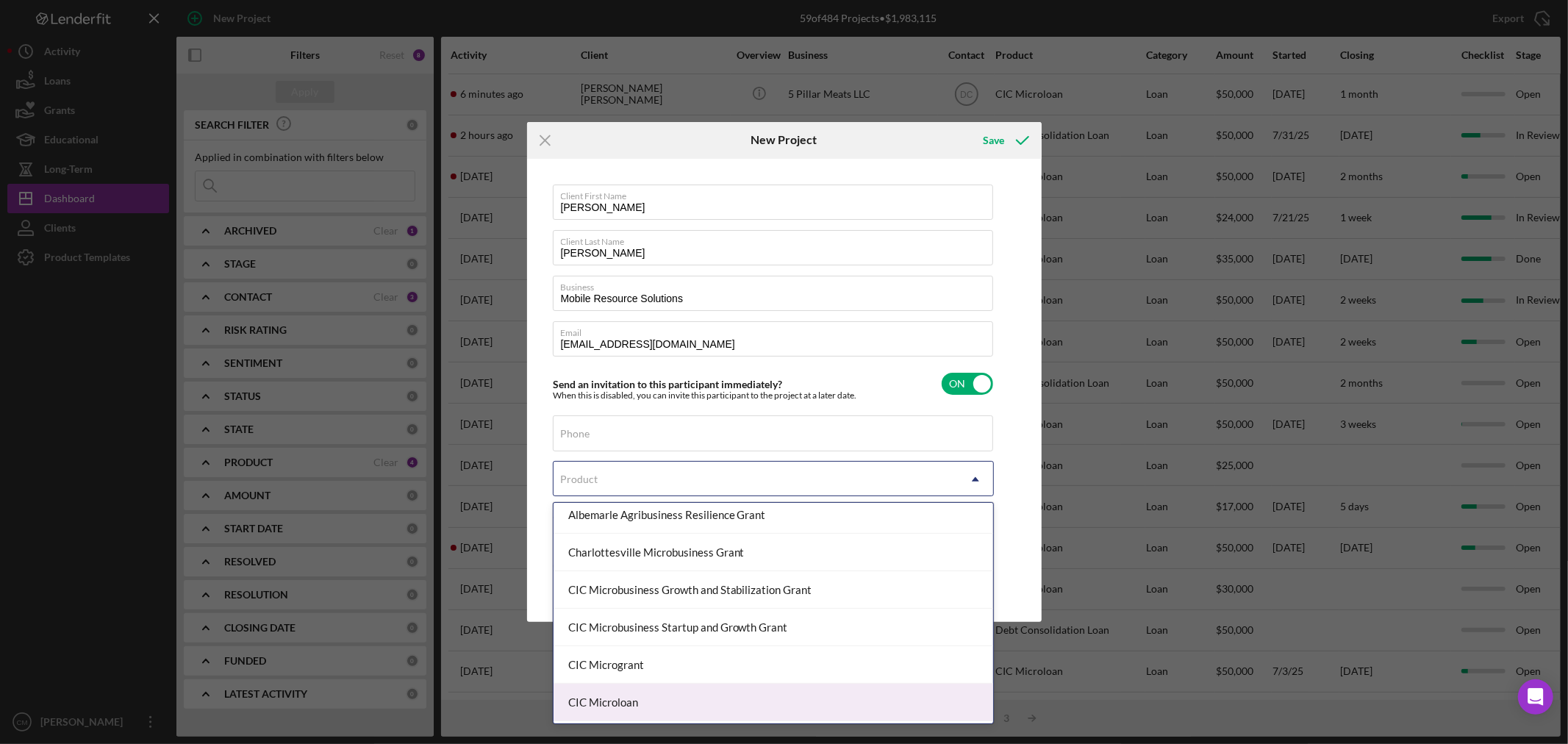
click at [672, 700] on div "CIC Microloan" at bounding box center [773, 702] width 439 height 37
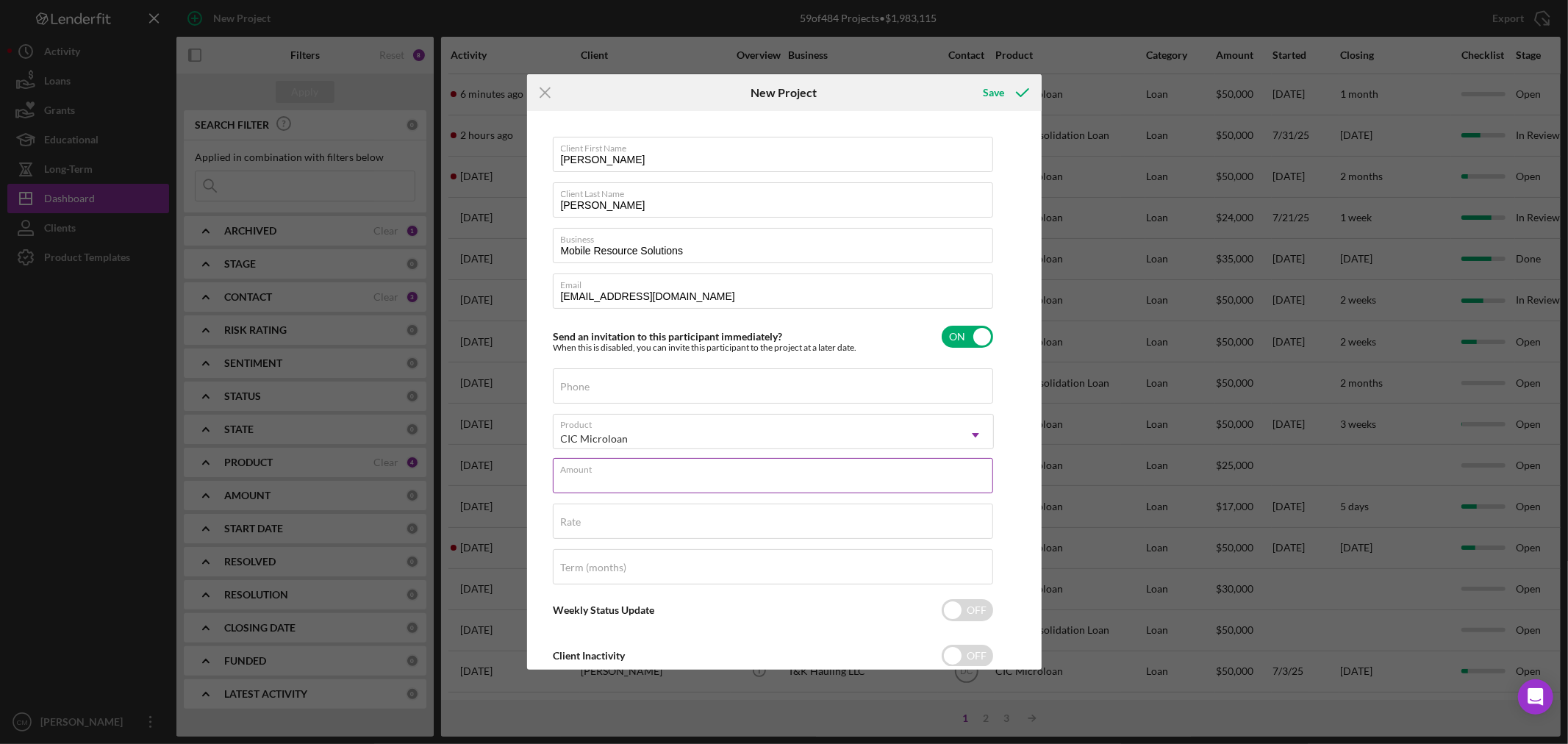
click at [663, 478] on input "Amount" at bounding box center [773, 475] width 440 height 35
type input "$50,000"
click at [671, 515] on div "Rate" at bounding box center [774, 522] width 441 height 37
click at [1018, 586] on div "Client First Name Andrew Client Last Name Sawyer Business Mobile Resource Solut…" at bounding box center [784, 390] width 507 height 551
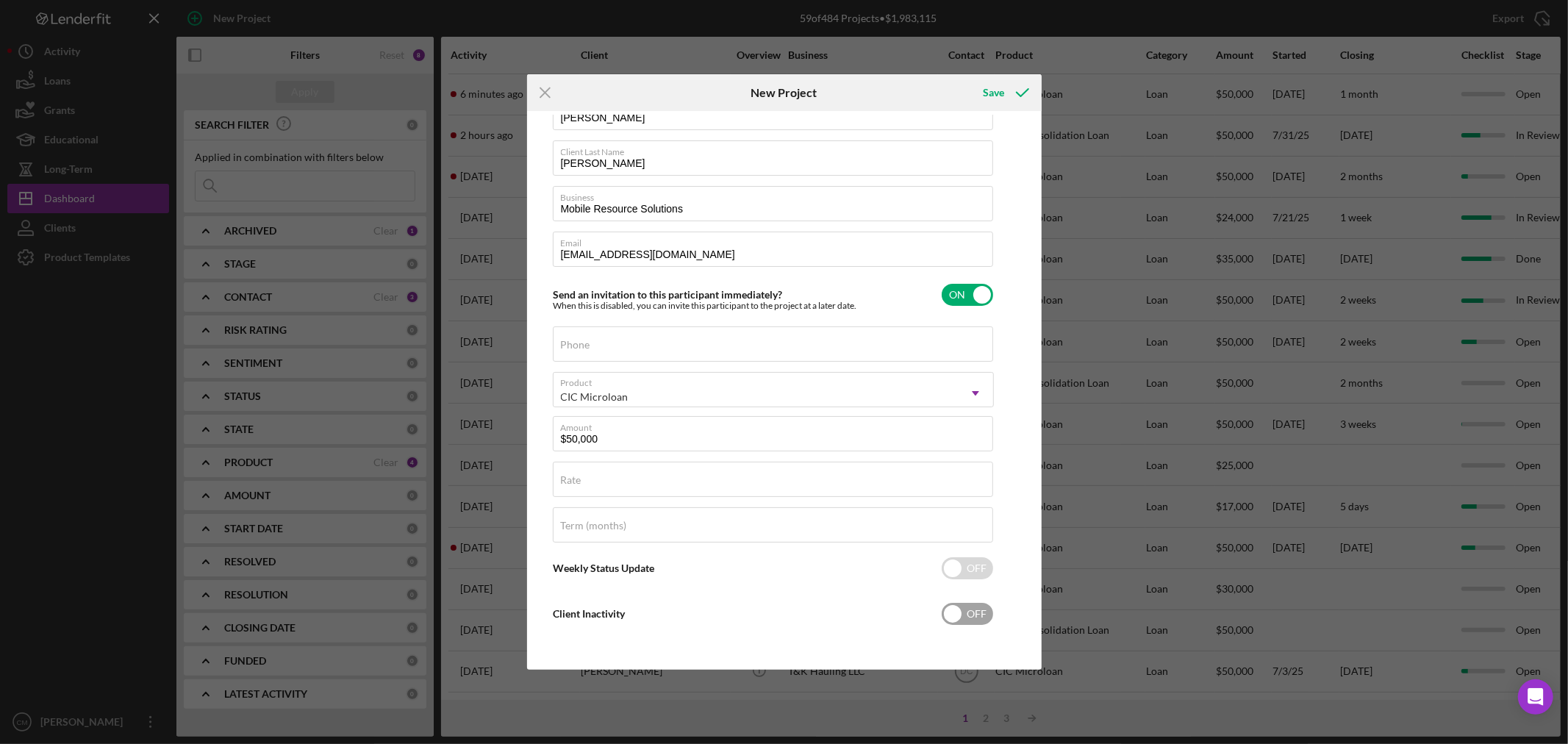
click at [991, 613] on input "checkbox" at bounding box center [967, 614] width 52 height 22
checkbox input "true"
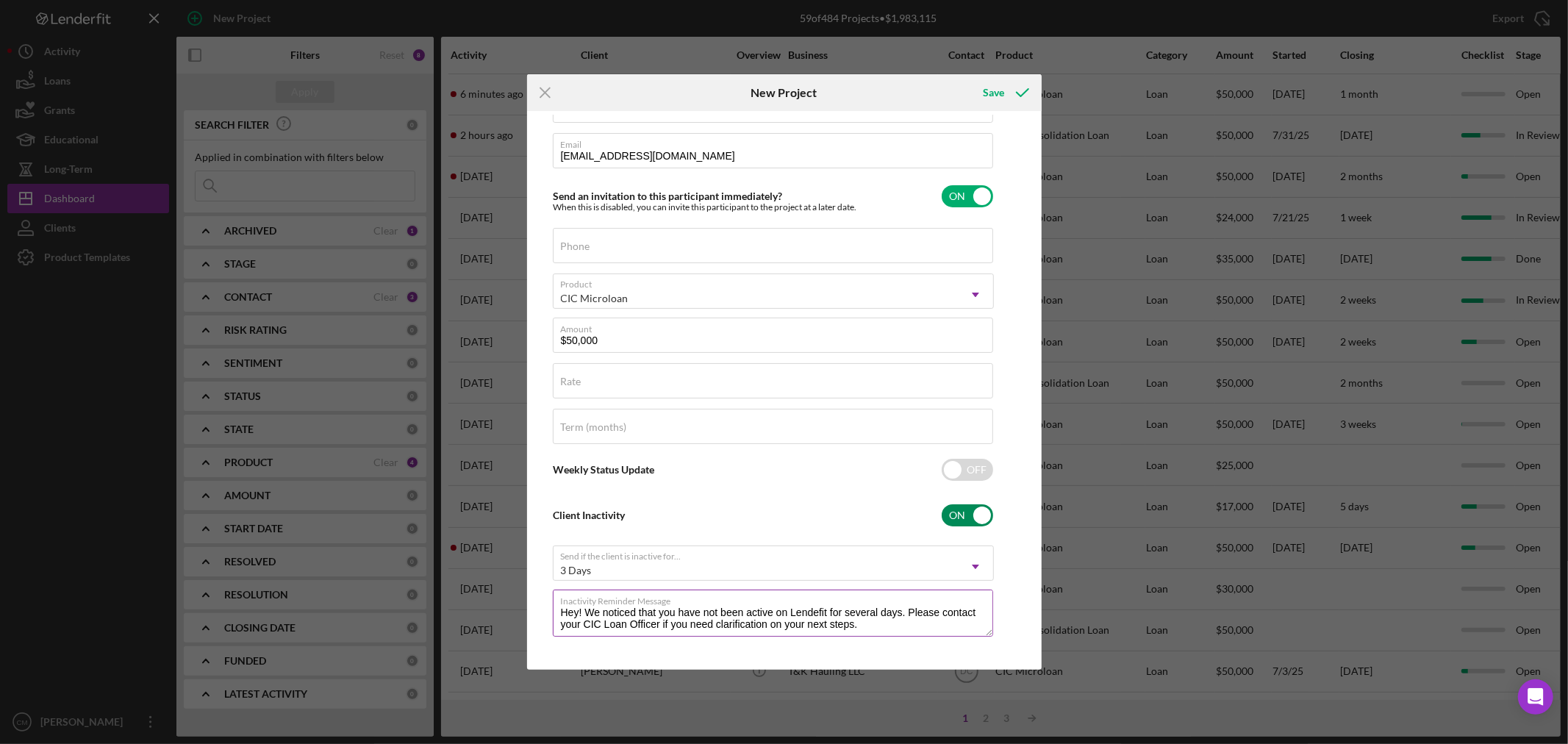
scroll to position [151, 0]
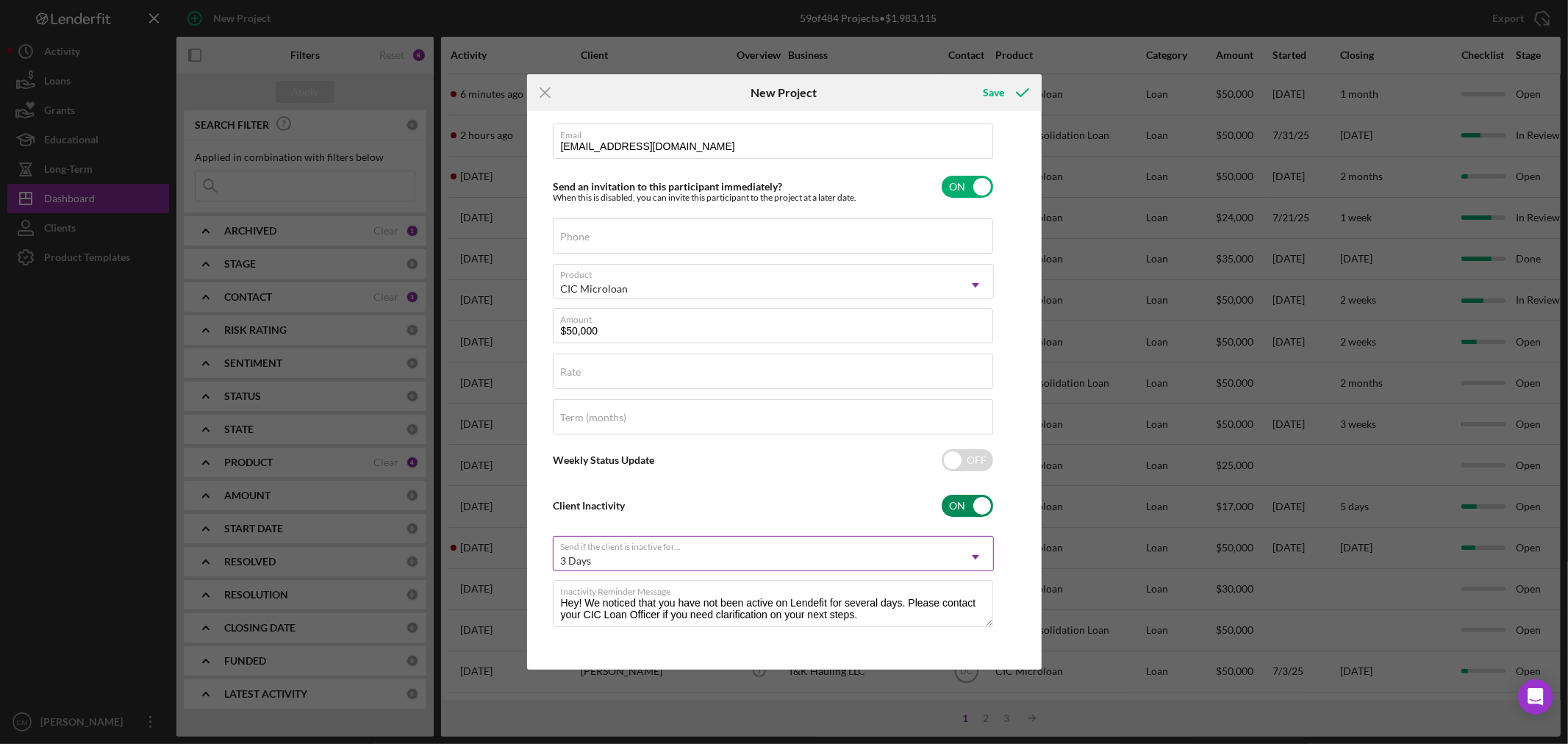
click at [866, 553] on div "3 Days" at bounding box center [755, 561] width 404 height 33
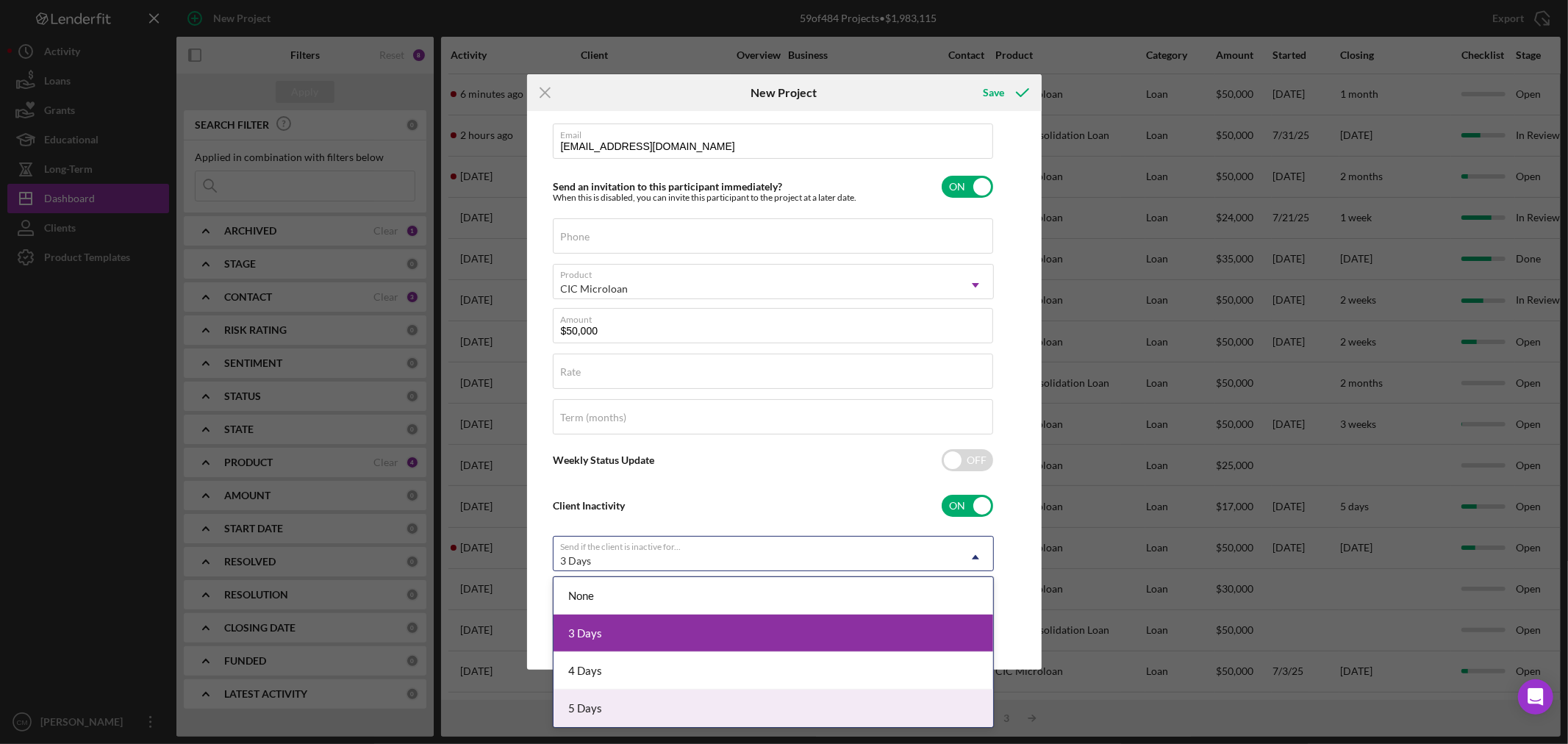
click at [686, 702] on div "5 Days" at bounding box center [773, 708] width 439 height 37
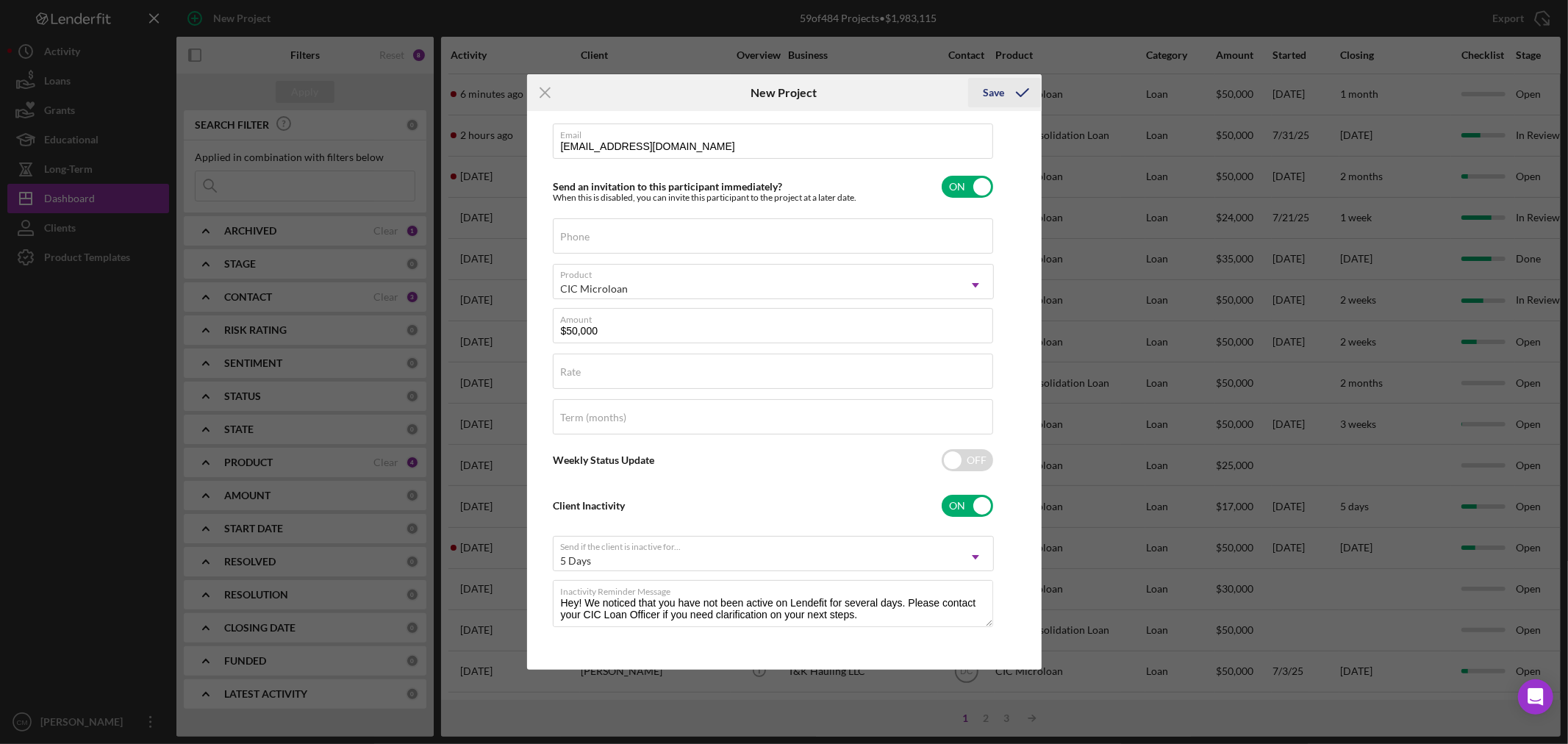
click at [997, 89] on div "Save" at bounding box center [993, 93] width 21 height 30
checkbox input "false"
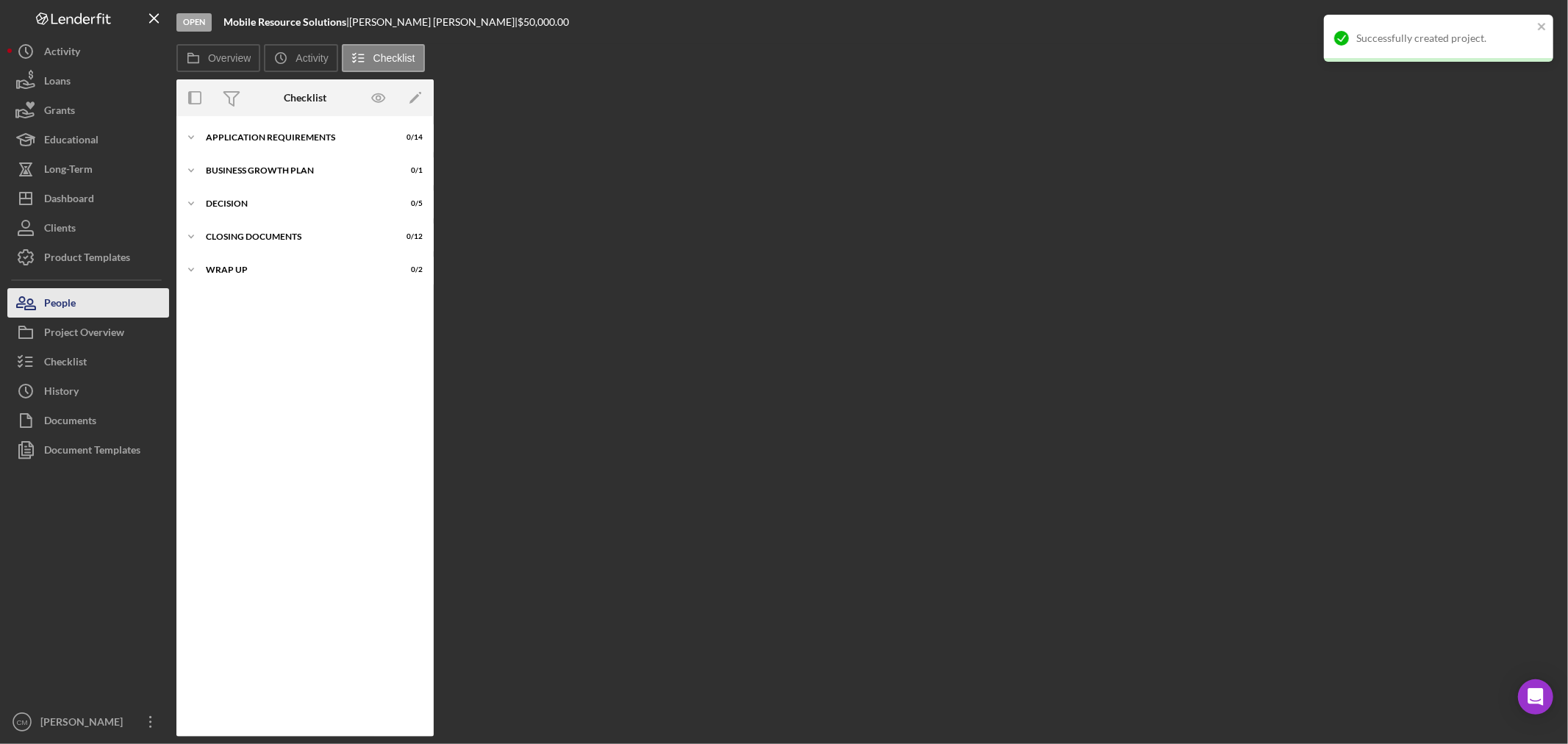
click at [112, 306] on button "People" at bounding box center [88, 303] width 162 height 30
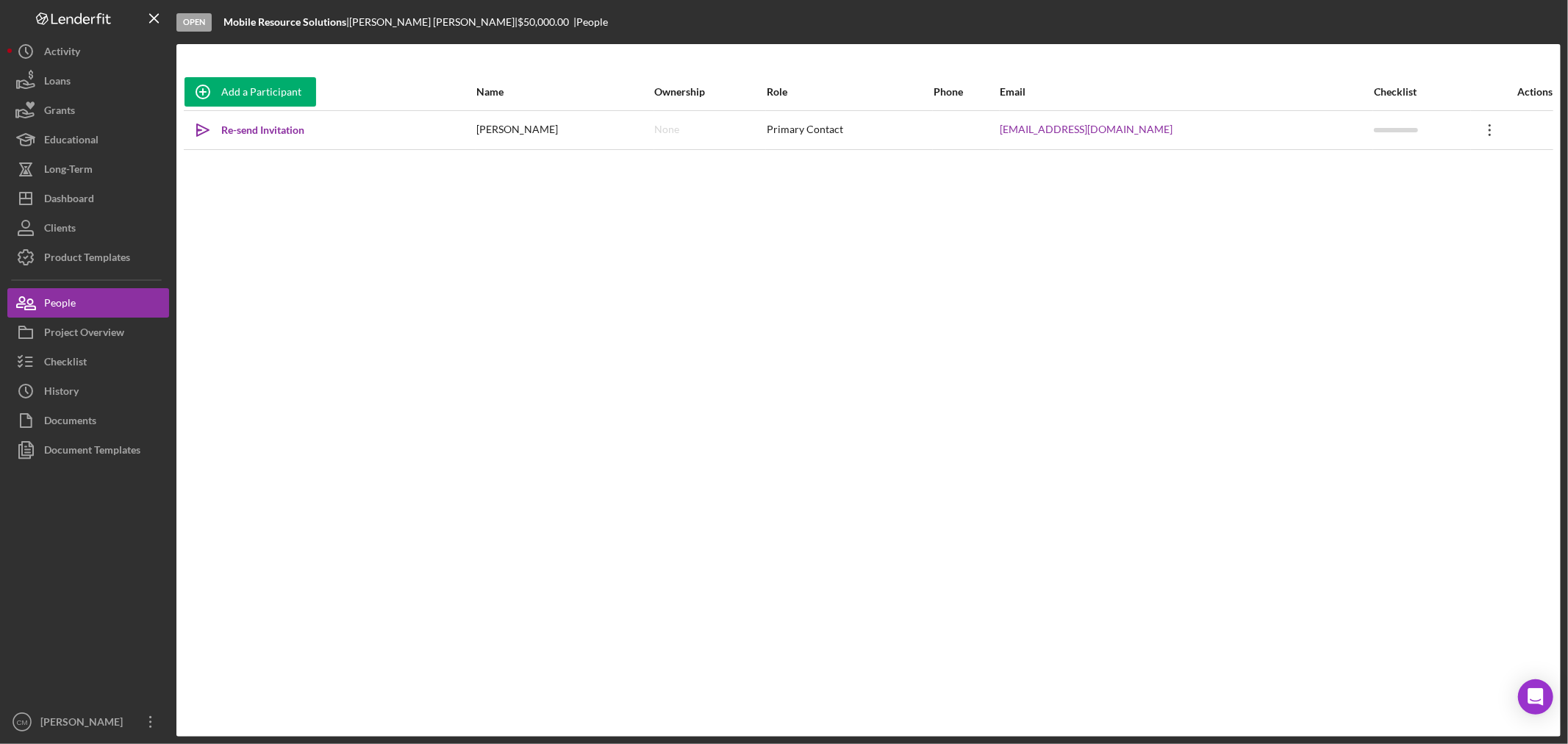
click at [1490, 127] on icon "Icon/Overflow" at bounding box center [1490, 131] width 37 height 37
click at [1399, 203] on button "Icon/Link Get Invitation Link" at bounding box center [1424, 198] width 162 height 30
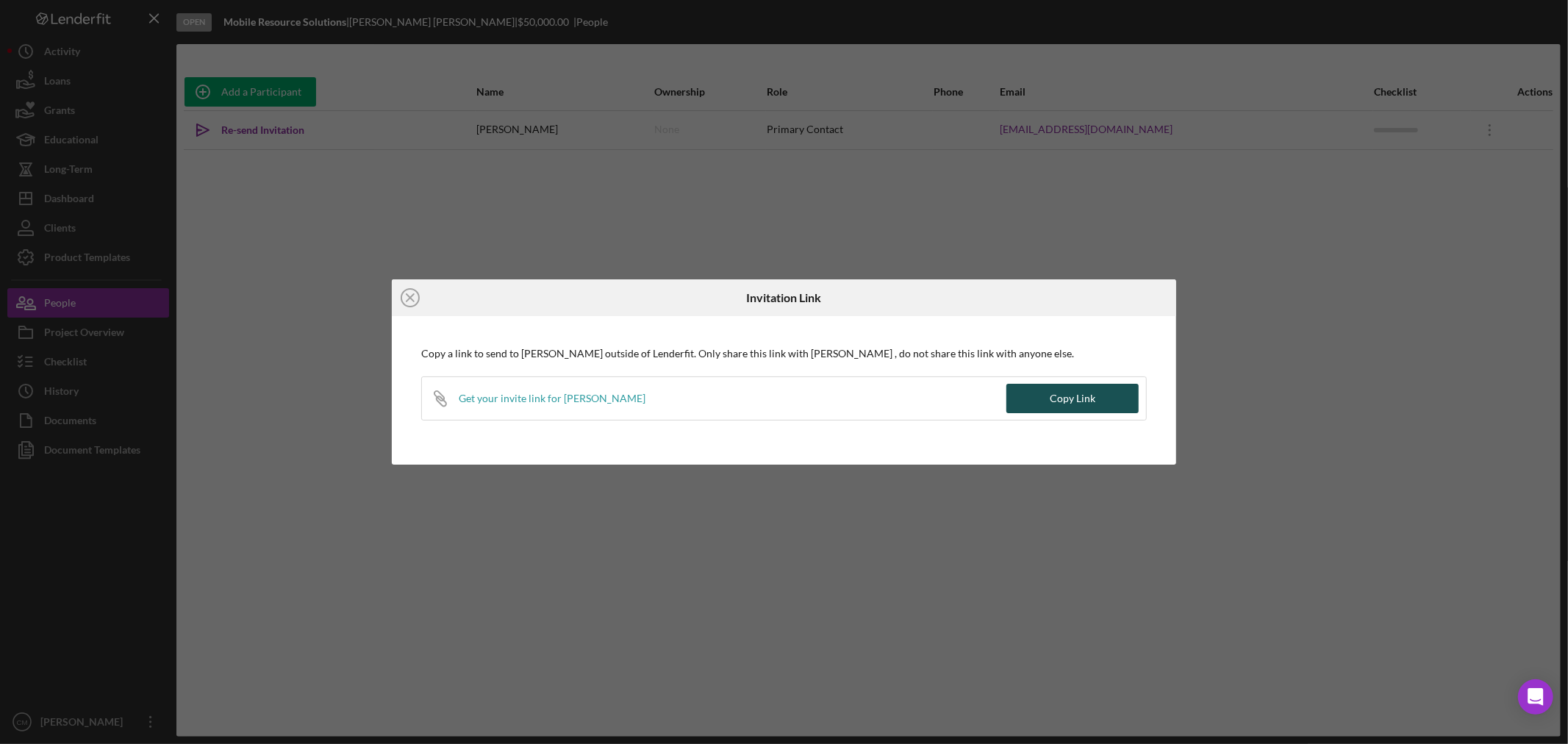
click at [1070, 400] on div "Copy Link" at bounding box center [1072, 398] width 45 height 30
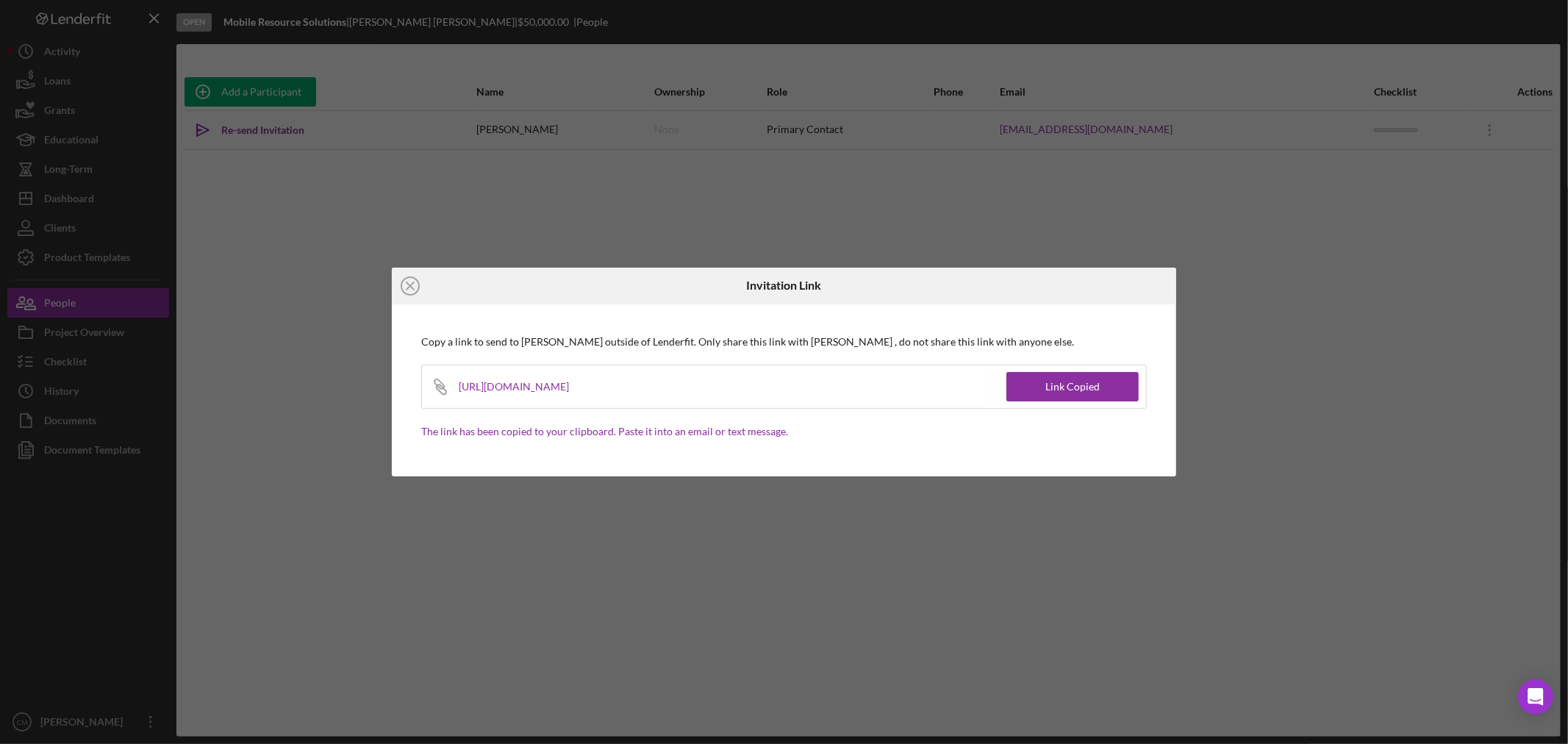
drag, startPoint x: 791, startPoint y: 388, endPoint x: 461, endPoint y: 392, distance: 330.0
click at [461, 392] on div "https://app.lenderfit.io/invite/5530fbcaace841b9b6947d2931b25280" at bounding box center [523, 386] width 129 height 43
copy div "https://app.lenderfit.io/invite/5530fbcaace841b9b6947d2931b25280"
click at [413, 284] on icon "Icon/Close" at bounding box center [411, 286] width 37 height 37
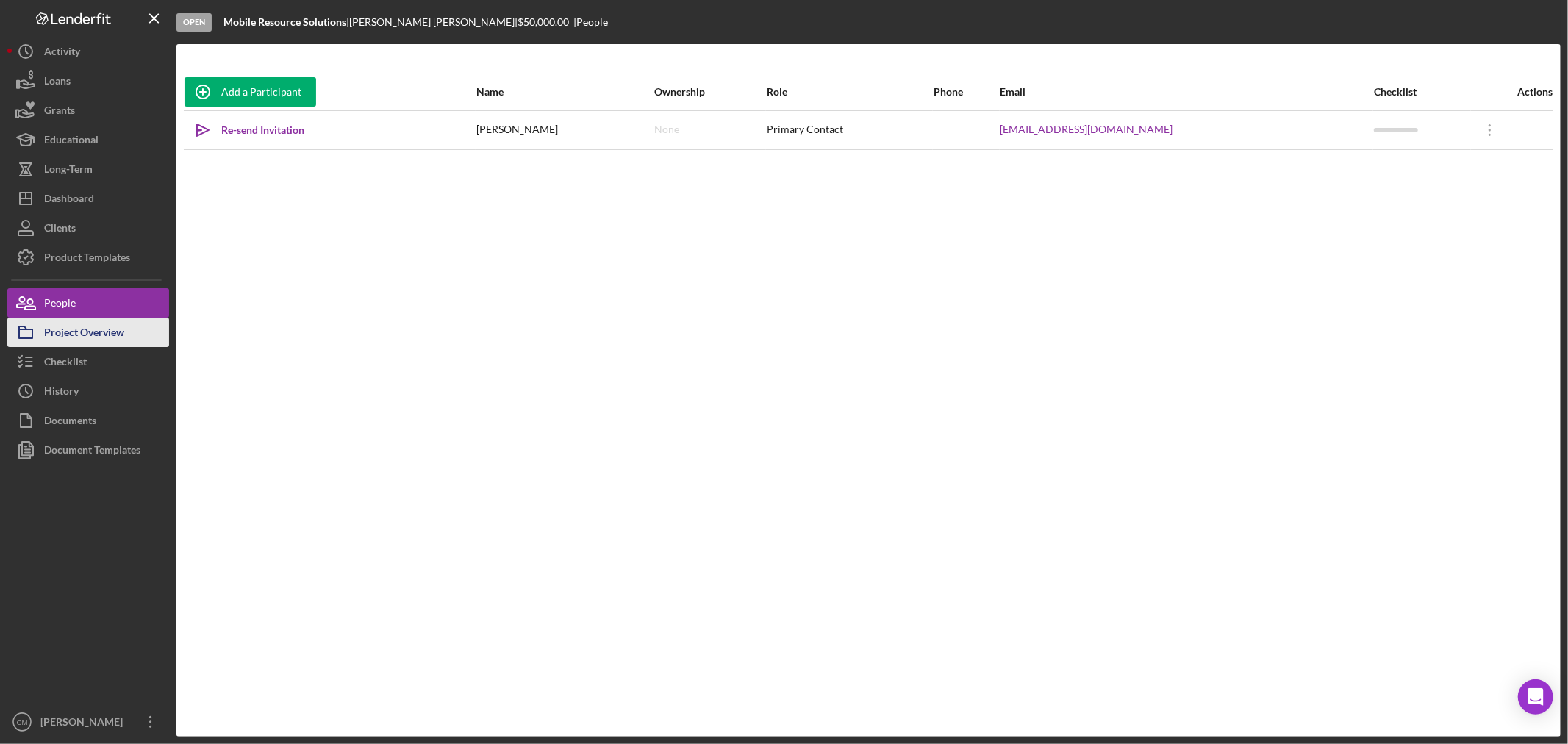
click at [105, 327] on div "Project Overview" at bounding box center [84, 334] width 80 height 33
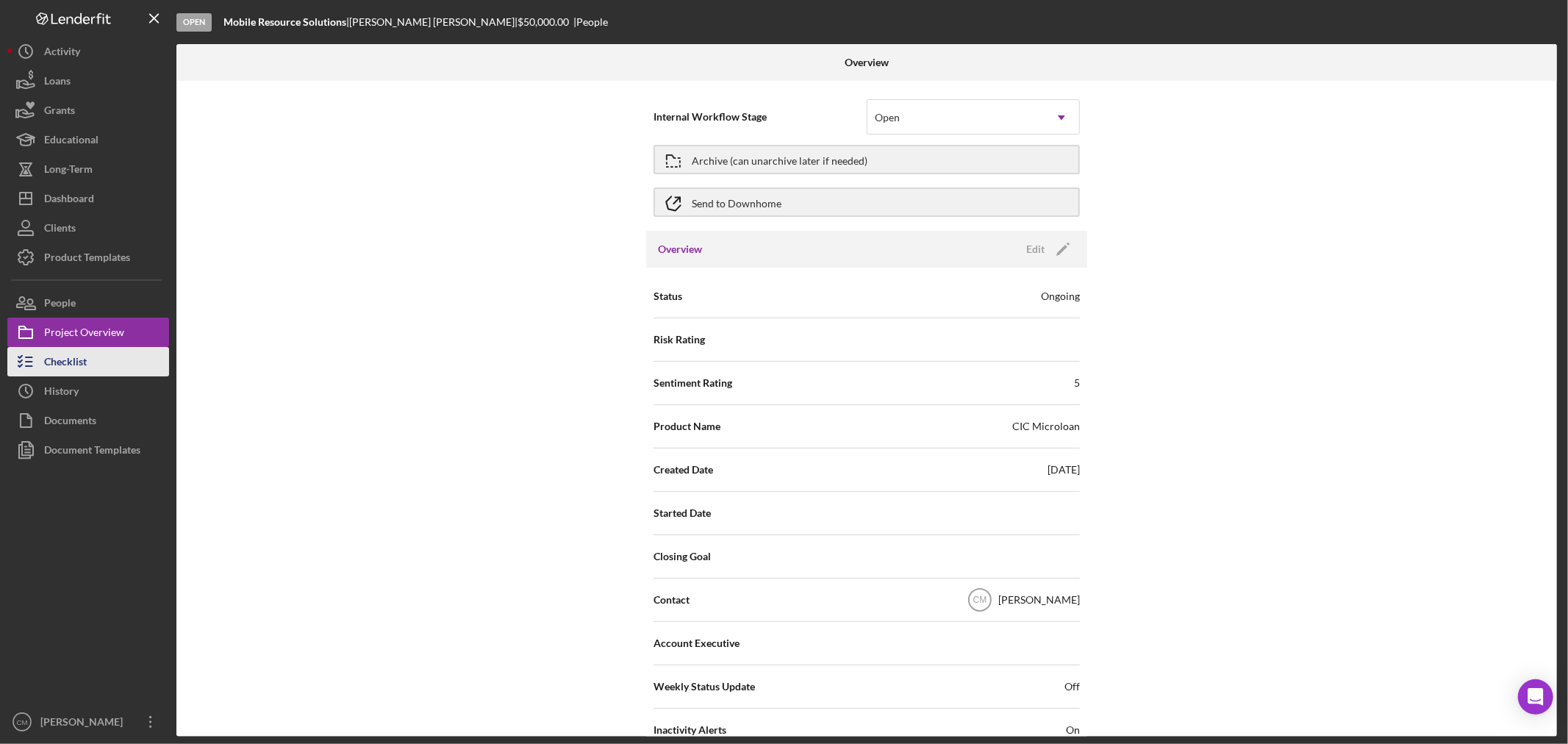
click at [91, 357] on button "Checklist" at bounding box center [88, 361] width 162 height 30
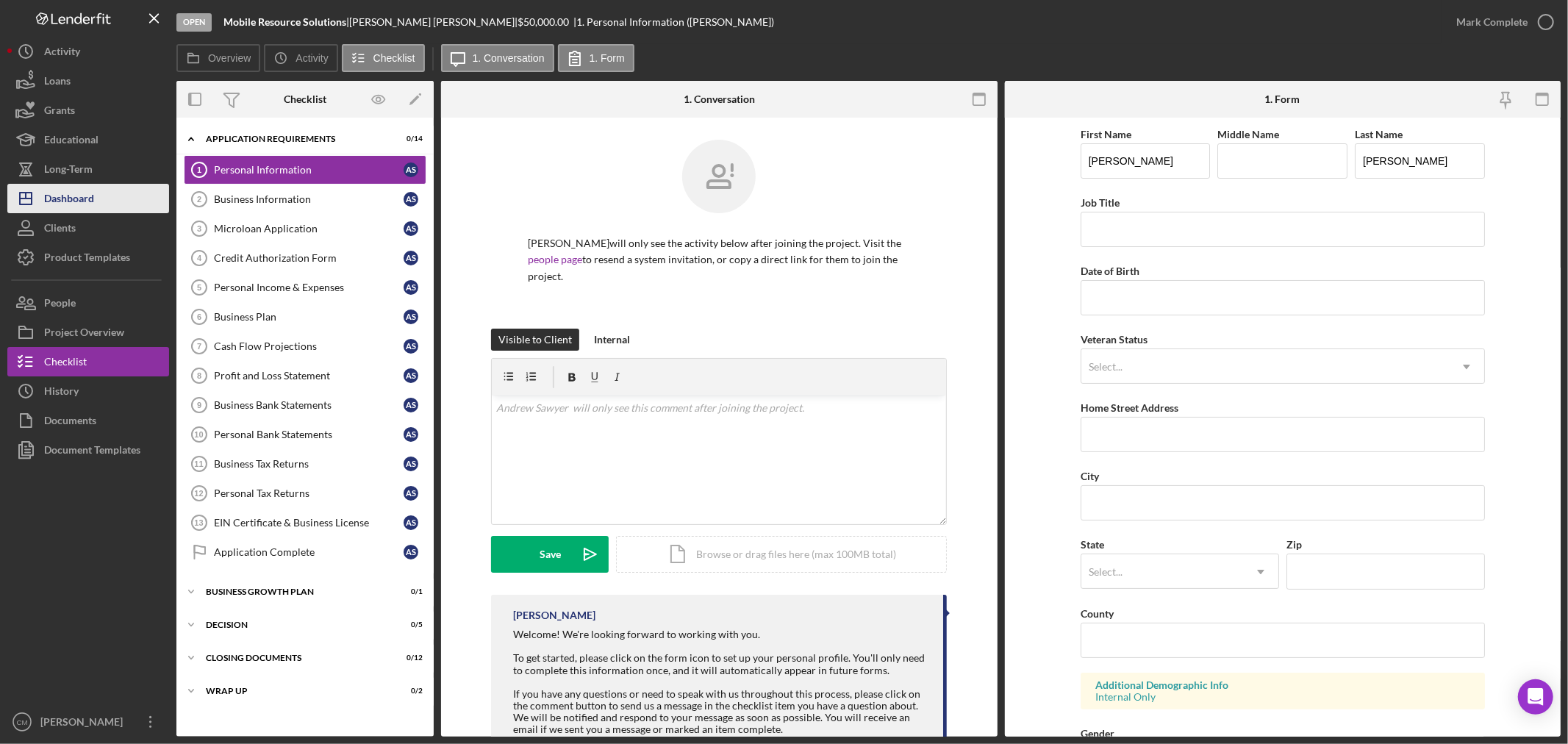
click at [90, 199] on div "Dashboard" at bounding box center [70, 200] width 50 height 33
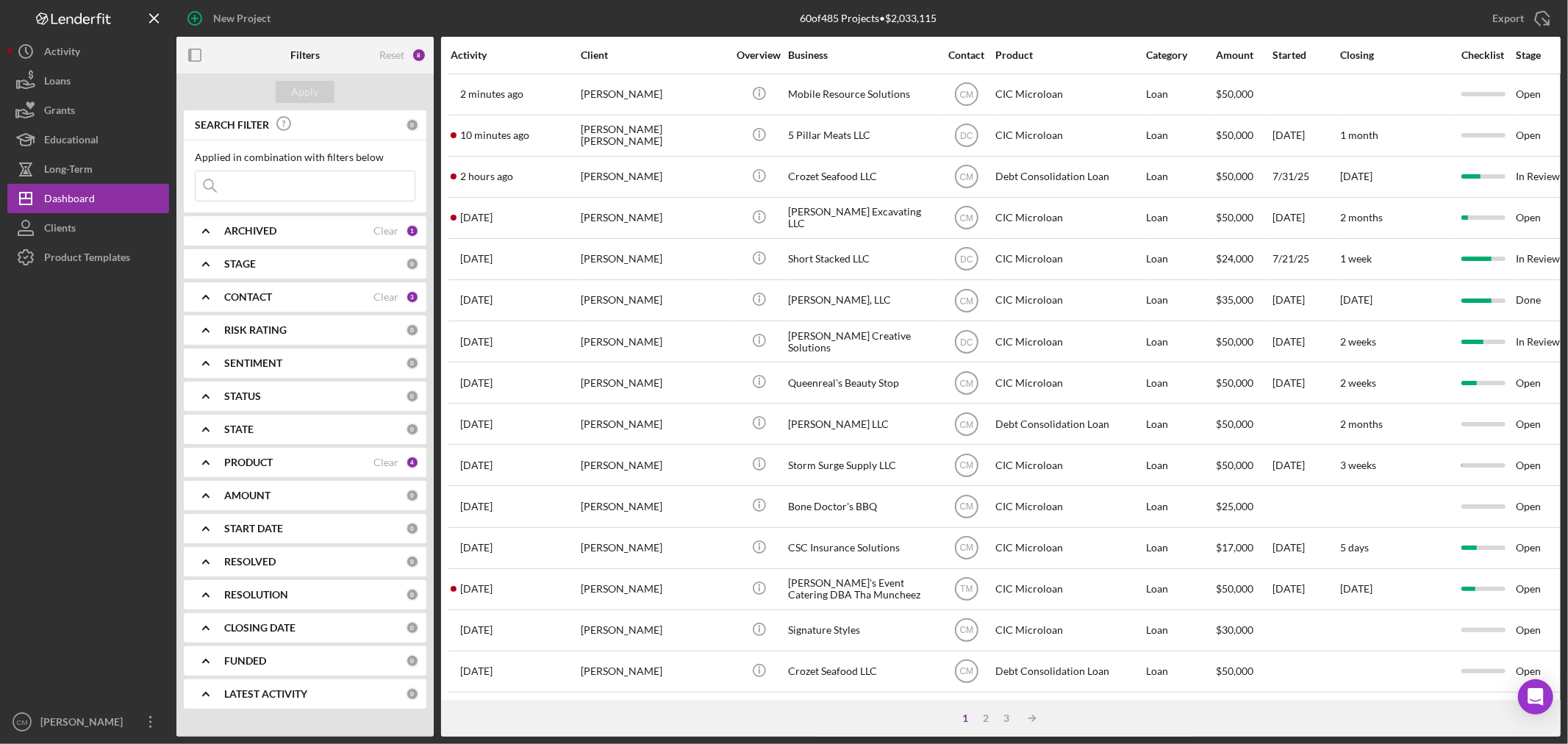
click at [218, 19] on div "New Project" at bounding box center [242, 19] width 57 height 30
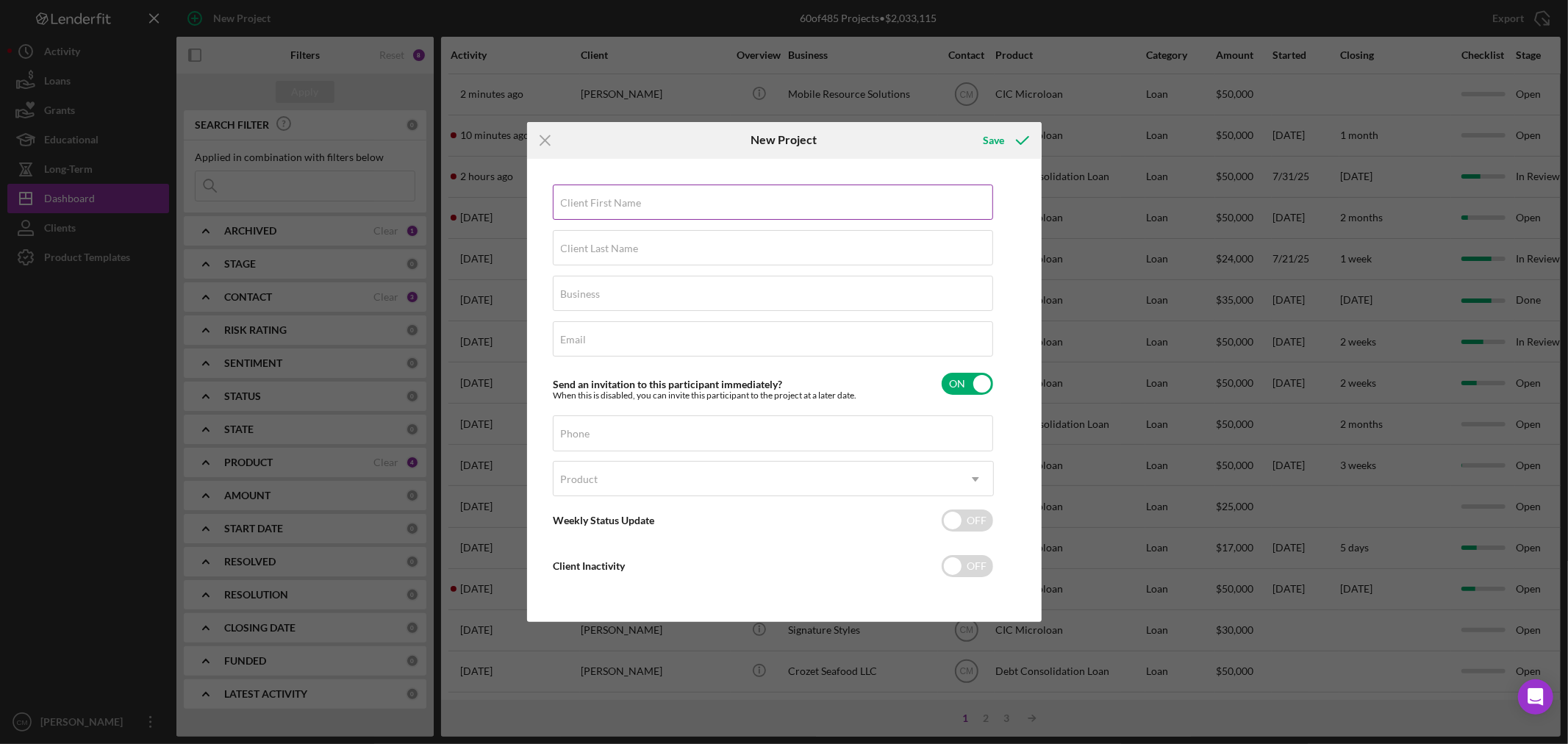
click at [628, 199] on label "Client First Name" at bounding box center [601, 203] width 81 height 12
click at [628, 199] on input "Client First Name" at bounding box center [773, 202] width 440 height 35
type input "Brian"
type input "Leveque"
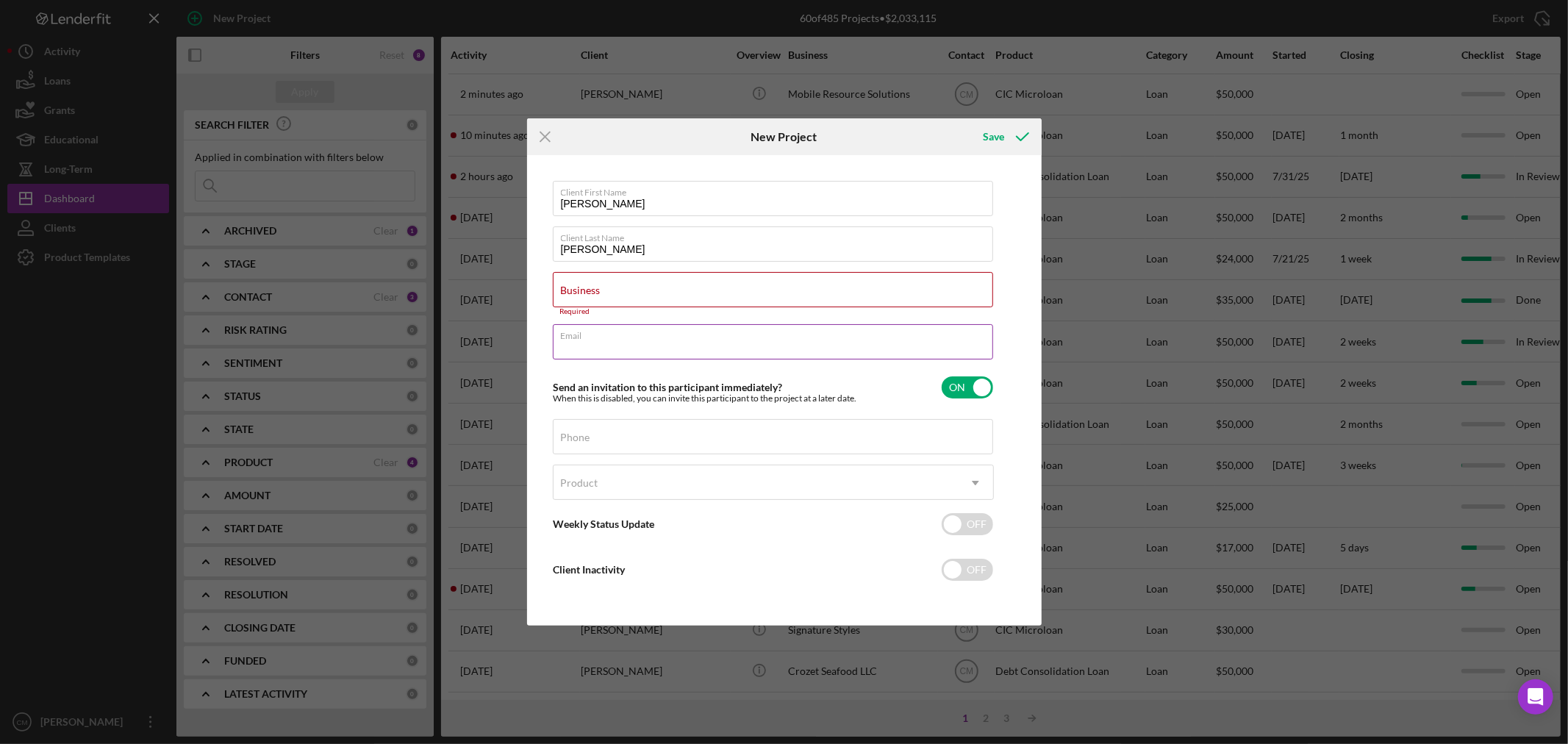
click at [592, 344] on input "Email" at bounding box center [773, 342] width 440 height 35
paste input "bleveque@levered.xyz"
type input "bleveque@levered.xyz"
click at [604, 295] on input "Business" at bounding box center [773, 290] width 440 height 35
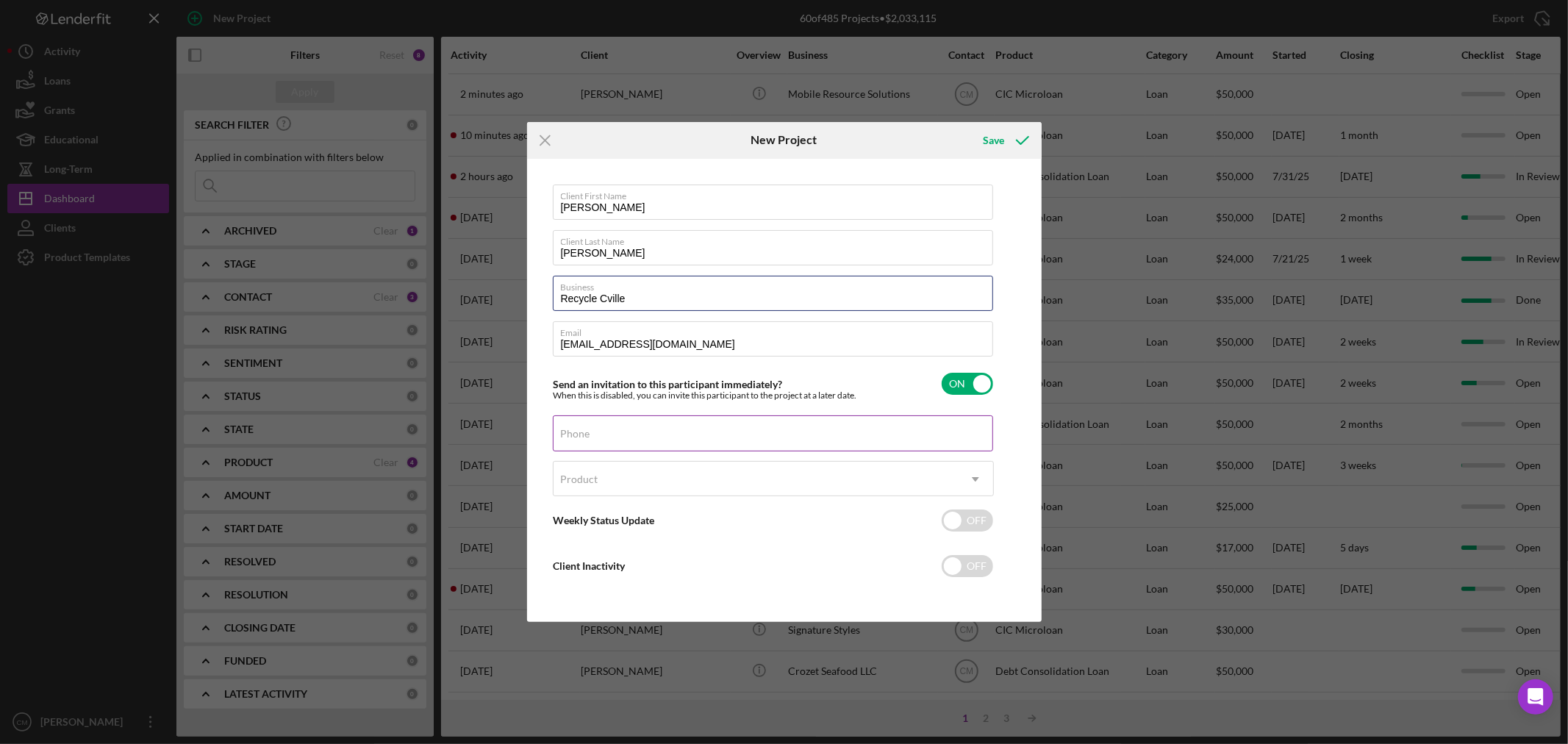
type input "Recycle Cville"
click at [691, 429] on div "Phone" at bounding box center [774, 434] width 441 height 37
type input "(434) 238-4385"
click at [714, 479] on div "Product" at bounding box center [755, 479] width 404 height 33
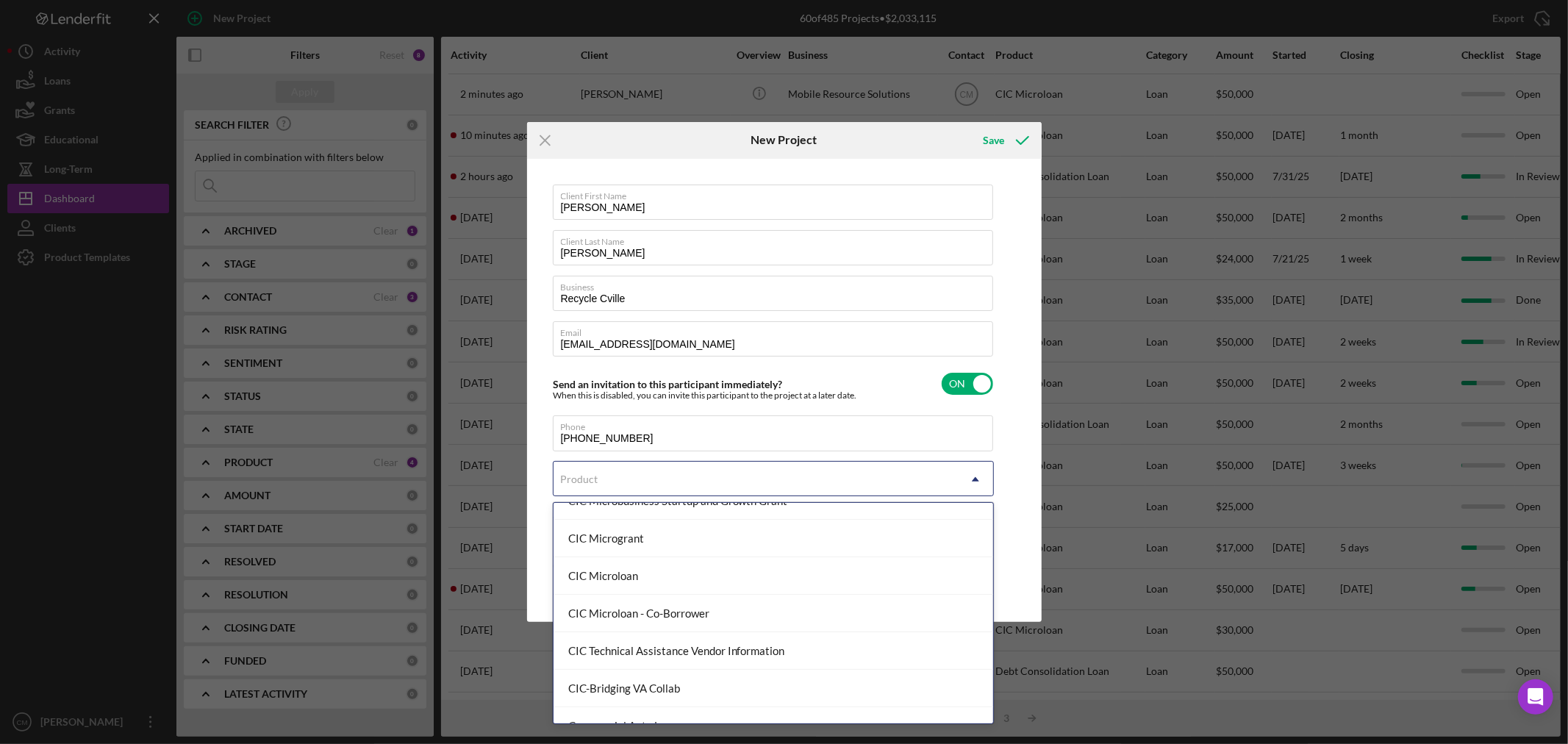
scroll to position [245, 0]
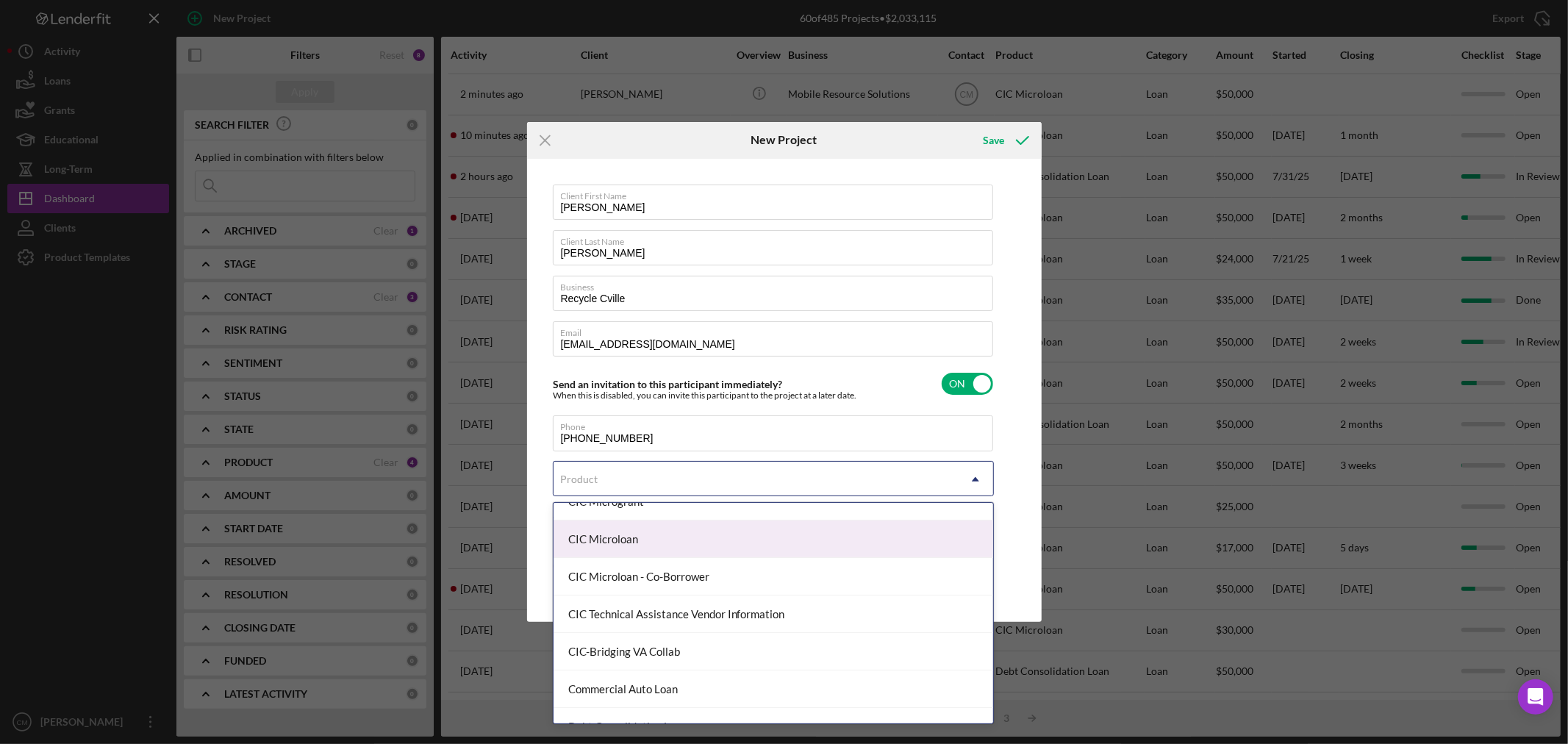
click at [657, 549] on div "CIC Microloan" at bounding box center [773, 539] width 439 height 37
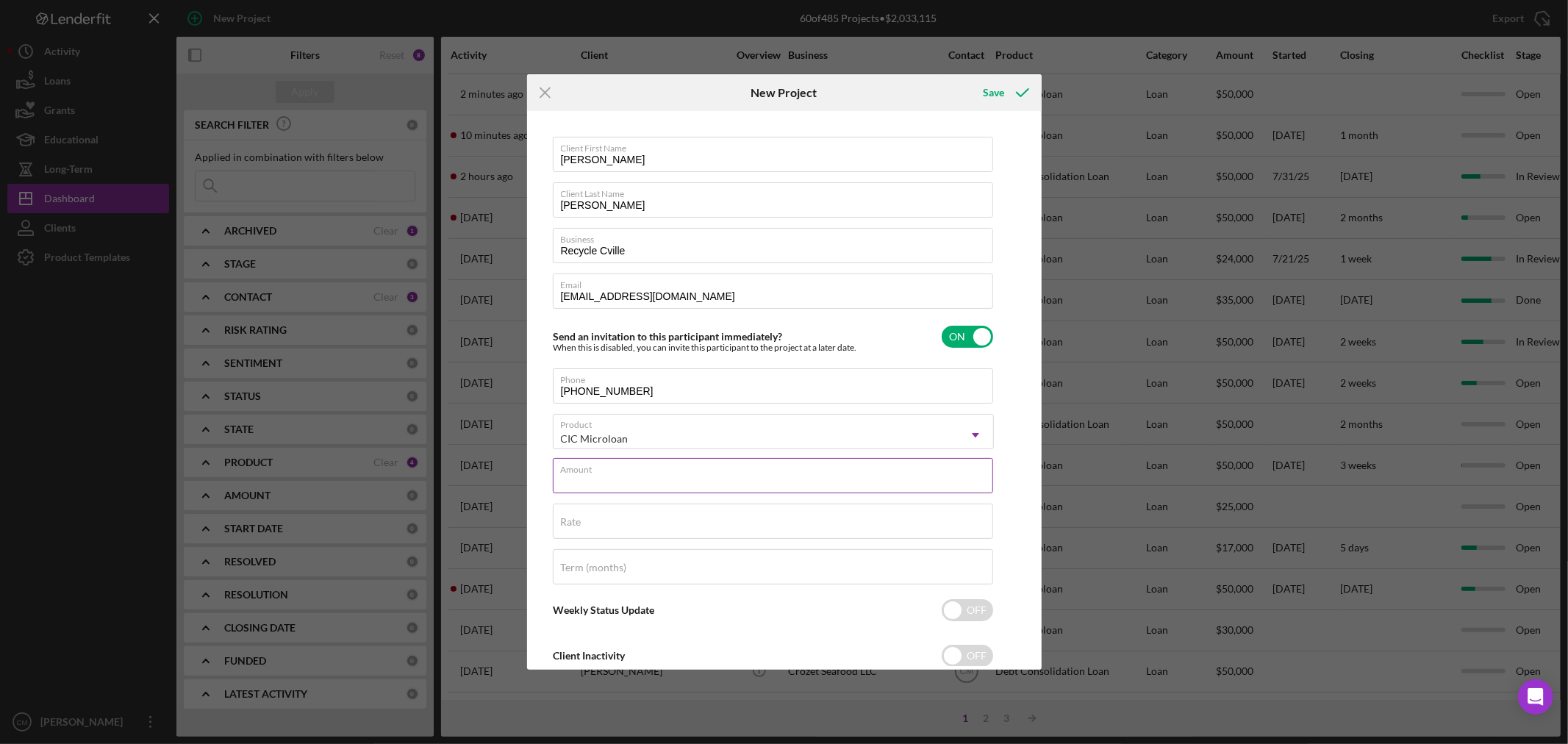
click at [626, 478] on input "Amount" at bounding box center [773, 475] width 440 height 35
type input "$35,000"
click at [642, 517] on div "Rate" at bounding box center [774, 522] width 441 height 37
click at [1011, 544] on div "Client First Name Brian Client Last Name Leveque Business Recycle Cville Email …" at bounding box center [784, 390] width 507 height 551
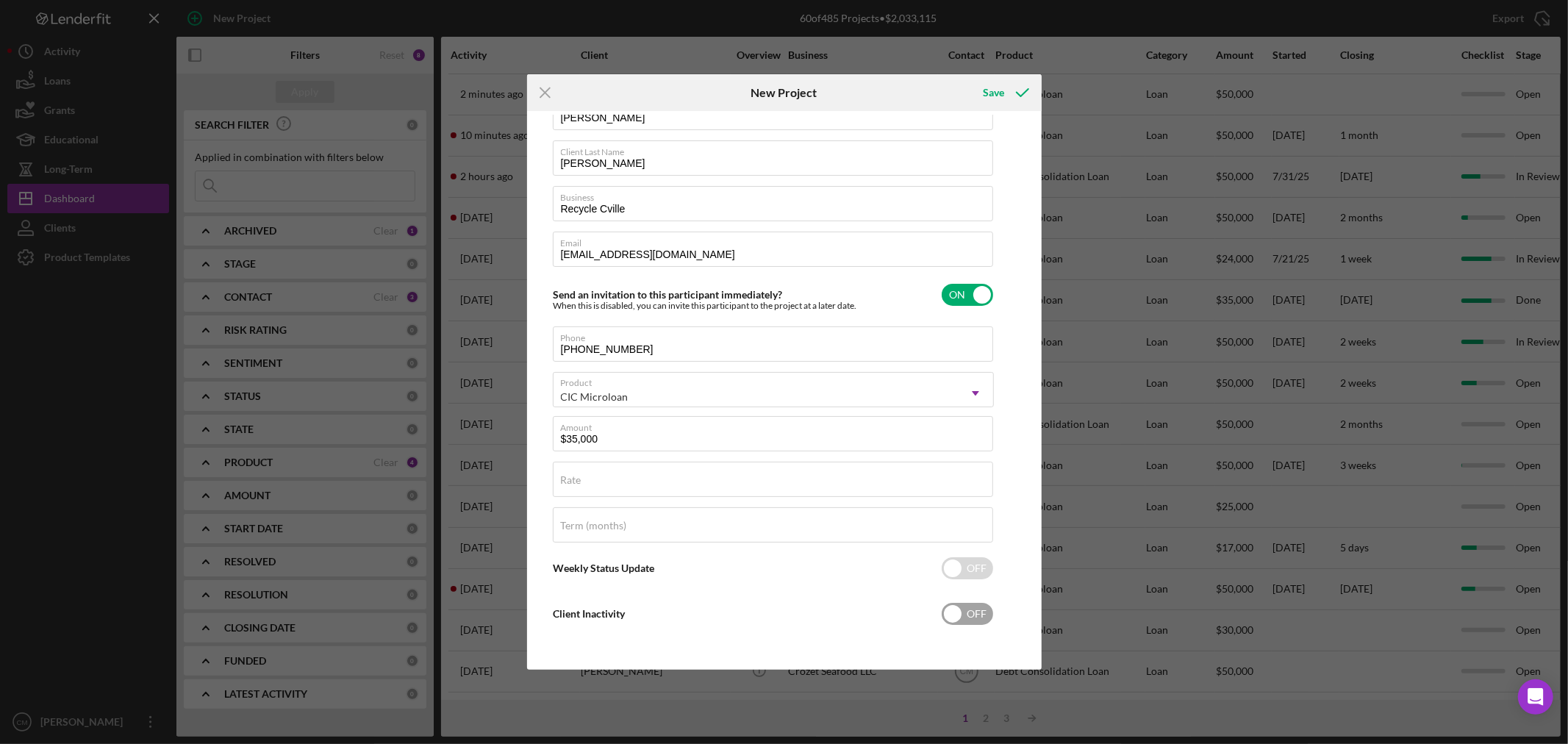
click at [972, 607] on input "checkbox" at bounding box center [967, 614] width 52 height 22
checkbox input "true"
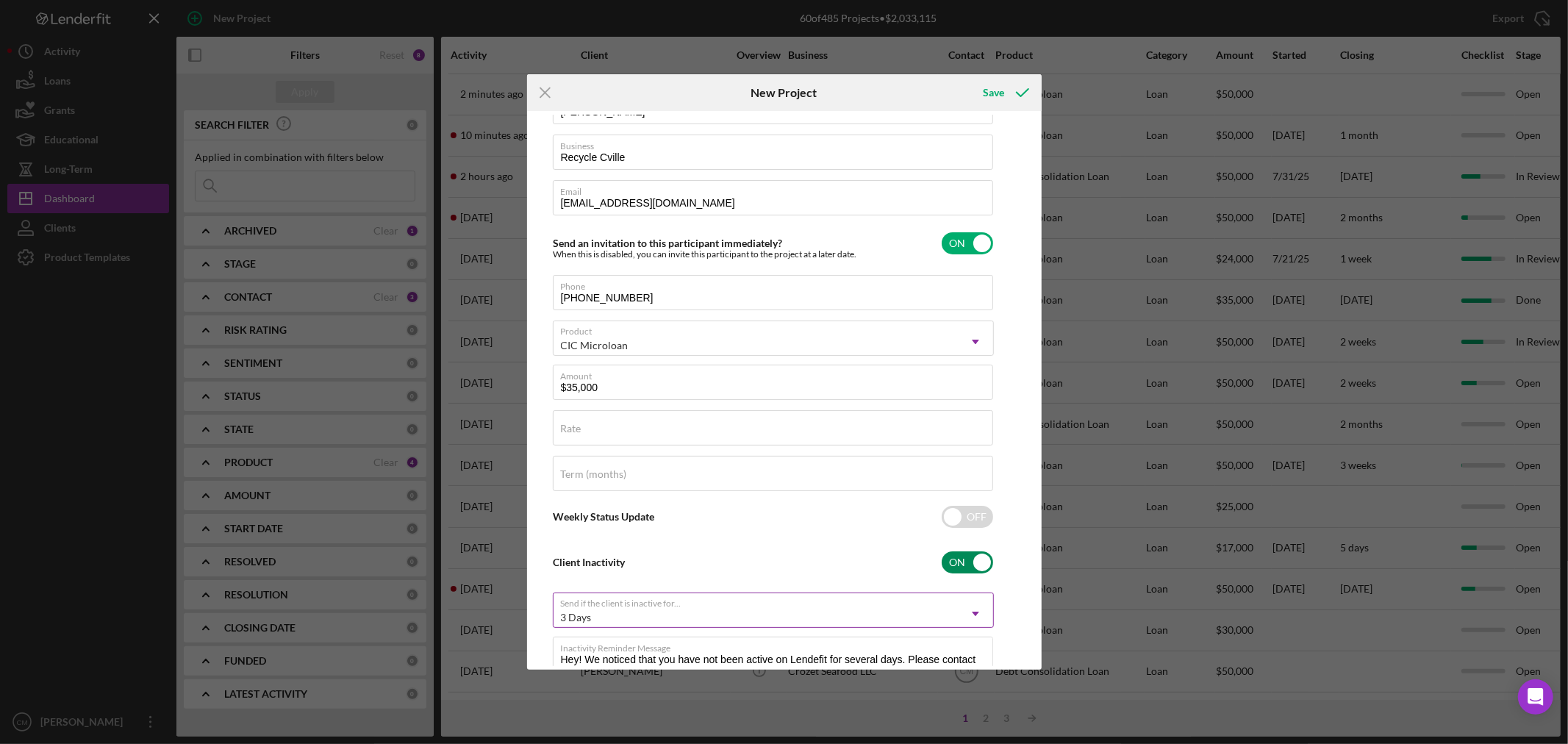
scroll to position [151, 0]
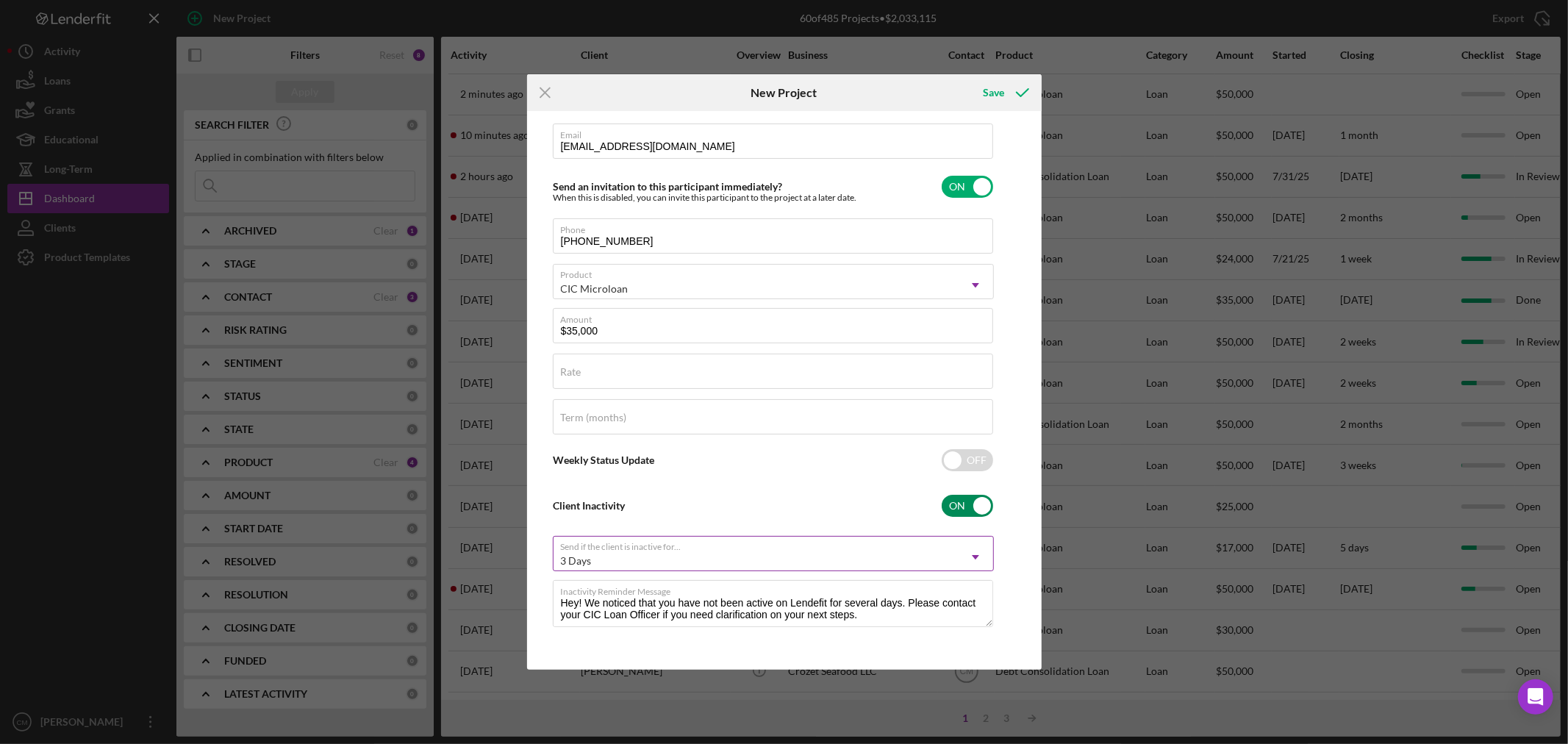
click at [702, 555] on div "3 Days" at bounding box center [755, 561] width 404 height 33
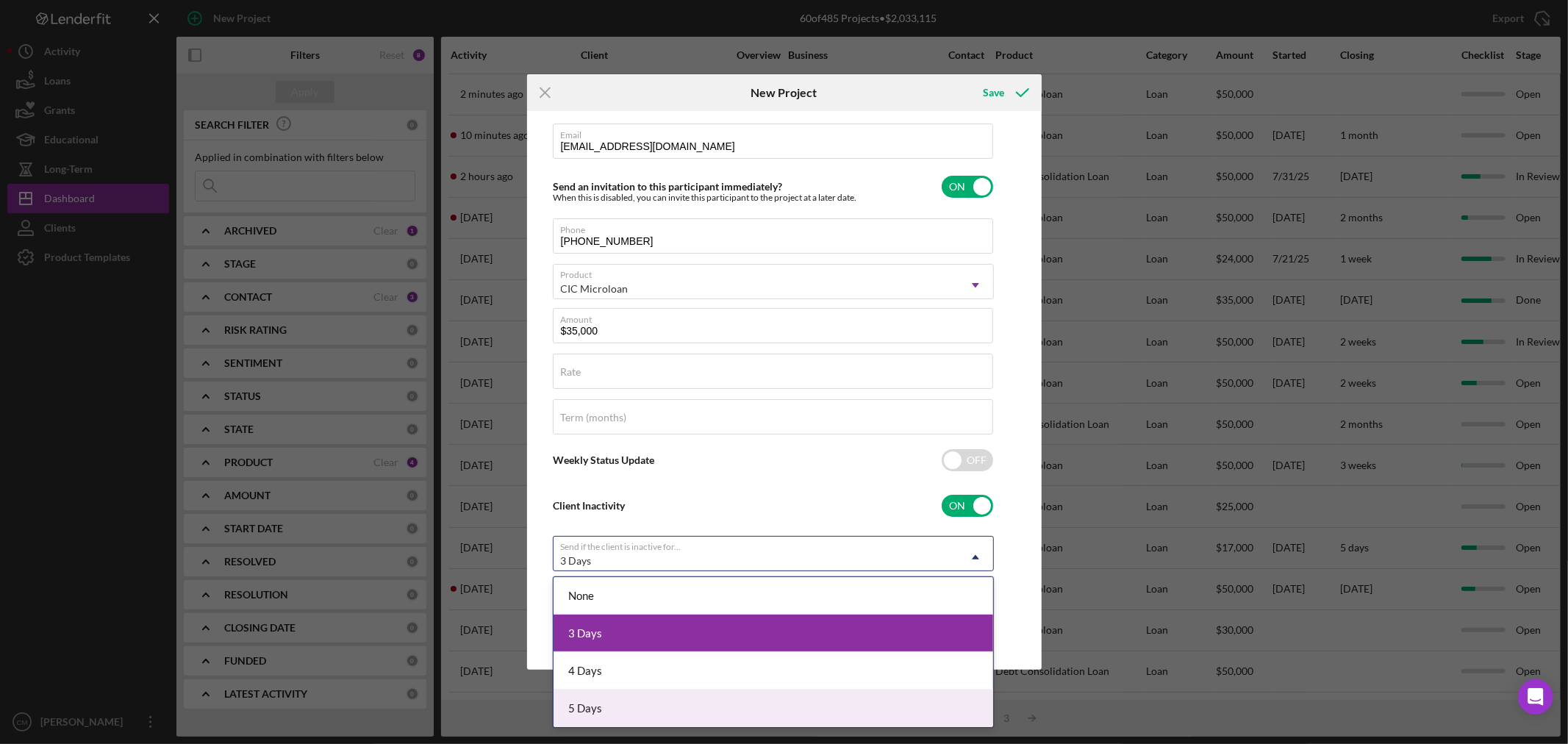
click at [647, 708] on div "5 Days" at bounding box center [773, 708] width 439 height 37
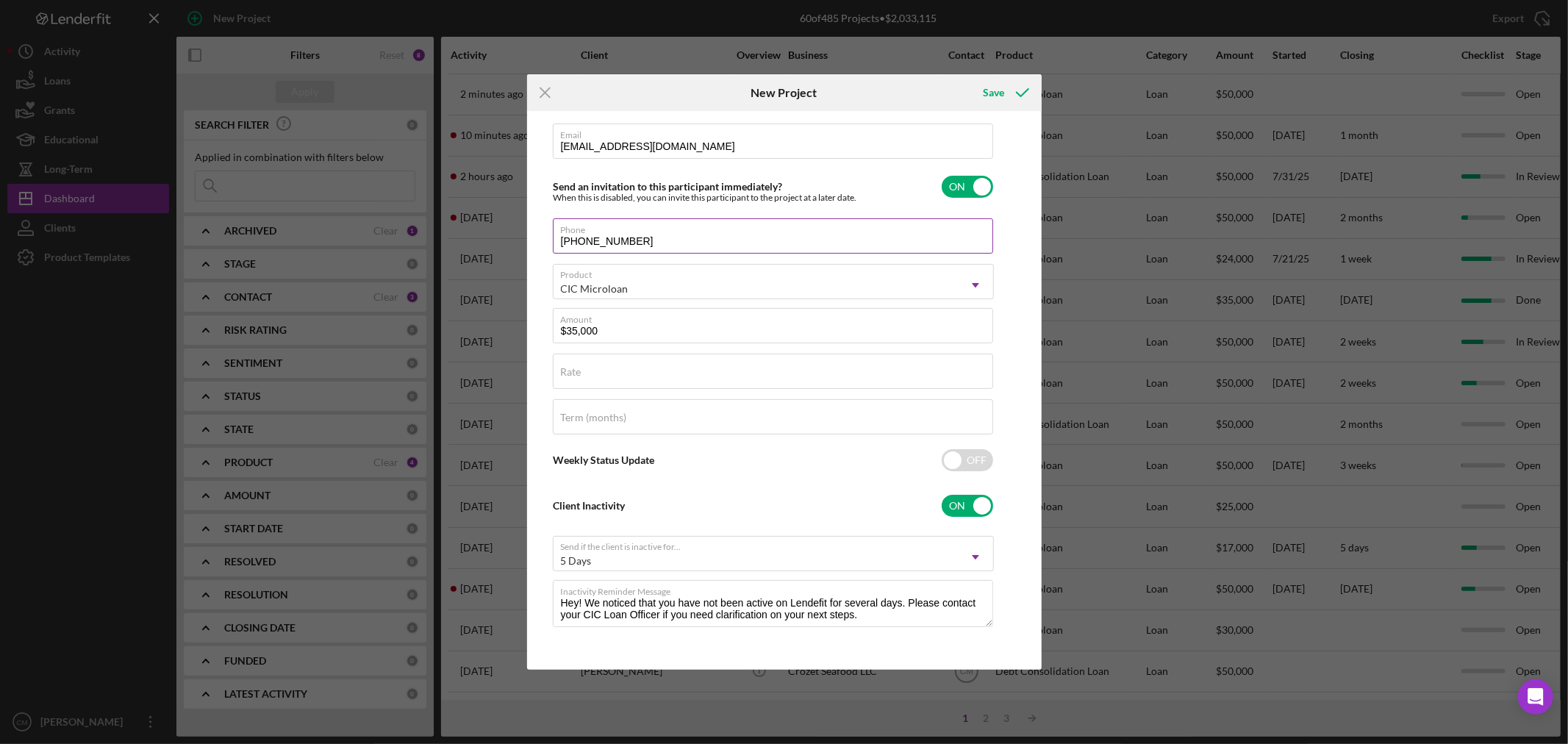
scroll to position [0, 0]
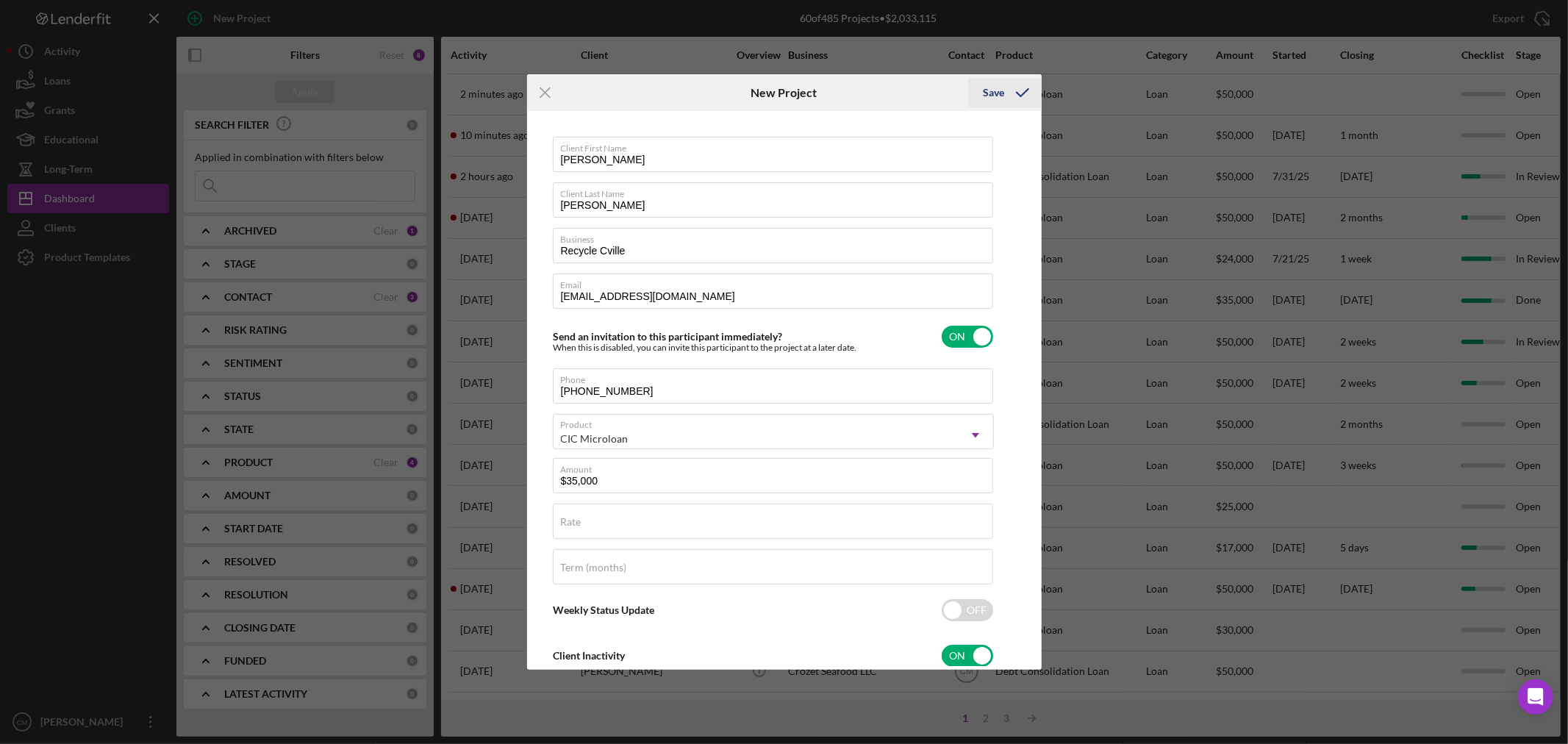
click at [988, 96] on div "Save" at bounding box center [993, 93] width 21 height 30
checkbox input "false"
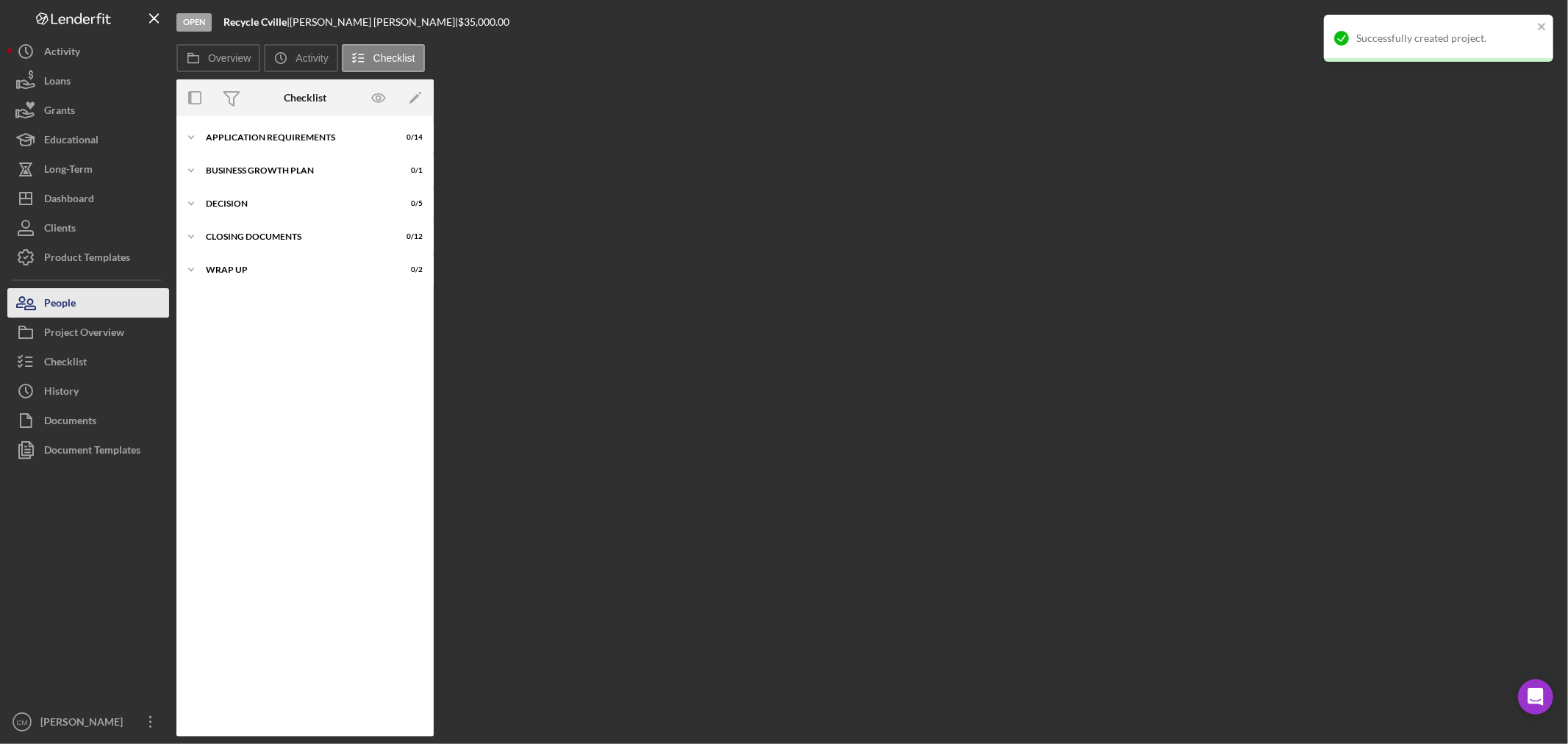
click at [97, 307] on button "People" at bounding box center [88, 303] width 162 height 30
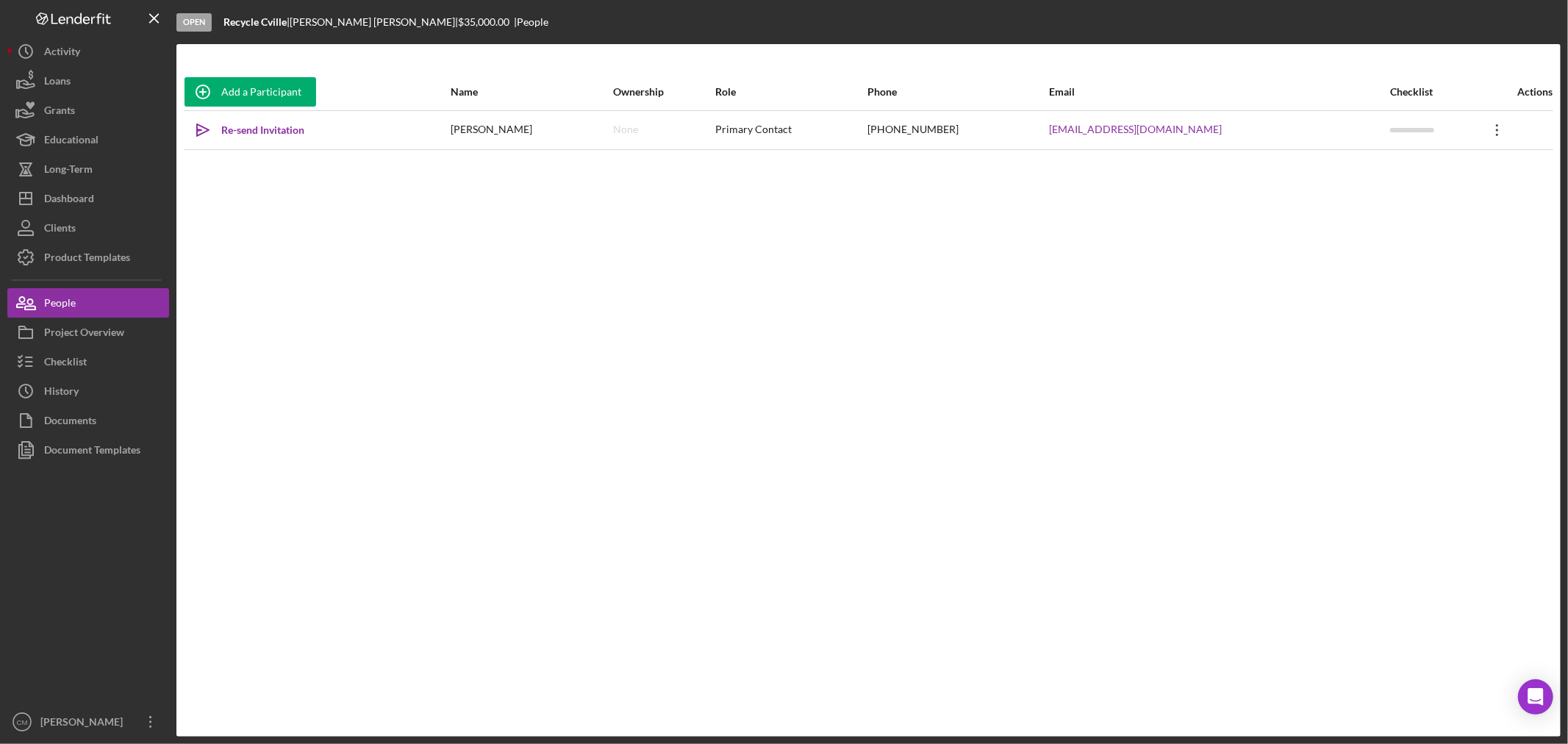
click at [1479, 129] on icon "Icon/Overflow" at bounding box center [1498, 131] width 37 height 37
click at [1386, 197] on button "Icon/Link Get Invitation Link" at bounding box center [1420, 198] width 162 height 30
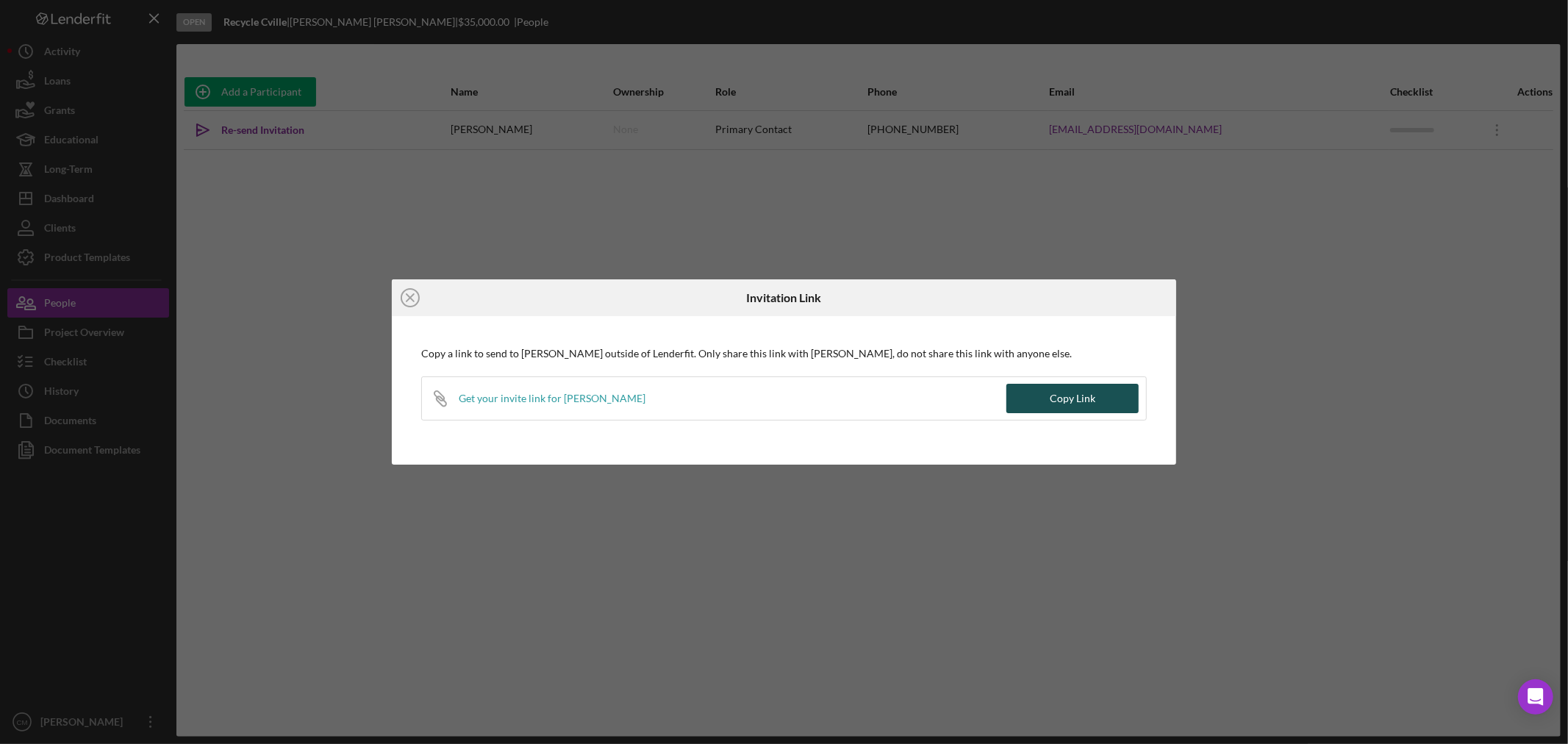
click at [1070, 400] on div "Copy Link" at bounding box center [1072, 398] width 45 height 30
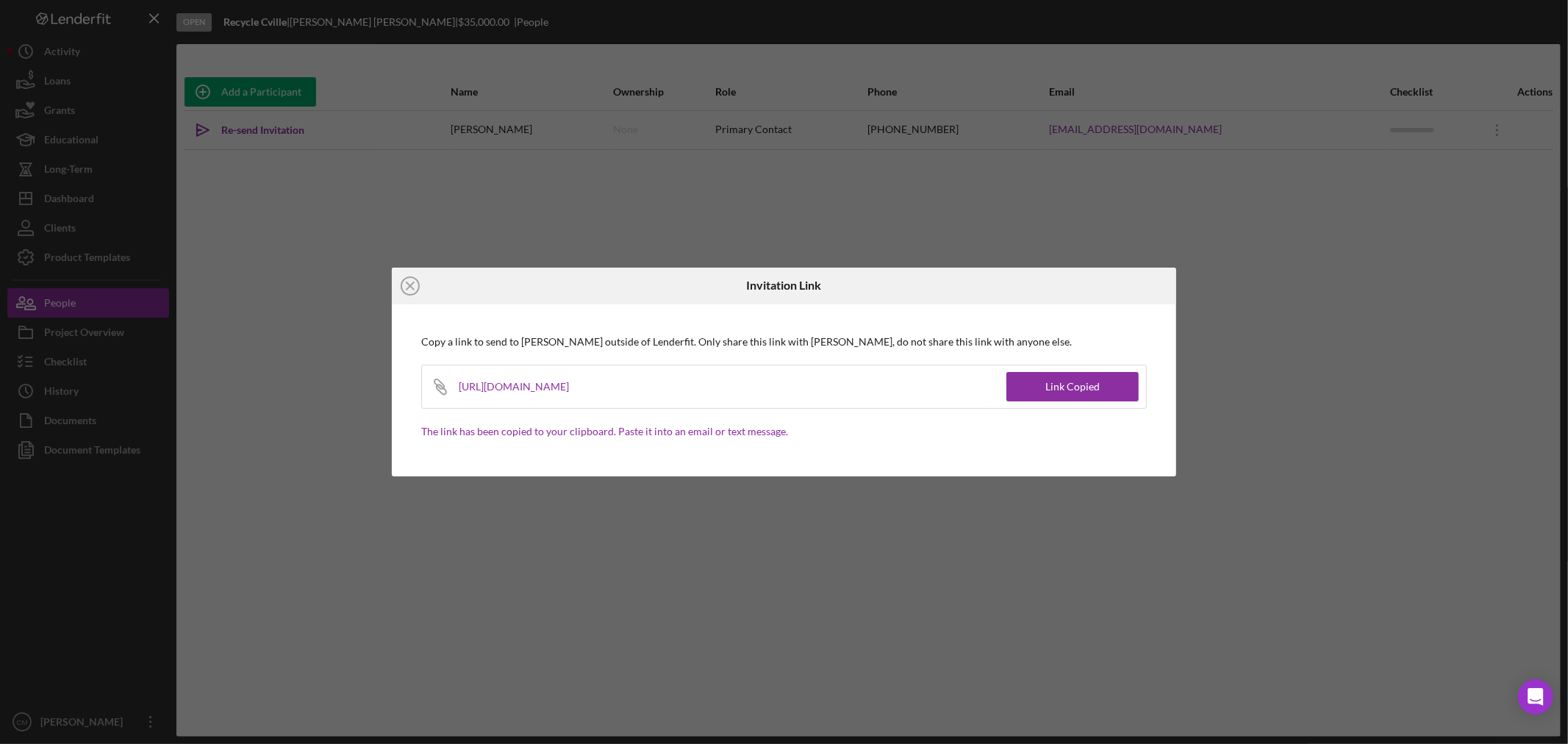
drag, startPoint x: 789, startPoint y: 385, endPoint x: 460, endPoint y: 385, distance: 329.0
click at [460, 385] on div "https://app.lenderfit.io/invite/0c32506f04514bc283d4dca3065aa435" at bounding box center [523, 386] width 129 height 43
copy div "https://app.lenderfit.io/invite/0c32506f04514bc283d4dca3065aa435"
click at [415, 282] on icon "Icon/Close" at bounding box center [411, 286] width 37 height 37
